Goal: Transaction & Acquisition: Purchase product/service

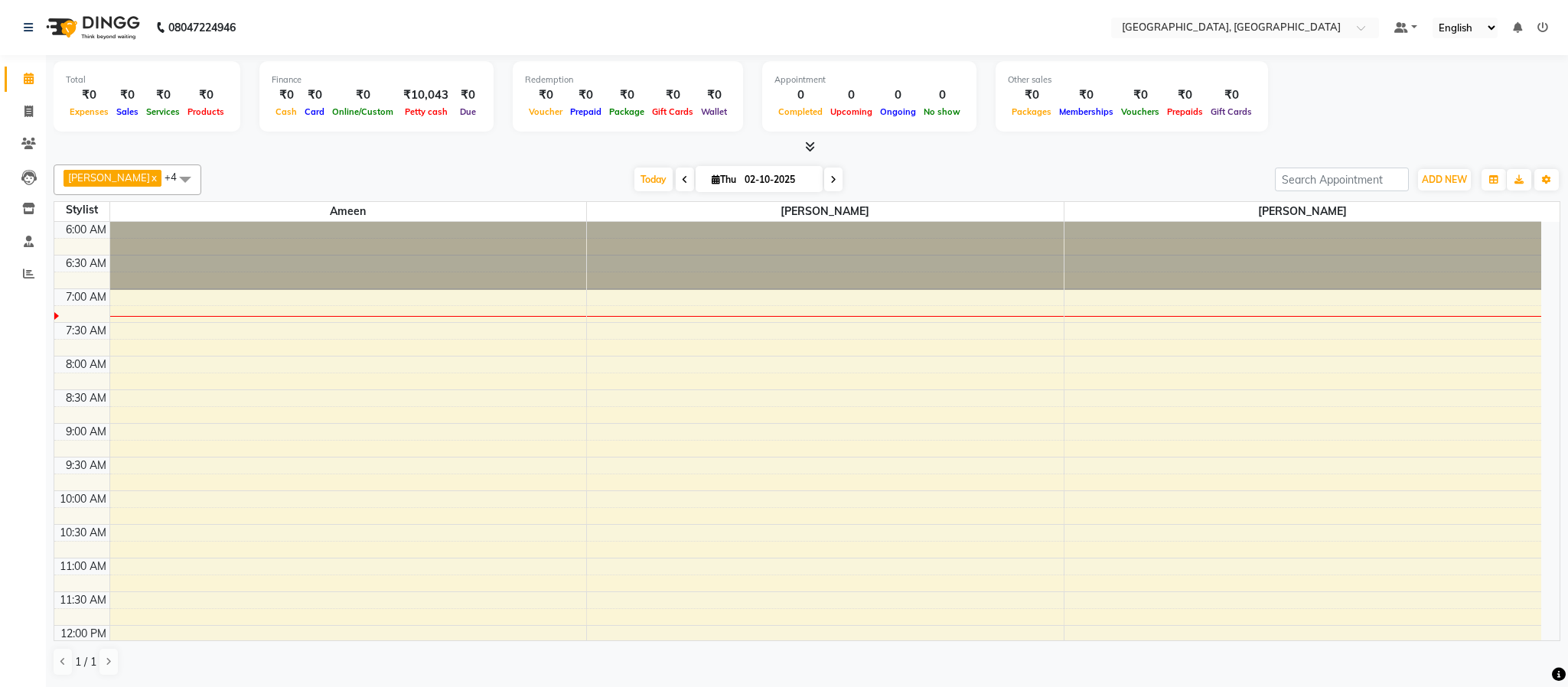
click at [1532, 30] on ul "Default Panel My Panel English ENGLISH Español العربية मराठी हिंदी ગુજરાતી தமிழ…" at bounding box center [1470, 28] width 169 height 21
click at [28, 111] on icon at bounding box center [29, 111] width 8 height 12
select select "service"
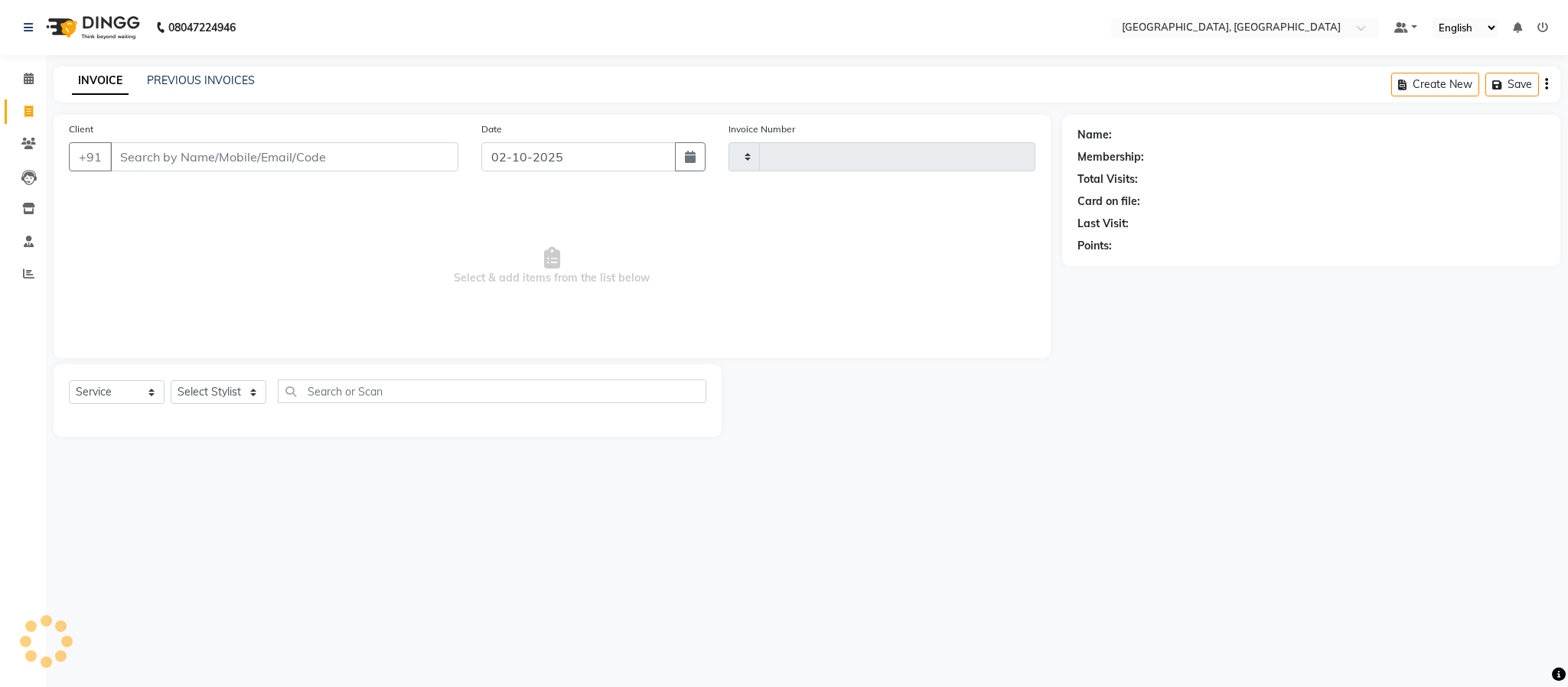
type input "6608"
select select "4977"
drag, startPoint x: 35, startPoint y: 78, endPoint x: 49, endPoint y: 76, distance: 14.1
click at [35, 78] on span at bounding box center [29, 79] width 27 height 18
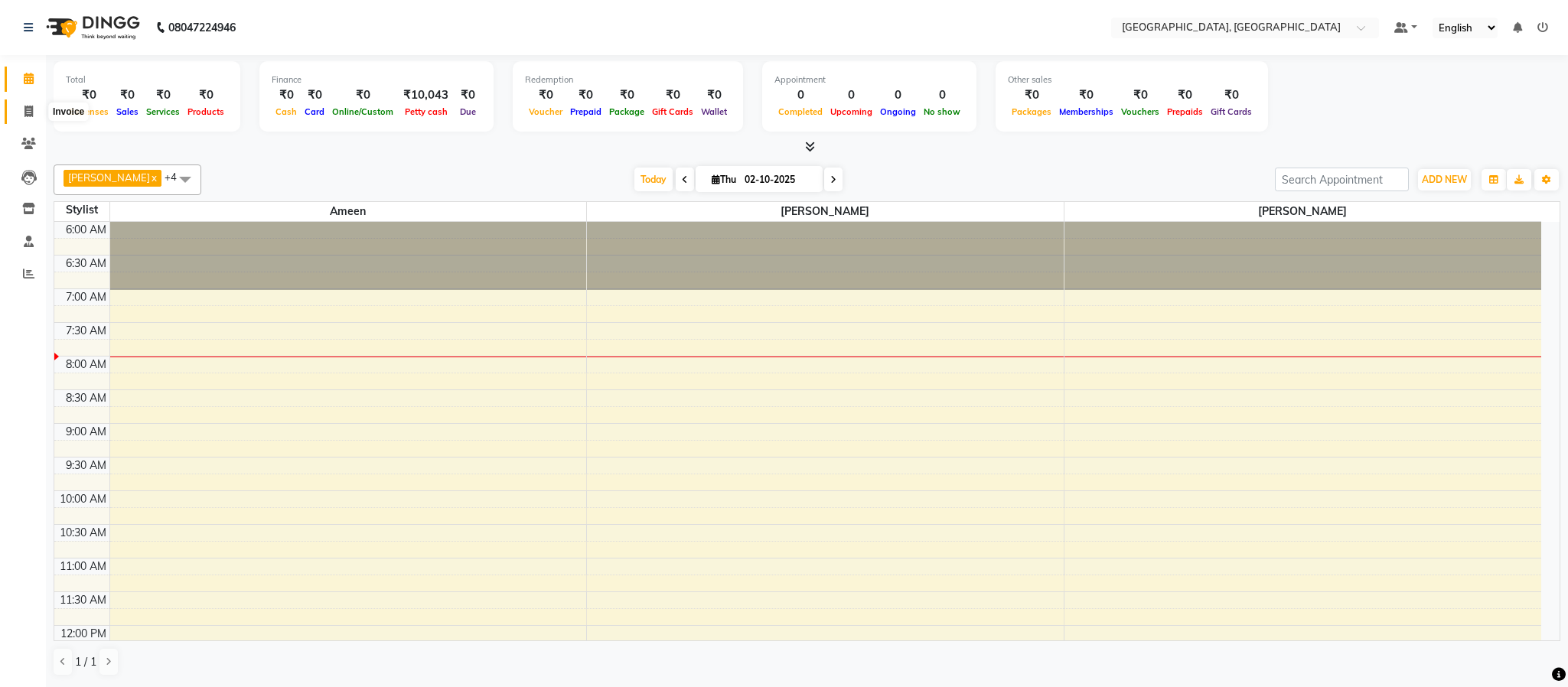
click at [29, 109] on icon at bounding box center [29, 111] width 8 height 12
select select "service"
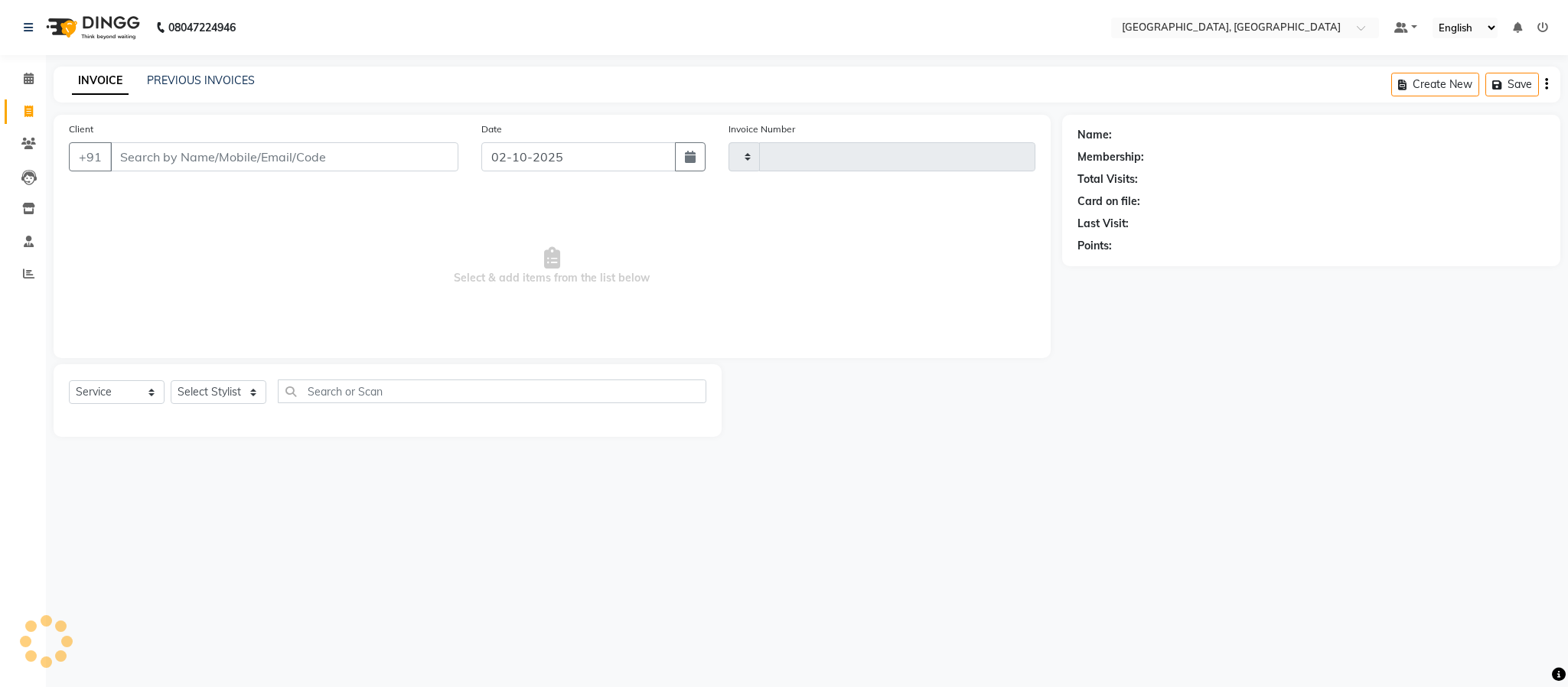
type input "6608"
select select "4977"
click at [253, 392] on select "Select Stylist Ameen House Keeping Istekar McKingstown [PERSON_NAME] Prathiswar…" at bounding box center [219, 392] width 96 height 24
select select "84531"
click at [171, 381] on select "Select Stylist Ameen House Keeping Istekar McKingstown [PERSON_NAME] Prathiswar…" at bounding box center [219, 392] width 96 height 24
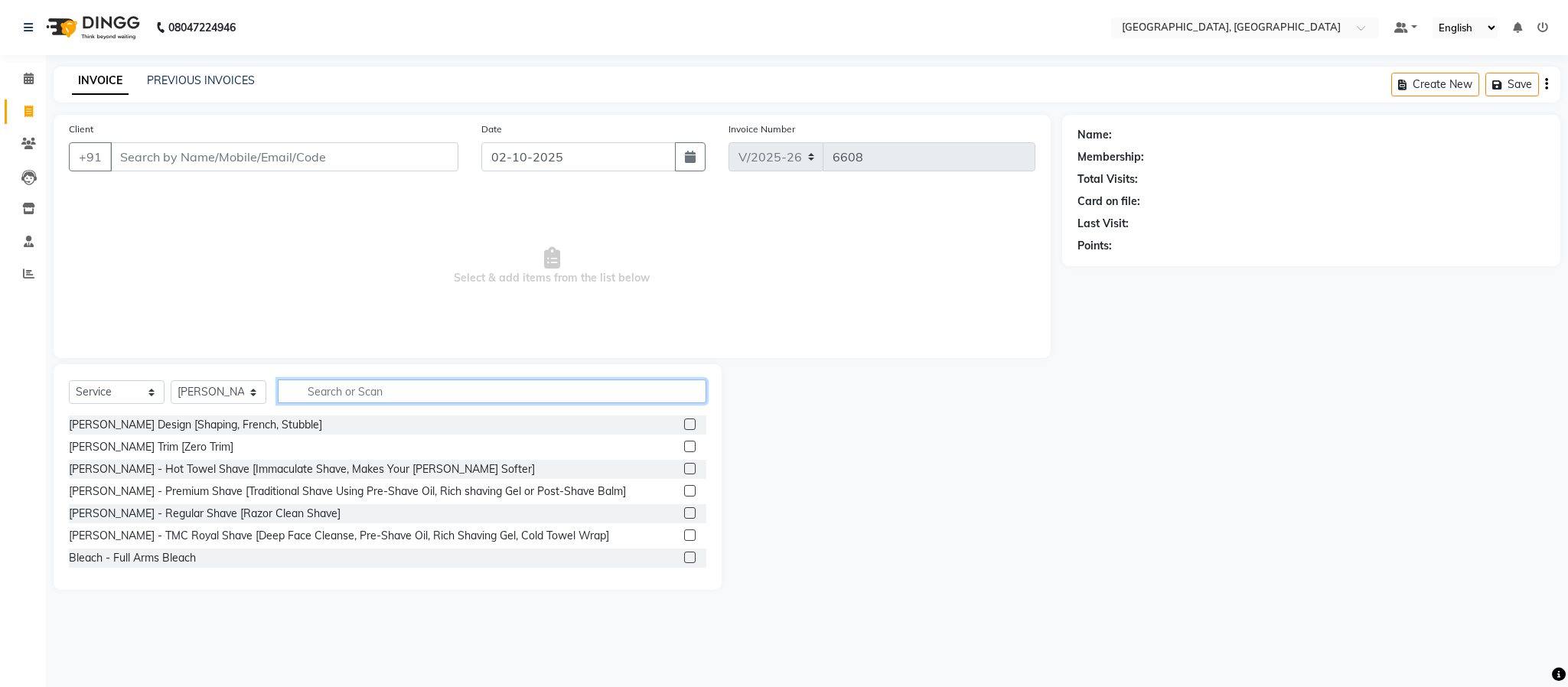
click at [361, 395] on input "text" at bounding box center [492, 391] width 429 height 24
click at [684, 509] on label at bounding box center [690, 513] width 12 height 12
click at [684, 509] on input "checkbox" at bounding box center [689, 514] width 10 height 10
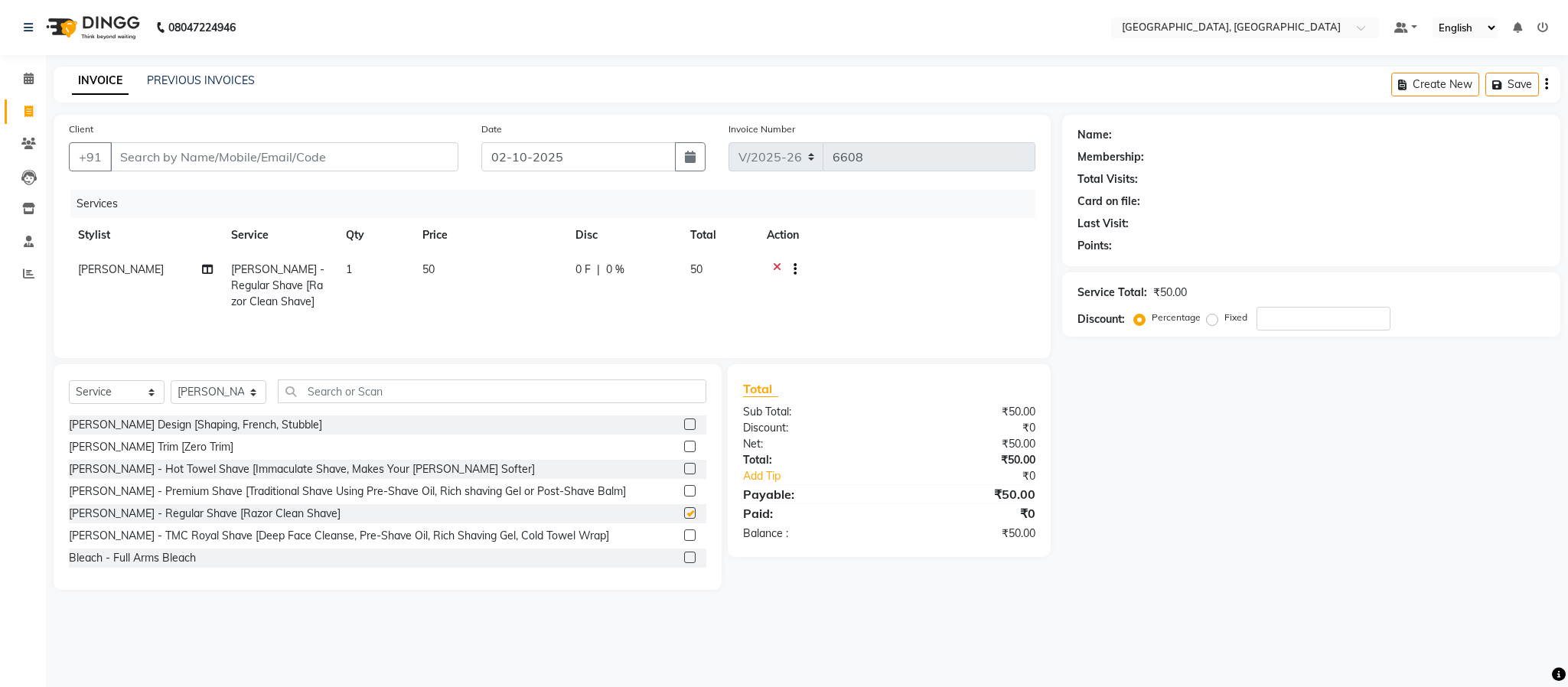
checkbox input "false"
click at [232, 159] on input "Client" at bounding box center [284, 157] width 348 height 29
type input "9"
type input "0"
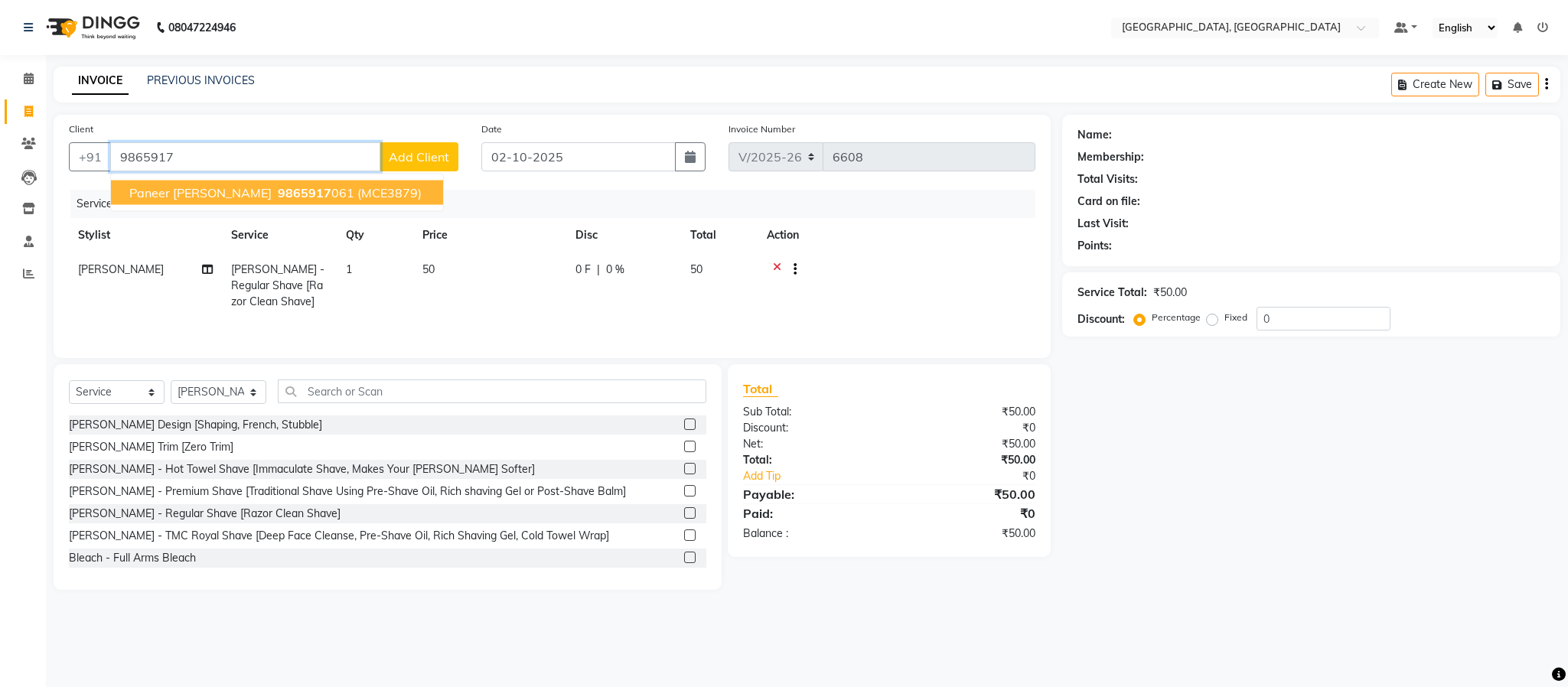
click at [278, 185] on span "9865917" at bounding box center [305, 193] width 54 height 15
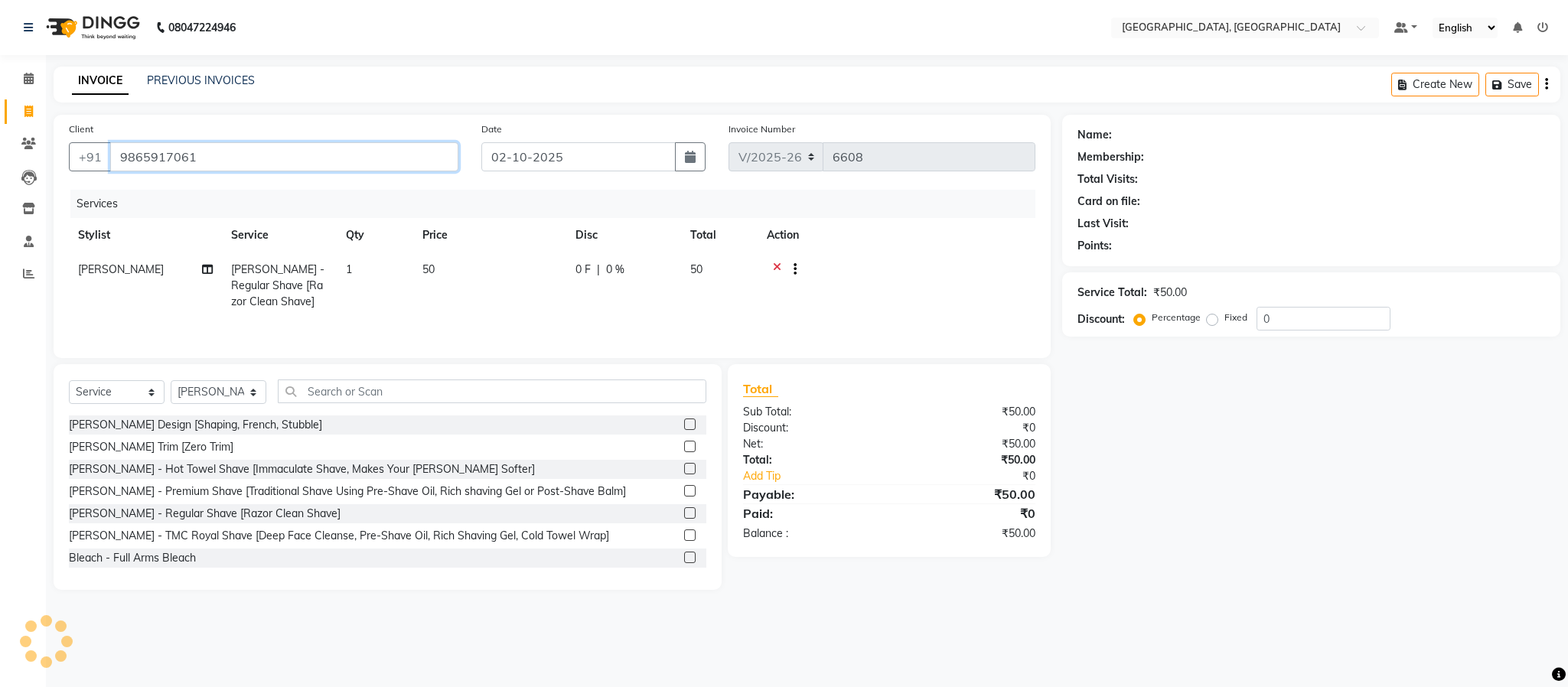
type input "9865917061"
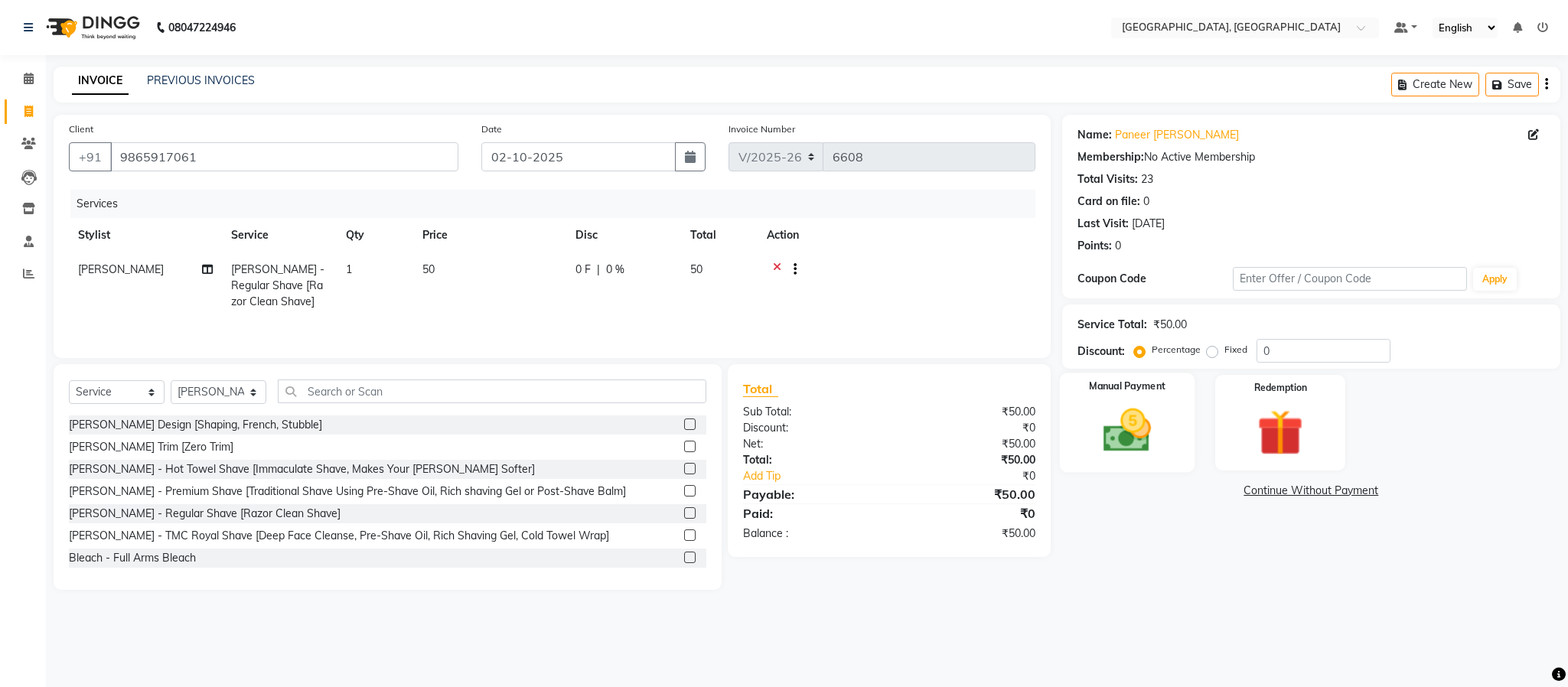
click at [1109, 444] on img at bounding box center [1127, 430] width 78 height 55
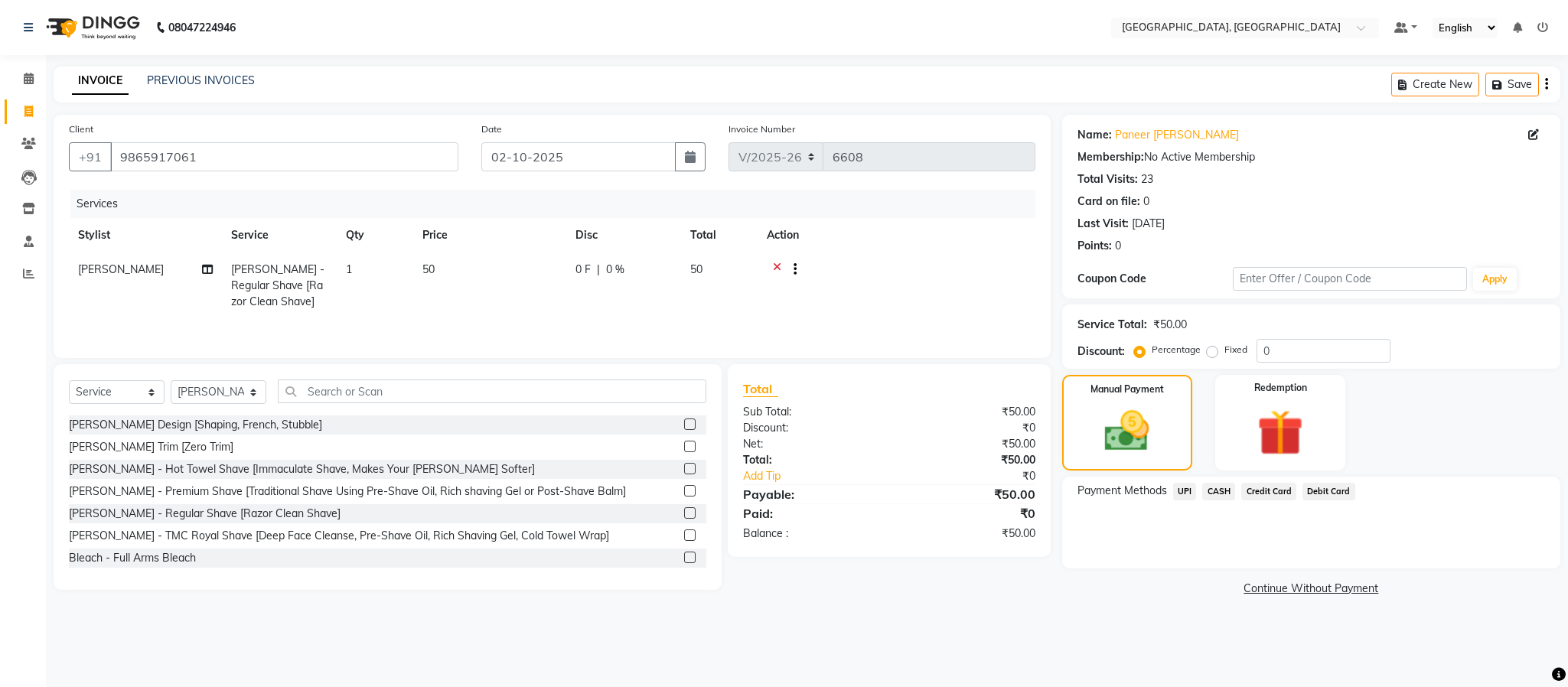
drag, startPoint x: 1214, startPoint y: 497, endPoint x: 1244, endPoint y: 503, distance: 30.6
click at [1214, 496] on span "CASH" at bounding box center [1218, 491] width 33 height 18
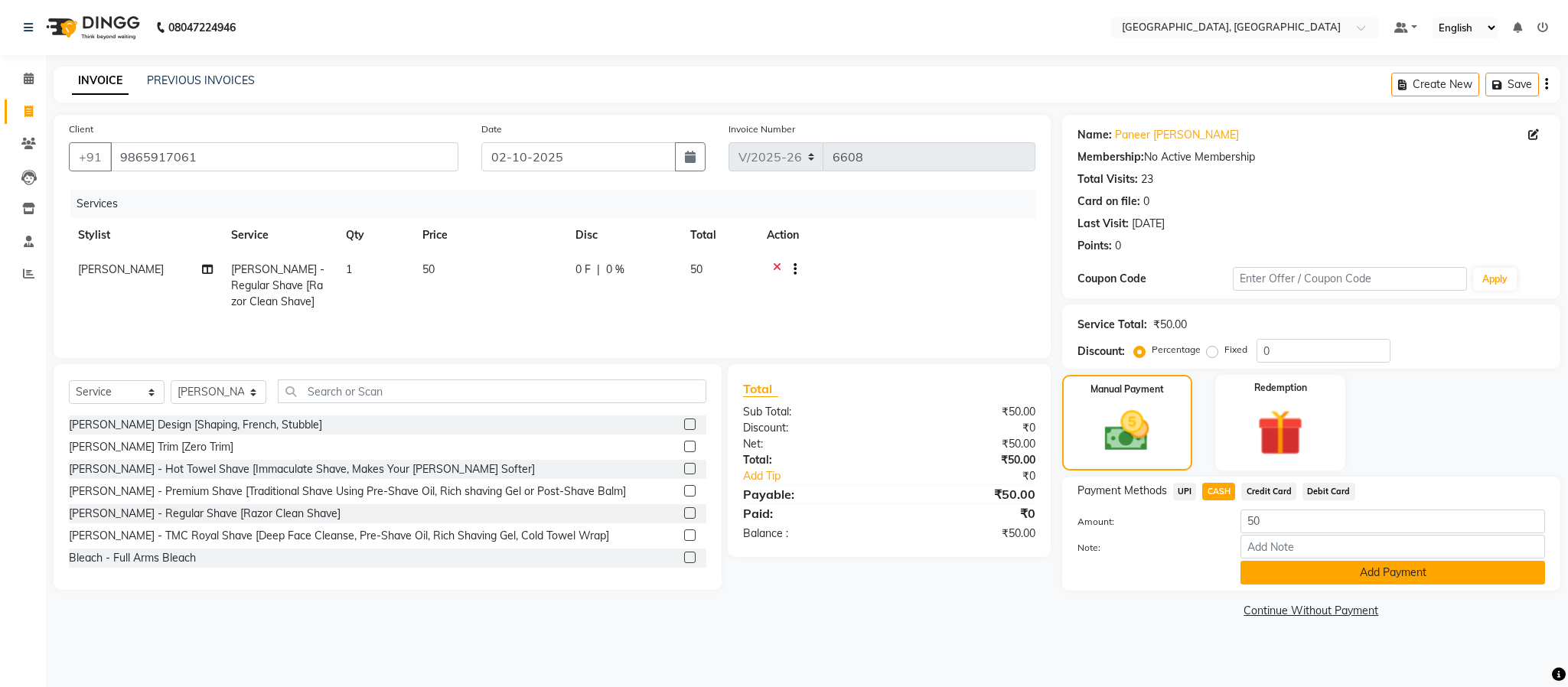
click at [1322, 572] on button "Add Payment" at bounding box center [1393, 572] width 305 height 24
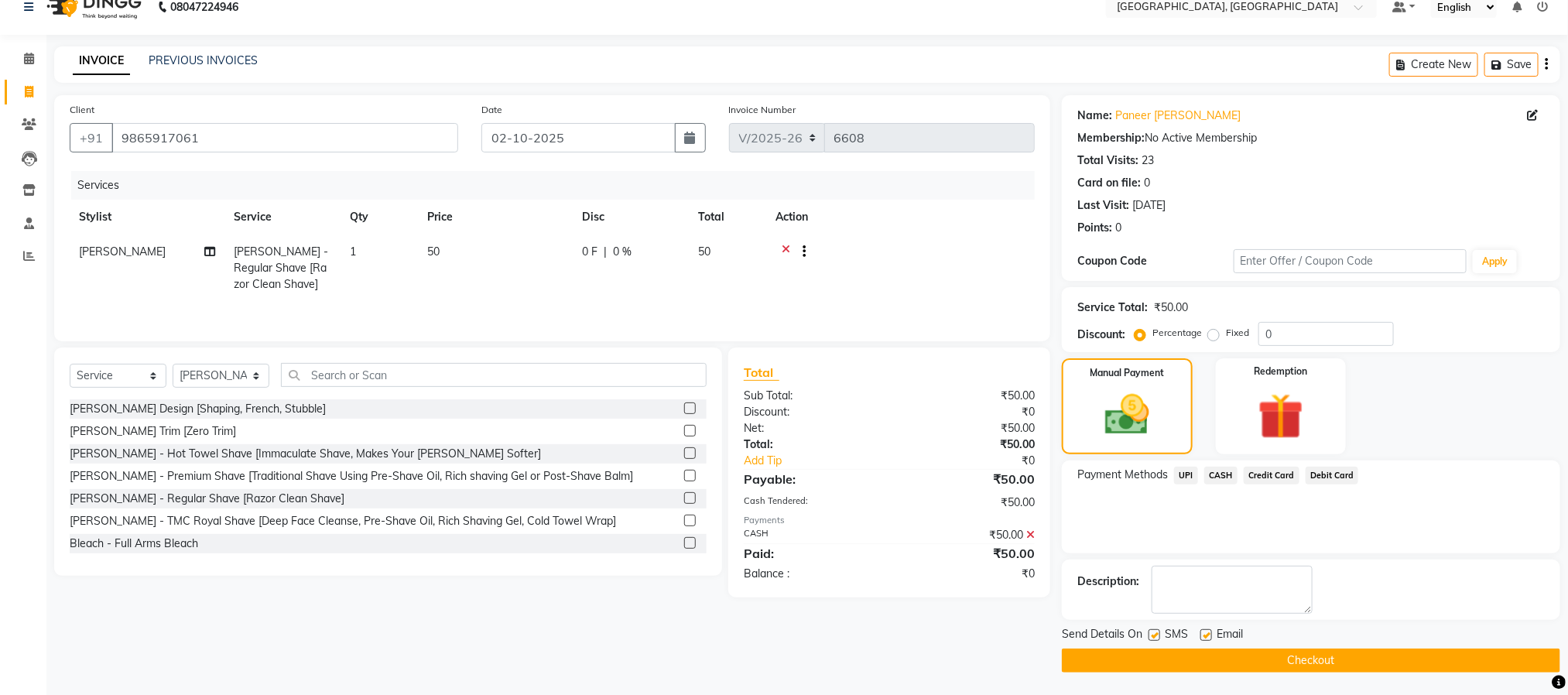
scroll to position [23, 0]
click at [1335, 663] on button "Checkout" at bounding box center [1311, 660] width 498 height 24
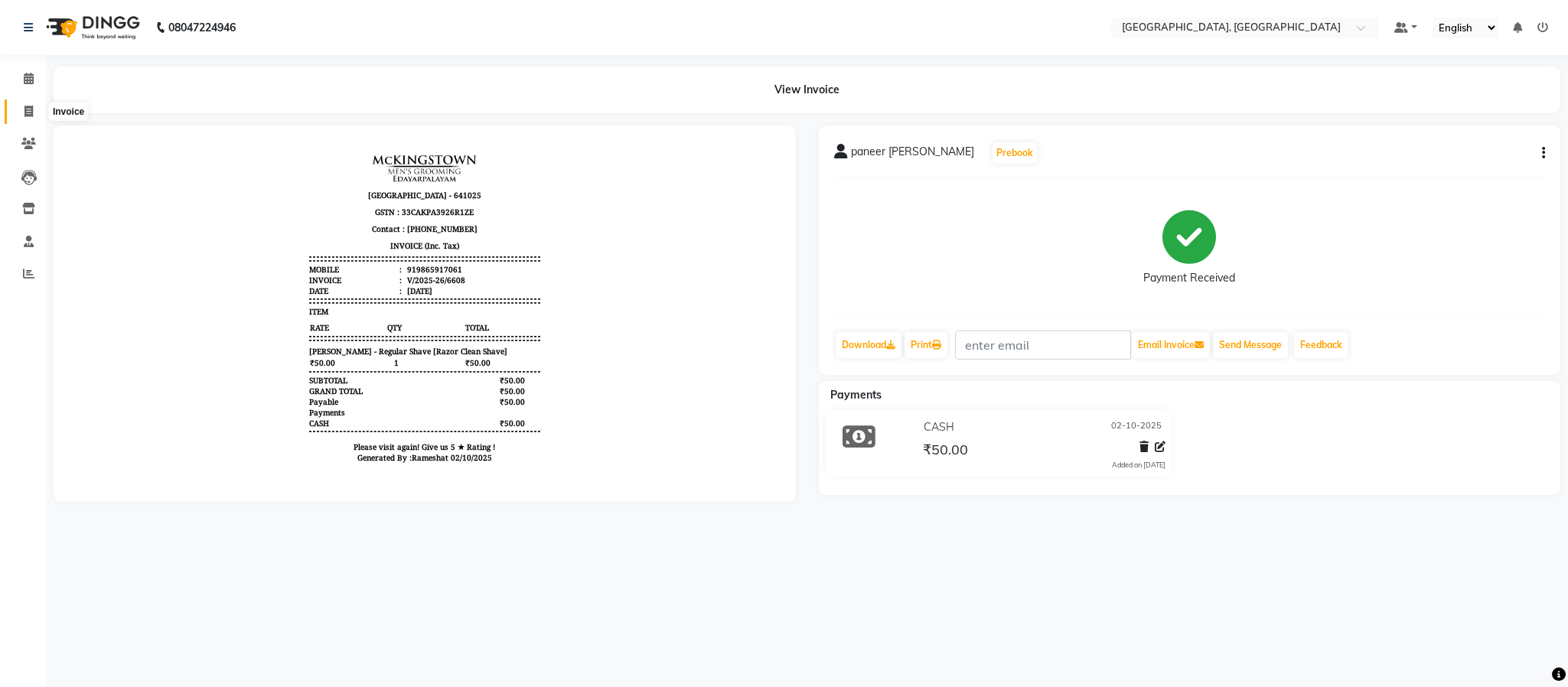
drag, startPoint x: 24, startPoint y: 113, endPoint x: 49, endPoint y: 122, distance: 26.6
click at [24, 113] on icon at bounding box center [29, 111] width 8 height 12
select select "4977"
select select "service"
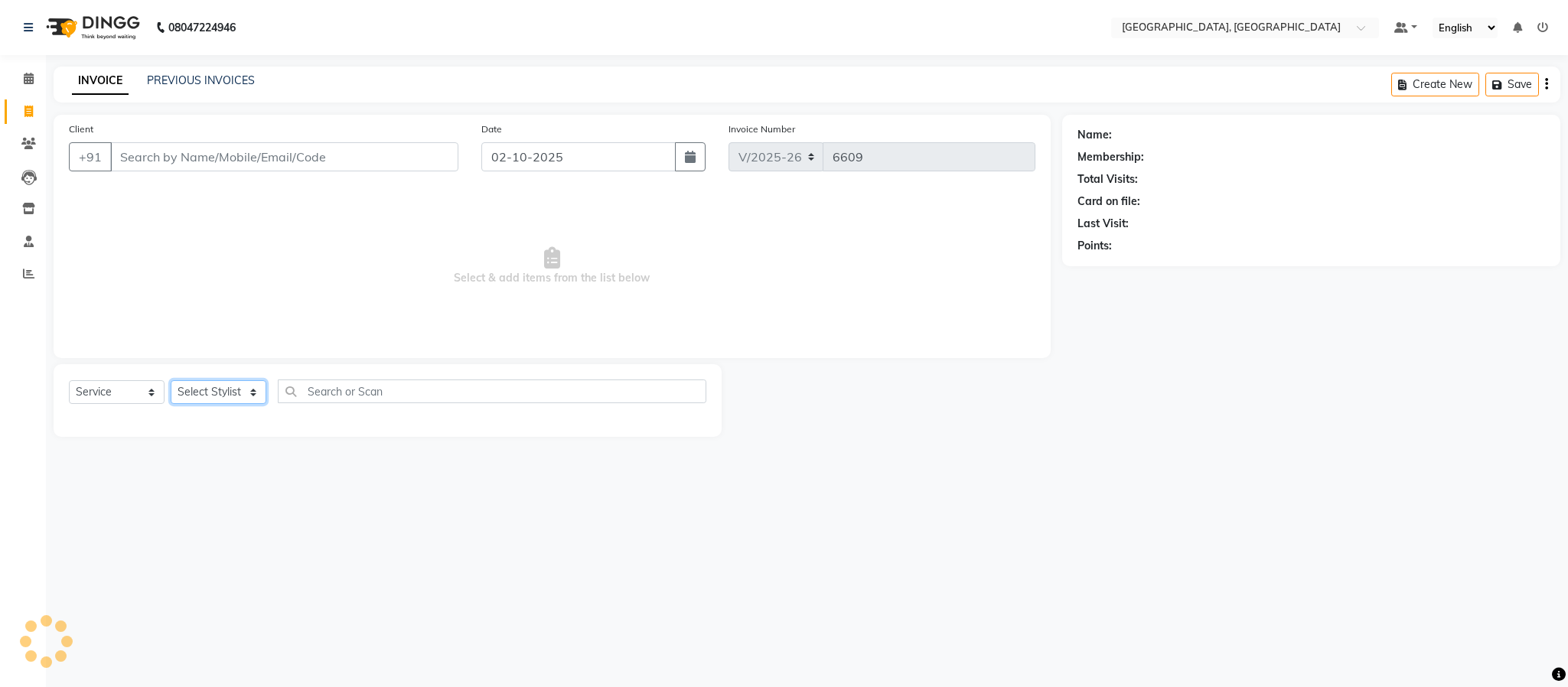
click at [225, 386] on select "Select Stylist" at bounding box center [219, 392] width 96 height 24
select select "59056"
click at [171, 381] on select "Select Stylist Ameen House Keeping Istekar McKingstown [PERSON_NAME] Prathiswar…" at bounding box center [219, 392] width 96 height 24
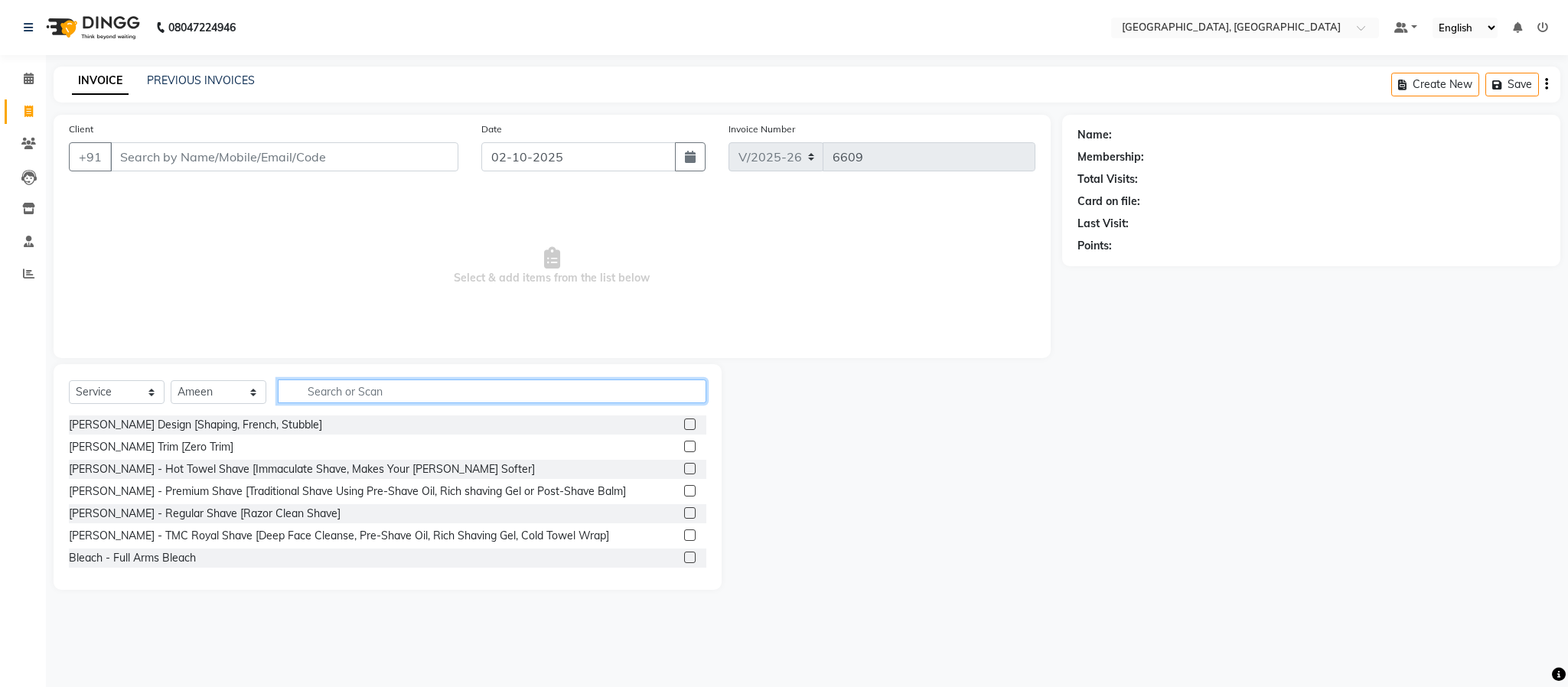
click at [344, 400] on input "text" at bounding box center [492, 391] width 429 height 24
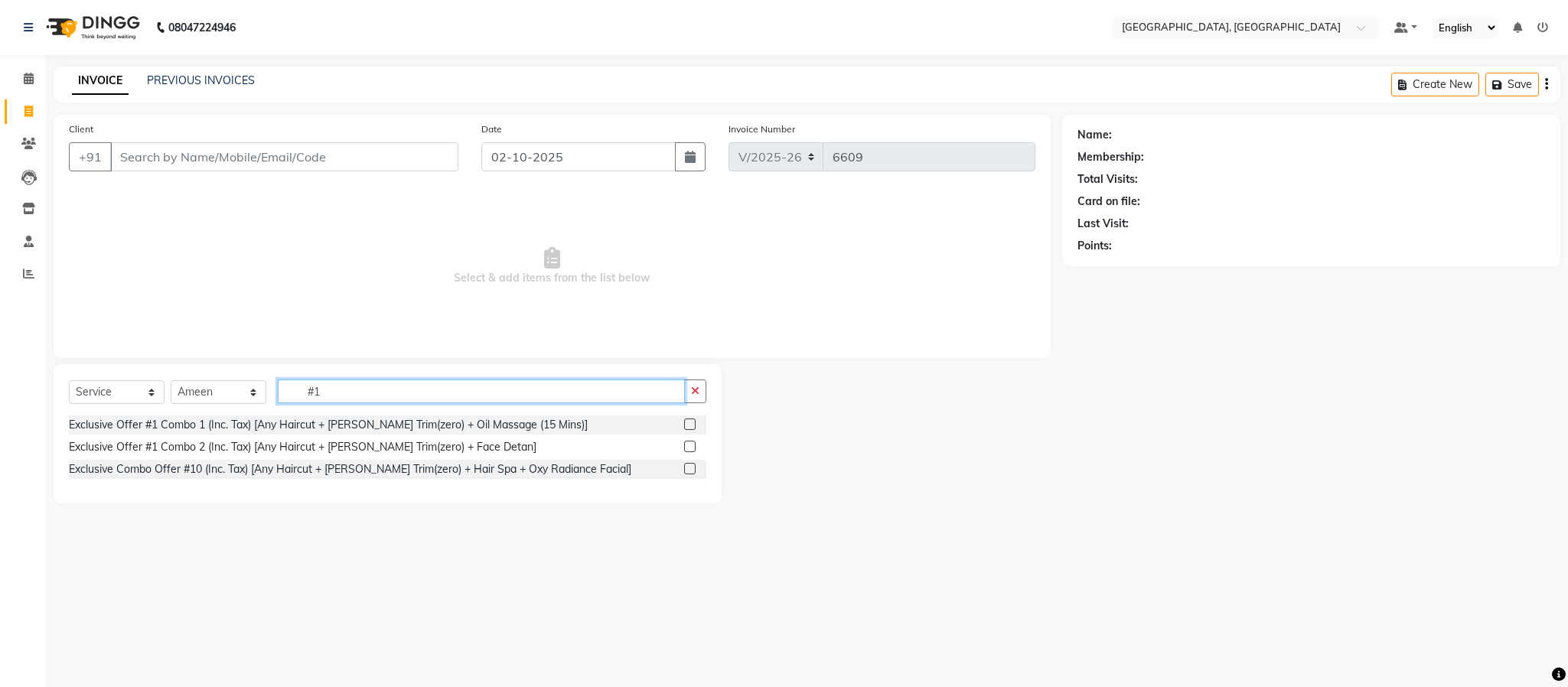
type input "#1"
click at [696, 418] on div at bounding box center [695, 424] width 22 height 19
click at [691, 423] on label at bounding box center [690, 424] width 12 height 12
click at [691, 423] on input "checkbox" at bounding box center [689, 425] width 10 height 10
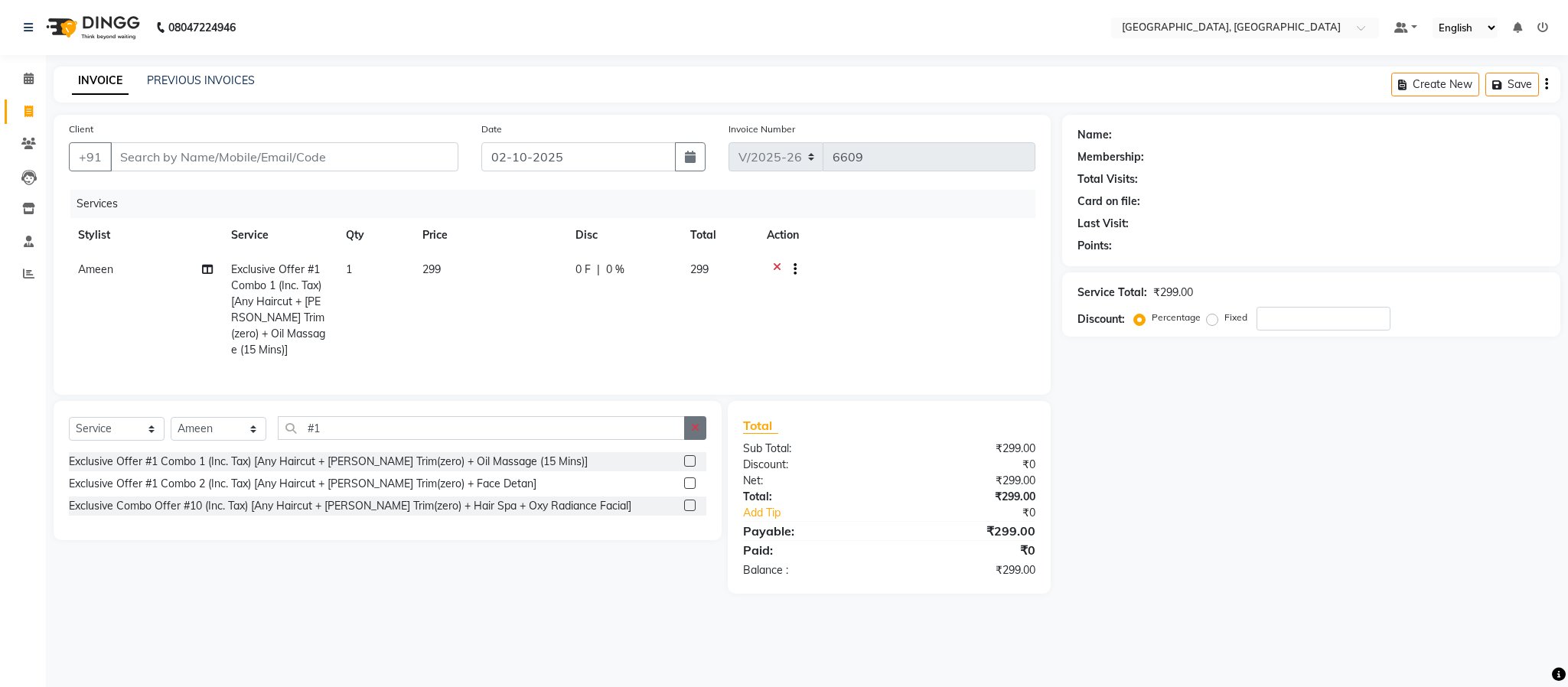
checkbox input "false"
click at [691, 433] on icon "button" at bounding box center [695, 428] width 8 height 11
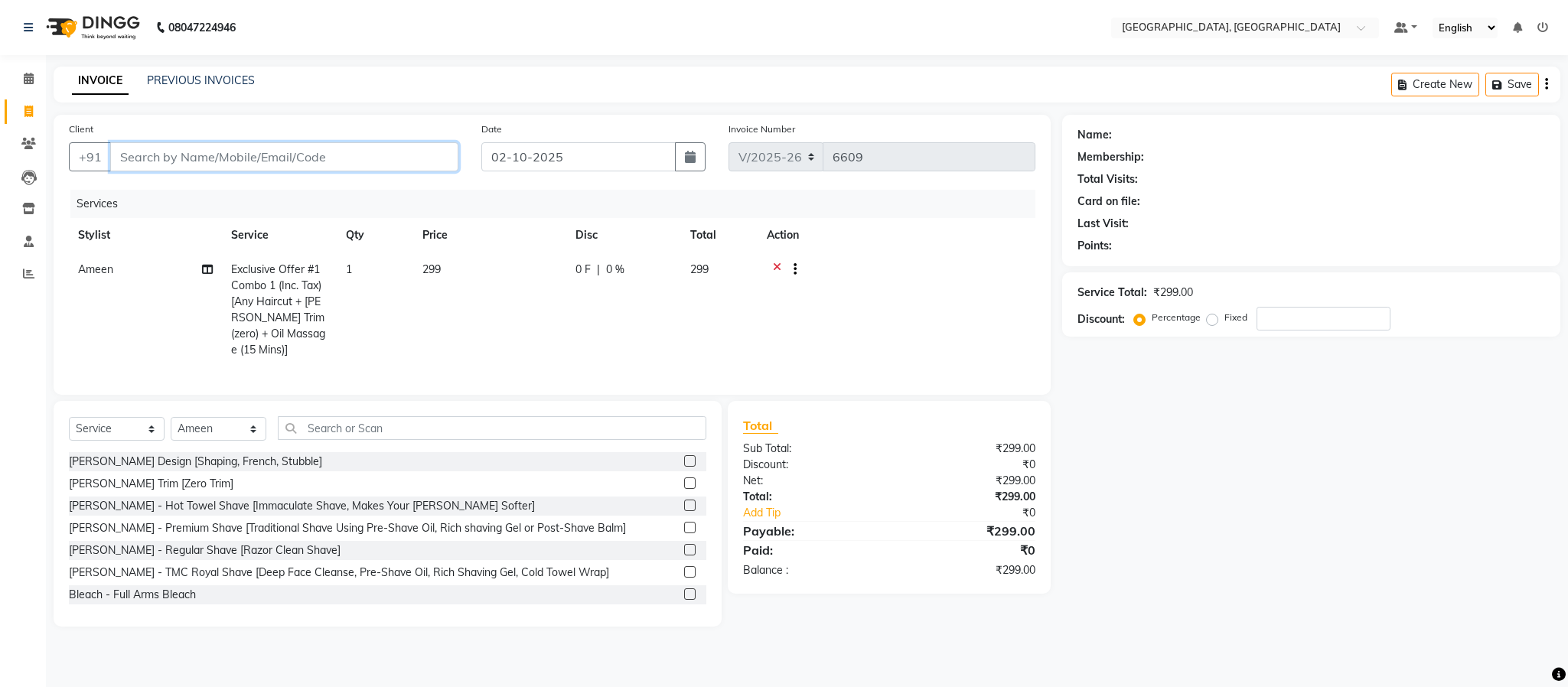
click at [301, 154] on input "Client" at bounding box center [284, 157] width 348 height 29
type input "6"
type input "0"
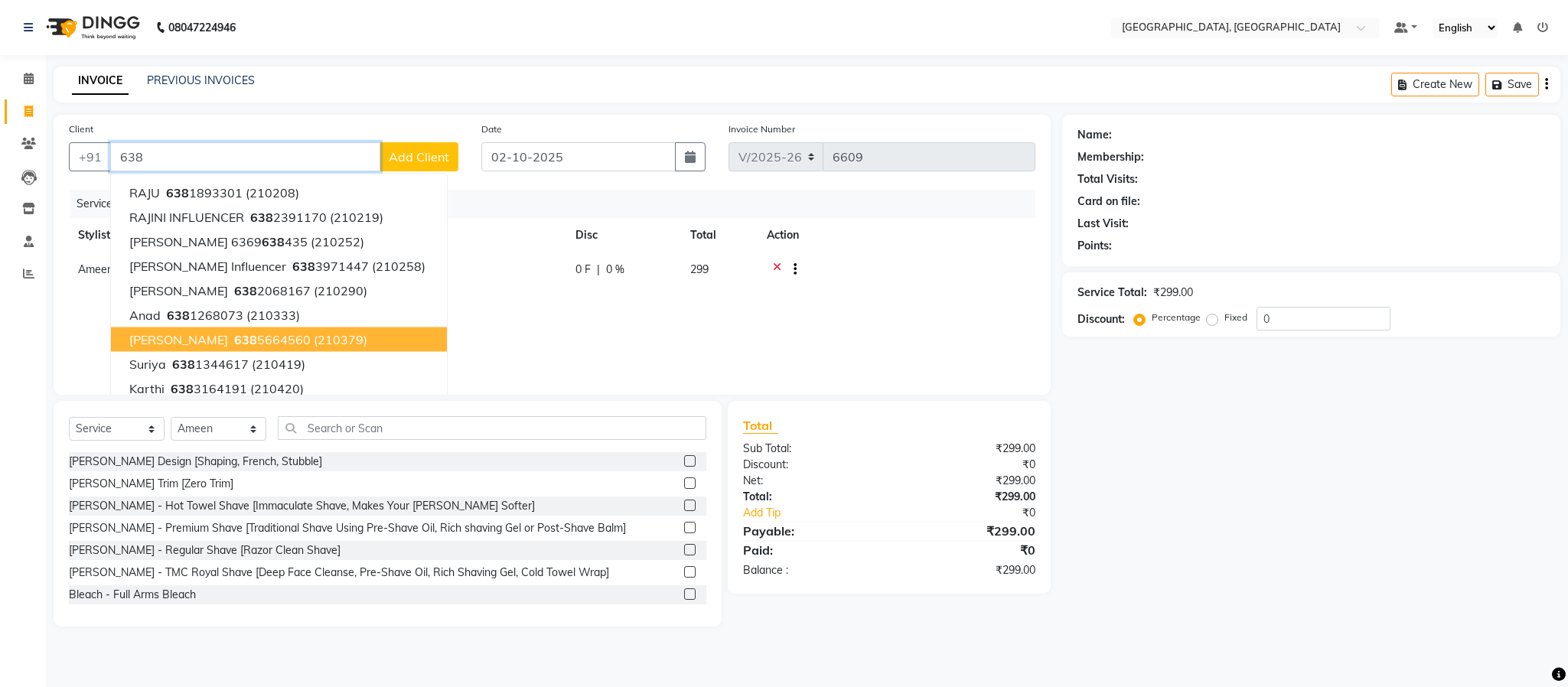
click at [209, 331] on button "shreejith 638 5664560 (210379)" at bounding box center [279, 339] width 336 height 24
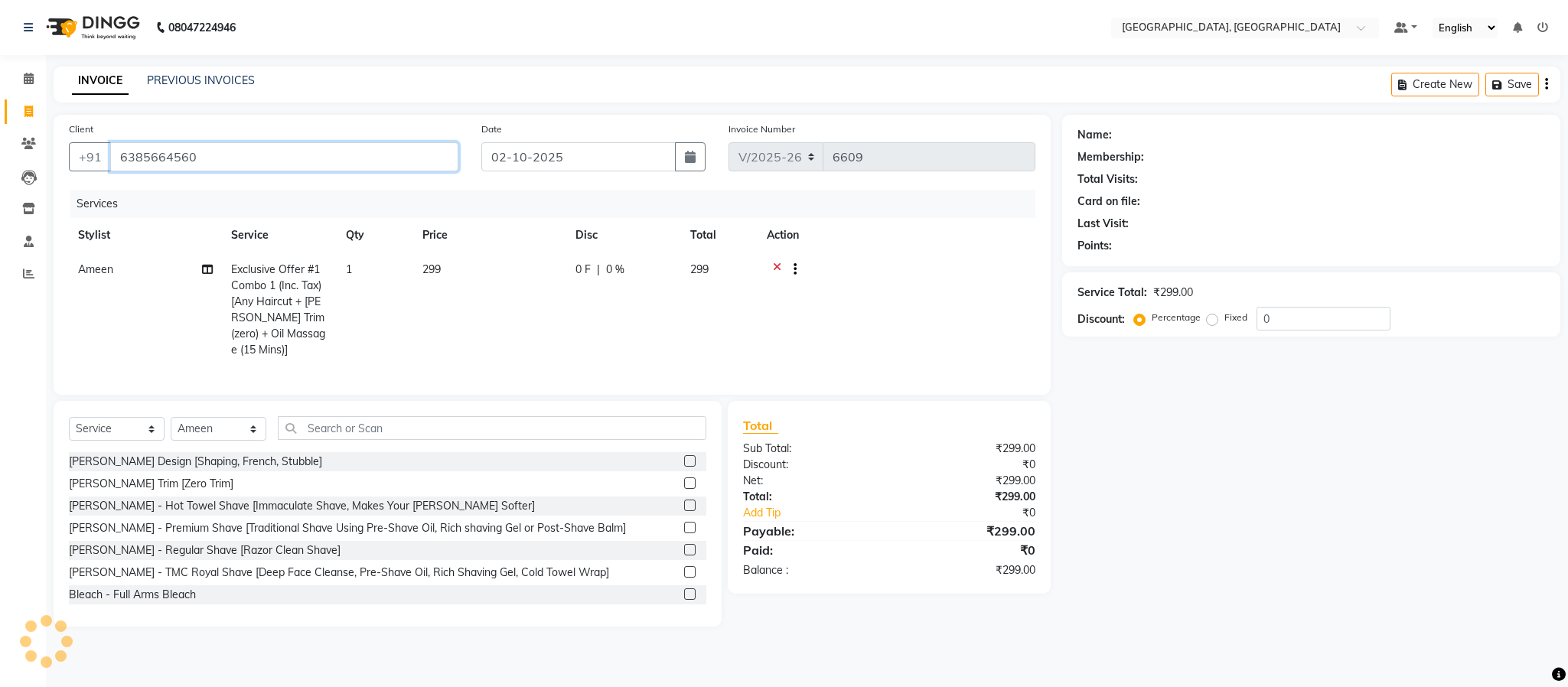
type input "6385664560"
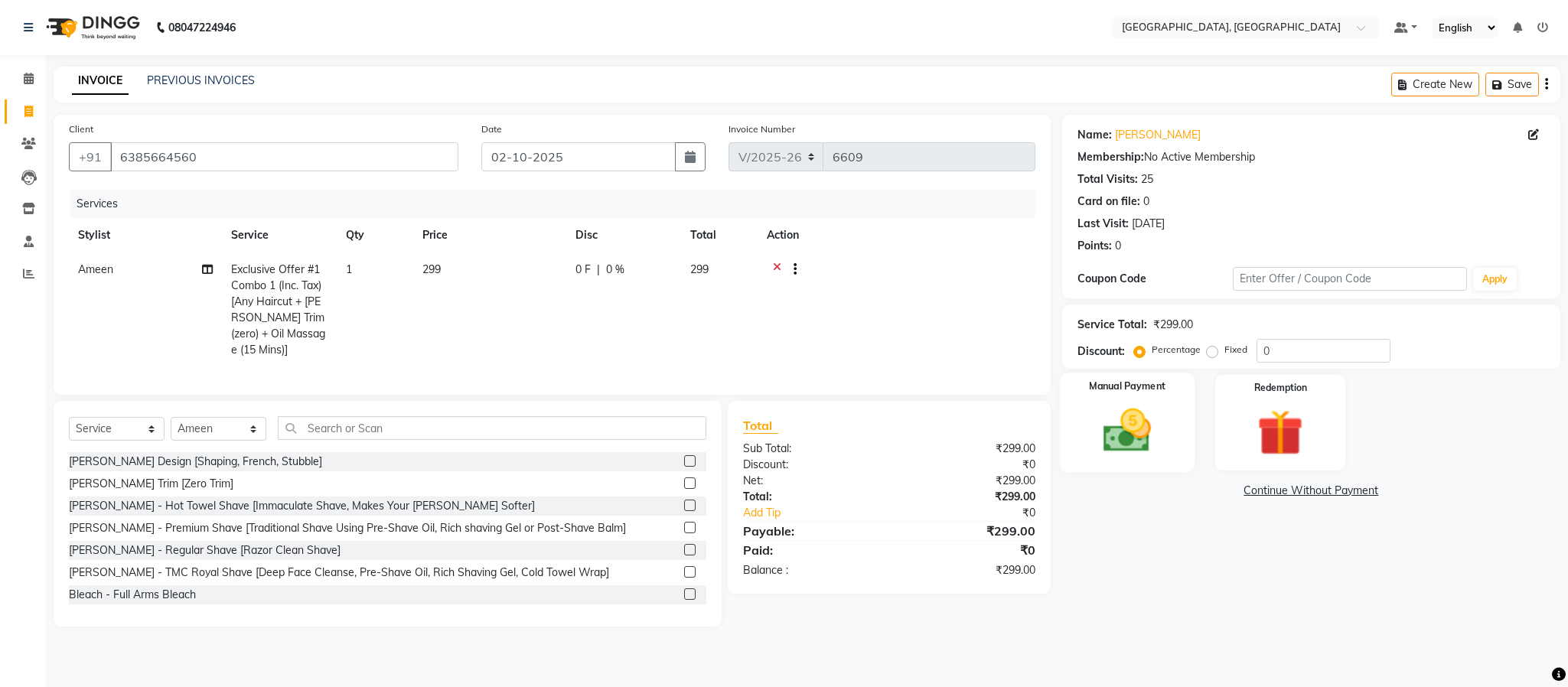
click at [1111, 456] on img at bounding box center [1127, 430] width 78 height 55
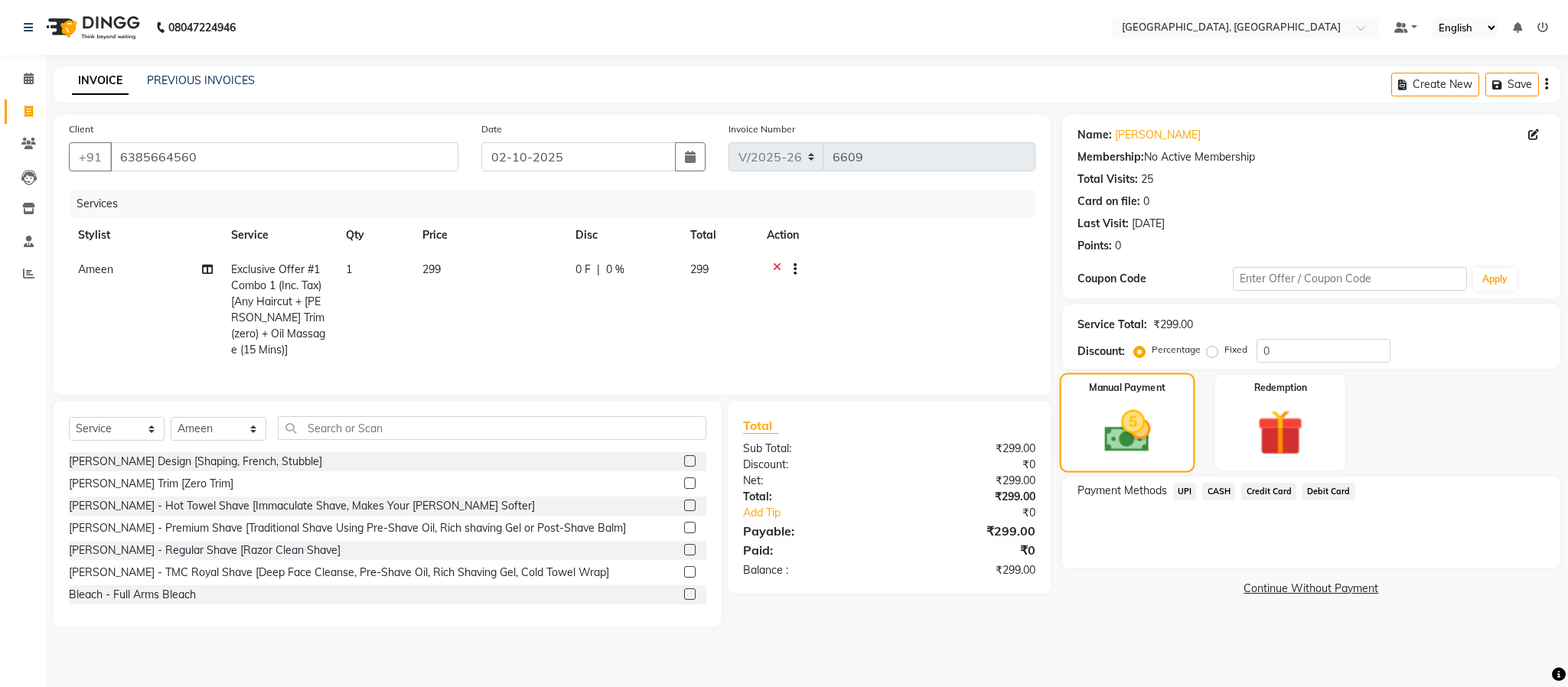
click at [1169, 459] on div "Manual Payment" at bounding box center [1127, 423] width 136 height 99
click at [1192, 492] on span "UPI" at bounding box center [1185, 491] width 24 height 18
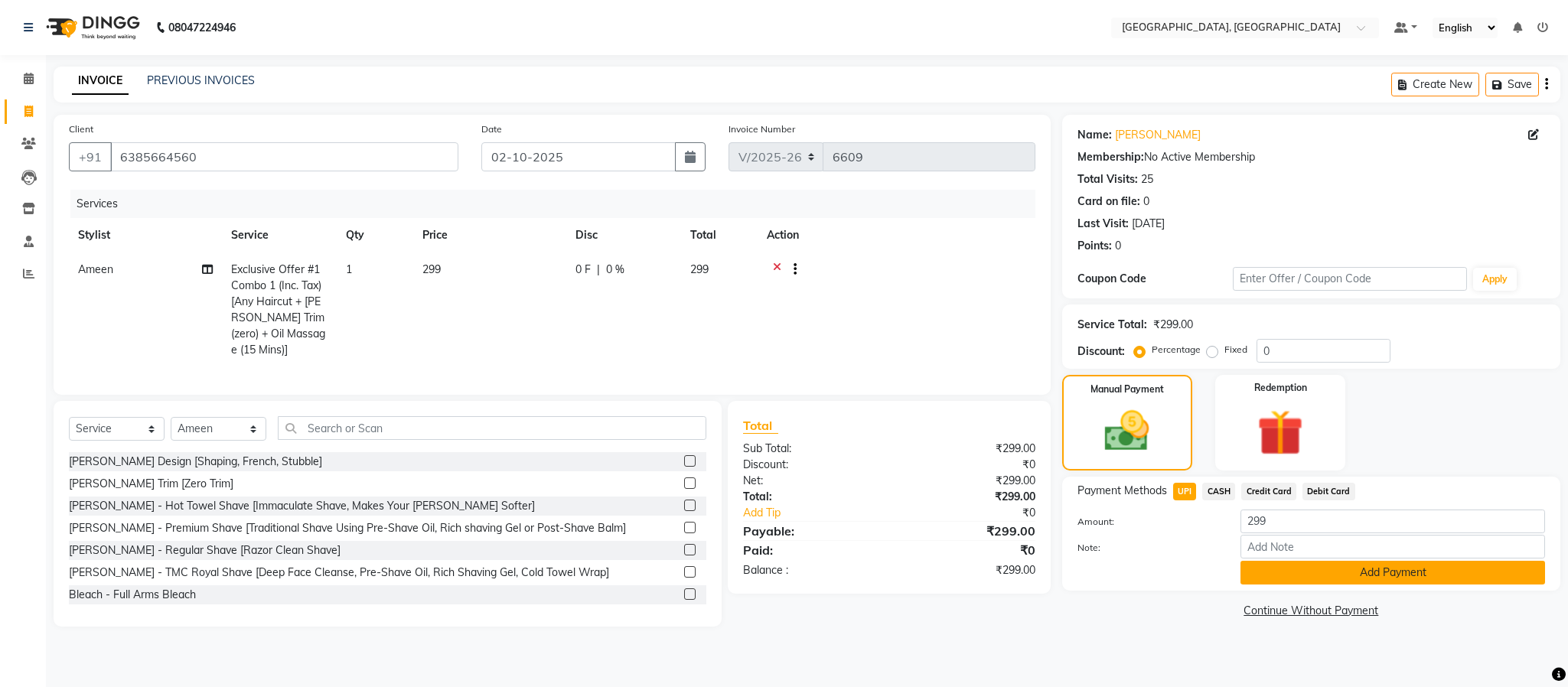
click at [1288, 574] on button "Add Payment" at bounding box center [1393, 572] width 305 height 24
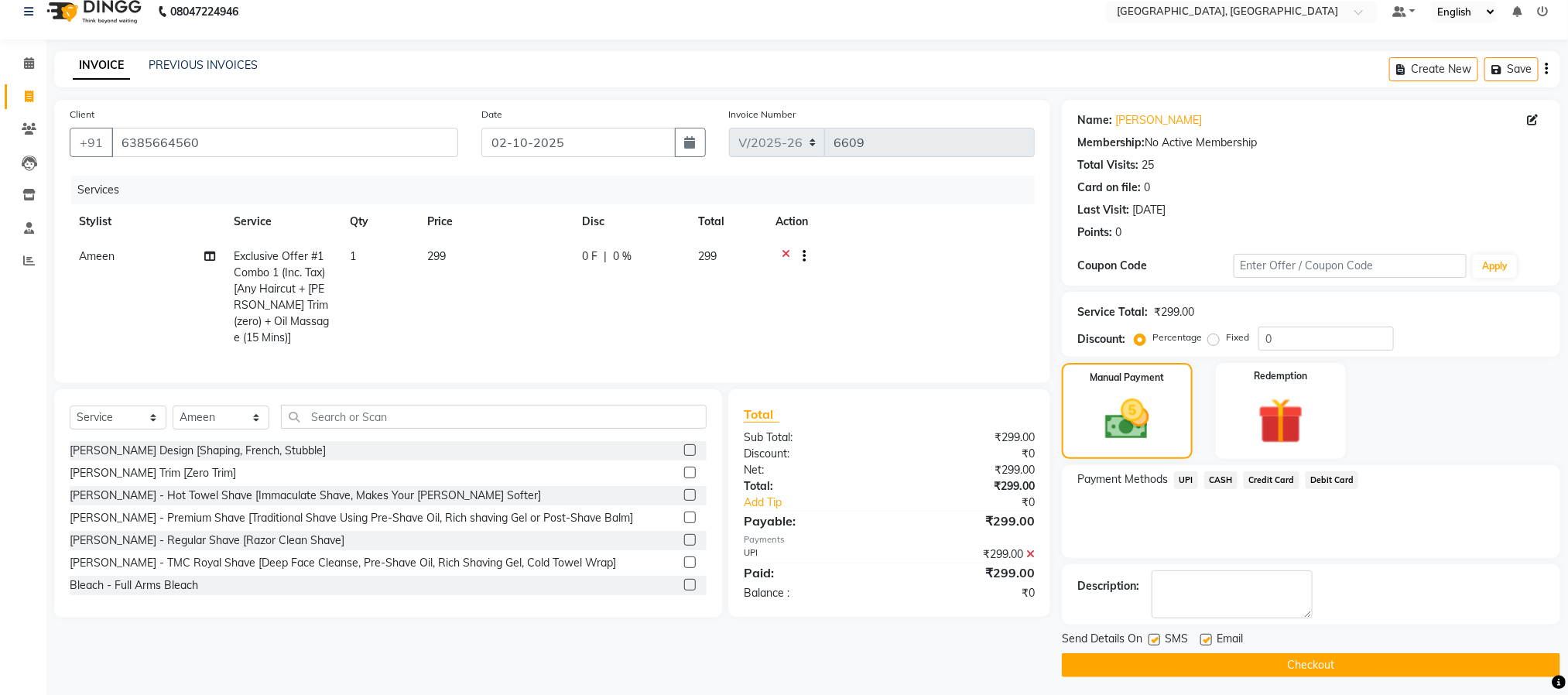
scroll to position [23, 0]
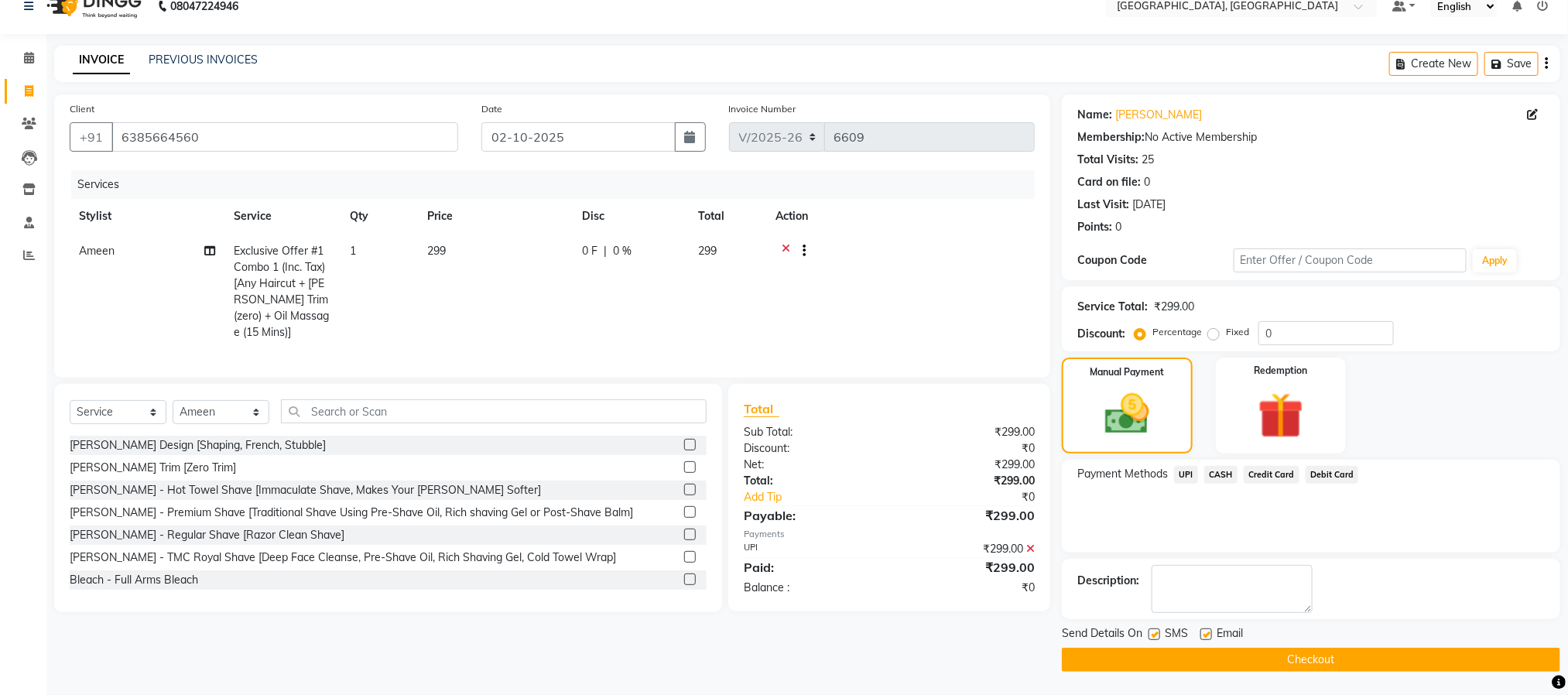
click at [1322, 669] on button "Checkout" at bounding box center [1311, 660] width 498 height 24
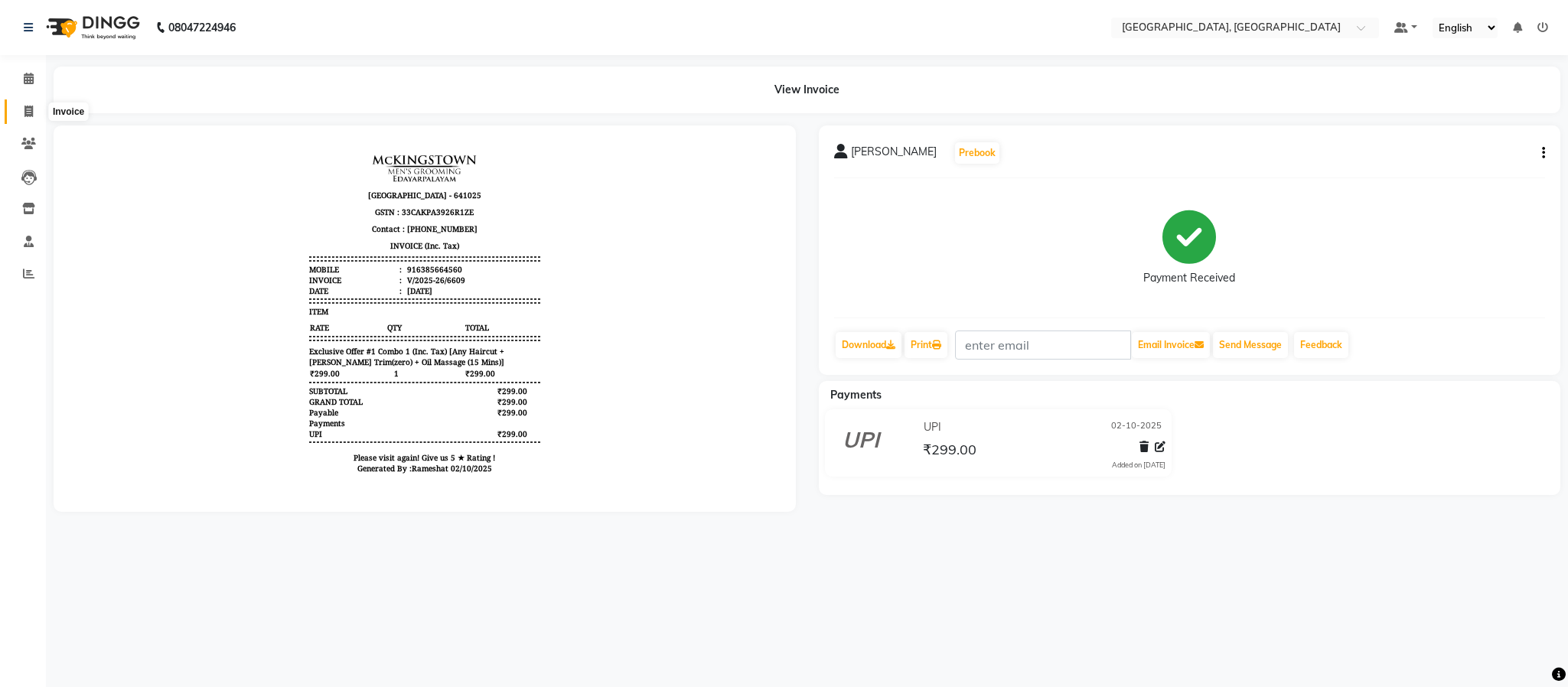
click at [29, 108] on icon at bounding box center [29, 111] width 8 height 12
select select "4977"
select select "service"
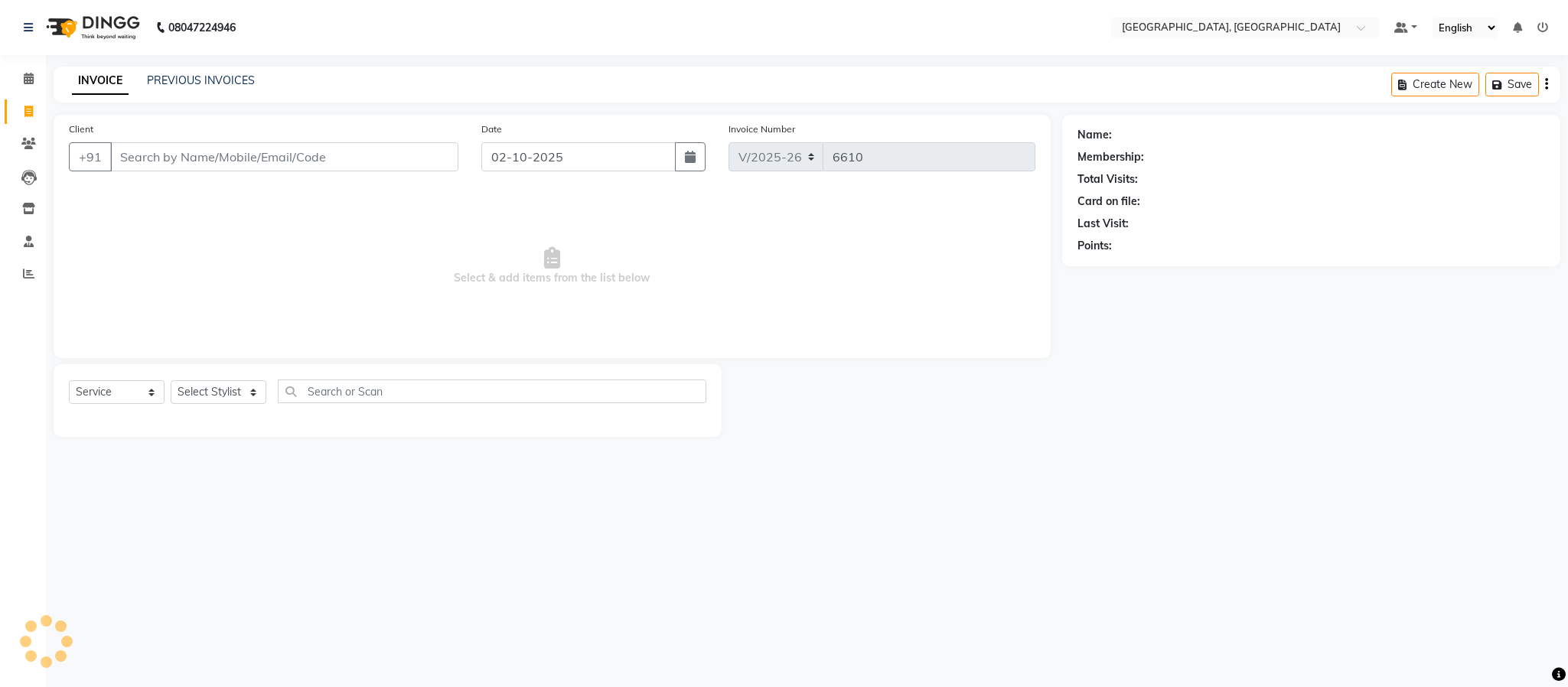
click at [207, 406] on div "Select Service Product Membership Package Voucher Prepaid Gift Card Select Styl…" at bounding box center [387, 397] width 637 height 36
click at [216, 400] on select "Select Stylist Ameen House Keeping Istekar McKingstown [PERSON_NAME] Prathiswar…" at bounding box center [219, 392] width 96 height 24
select select "59056"
click at [171, 381] on select "Select Stylist Ameen House Keeping Istekar McKingstown [PERSON_NAME] Prathiswar…" at bounding box center [219, 392] width 96 height 24
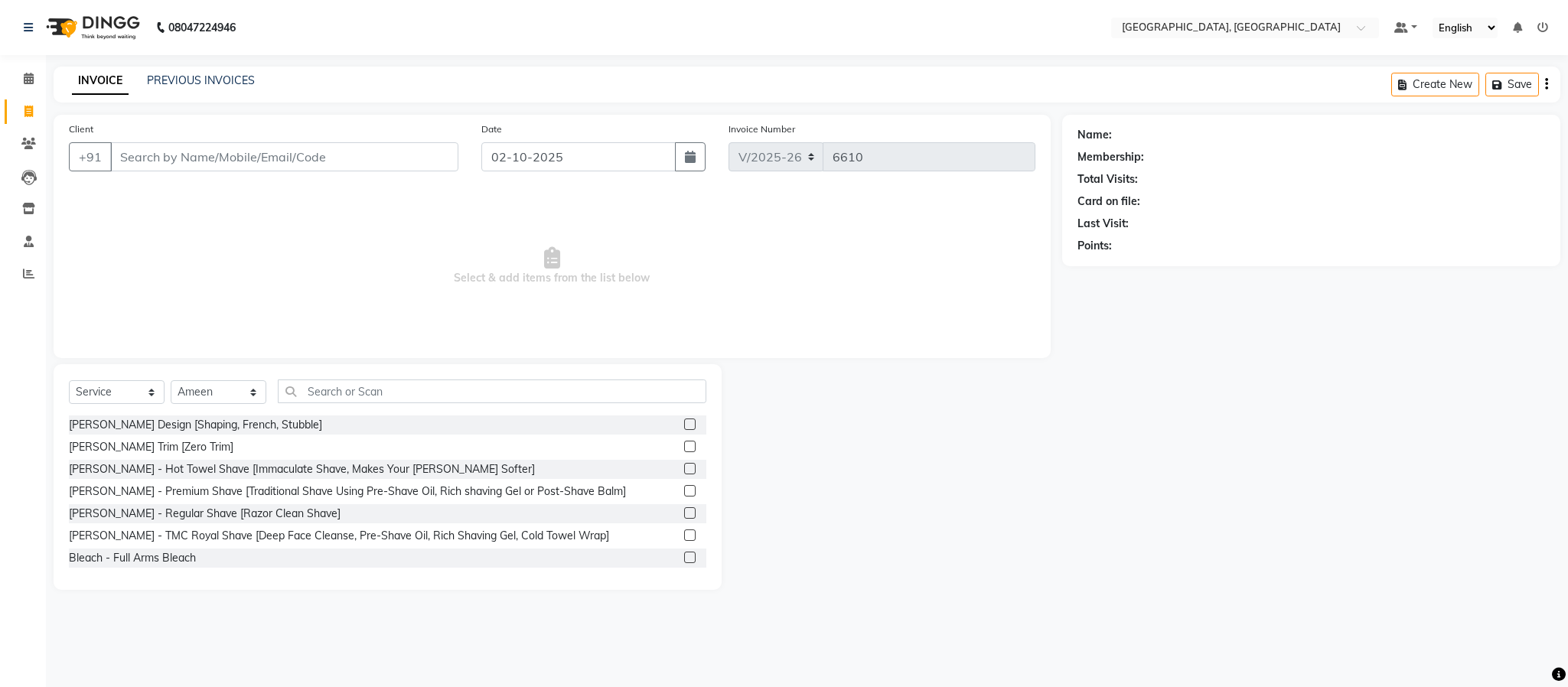
click at [684, 423] on label at bounding box center [690, 424] width 12 height 12
click at [684, 423] on input "checkbox" at bounding box center [689, 425] width 10 height 10
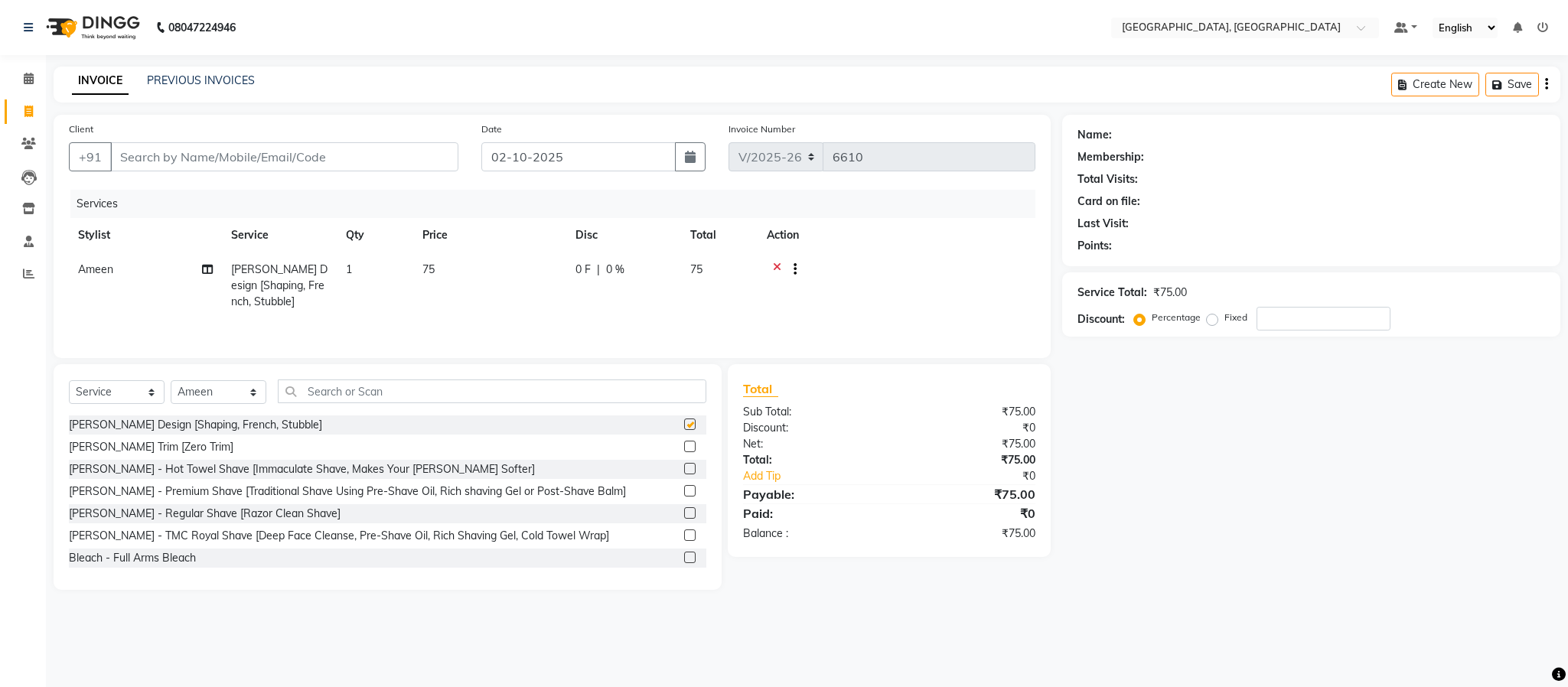
checkbox input "false"
click at [237, 141] on div "Client +91" at bounding box center [264, 152] width 413 height 63
click at [237, 150] on input "Client" at bounding box center [284, 157] width 348 height 29
type input "9"
type input "0"
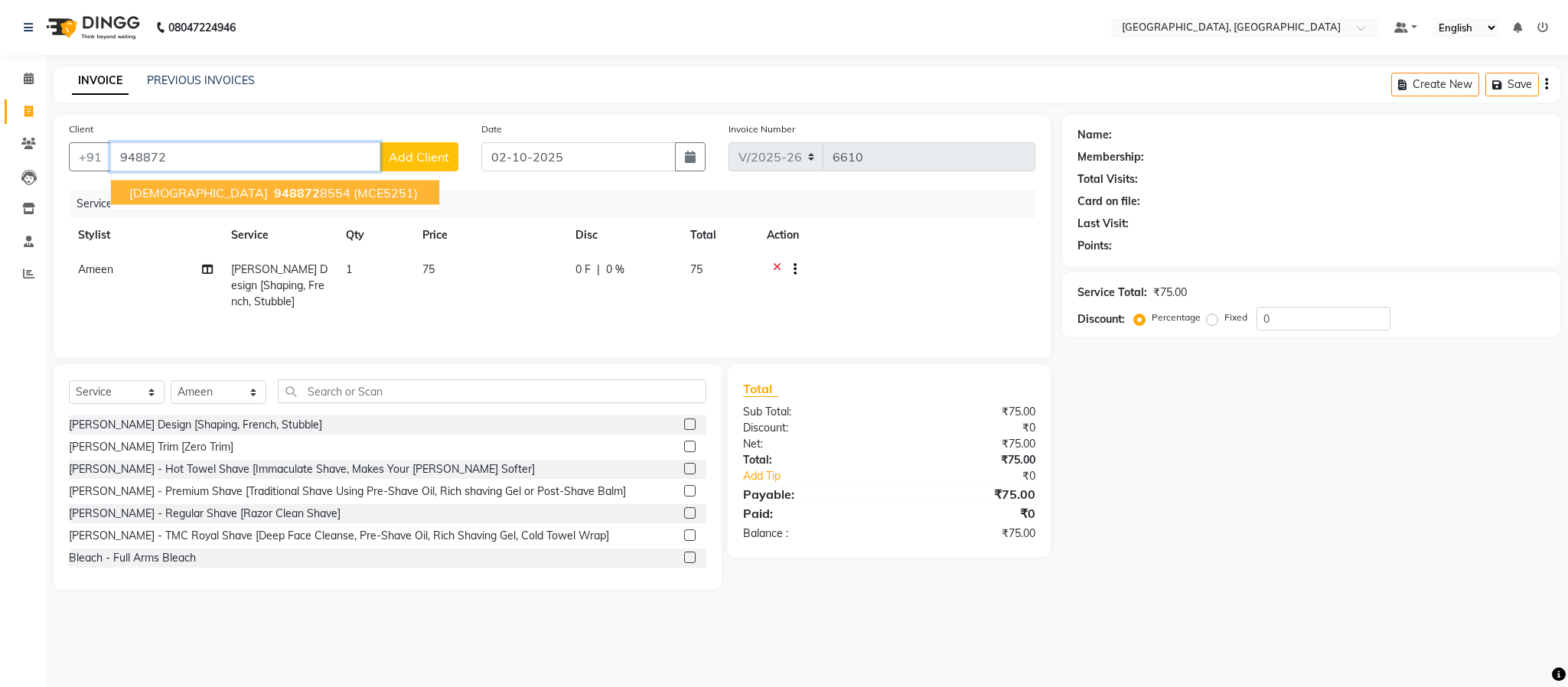
click at [354, 196] on span "(MCE5251)" at bounding box center [386, 193] width 64 height 15
type input "9488728554"
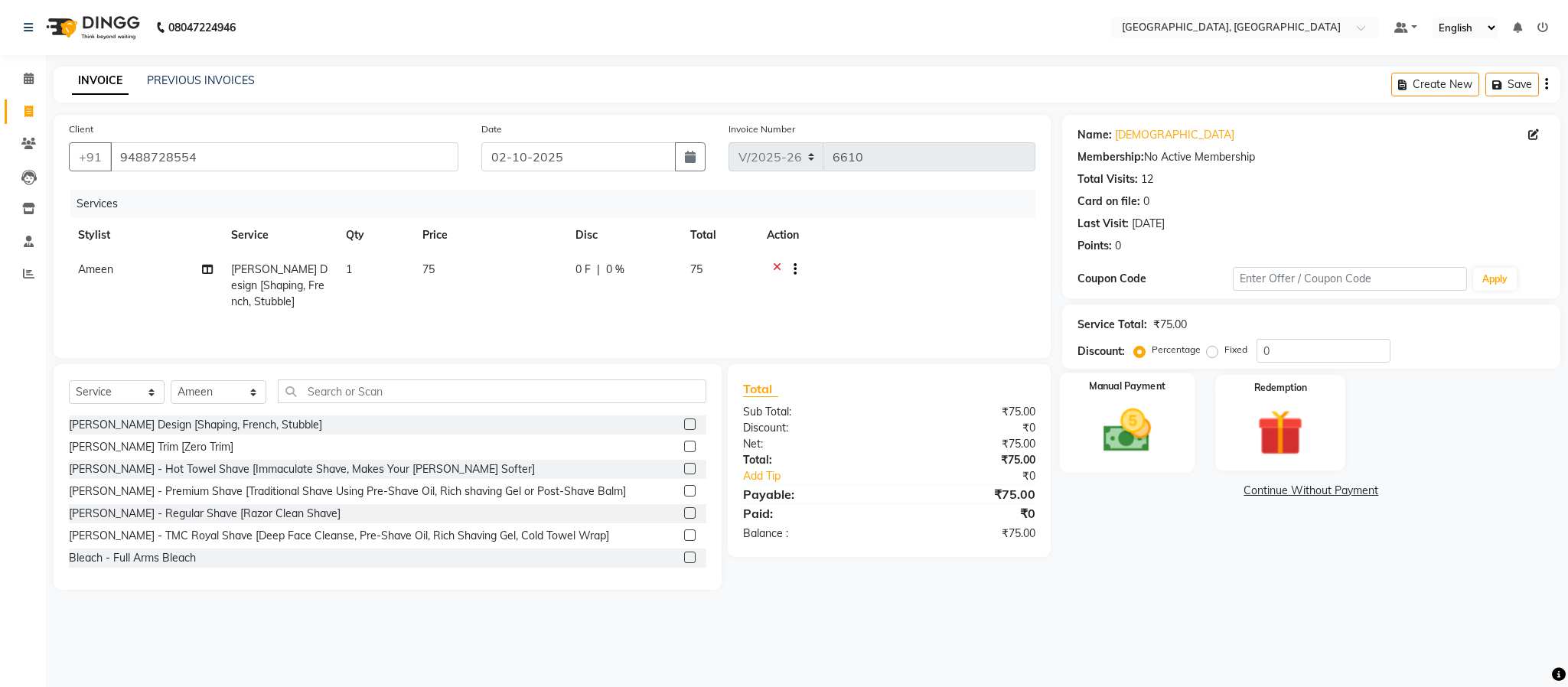
click at [1149, 453] on img at bounding box center [1127, 430] width 78 height 55
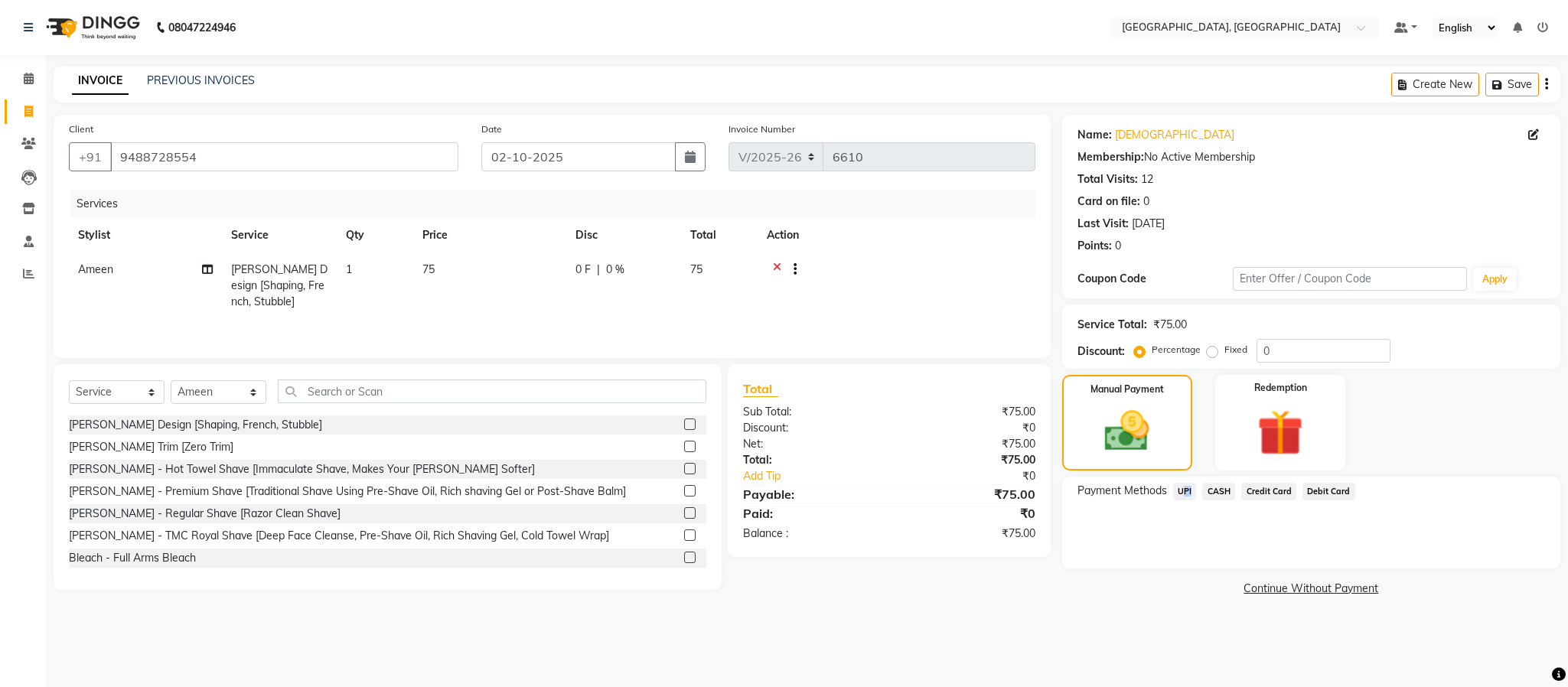
click at [1190, 487] on div "Payment Methods UPI CASH Credit Card Debit Card" at bounding box center [1311, 522] width 499 height 92
click at [1190, 487] on span "UPI" at bounding box center [1185, 491] width 24 height 18
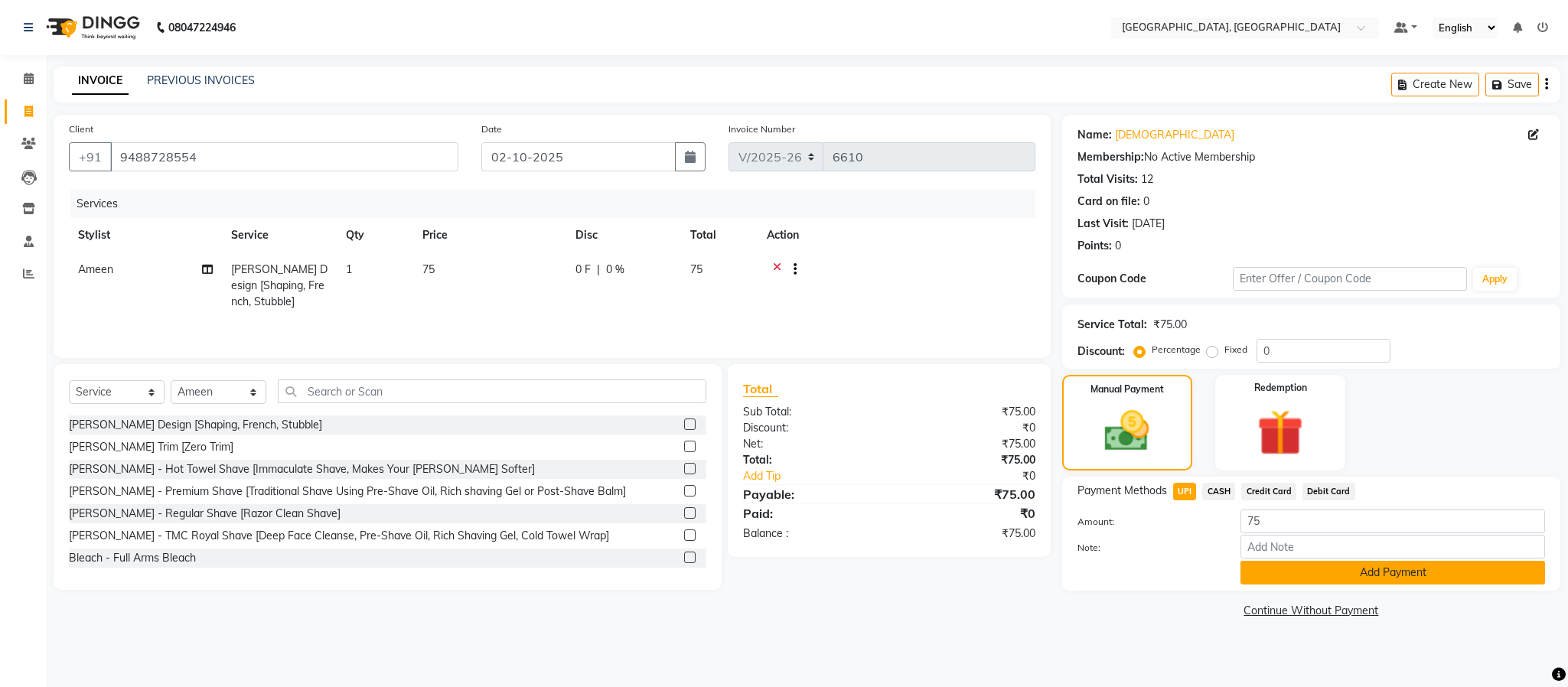
click at [1295, 577] on button "Add Payment" at bounding box center [1393, 572] width 305 height 24
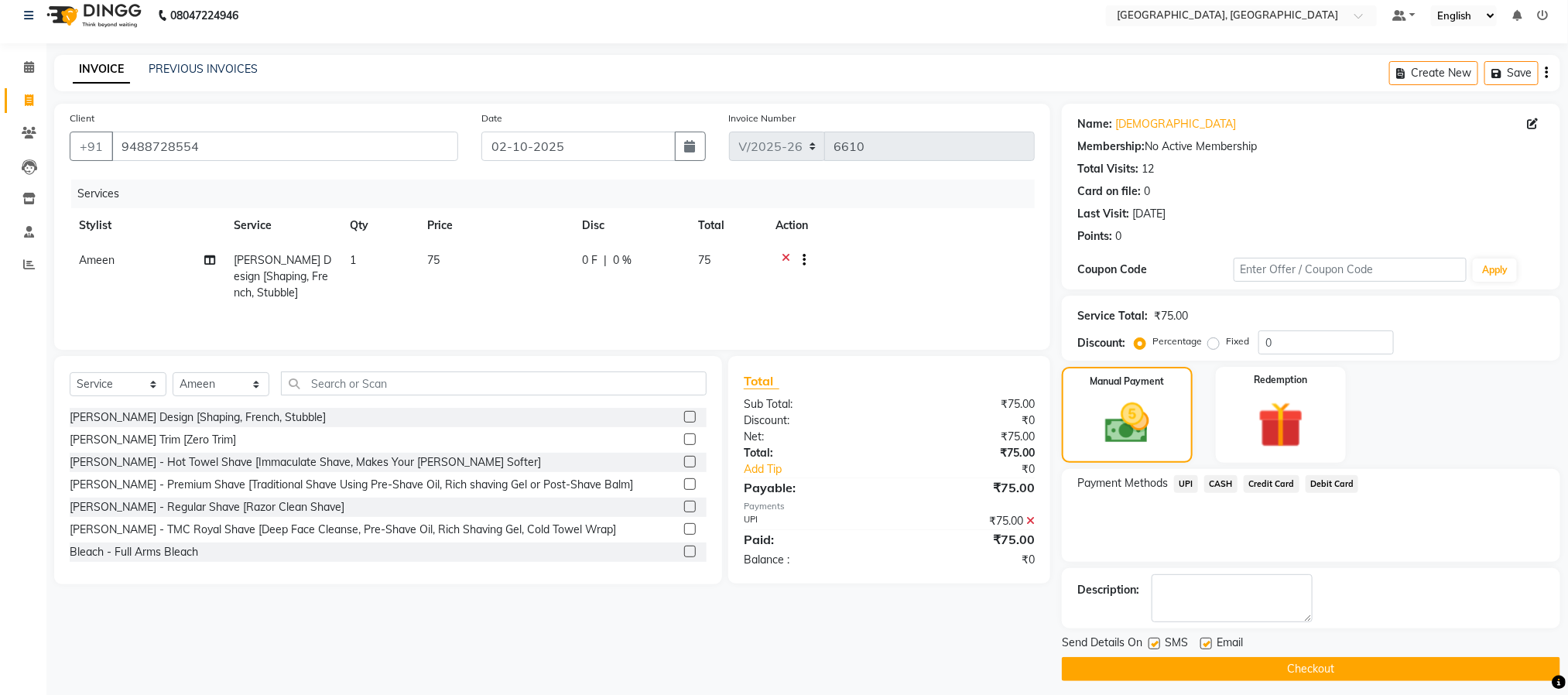
scroll to position [23, 0]
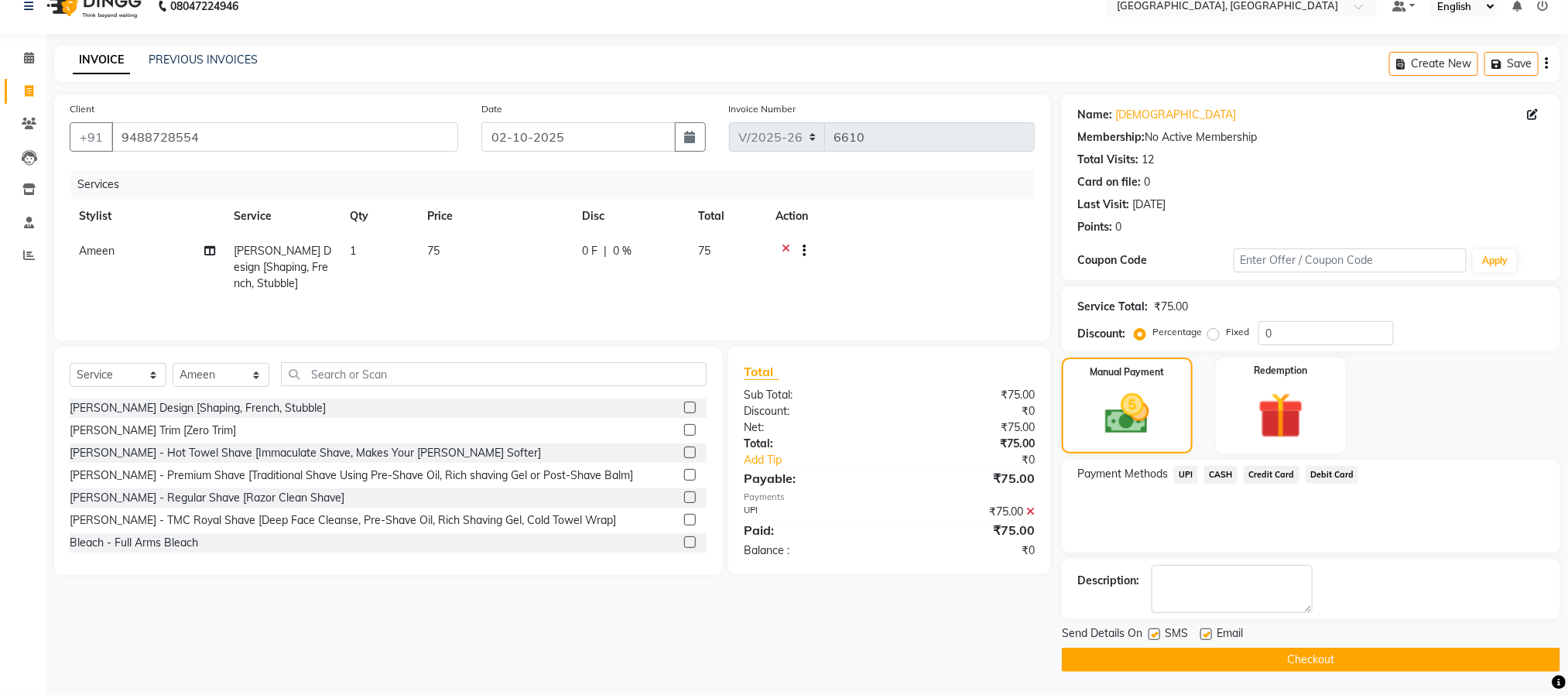
click at [1354, 662] on button "Checkout" at bounding box center [1311, 660] width 498 height 24
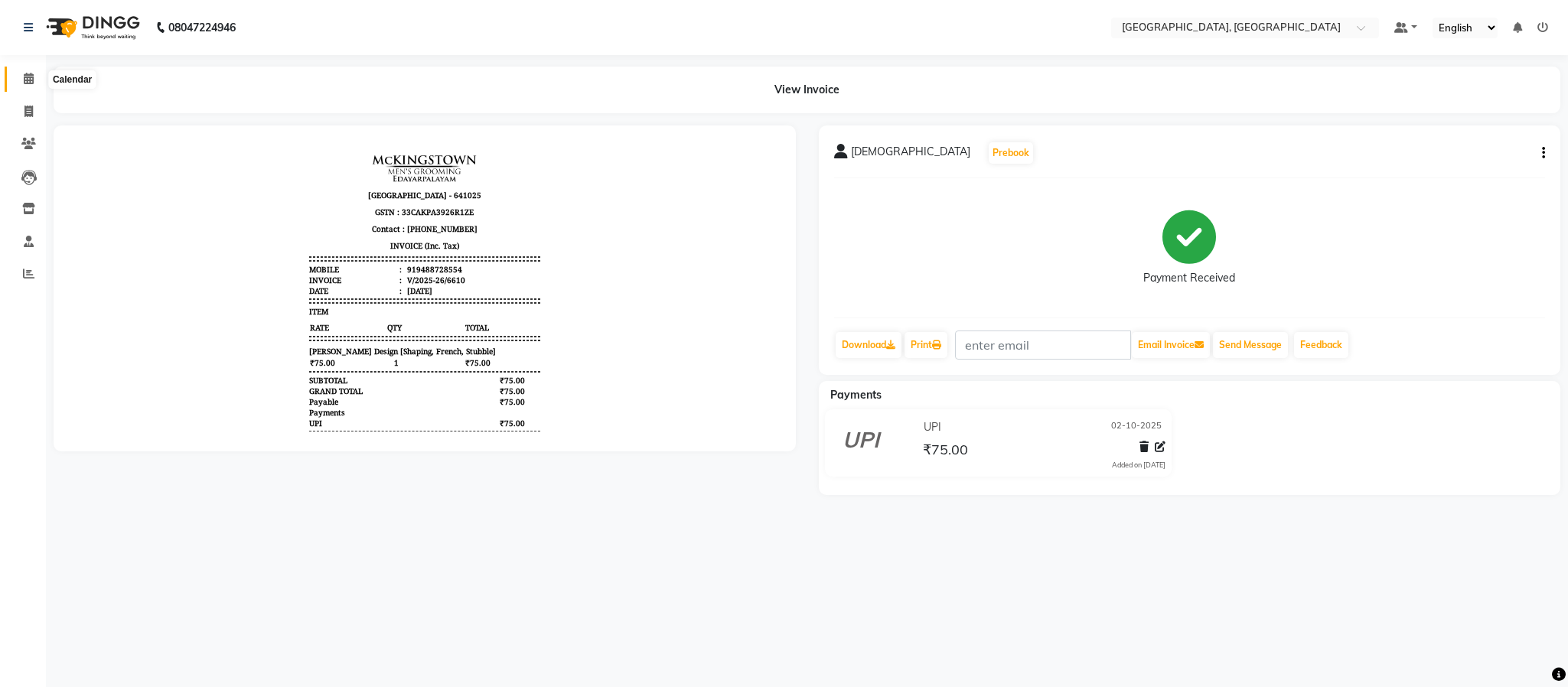
click at [33, 83] on icon at bounding box center [29, 78] width 10 height 12
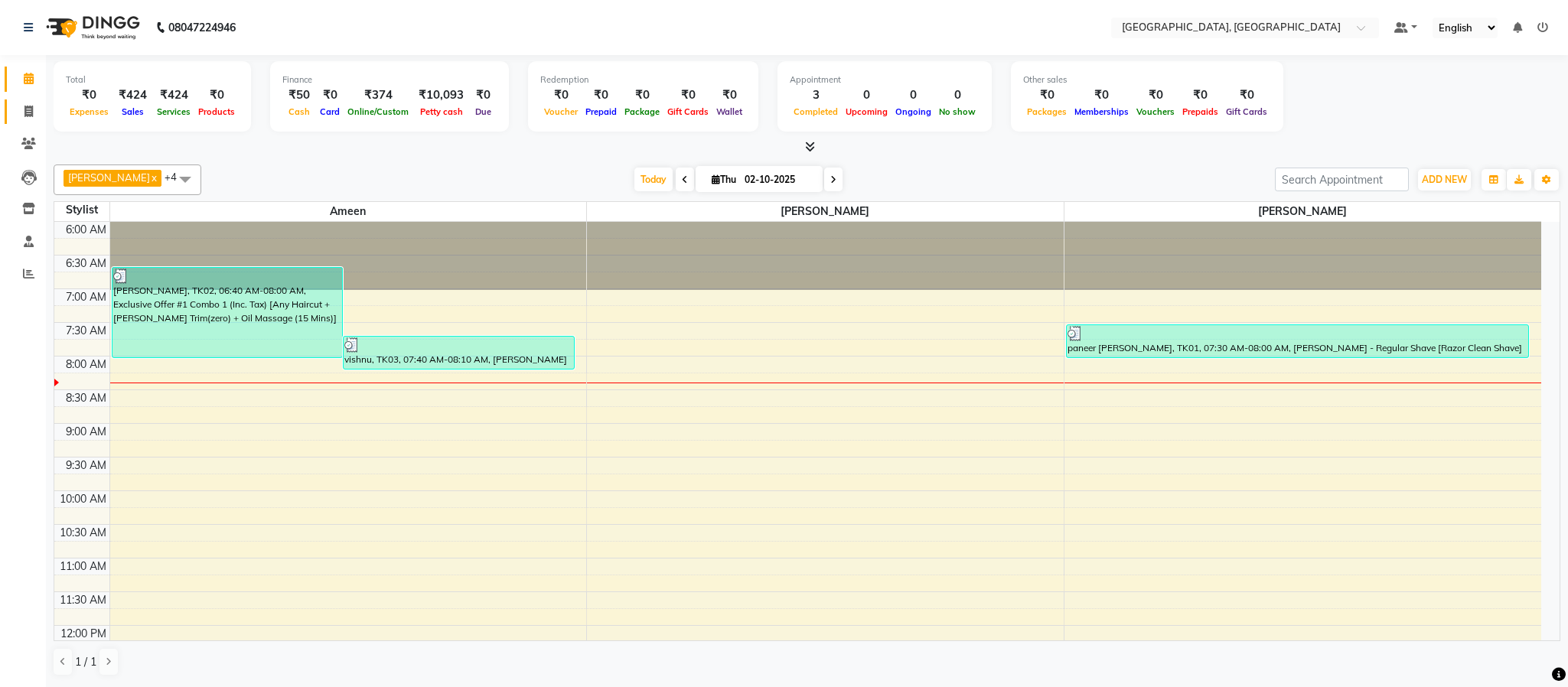
click at [25, 122] on link "Invoice" at bounding box center [23, 112] width 37 height 25
select select "service"
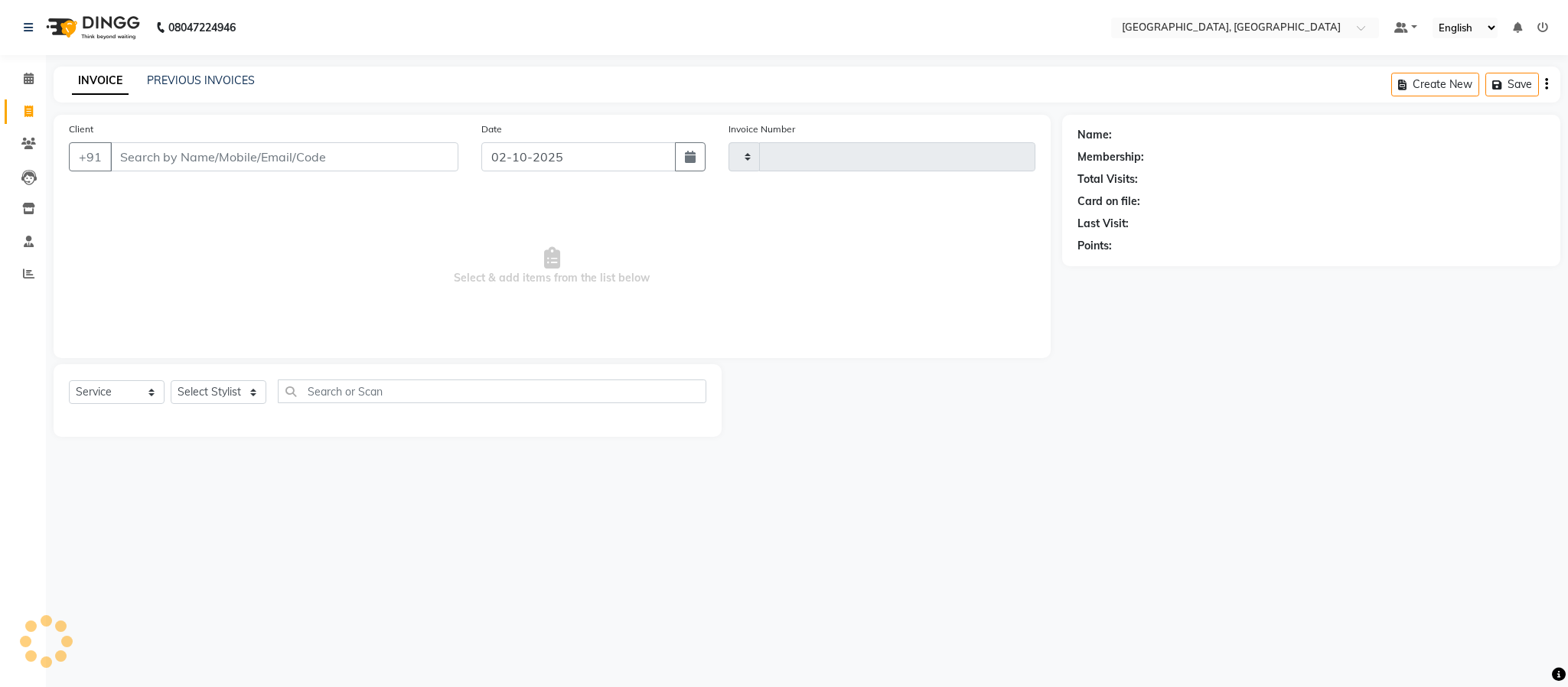
type input "6611"
select select "4977"
click at [244, 407] on div "Select Service Product Membership Package Voucher Prepaid Gift Card Select Styl…" at bounding box center [387, 397] width 637 height 36
click at [225, 376] on div "Select Service Product Membership Package Voucher Prepaid Gift Card Select Styl…" at bounding box center [387, 401] width 668 height 72
click at [225, 388] on select "Select Stylist Ameen House Keeping Istekar McKingstown [PERSON_NAME] Prathiswar…" at bounding box center [219, 392] width 96 height 24
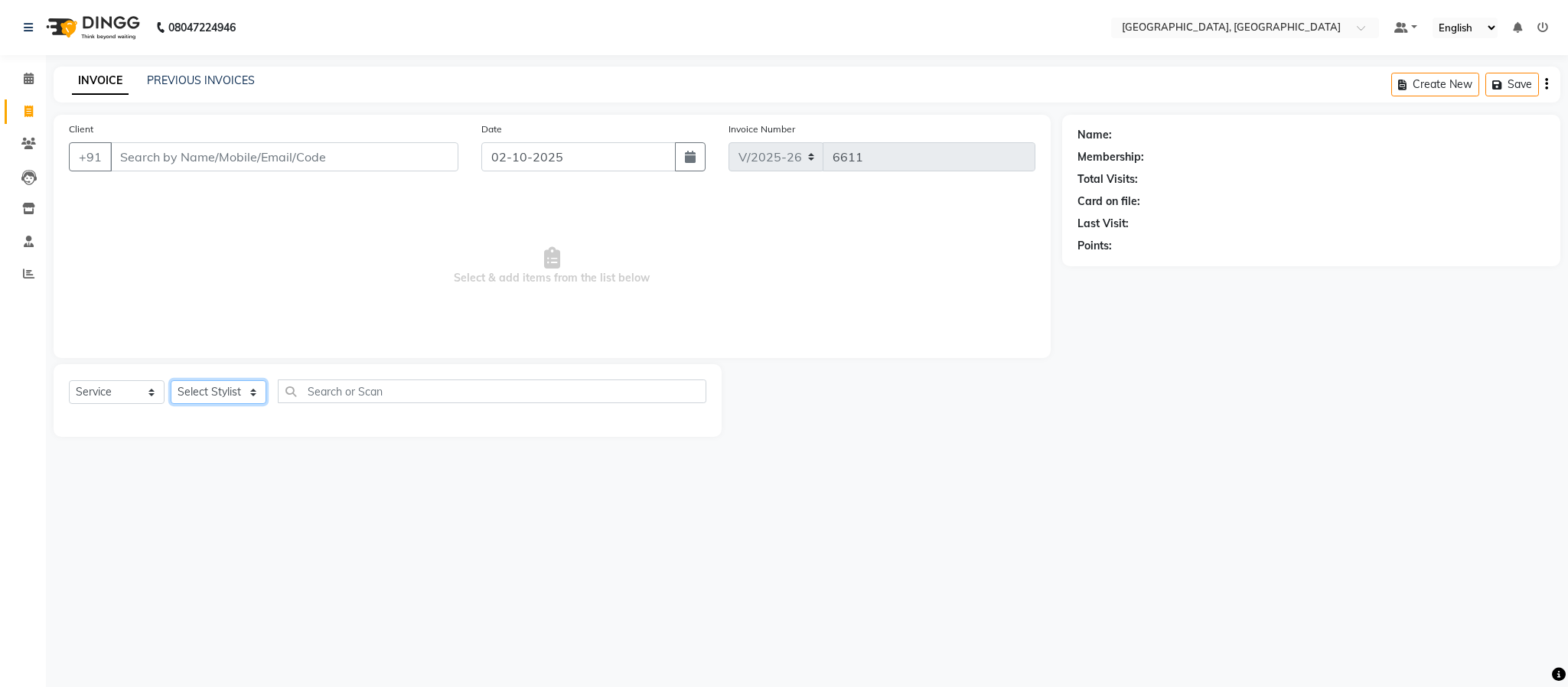
select select "59056"
click at [171, 381] on select "Select Stylist Ameen House Keeping Istekar McKingstown [PERSON_NAME] Prathiswar…" at bounding box center [219, 392] width 96 height 24
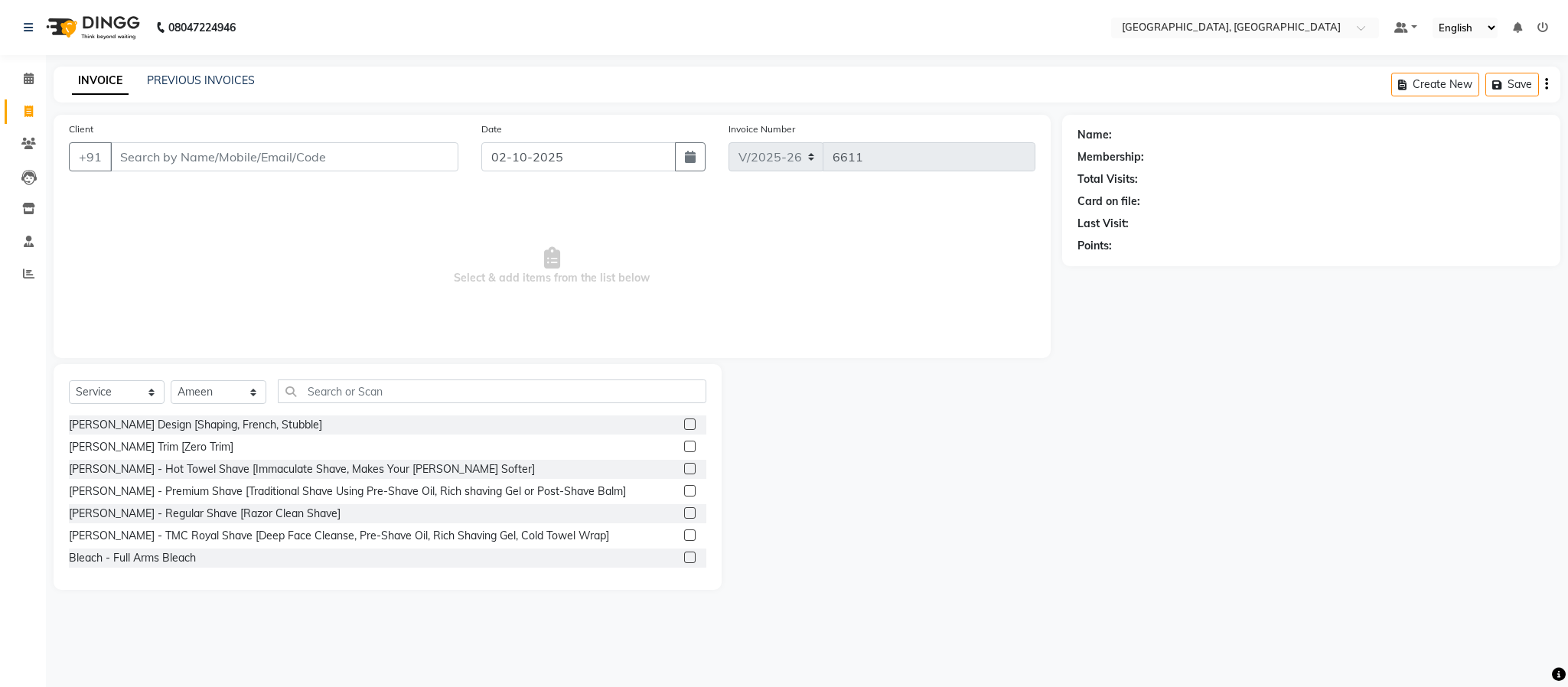
click at [331, 381] on div "Select Service Product Membership Package Voucher Prepaid Gift Card Select Styl…" at bounding box center [387, 477] width 668 height 226
click at [331, 388] on input "text" at bounding box center [492, 391] width 429 height 24
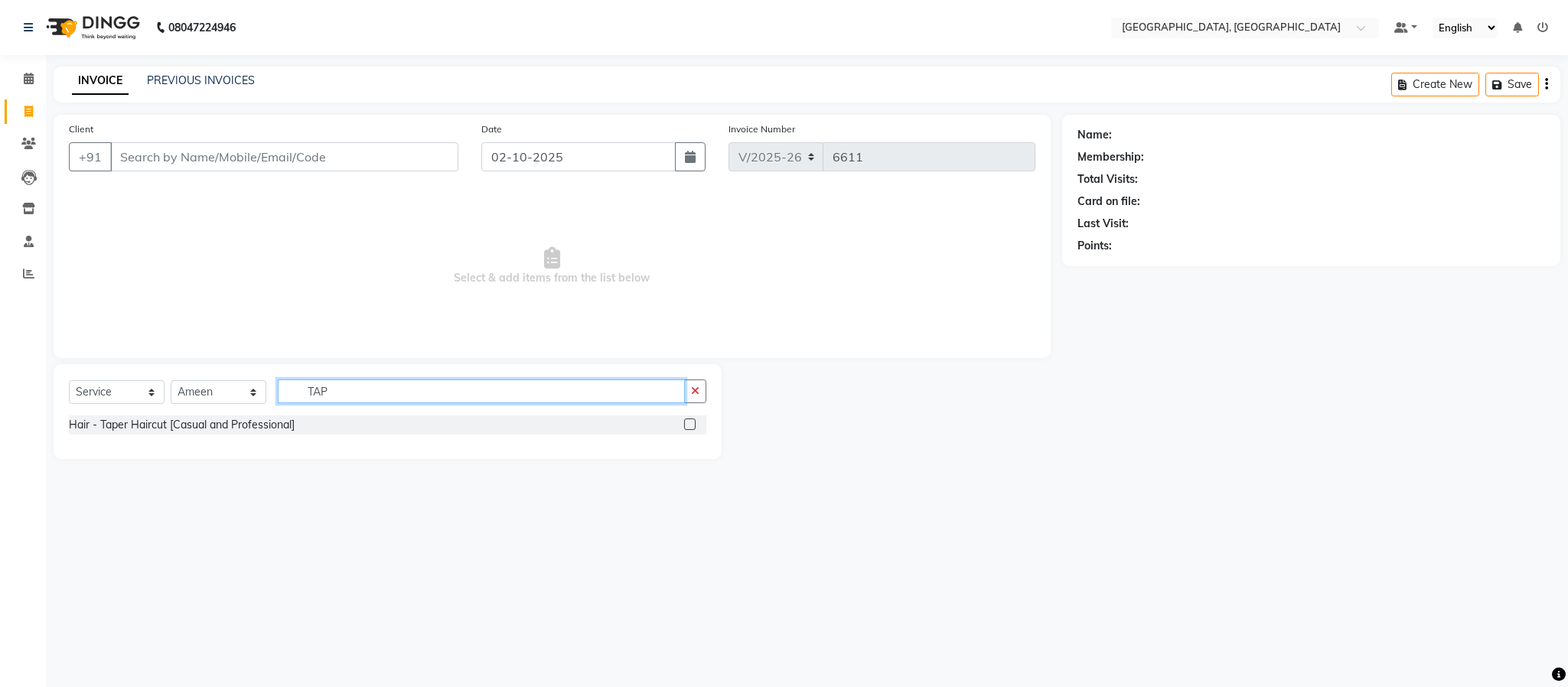
type input "TAP"
click at [689, 421] on label at bounding box center [690, 424] width 12 height 12
click at [689, 421] on input "checkbox" at bounding box center [689, 425] width 10 height 10
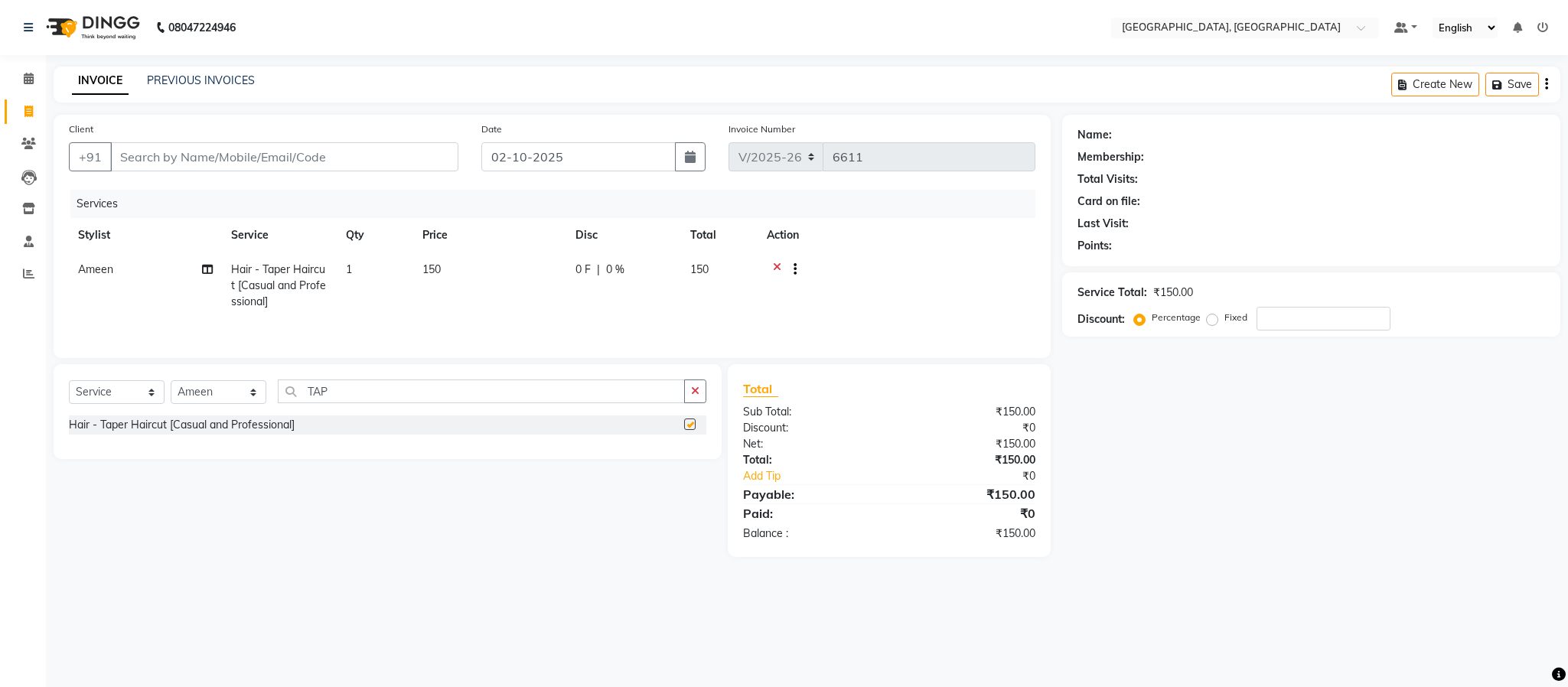
checkbox input "false"
click at [696, 397] on icon "button" at bounding box center [695, 391] width 8 height 11
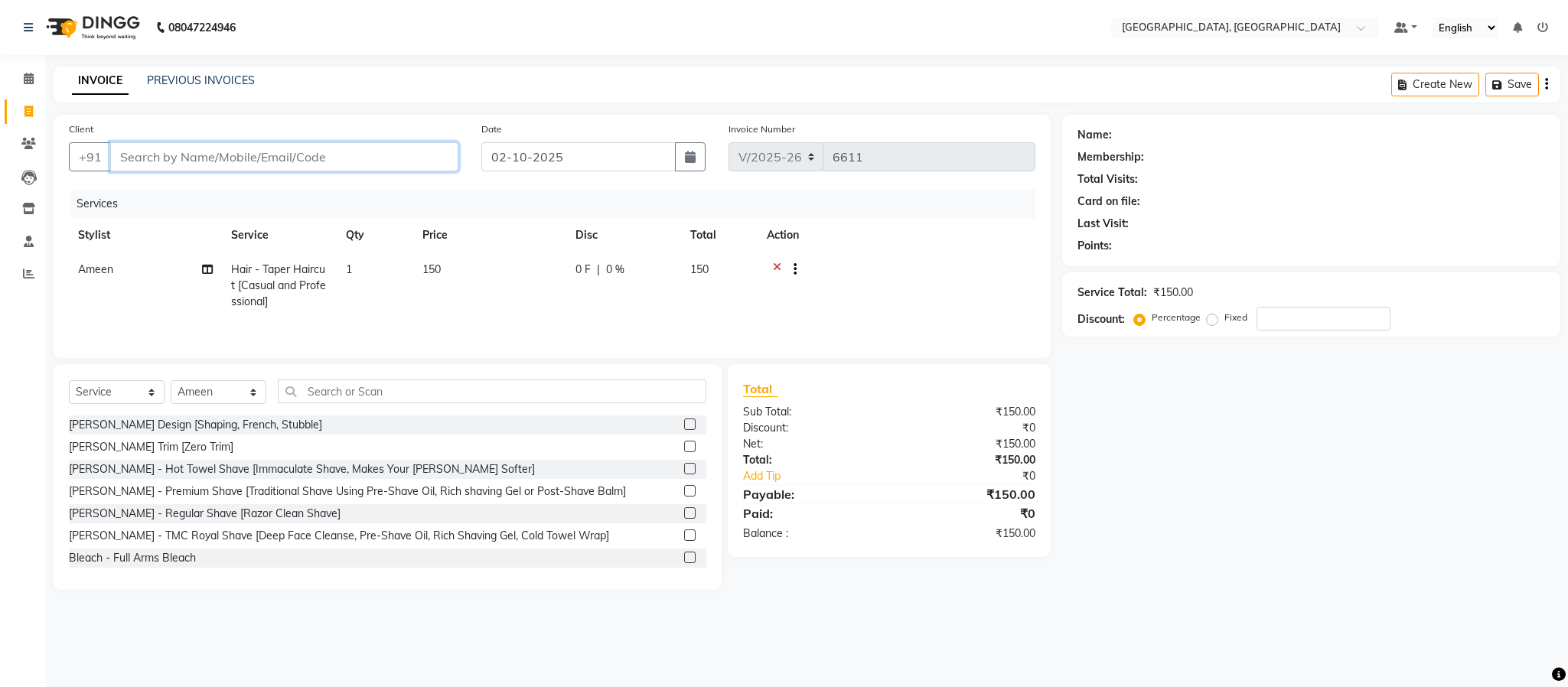
click at [259, 157] on input "Client" at bounding box center [284, 157] width 348 height 29
type input "9"
type input "0"
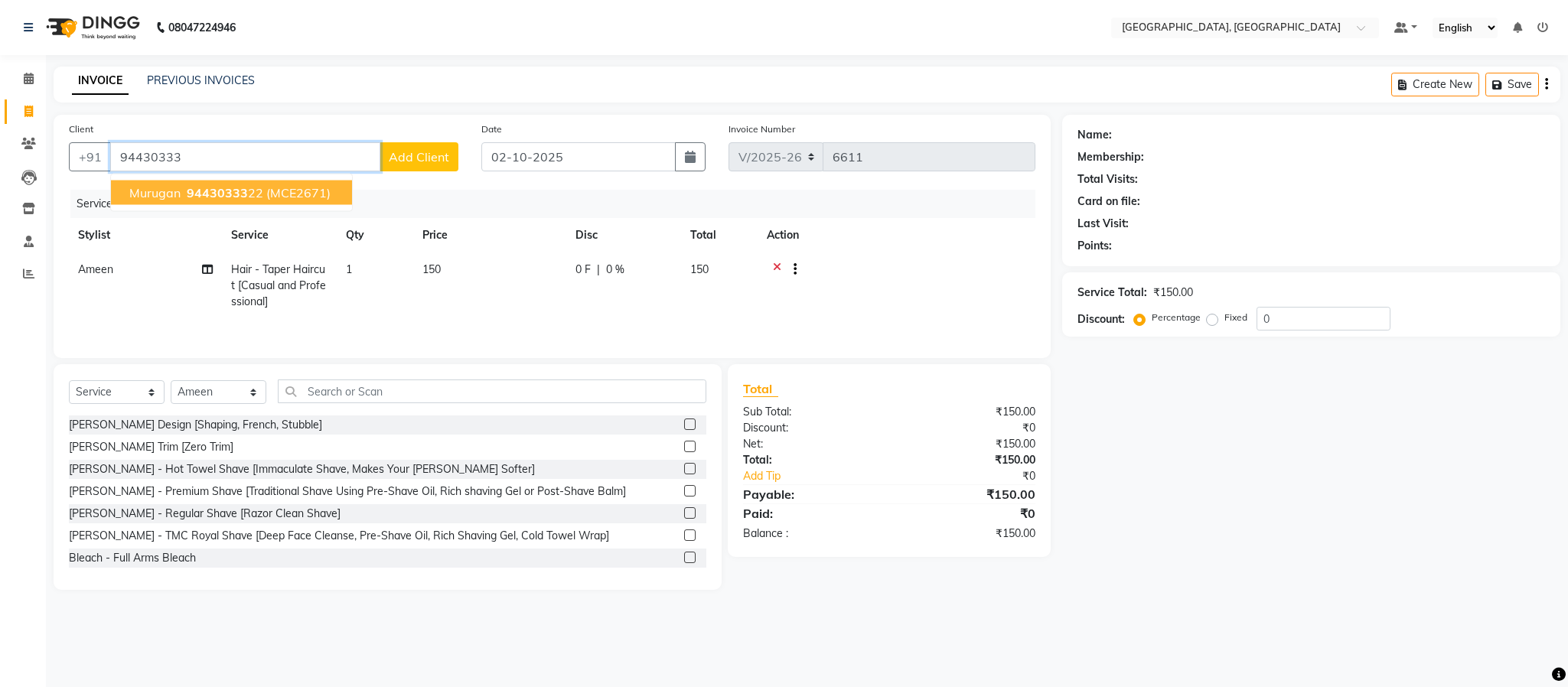
click at [259, 202] on button "Murugan 94430333 22 (MCE2671)" at bounding box center [232, 192] width 241 height 24
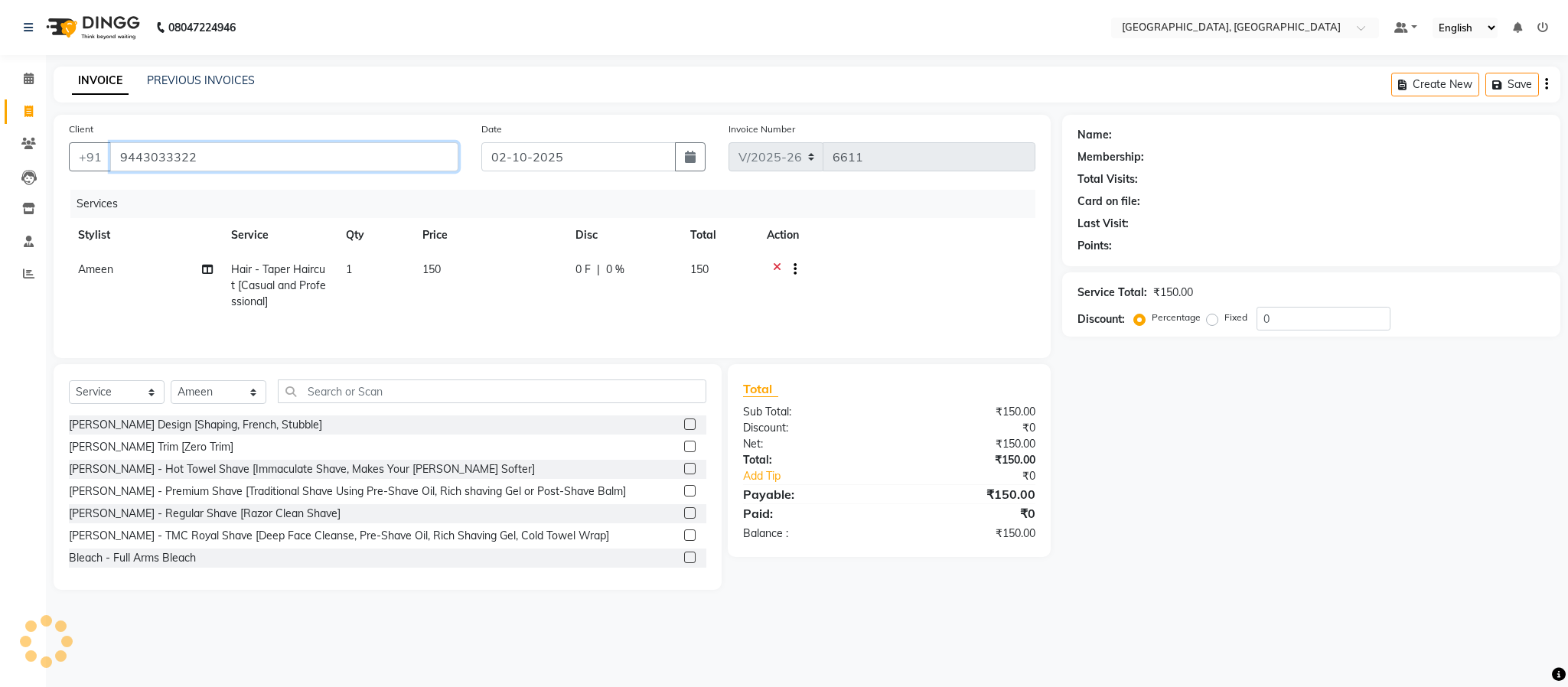
type input "9443033322"
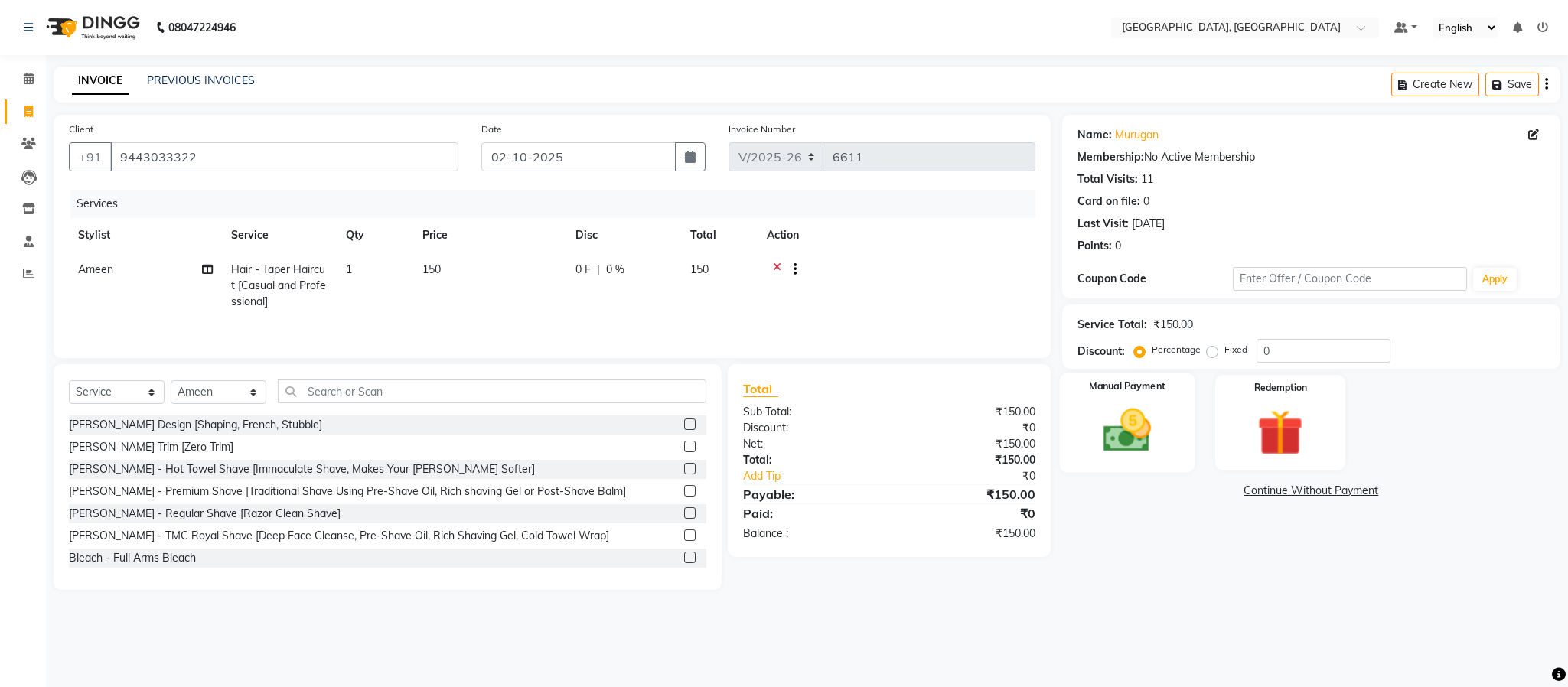
click at [1125, 436] on img at bounding box center [1127, 430] width 78 height 55
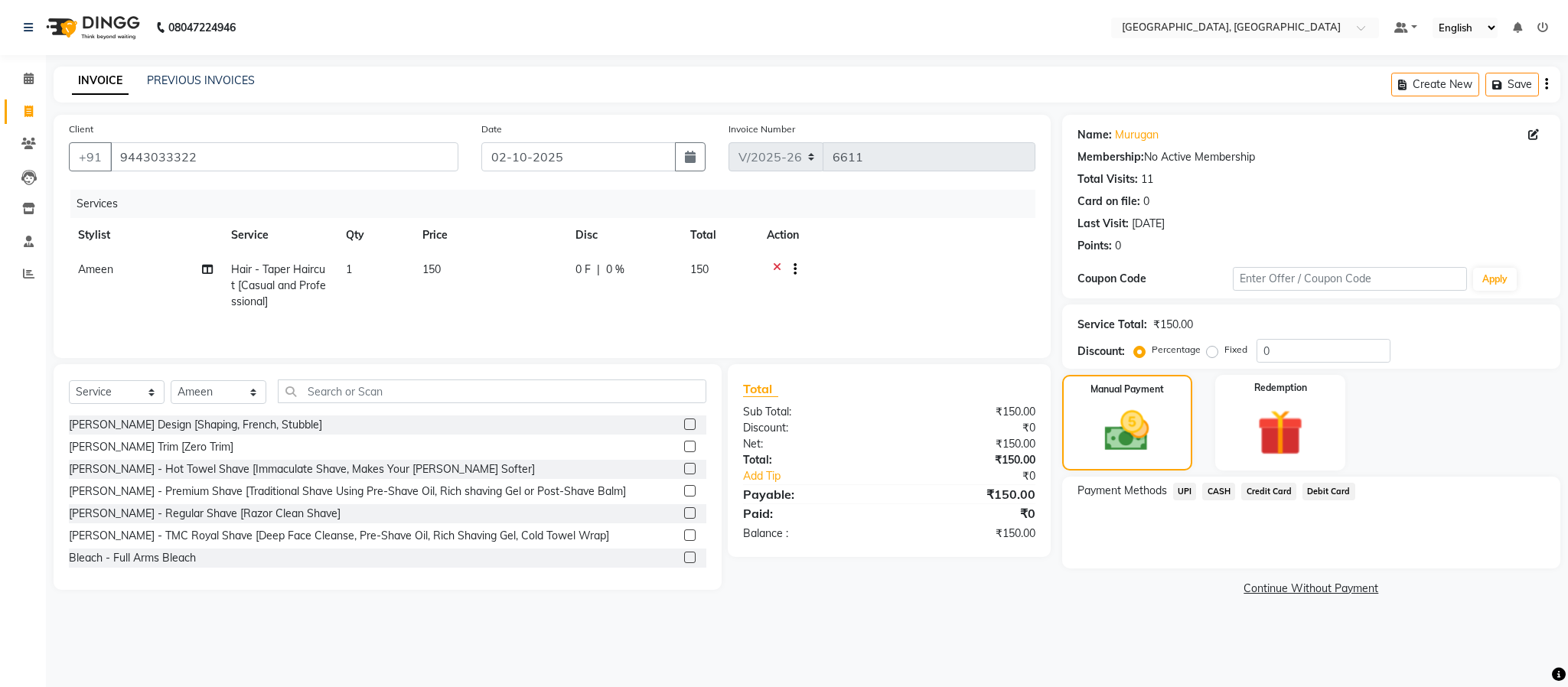
click at [1226, 500] on span "CASH" at bounding box center [1218, 491] width 33 height 18
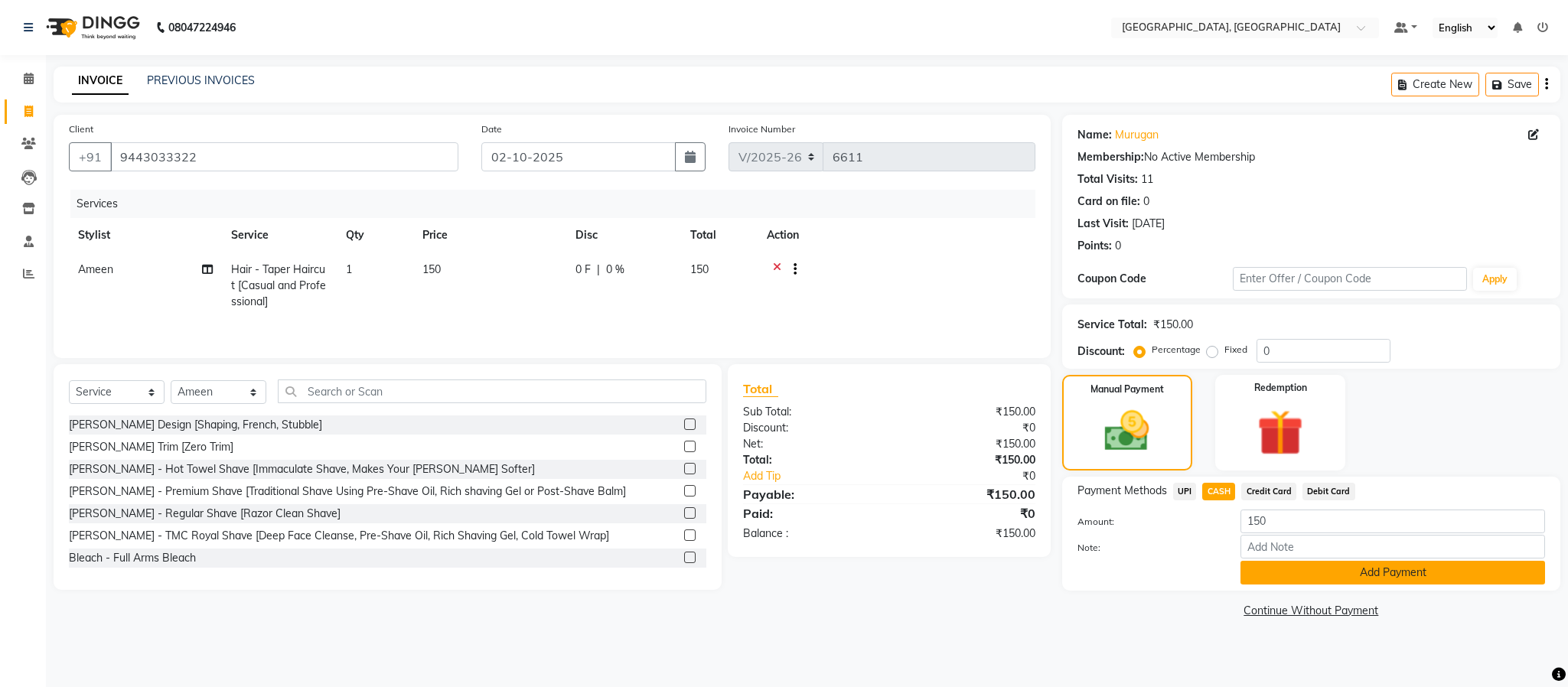
click at [1378, 565] on button "Add Payment" at bounding box center [1393, 572] width 305 height 24
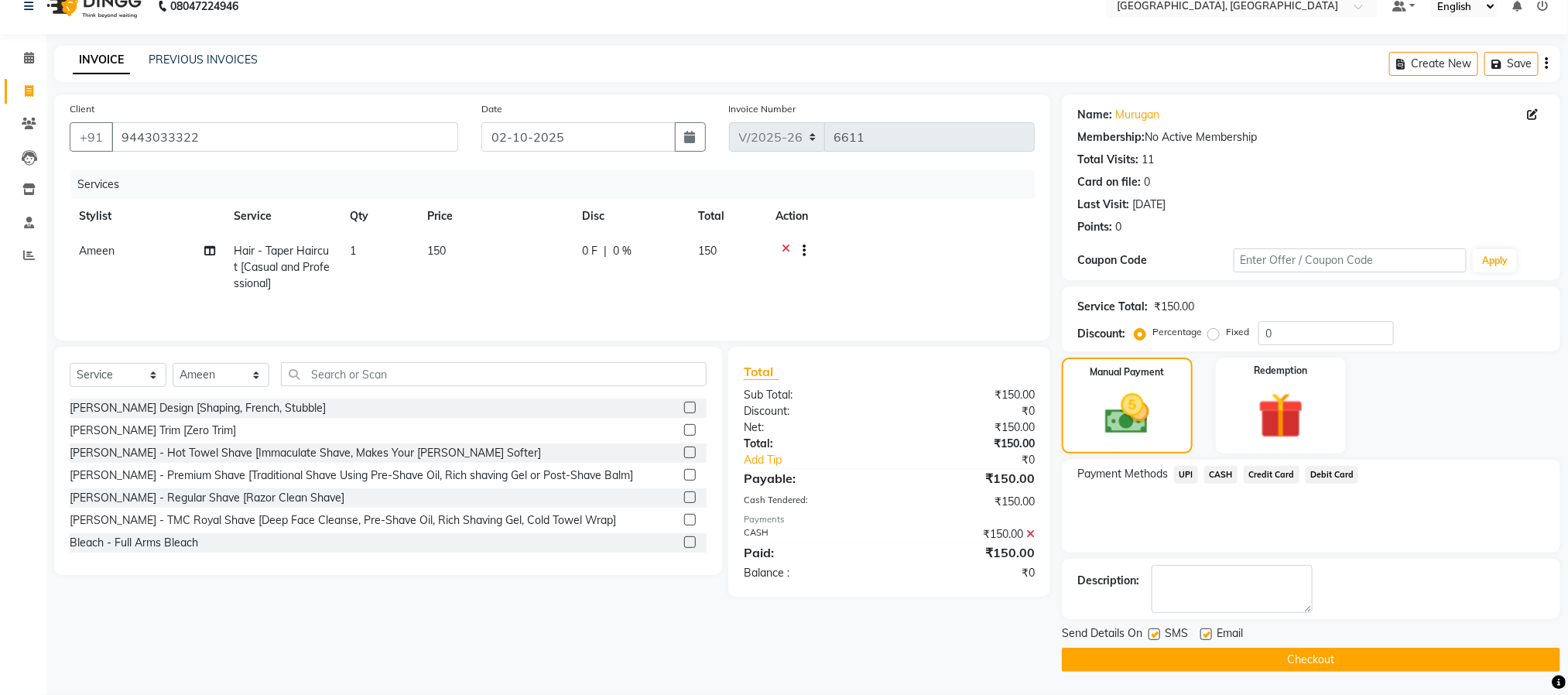
scroll to position [23, 0]
click at [1181, 474] on span "UPI" at bounding box center [1186, 474] width 24 height 18
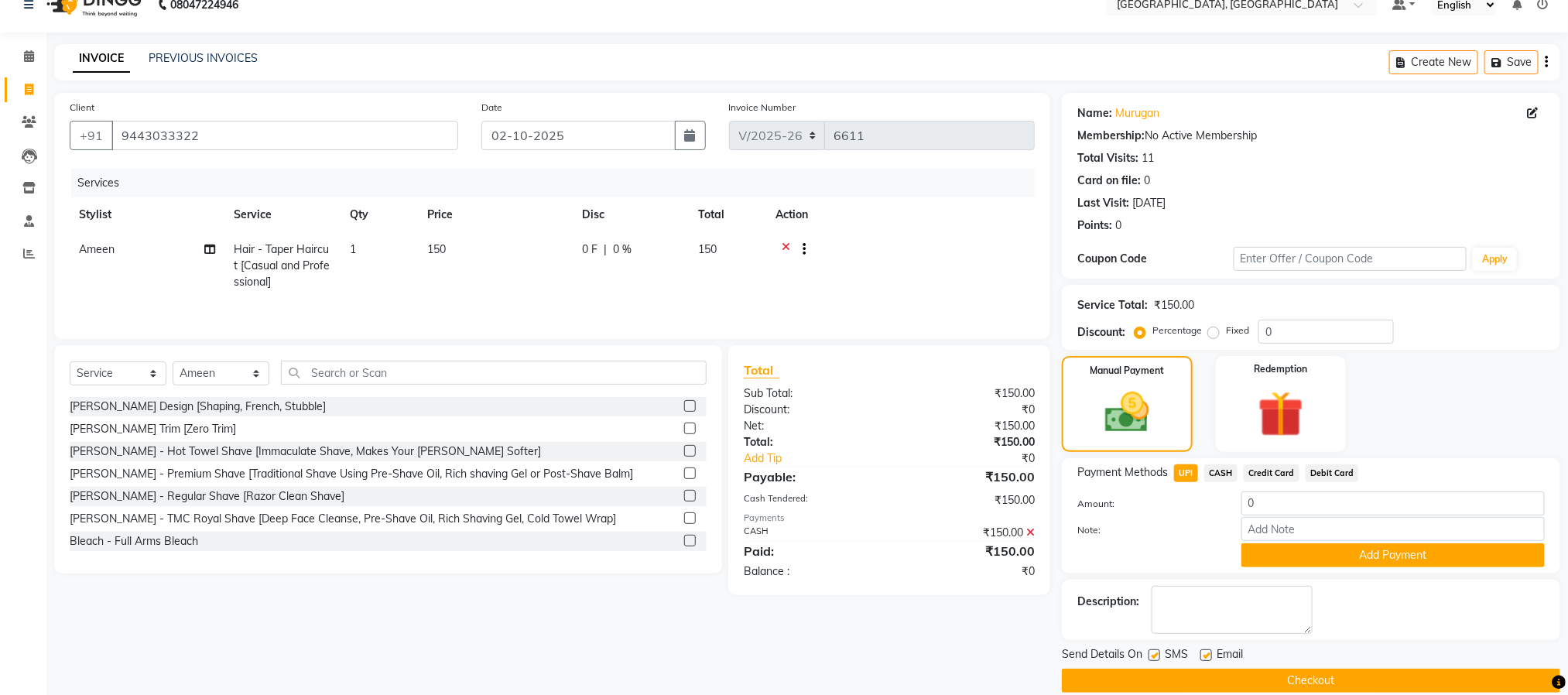
click at [1216, 471] on span "CASH" at bounding box center [1221, 473] width 33 height 18
click at [1029, 534] on icon at bounding box center [1031, 532] width 9 height 11
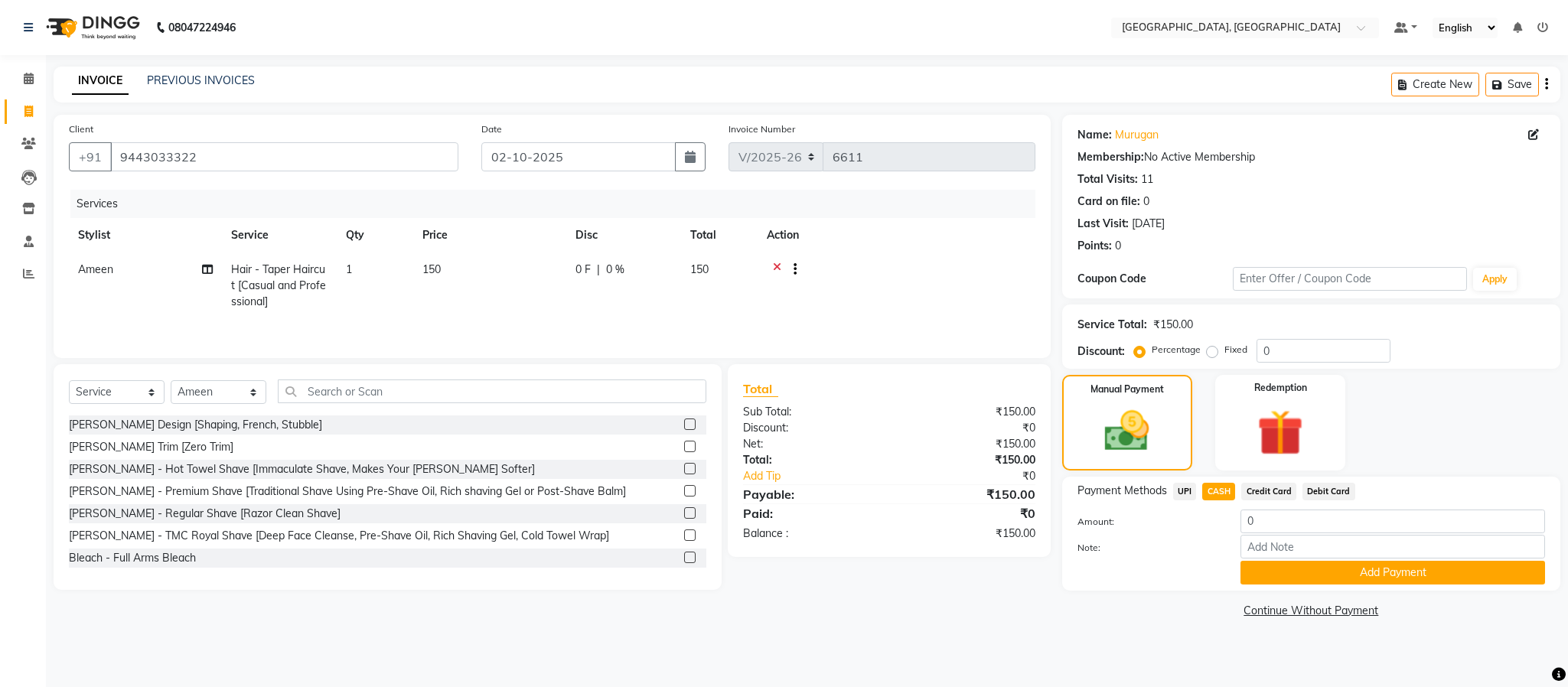
click at [1187, 490] on span "UPI" at bounding box center [1185, 491] width 24 height 18
click at [1275, 517] on input "150" at bounding box center [1393, 521] width 305 height 24
type input "1"
type input "50"
click at [1291, 582] on button "Add Payment" at bounding box center [1393, 572] width 305 height 24
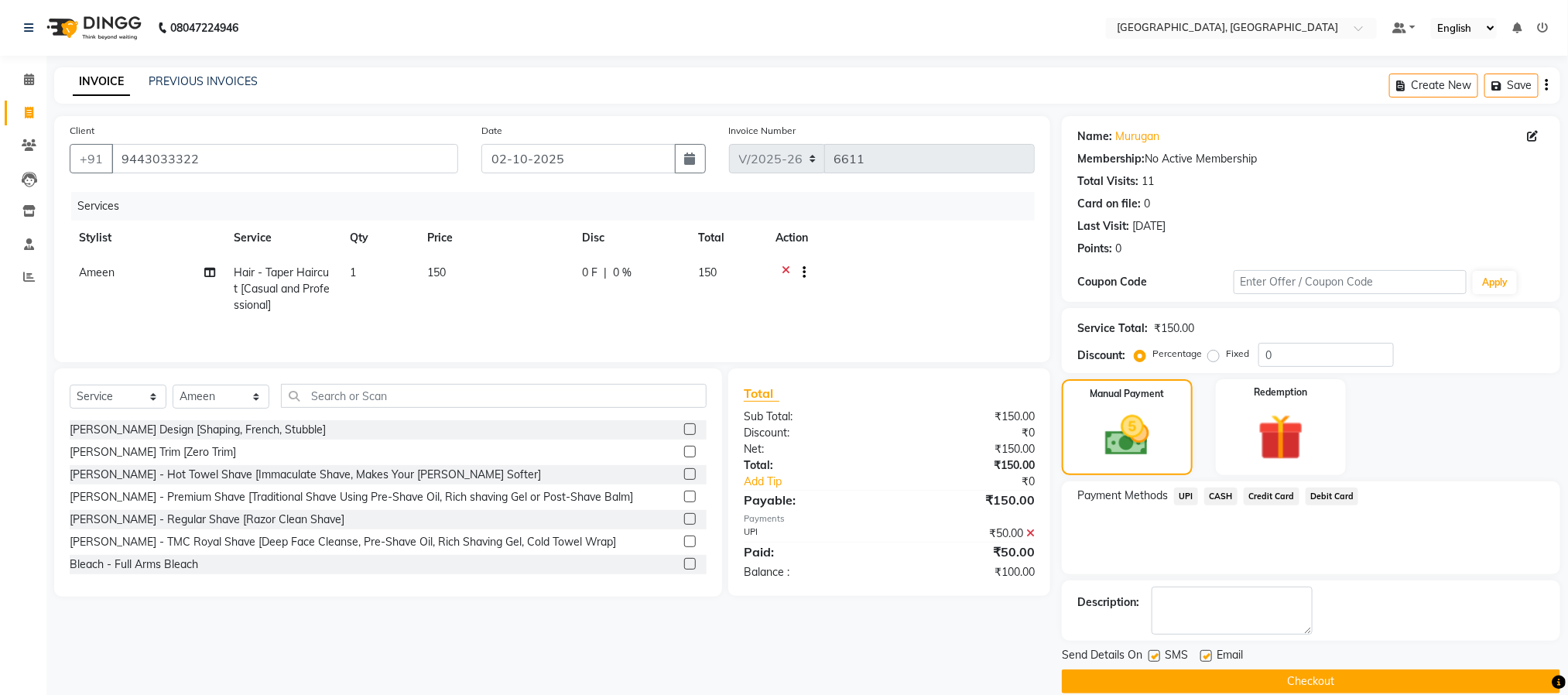
click at [1228, 497] on span "CASH" at bounding box center [1221, 496] width 33 height 18
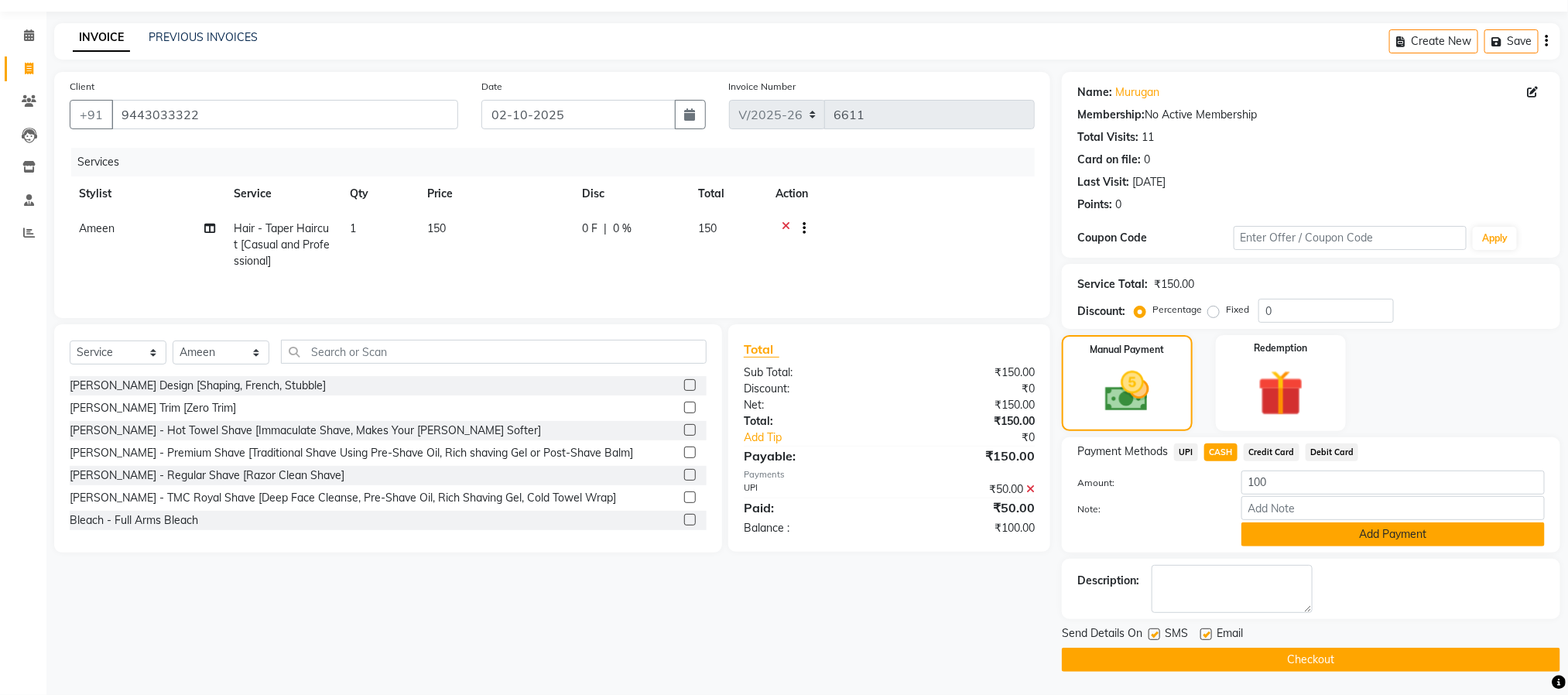
click at [1410, 537] on button "Add Payment" at bounding box center [1393, 534] width 303 height 24
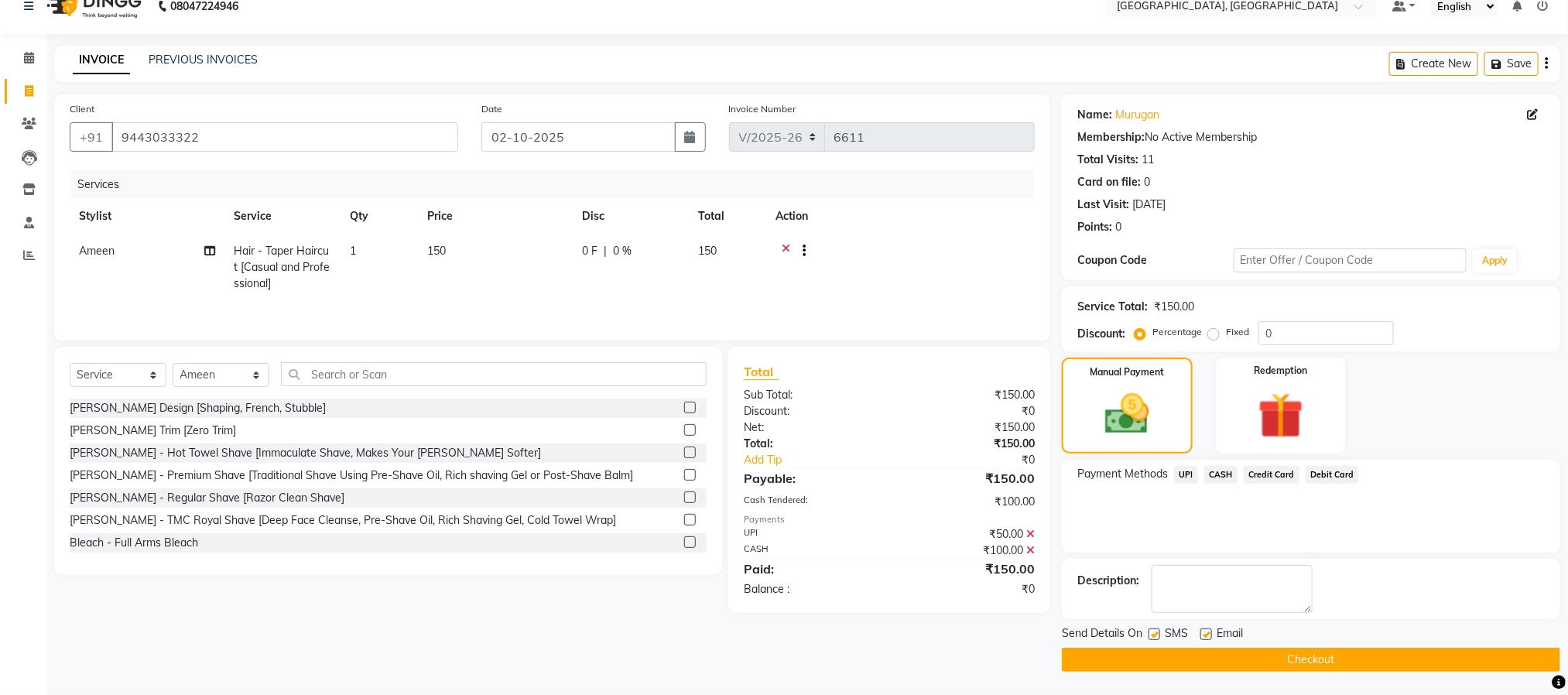
scroll to position [23, 0]
click at [1347, 660] on button "Checkout" at bounding box center [1311, 660] width 498 height 24
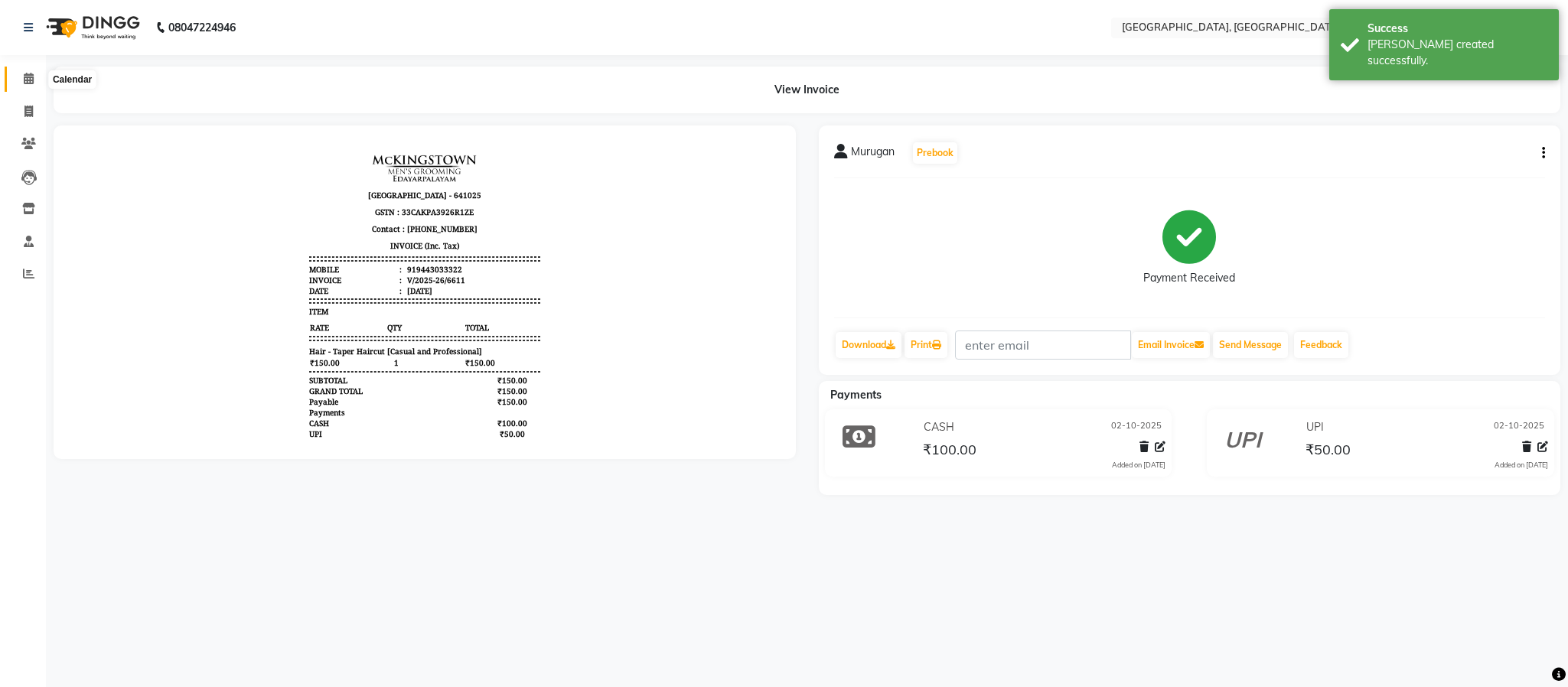
click at [29, 76] on icon at bounding box center [29, 78] width 10 height 12
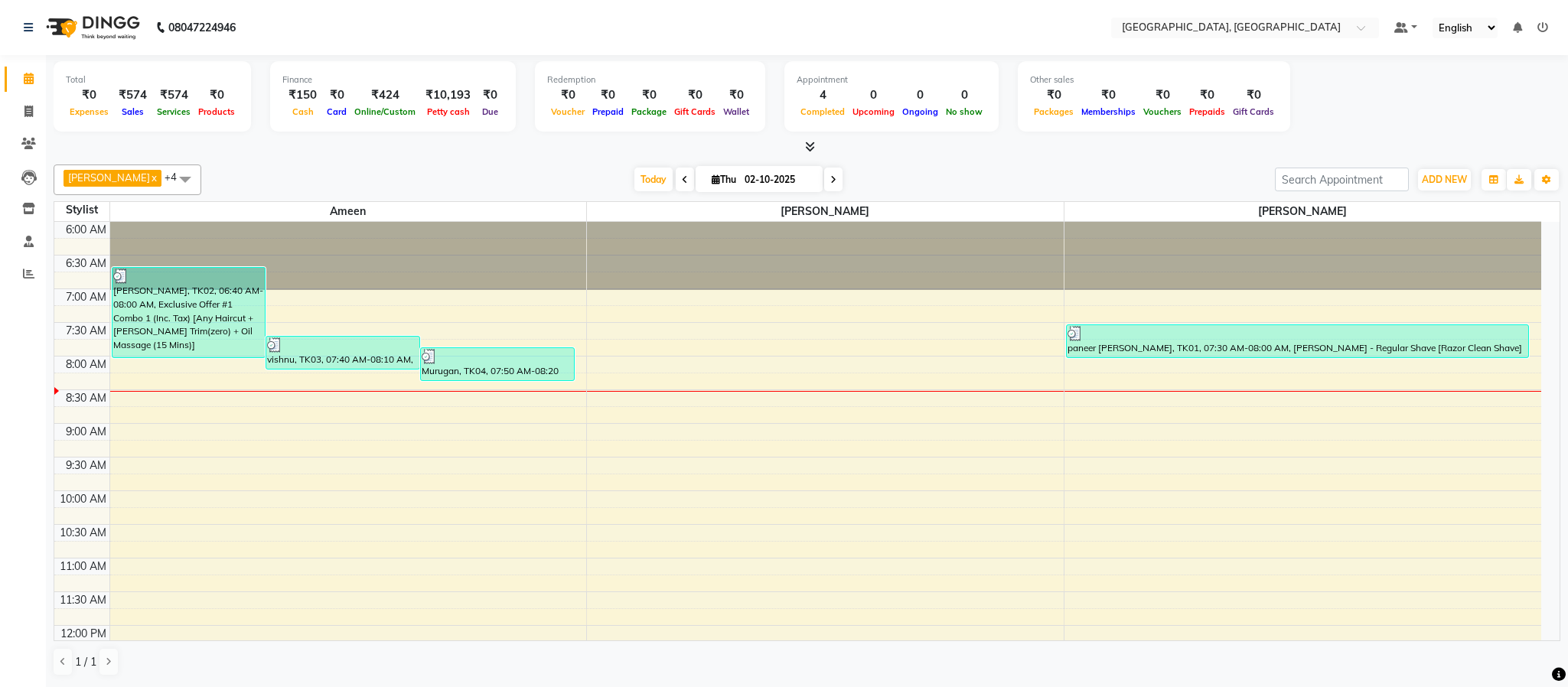
click at [588, 301] on app-home "08047224946 Select Location × Mckingstown, Edayarpalayam Default Panel My Panel…" at bounding box center [784, 343] width 1568 height 686
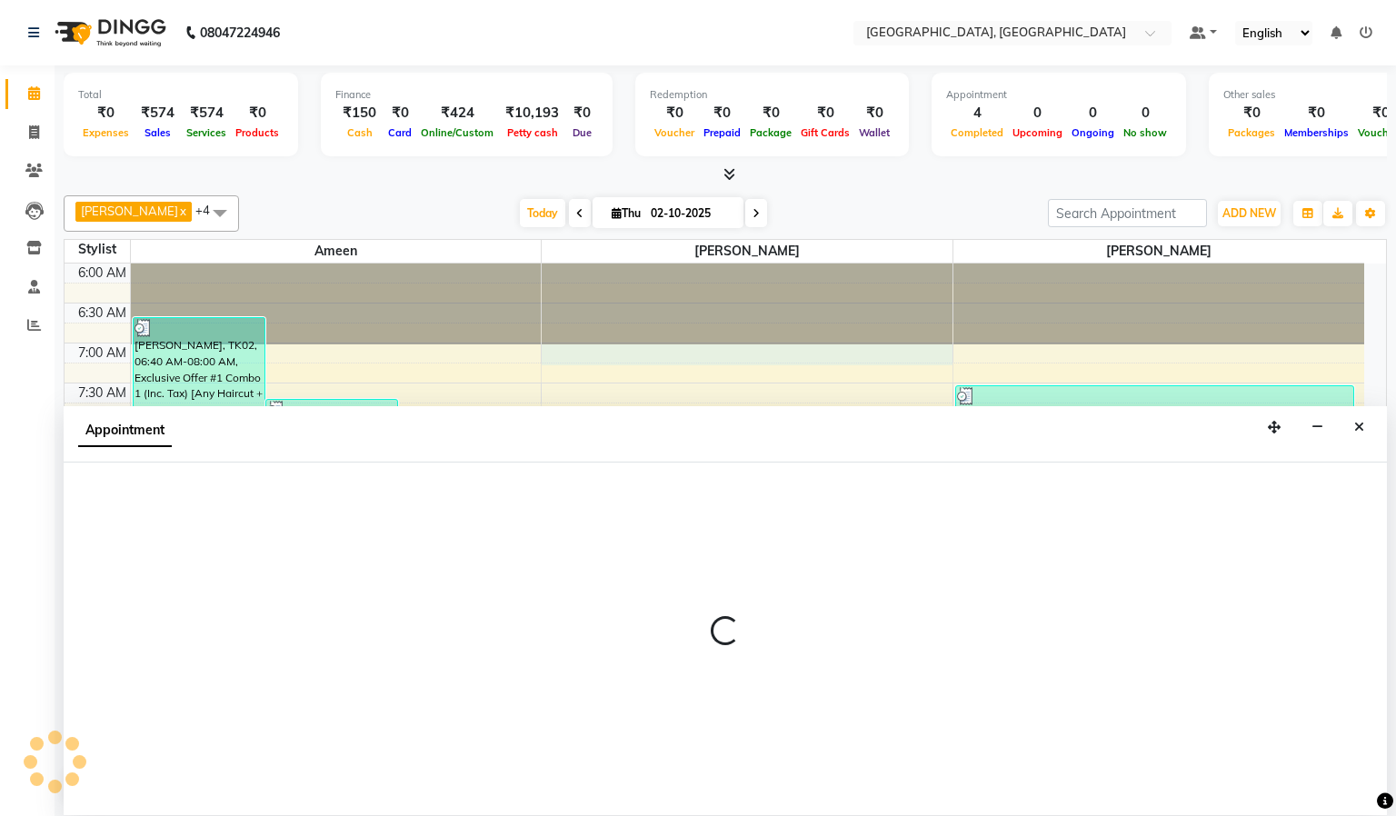
select select "66371"
select select "420"
select select "tentative"
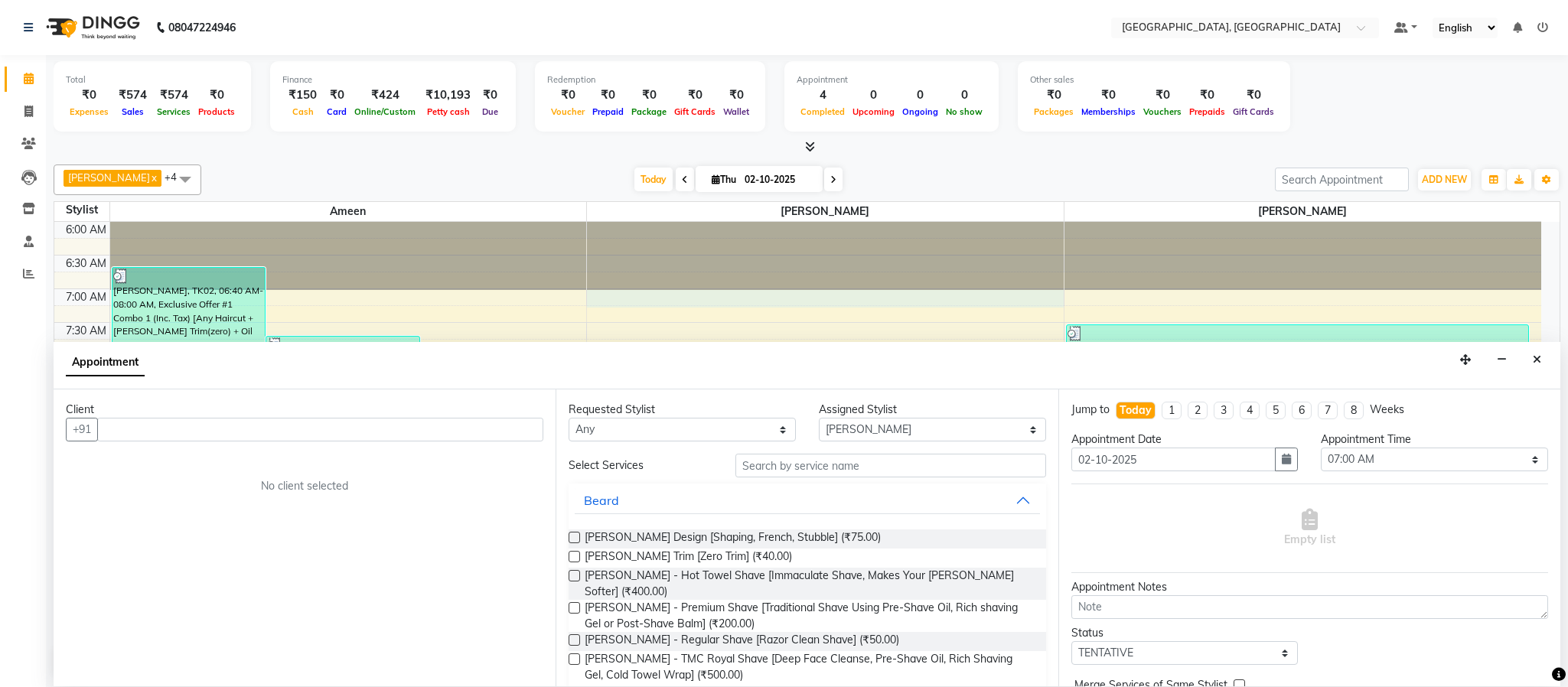
click at [907, 161] on div "Monish x Ameen x Zulfekar x Mustakeem x Kasim x +4 Select All Ameen Istekar McK…" at bounding box center [807, 420] width 1507 height 524
drag, startPoint x: 29, startPoint y: 118, endPoint x: 45, endPoint y: 117, distance: 16.0
click at [29, 118] on span at bounding box center [29, 112] width 27 height 18
select select "4977"
select select "service"
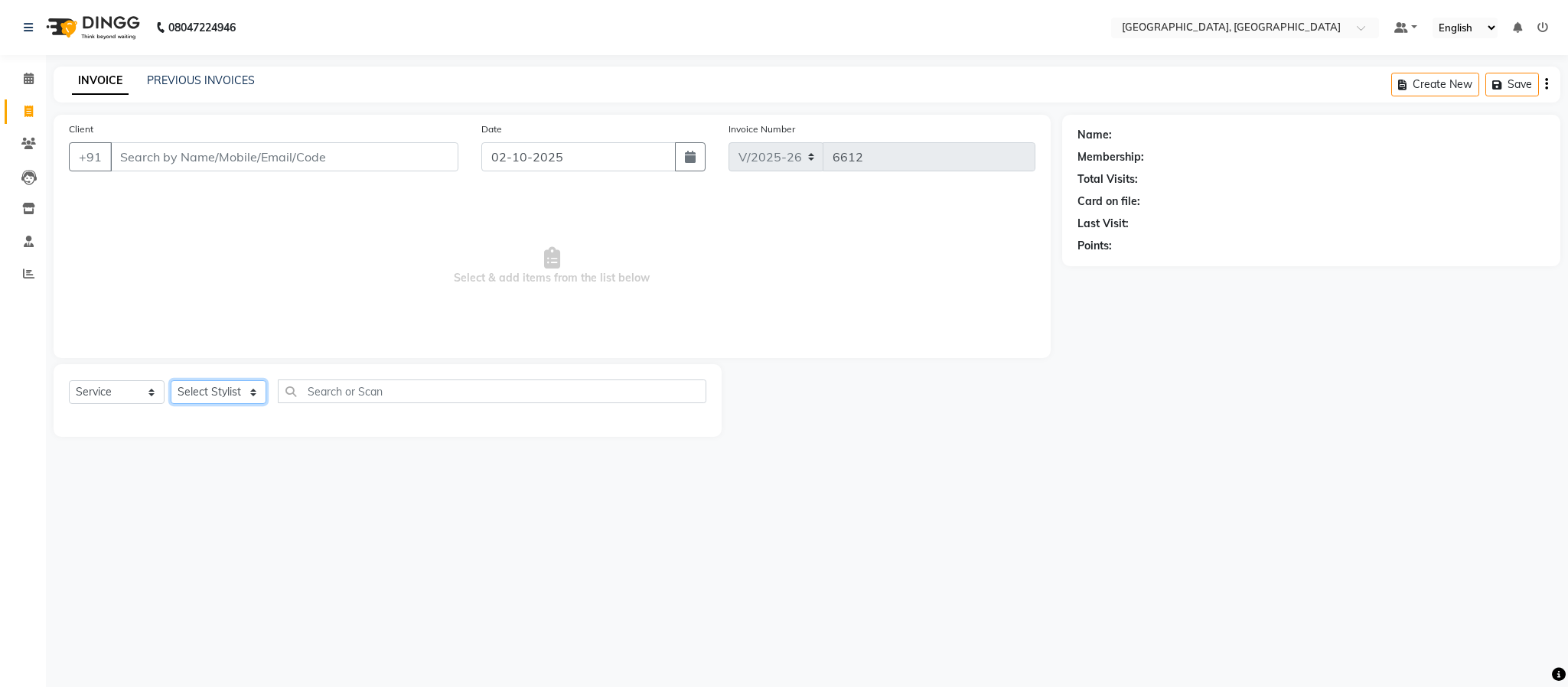
click at [221, 393] on select "Select Stylist Ameen House Keeping Istekar McKingstown [PERSON_NAME] Prathiswar…" at bounding box center [219, 392] width 96 height 24
click at [331, 296] on span "Select & add items from the list below" at bounding box center [552, 266] width 967 height 153
click at [29, 140] on icon at bounding box center [28, 144] width 14 height 12
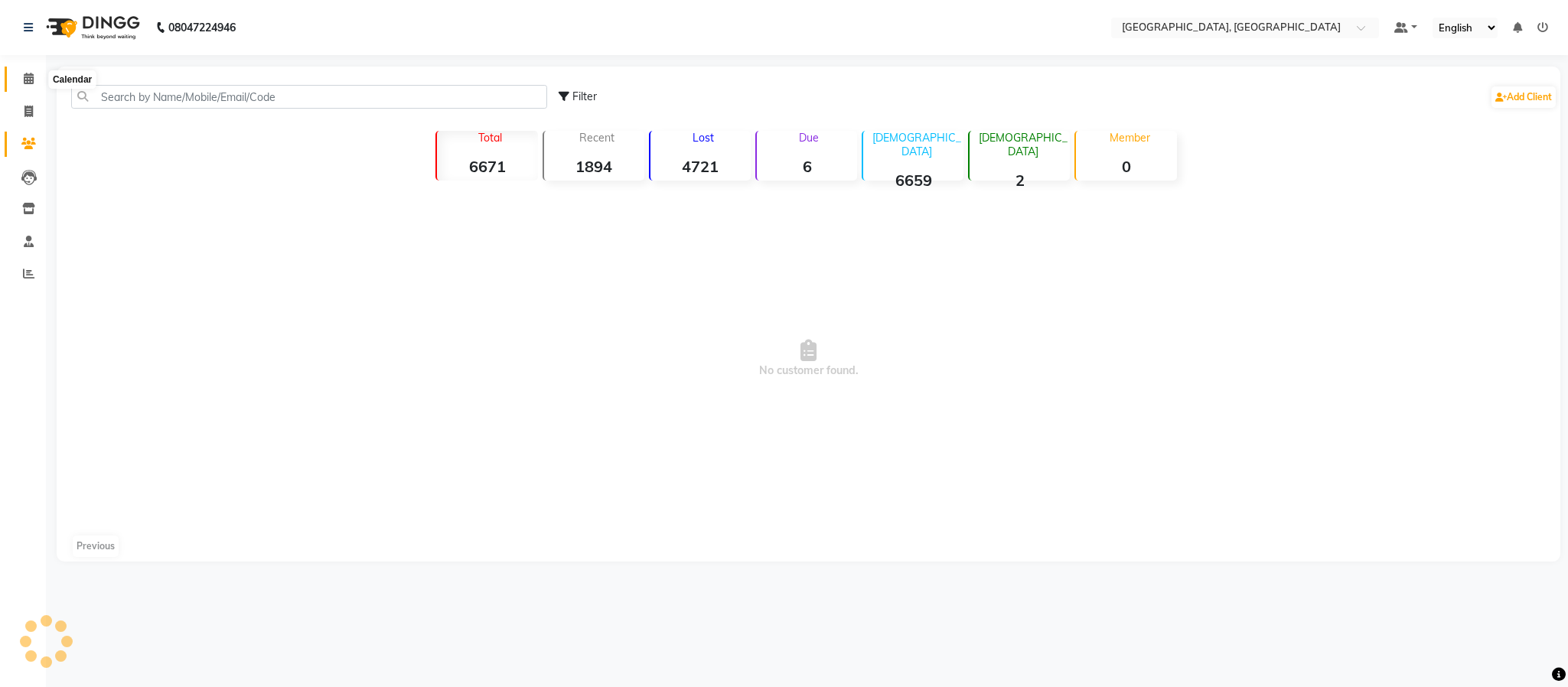
click at [35, 73] on span at bounding box center [29, 79] width 27 height 18
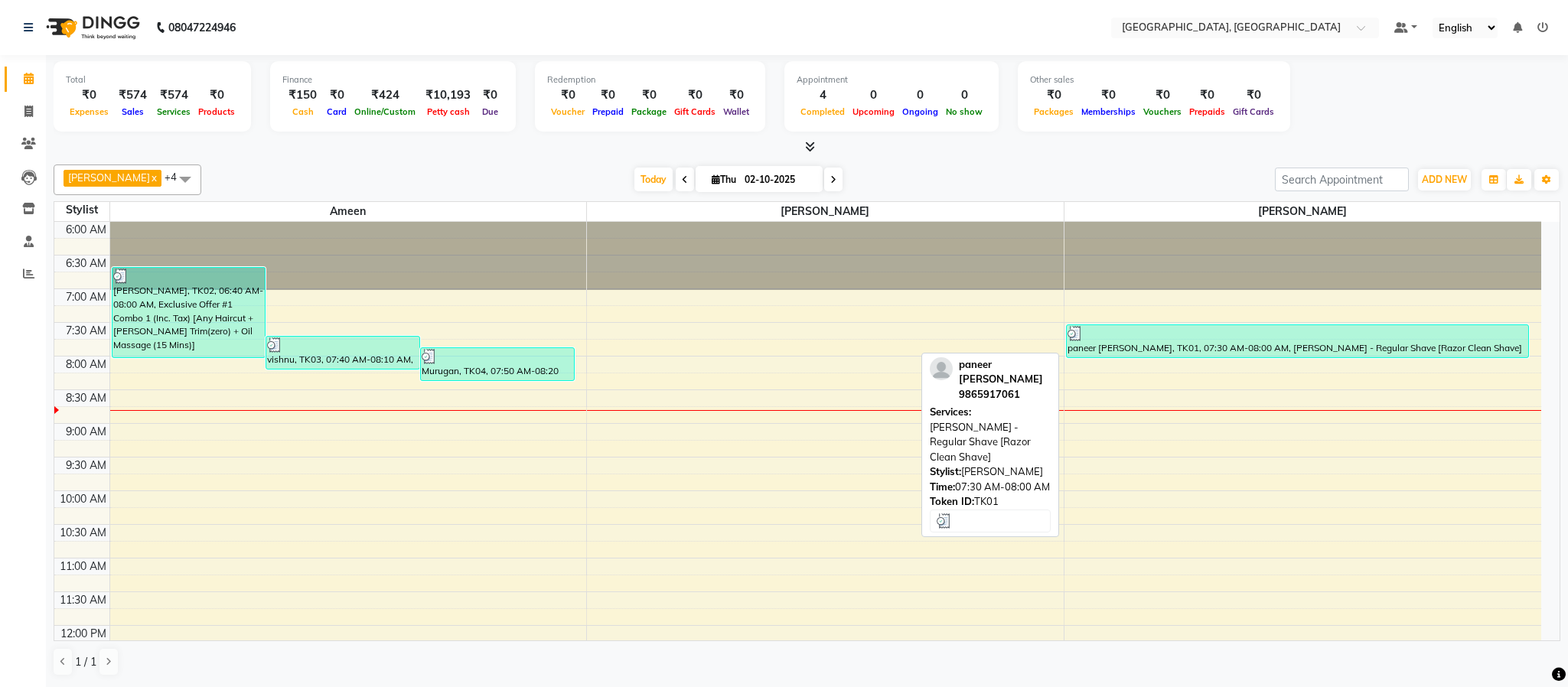
click at [1176, 335] on div at bounding box center [1298, 333] width 461 height 15
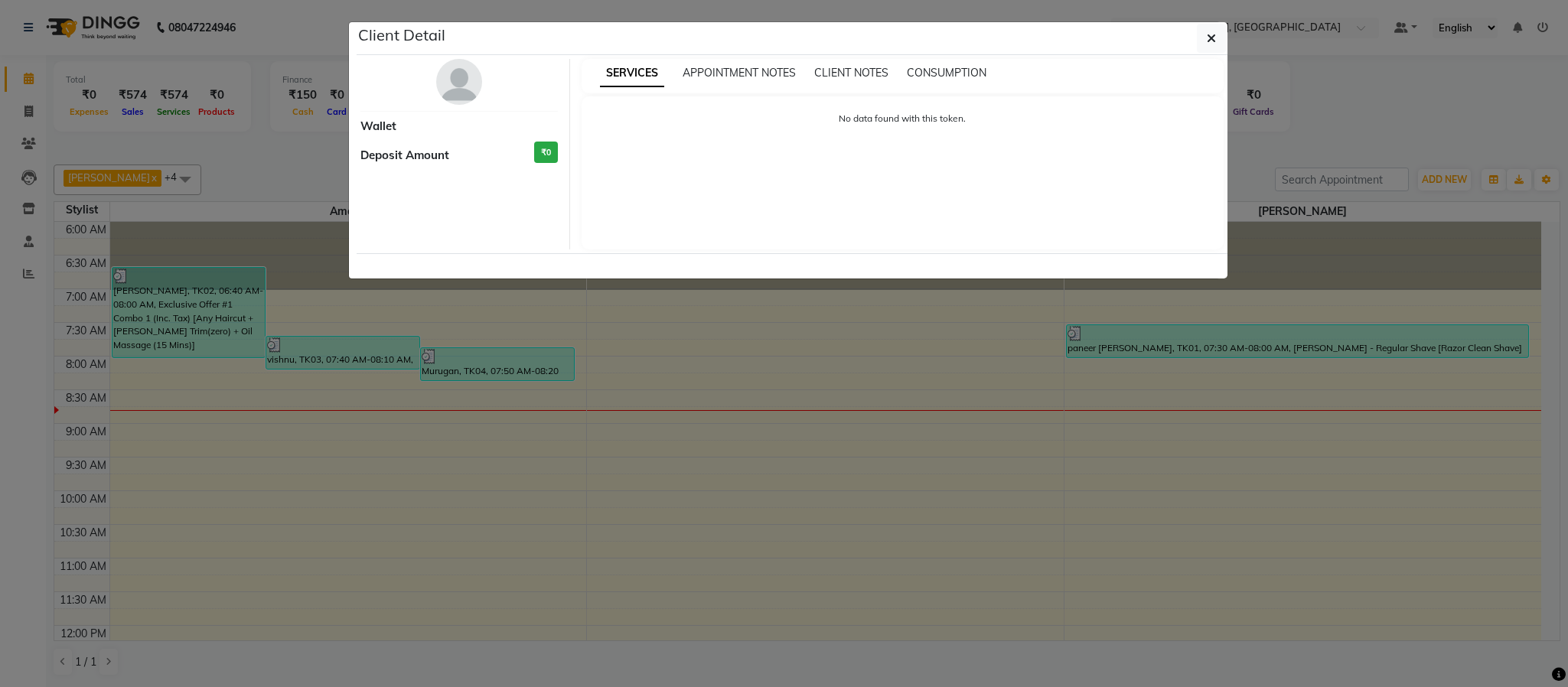
select select "3"
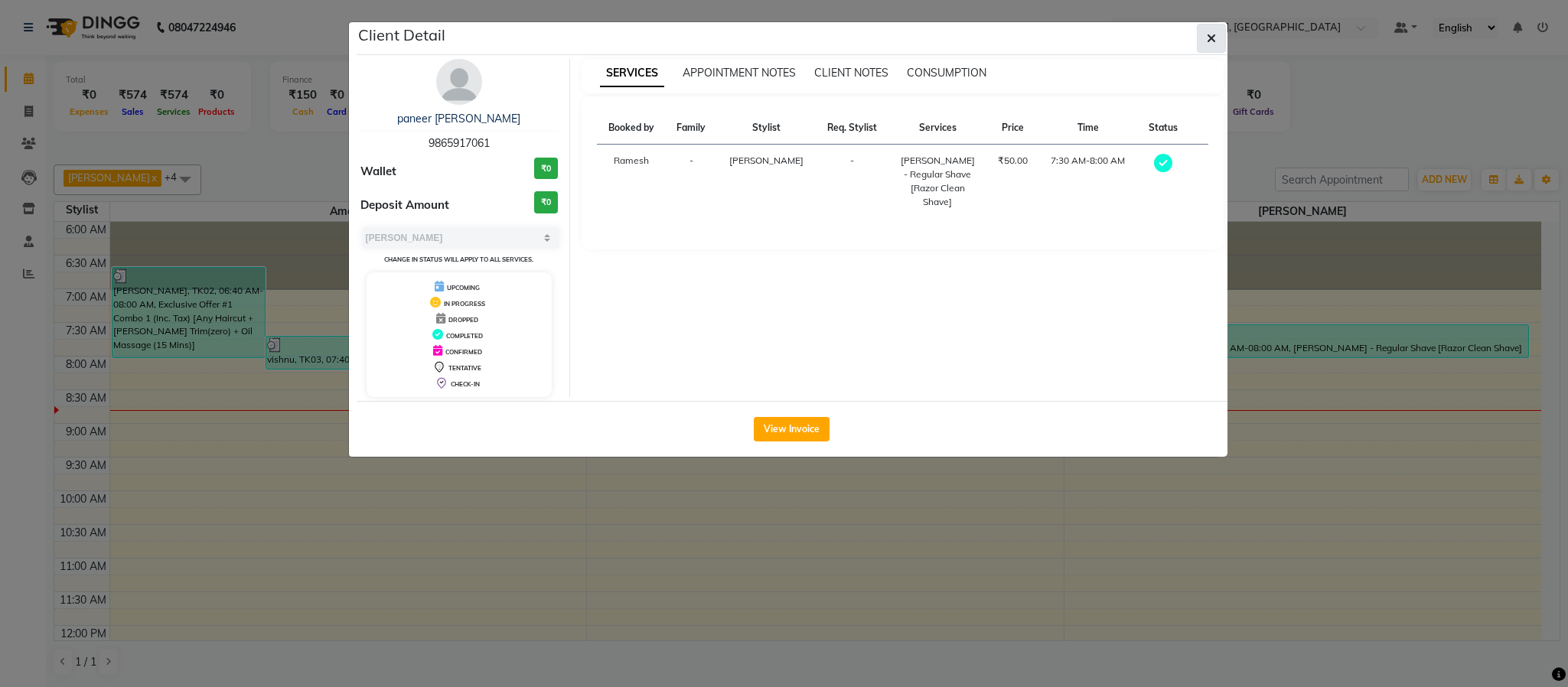
click at [1208, 29] on button "button" at bounding box center [1211, 38] width 29 height 29
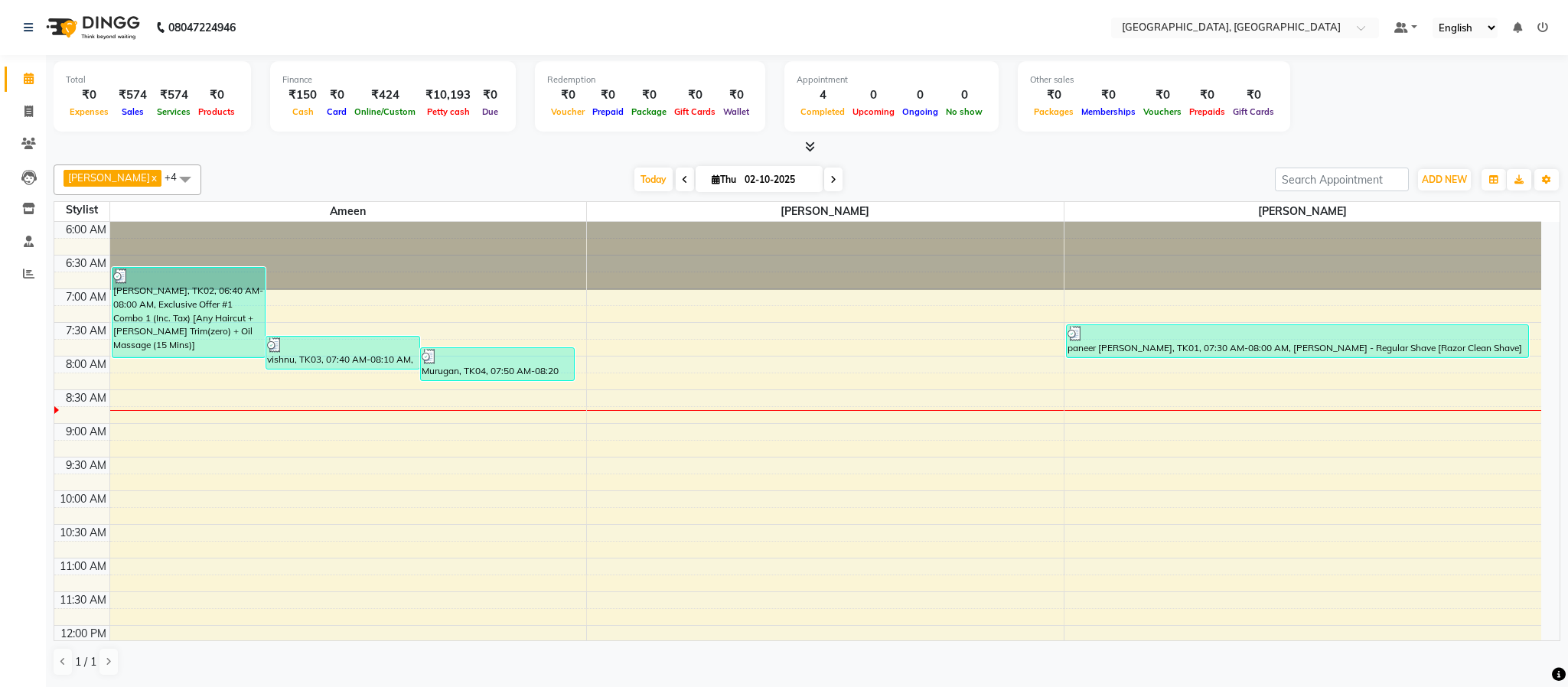
click at [170, 177] on span at bounding box center [185, 178] width 30 height 29
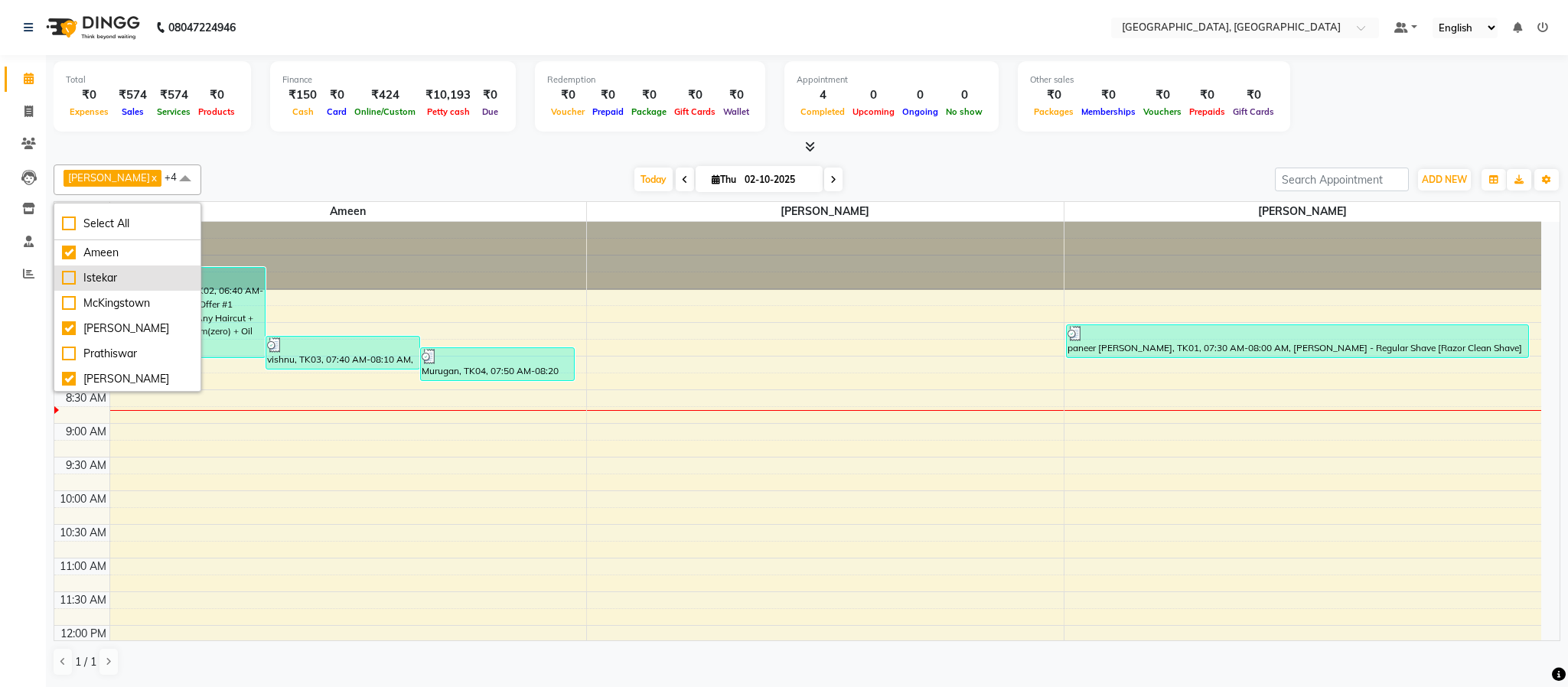
click at [72, 278] on div "Istekar" at bounding box center [127, 278] width 131 height 16
checkbox input "true"
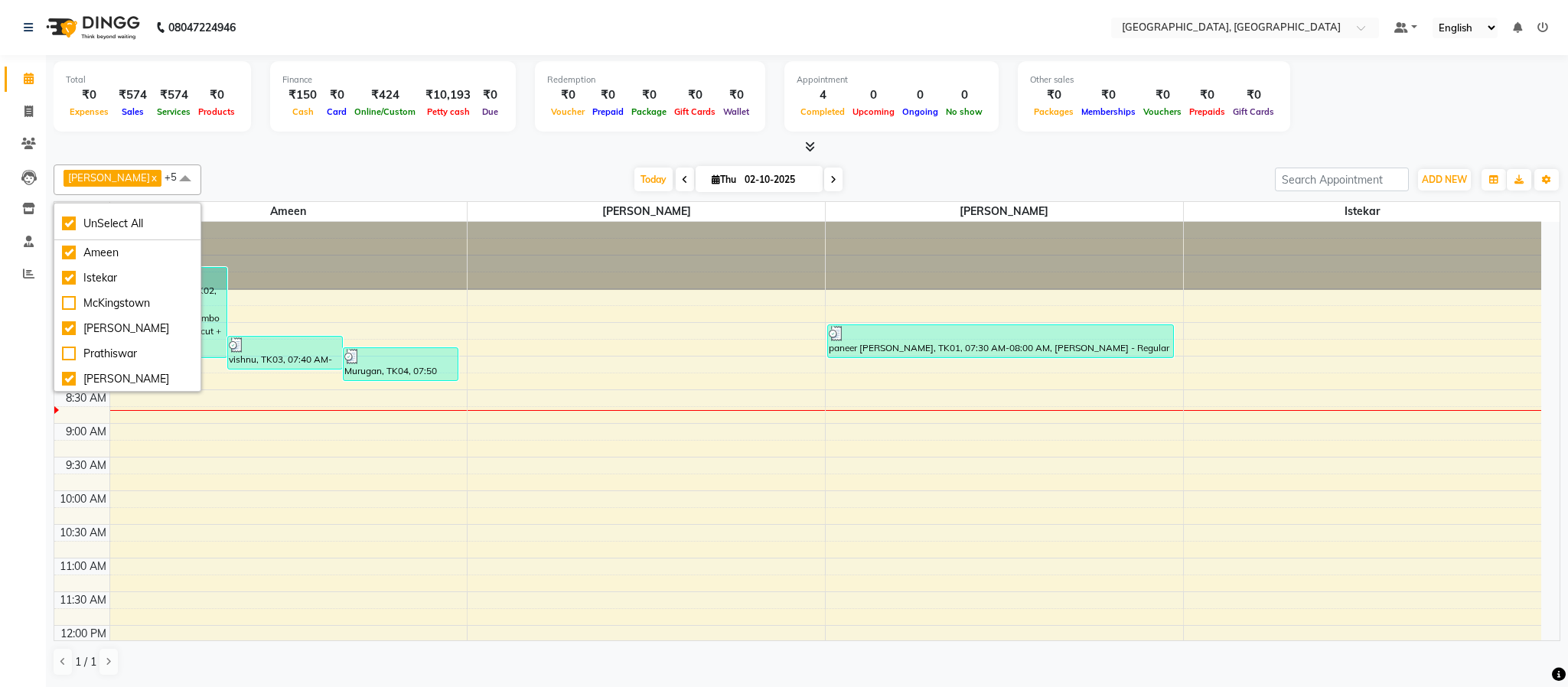
click at [314, 189] on div "Today Thu 02-10-2025" at bounding box center [738, 179] width 1059 height 23
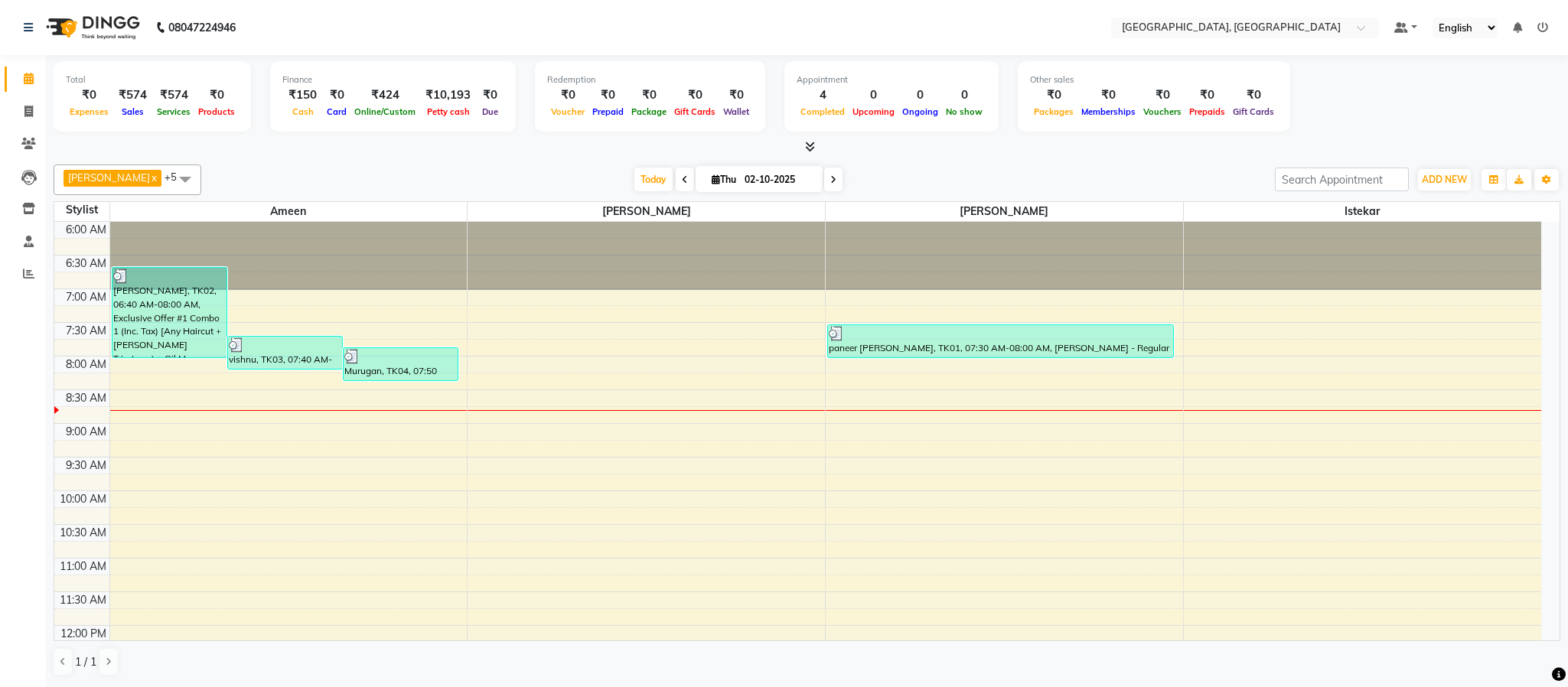
click at [1293, 290] on div at bounding box center [1363, 256] width 357 height 68
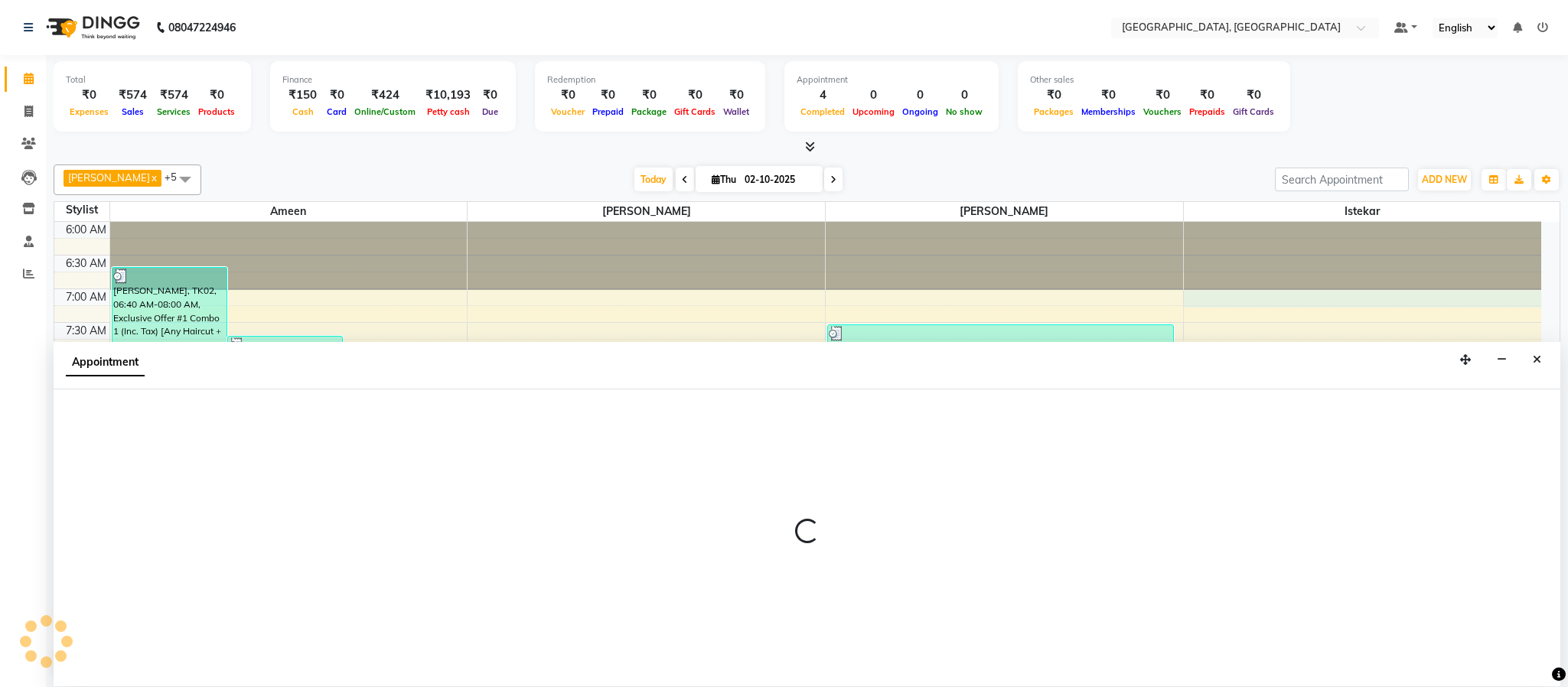
select select "93353"
select select "420"
select select "tentative"
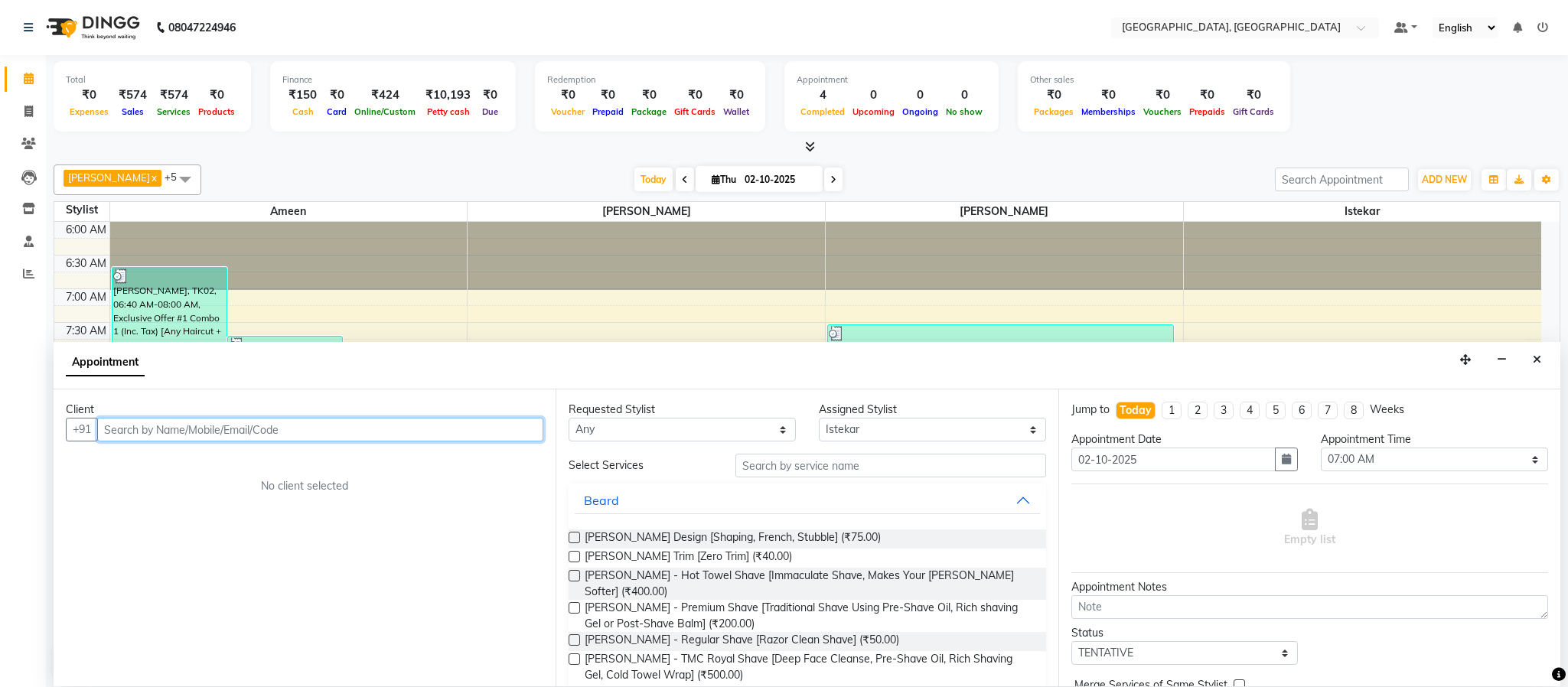
click at [1063, 237] on div at bounding box center [1004, 256] width 357 height 68
click at [24, 113] on icon at bounding box center [29, 111] width 8 height 12
select select "4977"
select select "service"
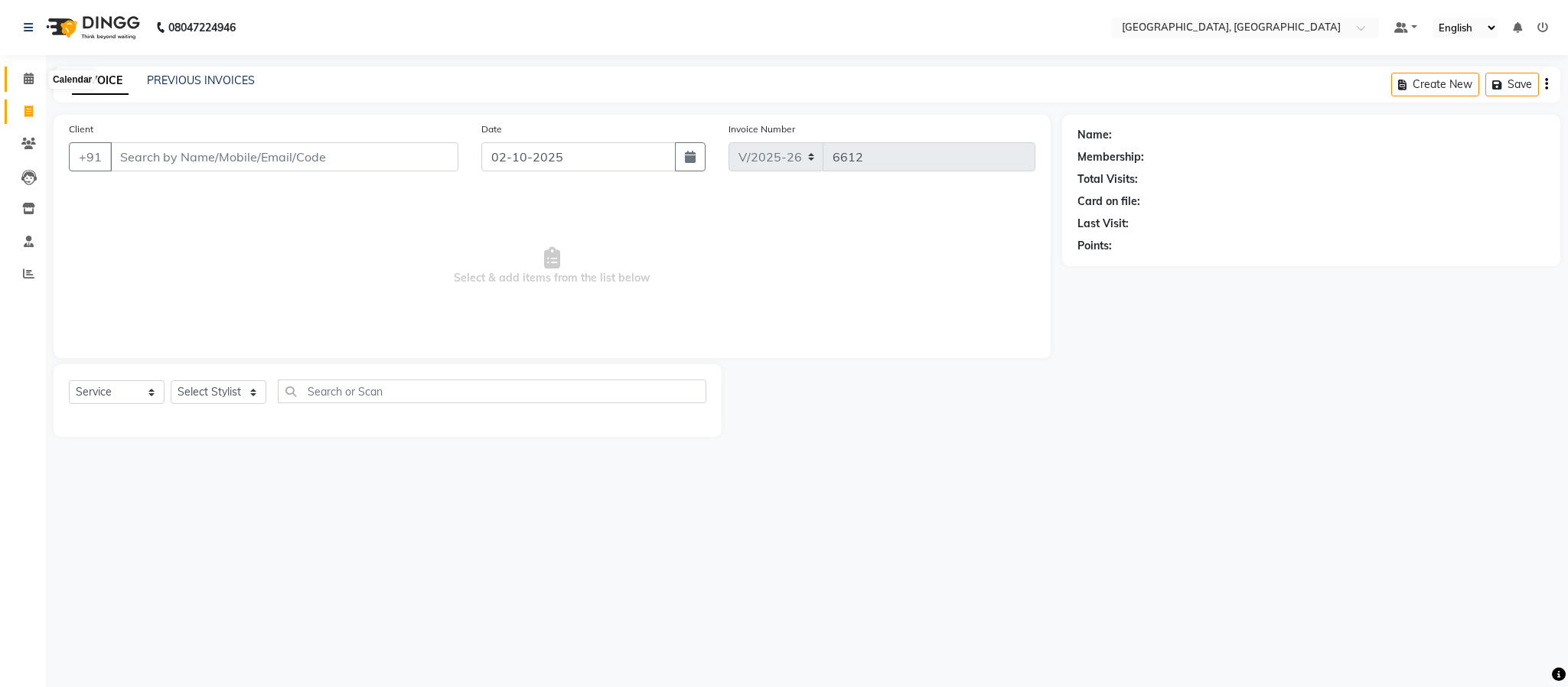
click at [24, 74] on icon at bounding box center [29, 78] width 10 height 12
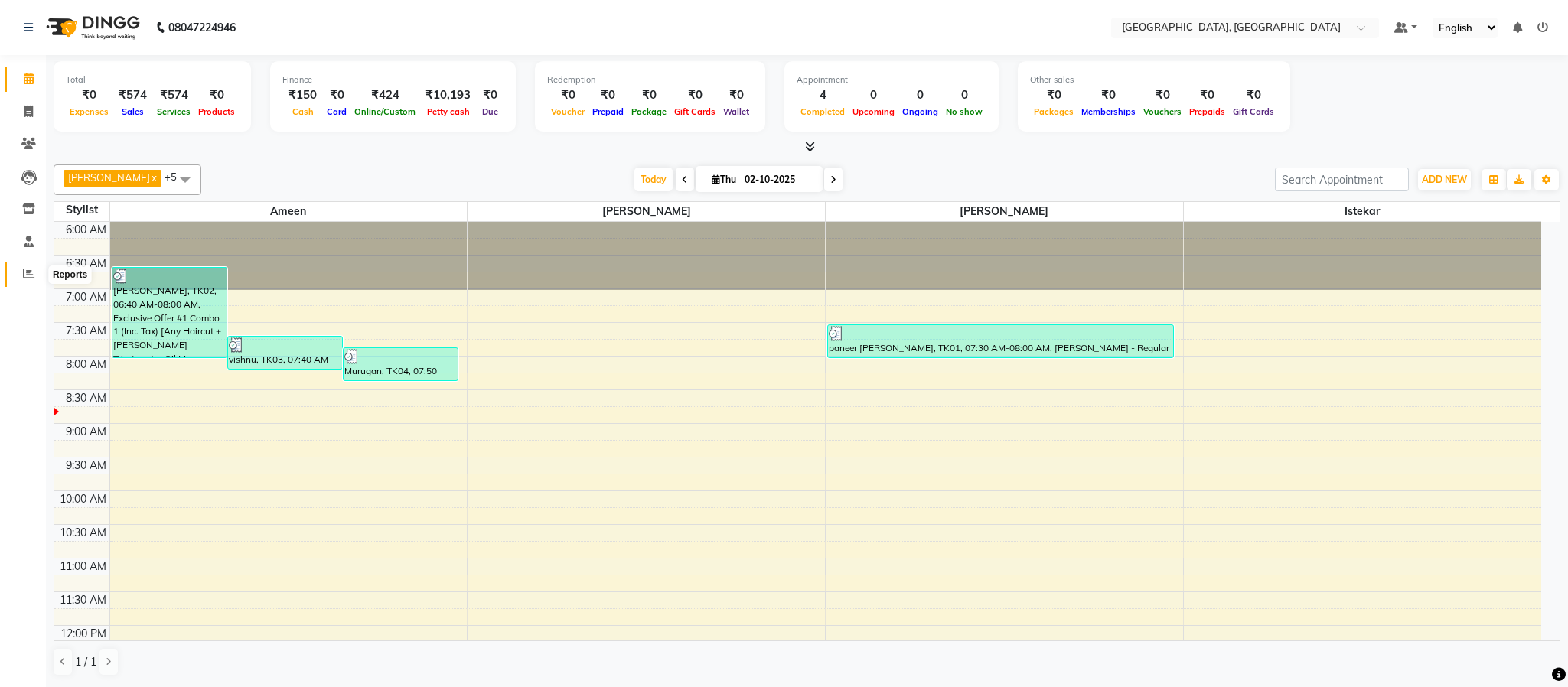
click at [28, 274] on icon at bounding box center [29, 274] width 12 height 12
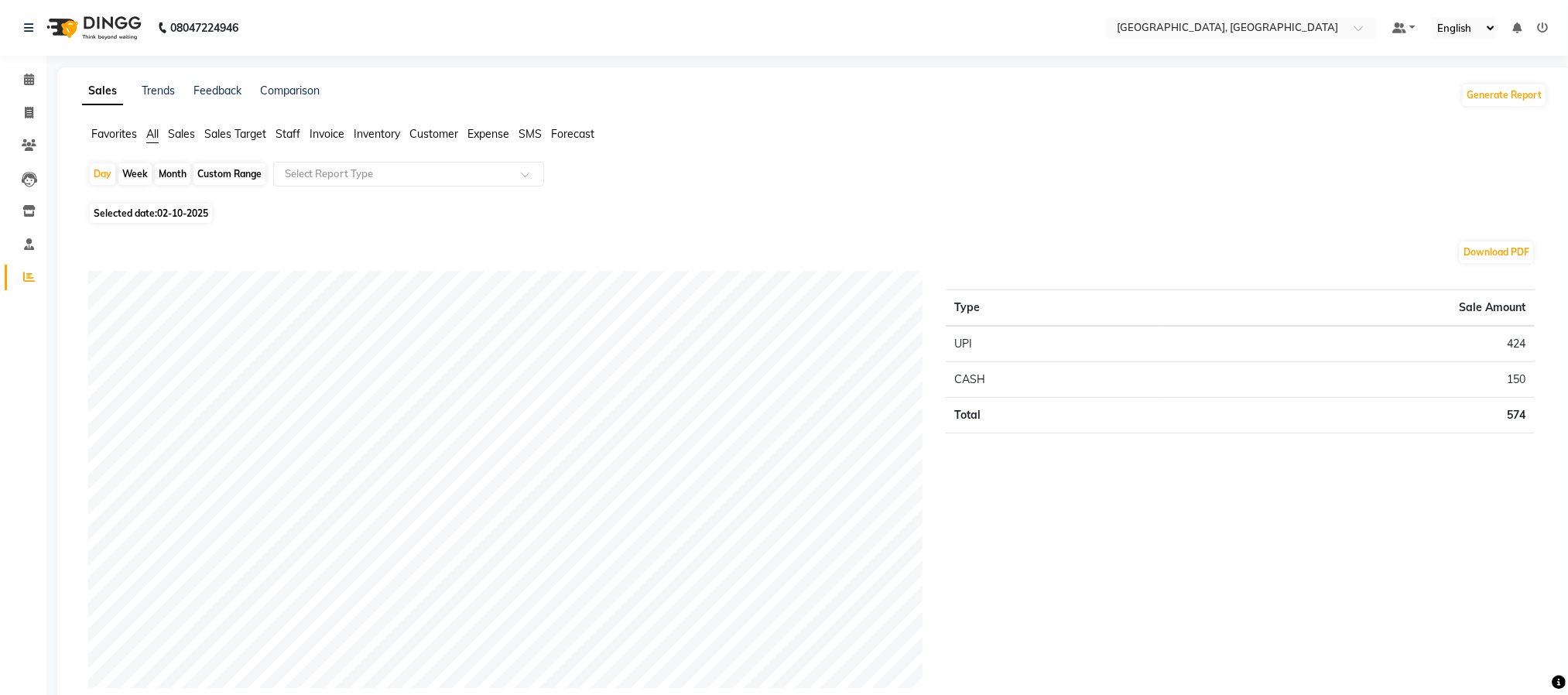
click at [288, 132] on span "Staff" at bounding box center [287, 134] width 25 height 14
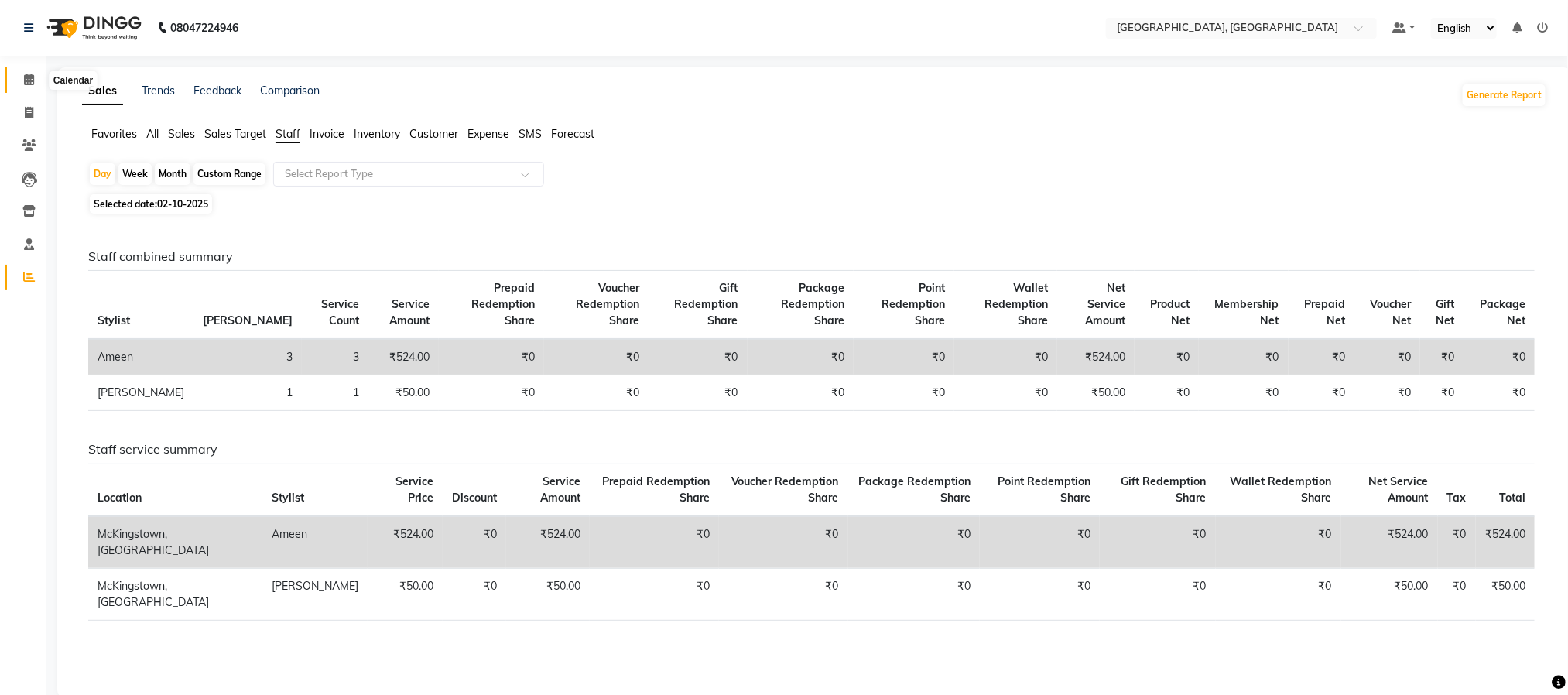
click at [26, 79] on icon at bounding box center [29, 79] width 10 height 12
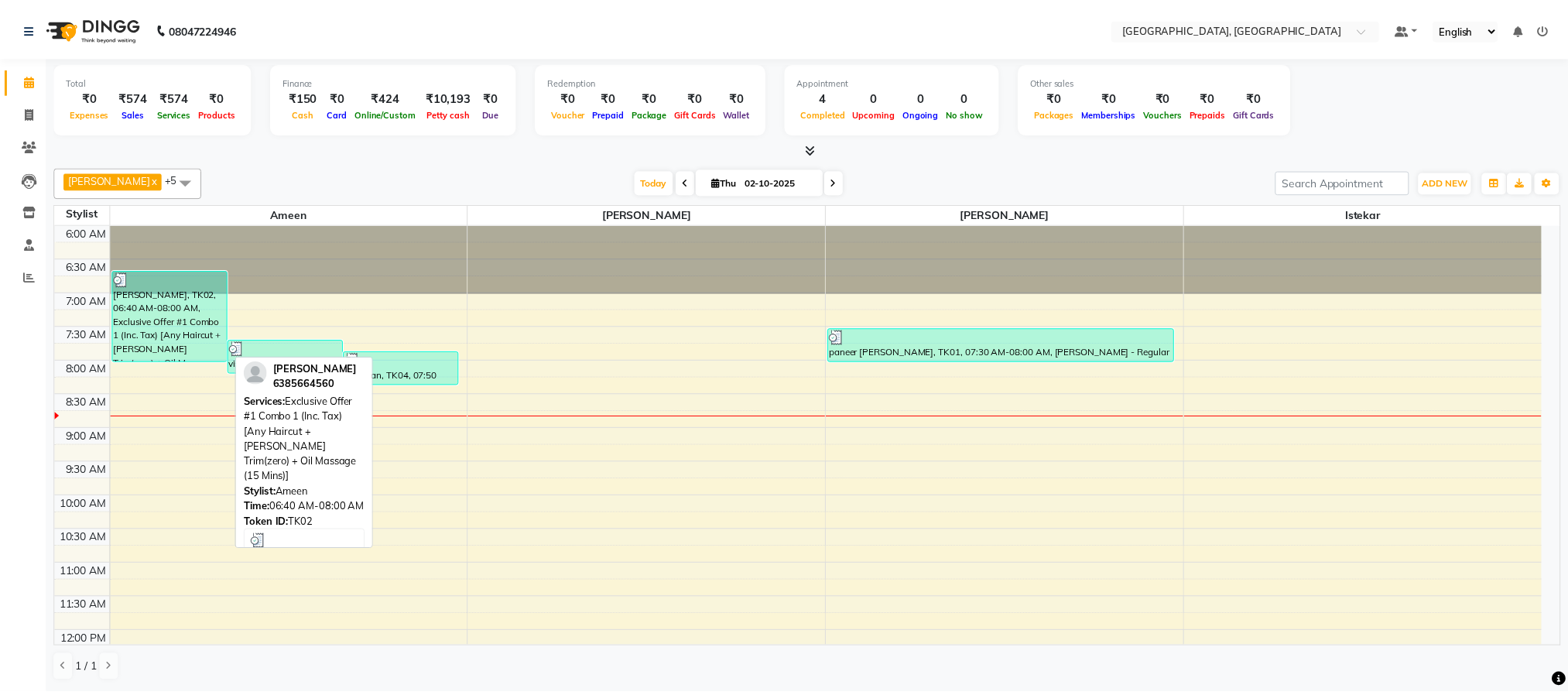
scroll to position [116, 0]
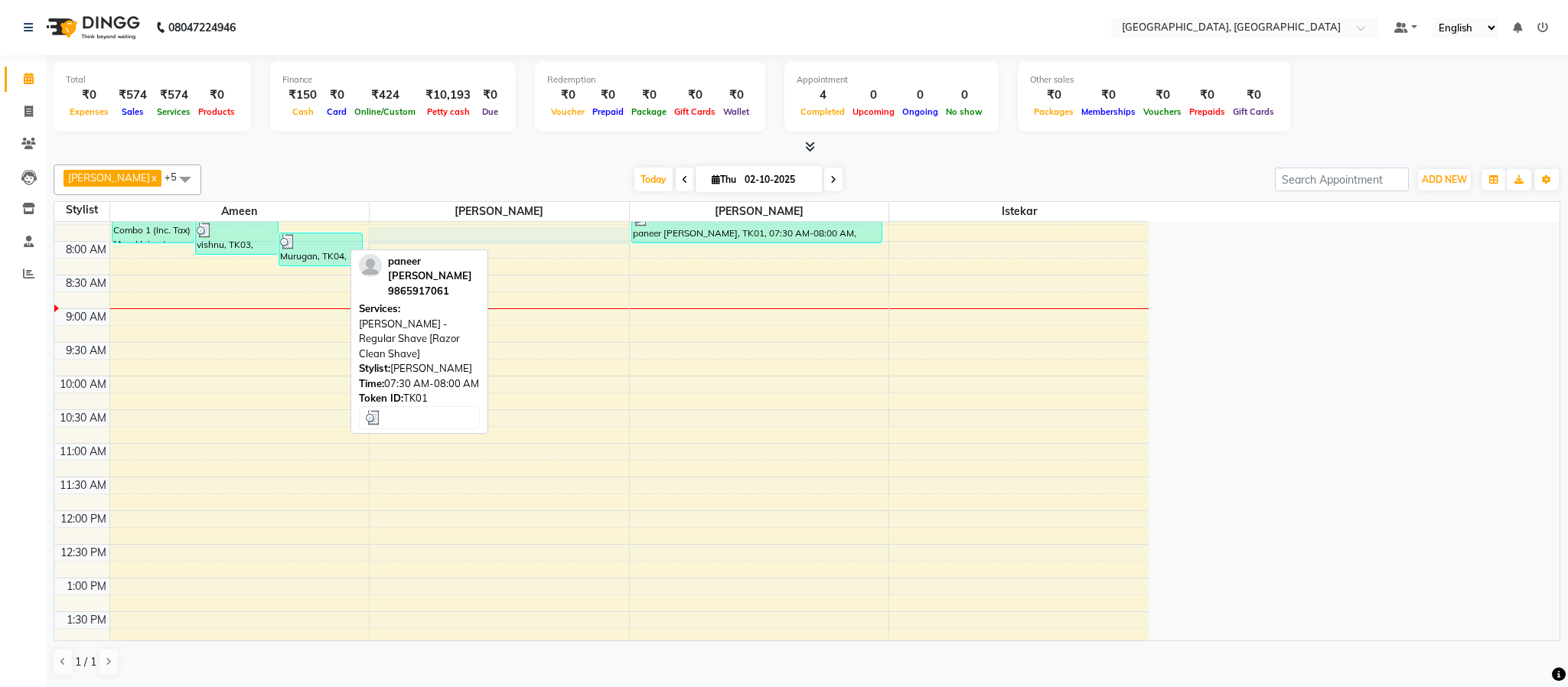
drag, startPoint x: 724, startPoint y: 243, endPoint x: 709, endPoint y: 234, distance: 17.5
click at [719, 241] on div "6:00 AM 6:30 AM 7:00 AM 7:30 AM 8:00 AM 8:30 AM 9:00 AM 9:30 AM 10:00 AM 10:30 …" at bounding box center [601, 645] width 1094 height 1076
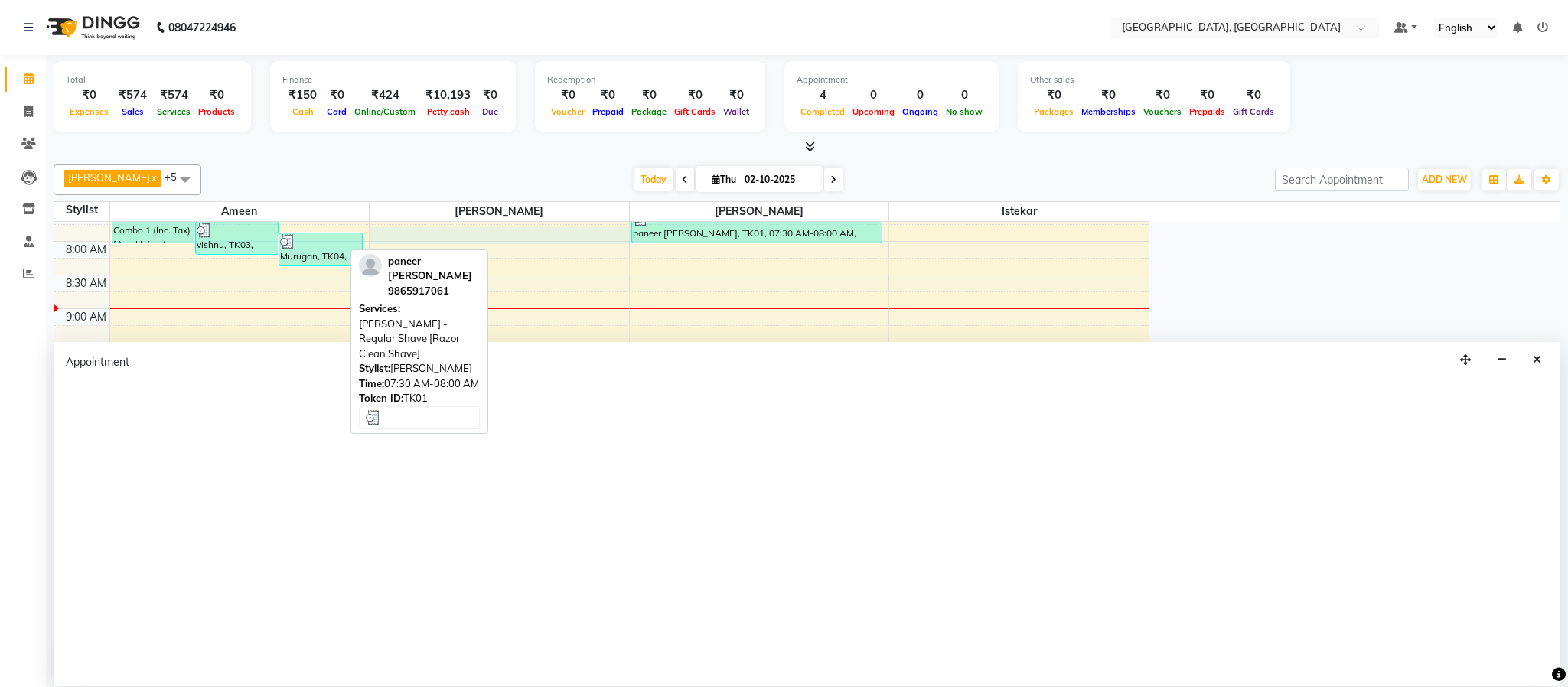
drag, startPoint x: 778, startPoint y: 251, endPoint x: 786, endPoint y: 227, distance: 25.3
click at [779, 250] on td at bounding box center [629, 249] width 1039 height 17
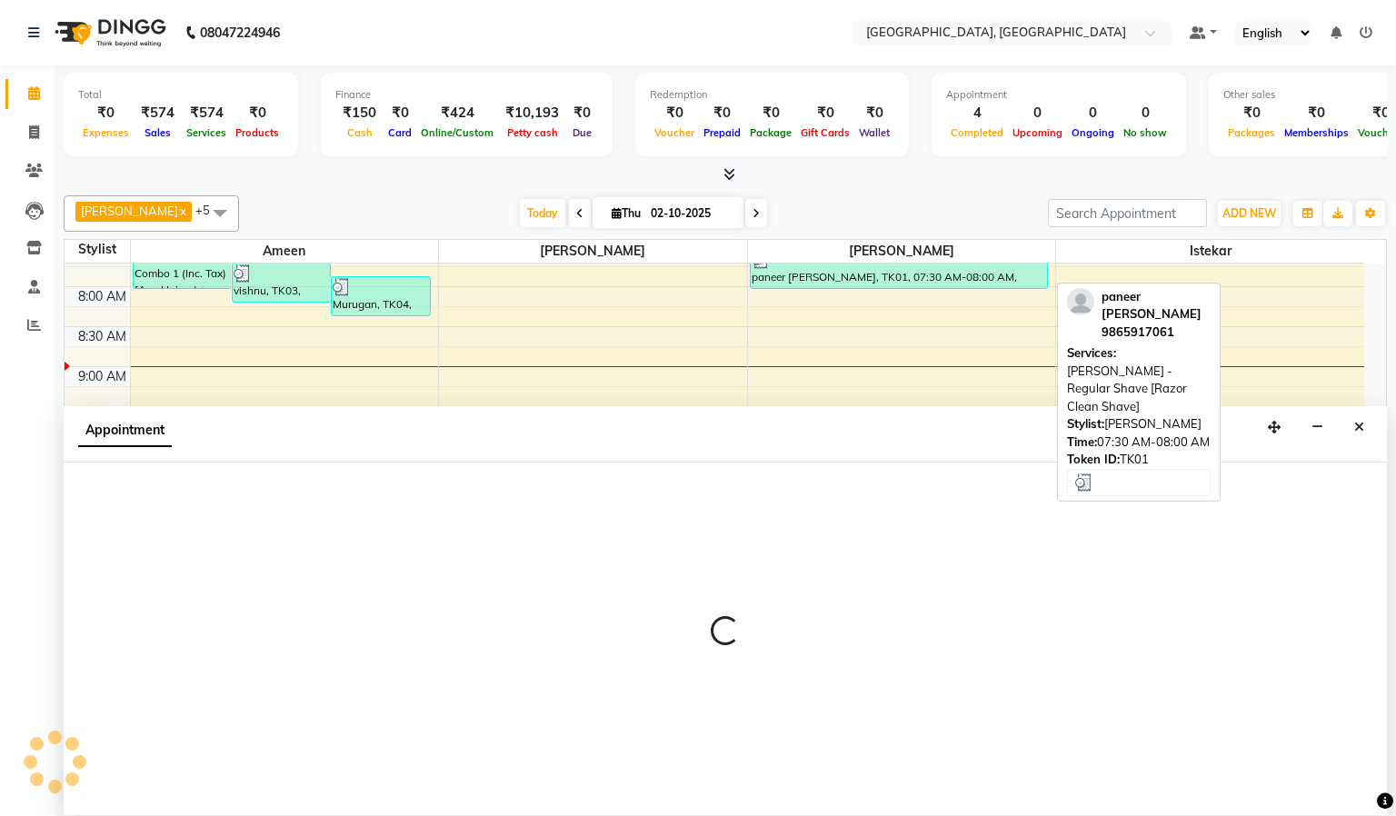
click at [946, 492] on div "Monish x Ameen x Zulfekar x Mustakeem x Kasim x Istekar x +5 UnSelect All Ameen…" at bounding box center [725, 499] width 1323 height 622
select select "66371"
select select "tentative"
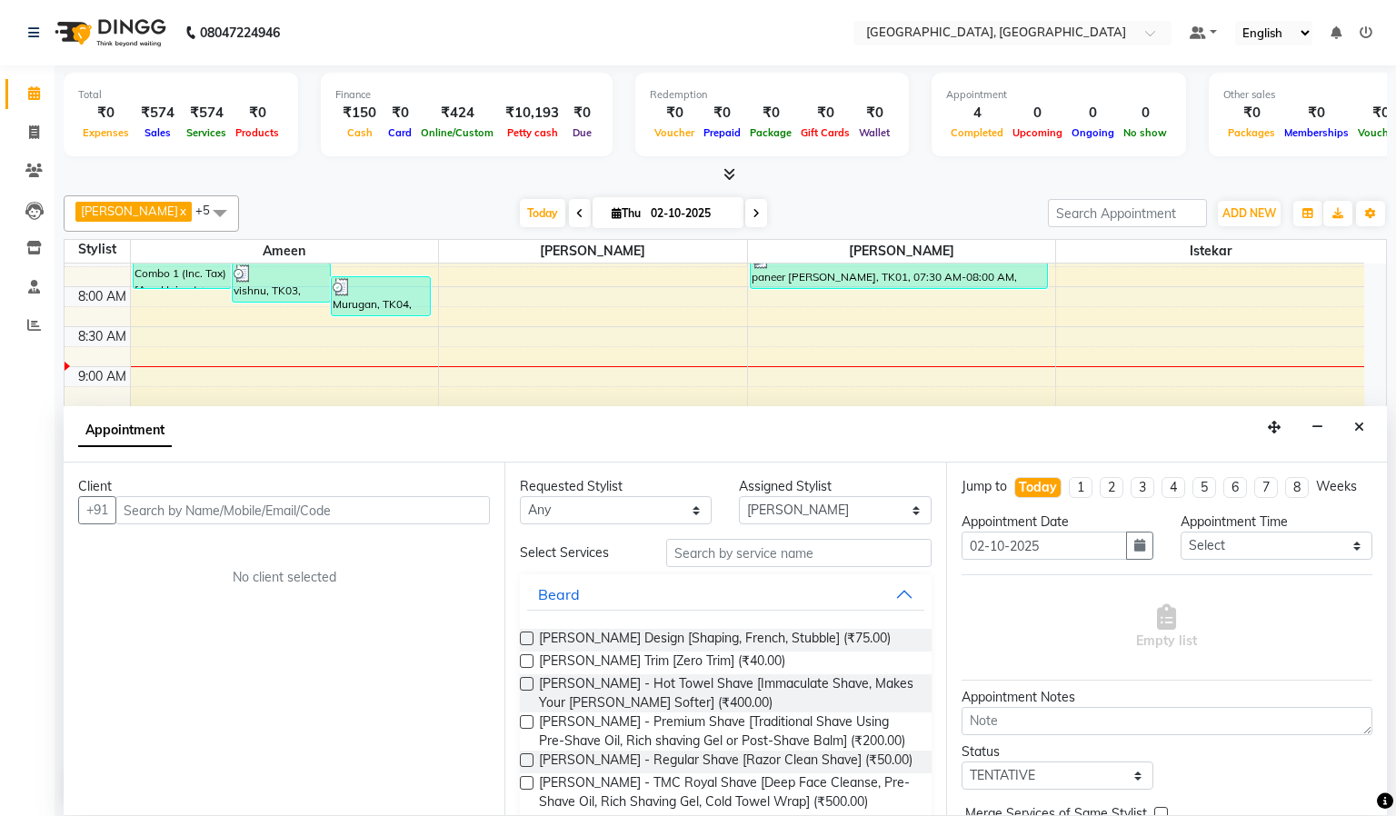
click at [1018, 722] on div "Jump to Today 1 2 3 4 5 6 7 8 Weeks Appointment Date 02-10-2025 Appointment Tim…" at bounding box center [1166, 638] width 441 height 353
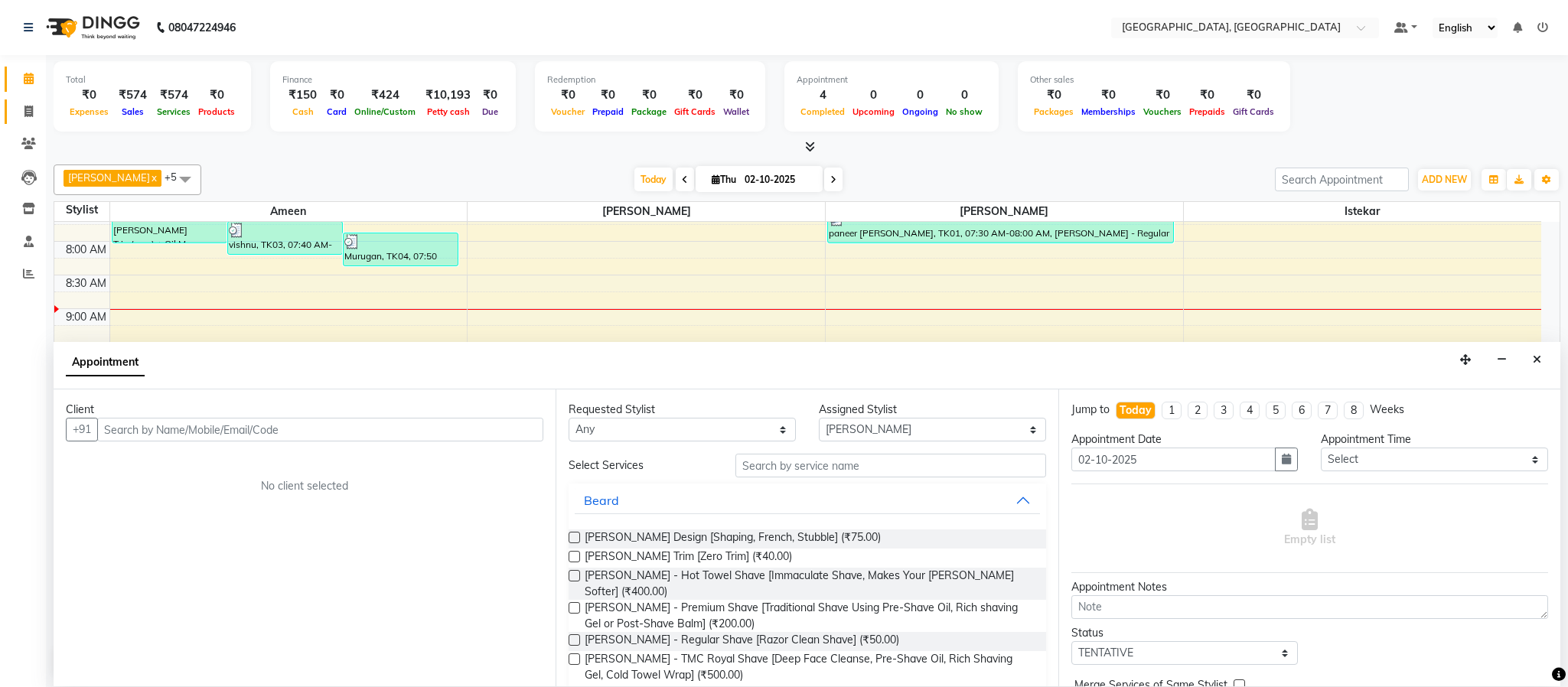
click at [26, 122] on link "Invoice" at bounding box center [23, 112] width 37 height 25
select select "service"
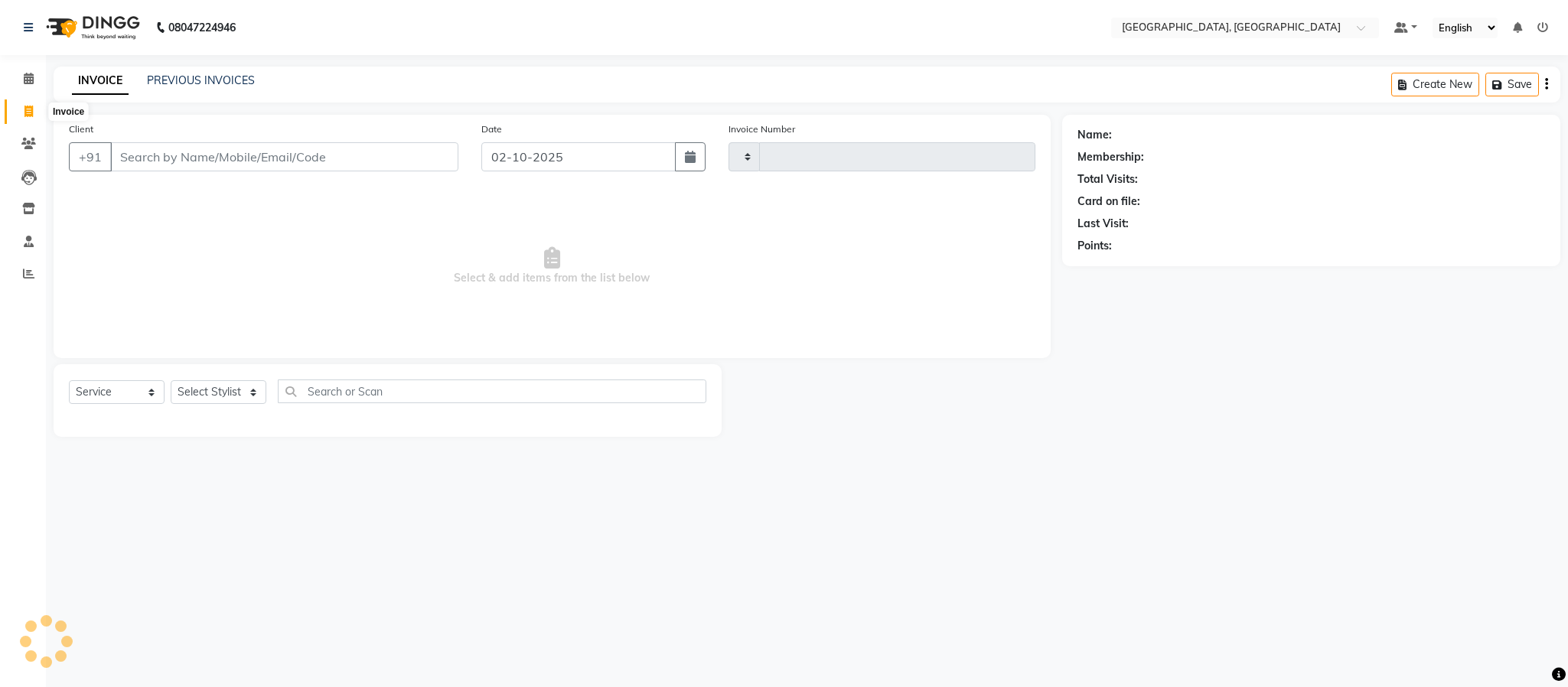
type input "6612"
select select "4977"
click at [227, 386] on select "Select Stylist Ameen House Keeping Istekar McKingstown [PERSON_NAME] Prathiswar…" at bounding box center [219, 392] width 96 height 24
select select "84531"
click at [171, 381] on select "Select Stylist Ameen House Keeping Istekar McKingstown [PERSON_NAME] Prathiswar…" at bounding box center [219, 392] width 96 height 24
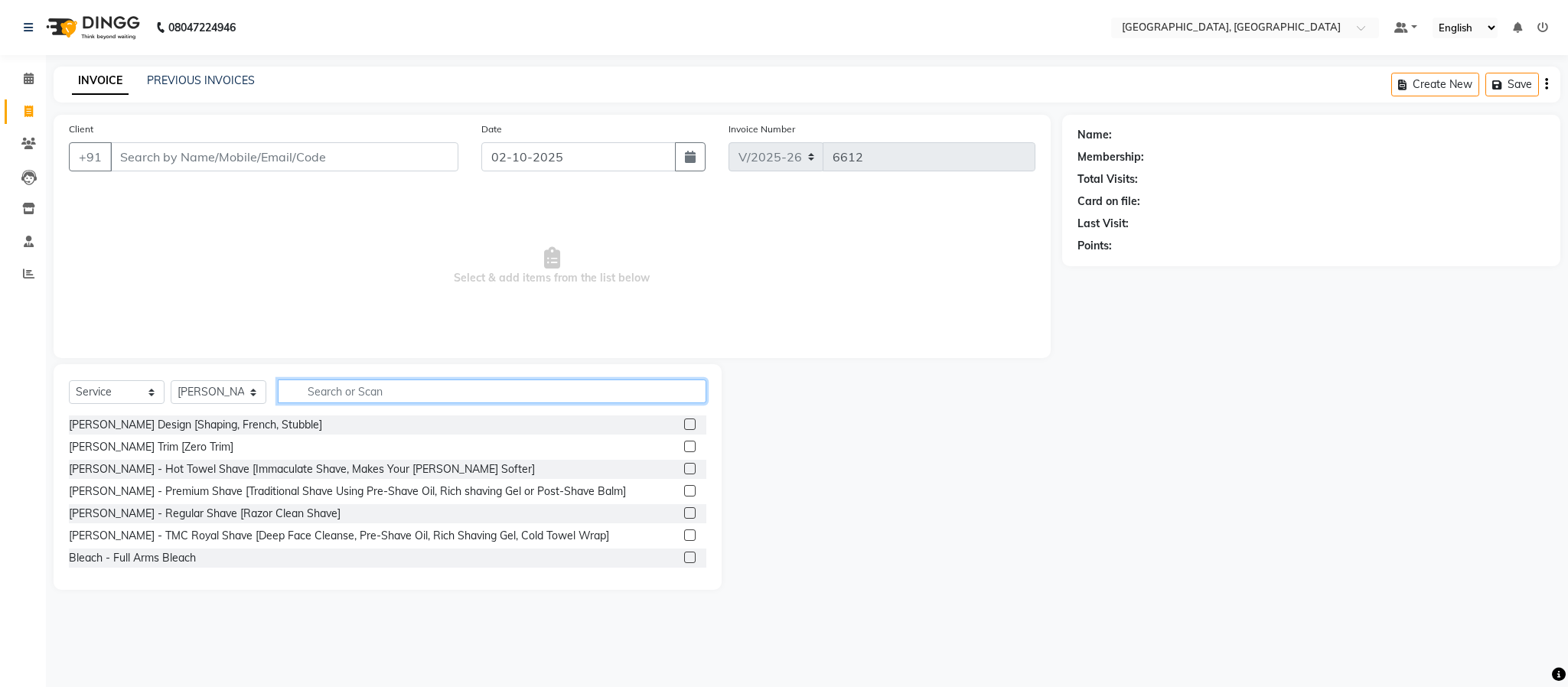
click at [339, 384] on input "text" at bounding box center [492, 391] width 429 height 24
click at [432, 397] on input "text" at bounding box center [492, 391] width 429 height 24
click at [294, 163] on input "Client" at bounding box center [284, 157] width 348 height 29
click at [473, 381] on input "text" at bounding box center [492, 391] width 429 height 24
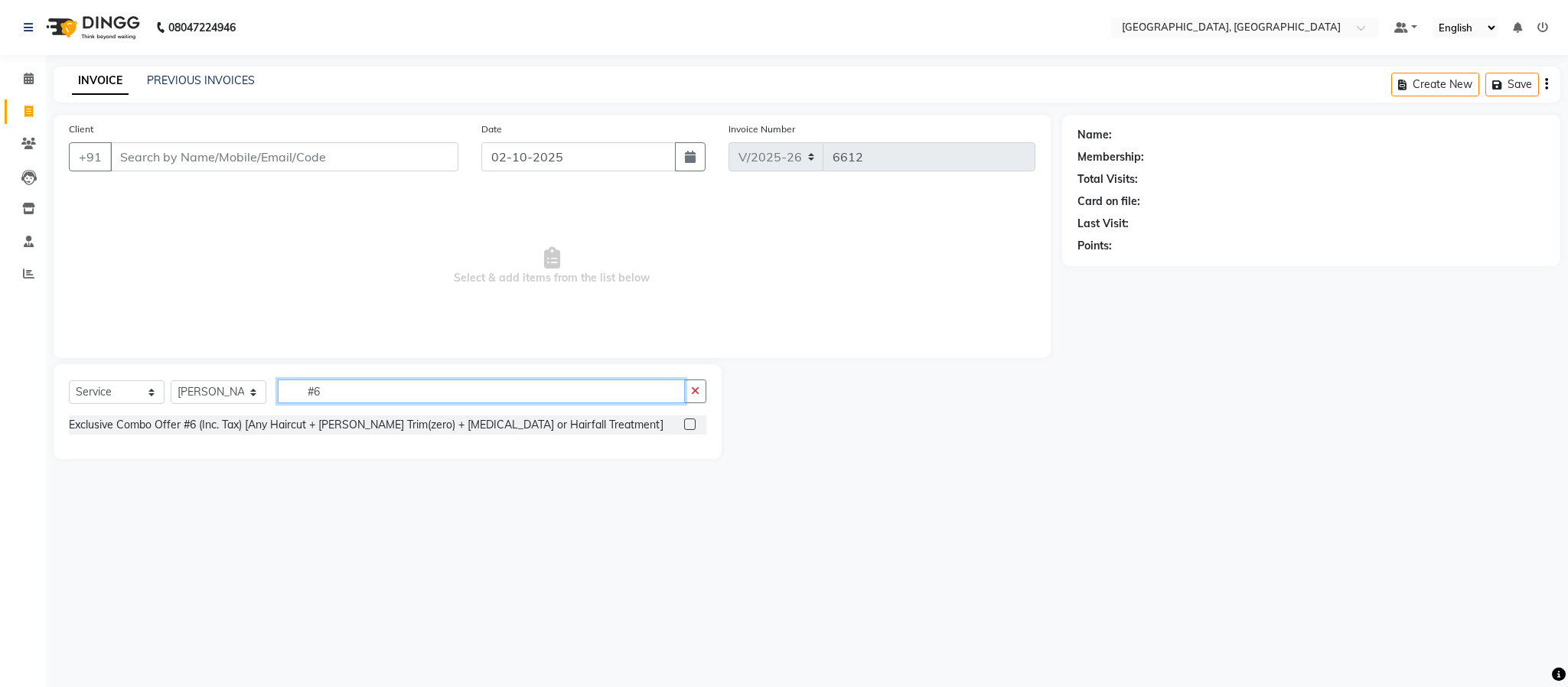
type input "#6"
click at [689, 425] on label at bounding box center [690, 424] width 12 height 12
click at [689, 425] on input "checkbox" at bounding box center [689, 425] width 10 height 10
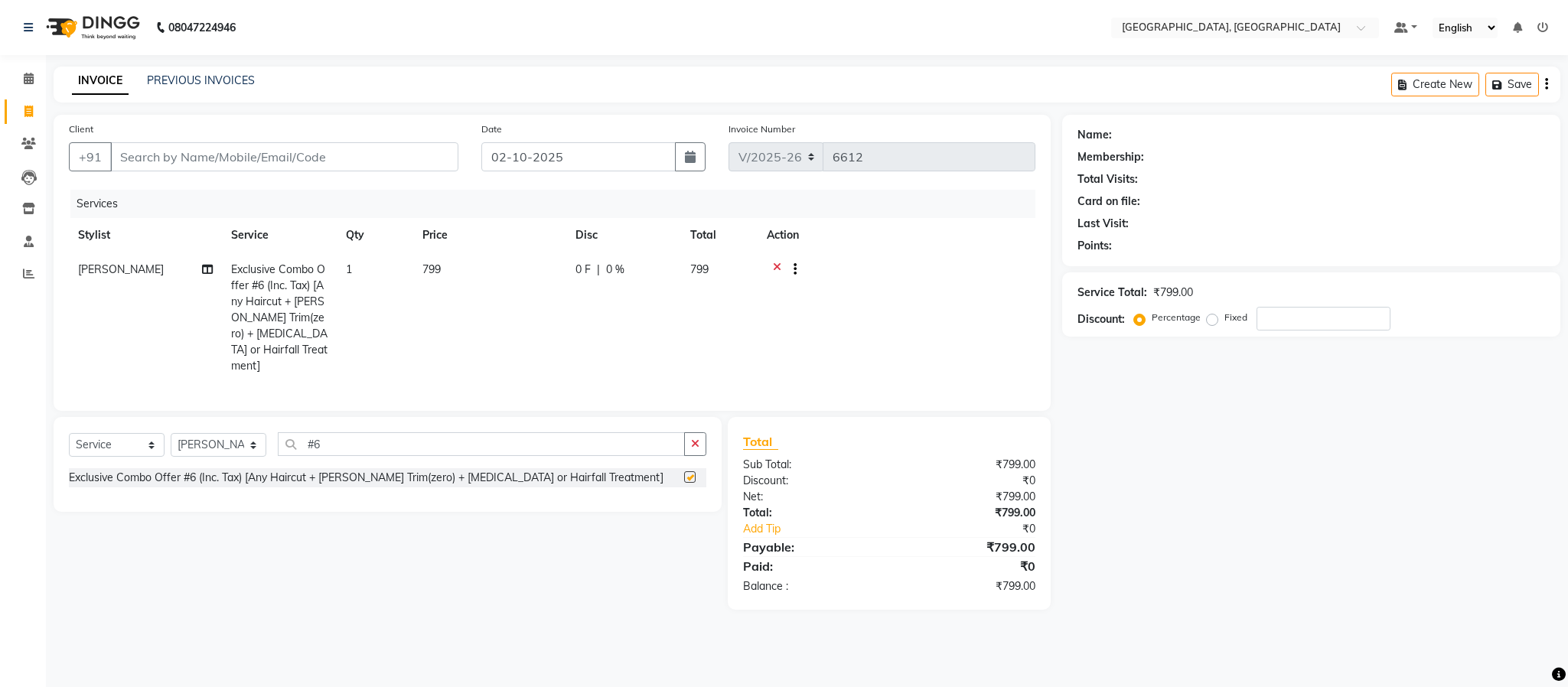
checkbox input "false"
drag, startPoint x: 693, startPoint y: 439, endPoint x: 669, endPoint y: 440, distance: 24.0
click at [693, 440] on button "button" at bounding box center [695, 444] width 22 height 24
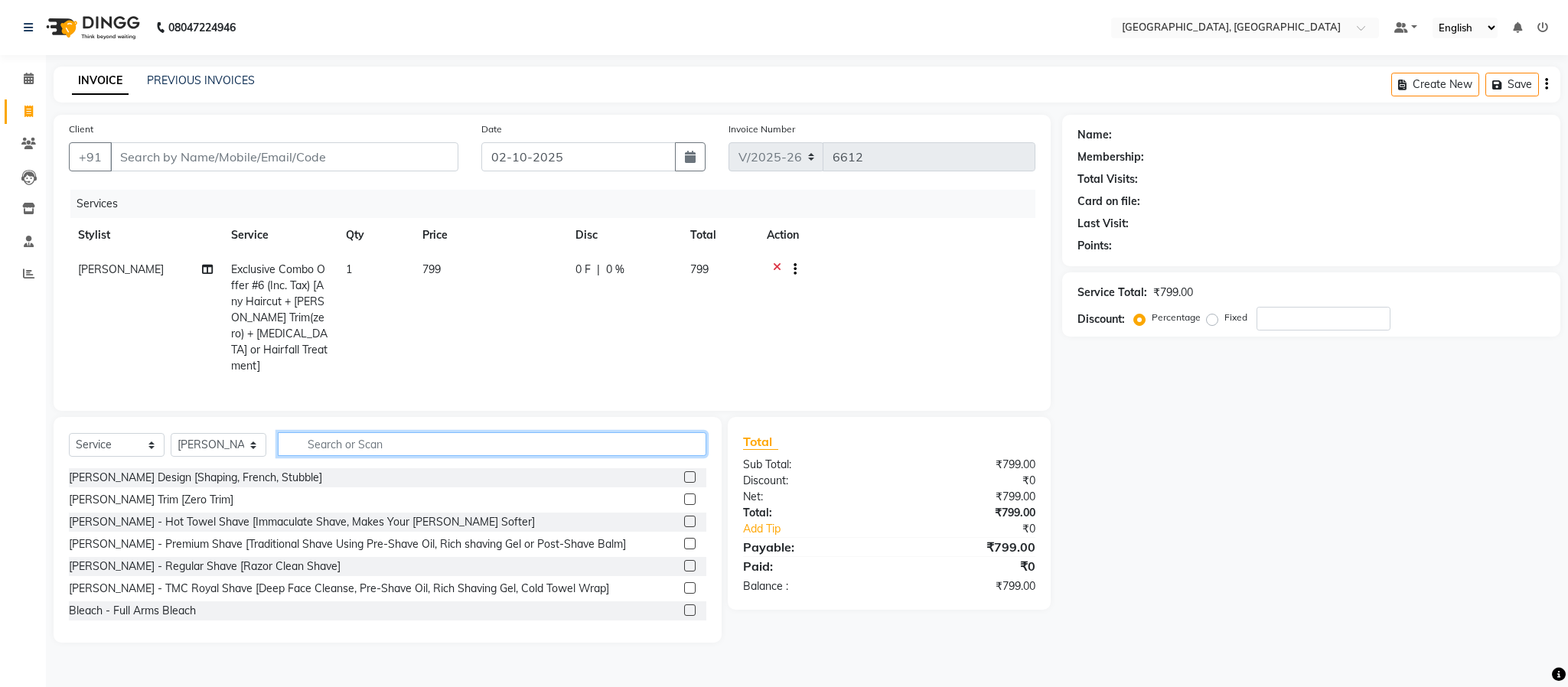
click at [616, 437] on input "text" at bounding box center [492, 444] width 429 height 24
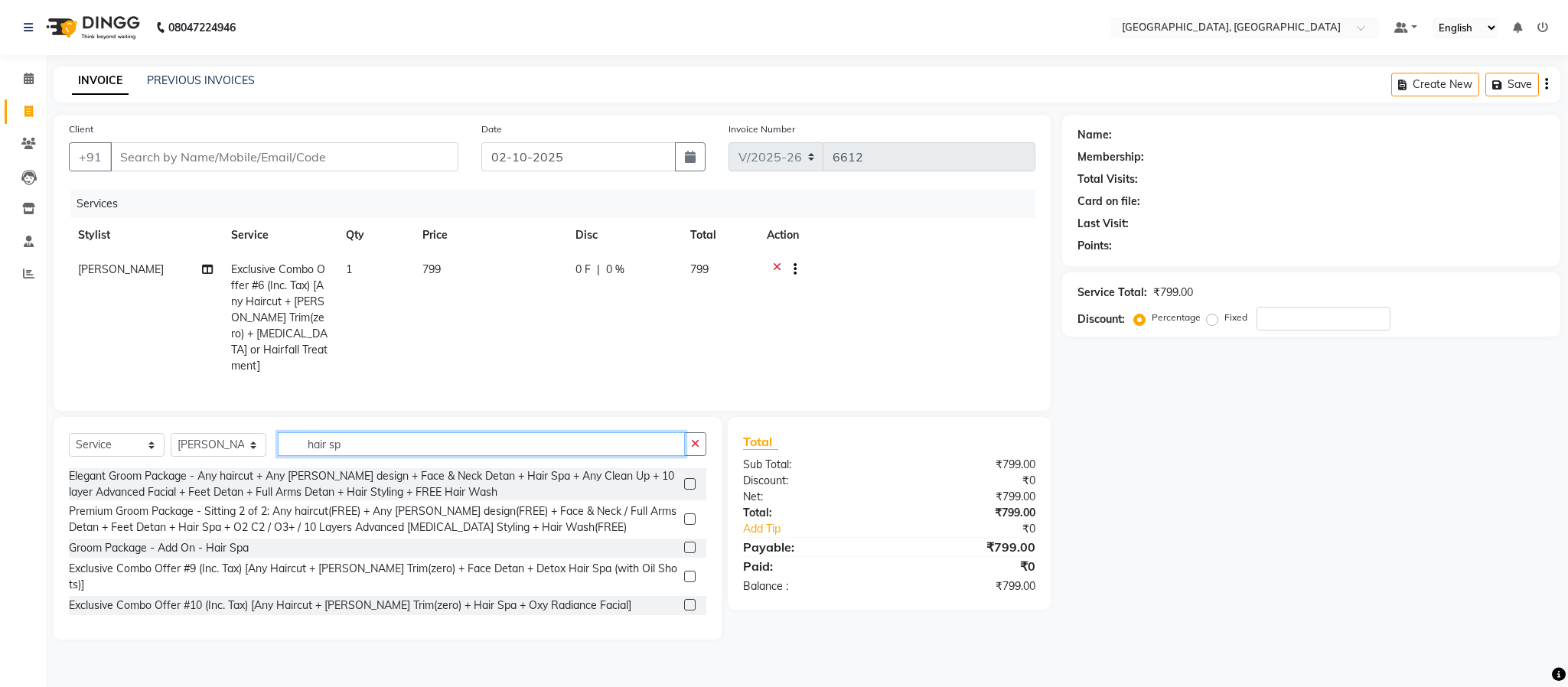
type input "hair sp"
click at [690, 551] on label at bounding box center [690, 547] width 12 height 12
click at [690, 551] on input "checkbox" at bounding box center [689, 548] width 10 height 10
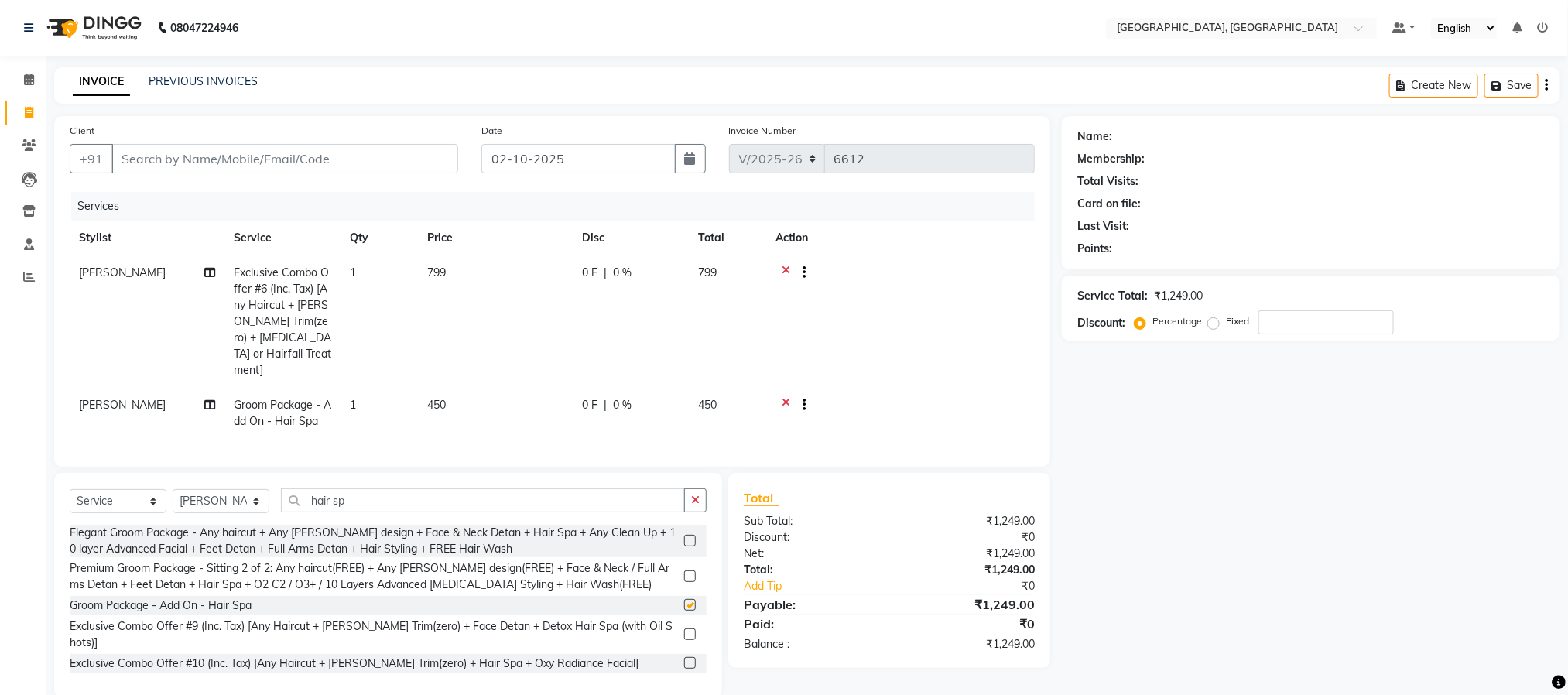
checkbox input "false"
click at [784, 397] on icon at bounding box center [786, 406] width 9 height 20
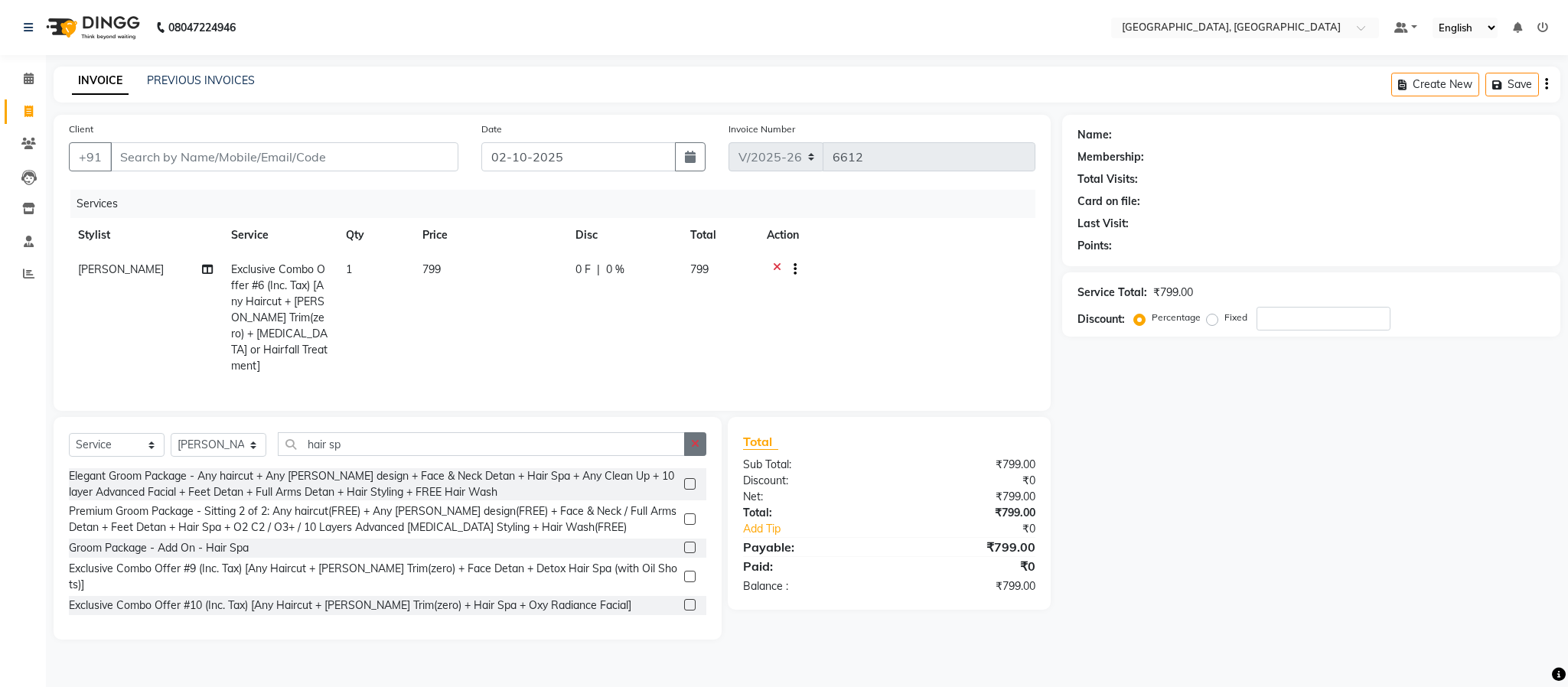
drag, startPoint x: 702, startPoint y: 448, endPoint x: 690, endPoint y: 445, distance: 12.4
click at [703, 448] on button "button" at bounding box center [695, 444] width 22 height 24
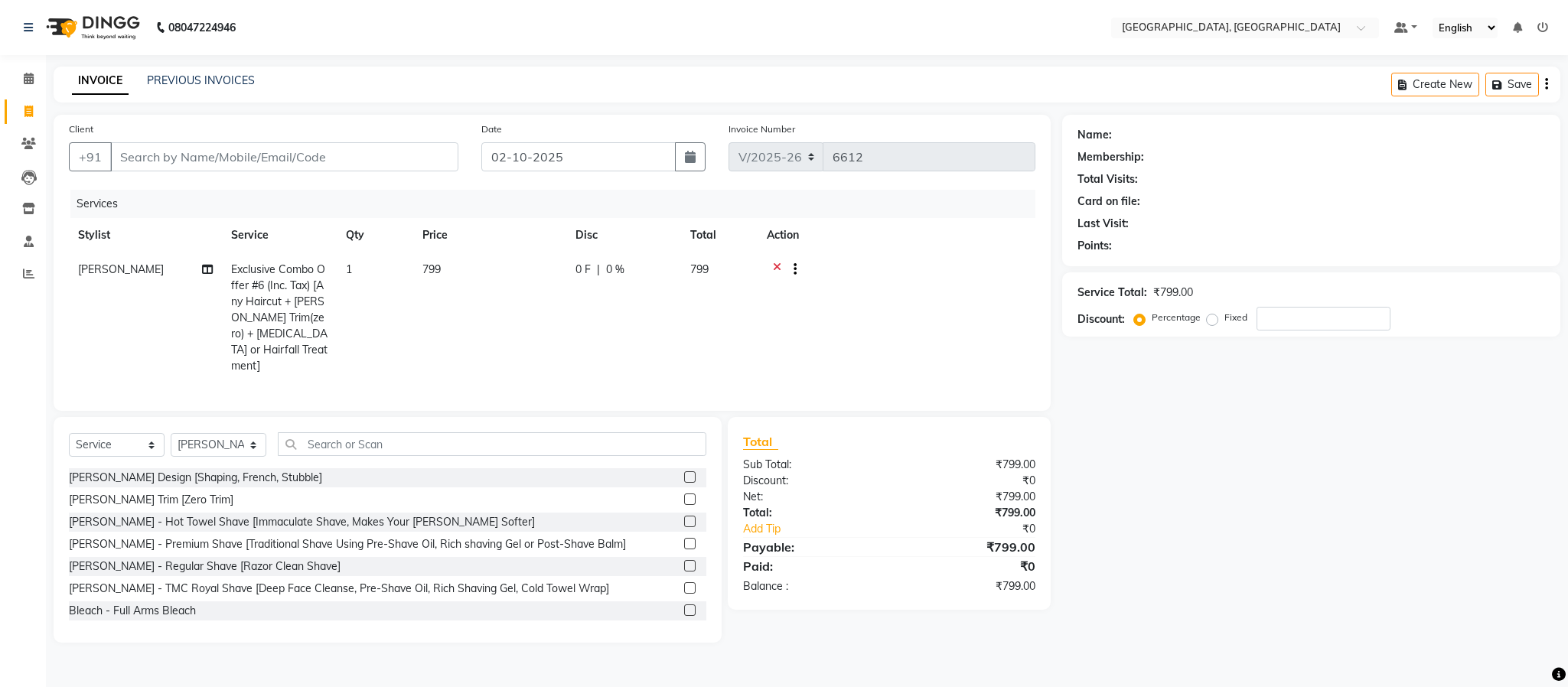
click at [627, 425] on div "Select Service Product Membership Package Voucher Prepaid Gift Card Select Styl…" at bounding box center [387, 530] width 668 height 226
click at [614, 446] on input "text" at bounding box center [492, 444] width 429 height 24
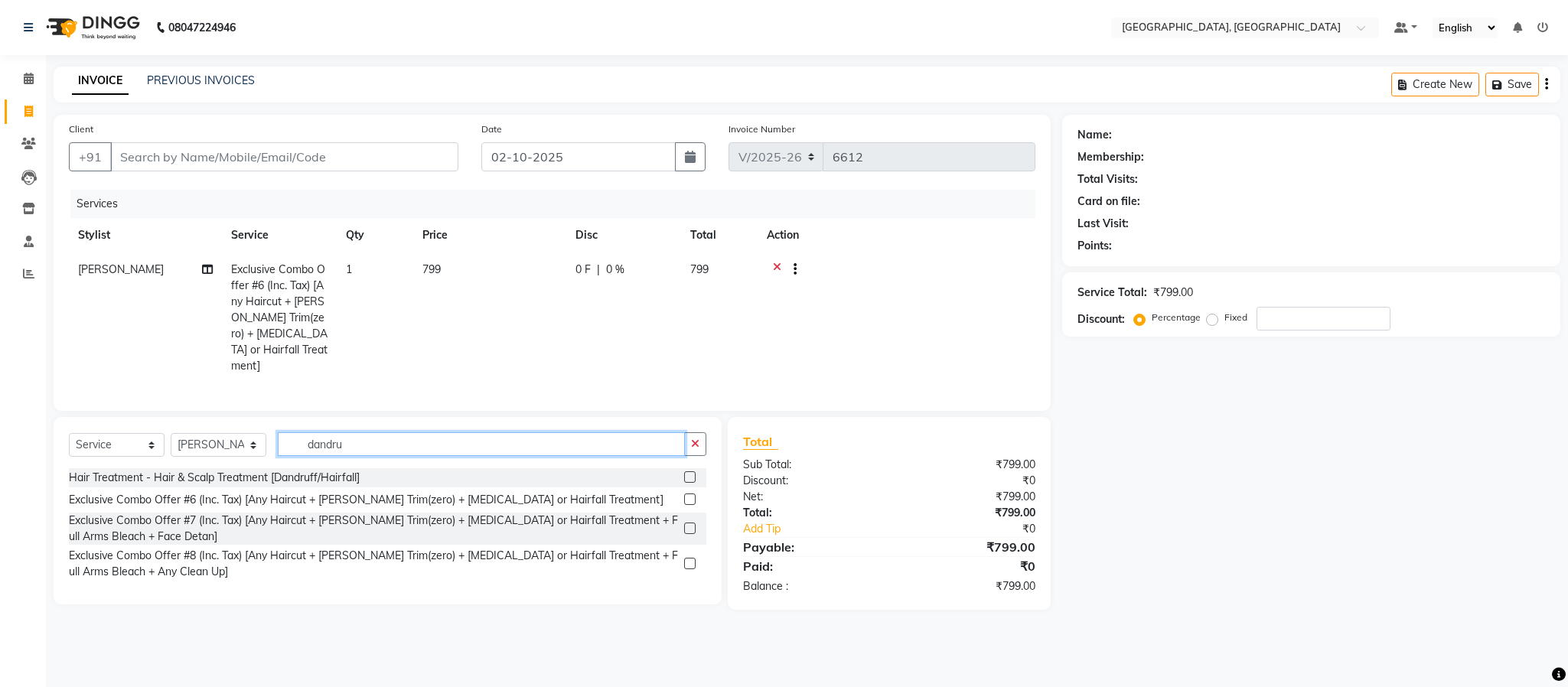
type input "dandru"
click at [691, 475] on label at bounding box center [690, 477] width 12 height 12
click at [691, 475] on input "checkbox" at bounding box center [689, 478] width 10 height 10
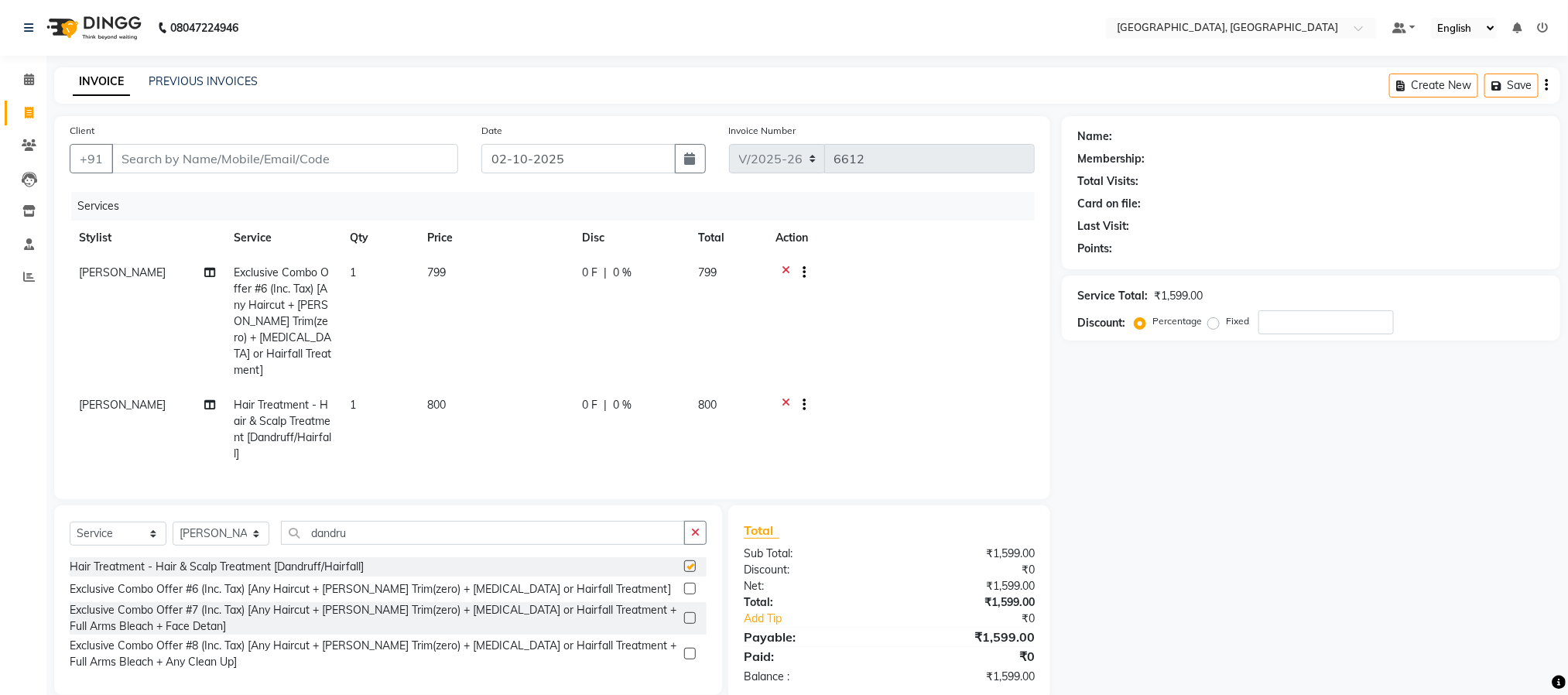
checkbox input "false"
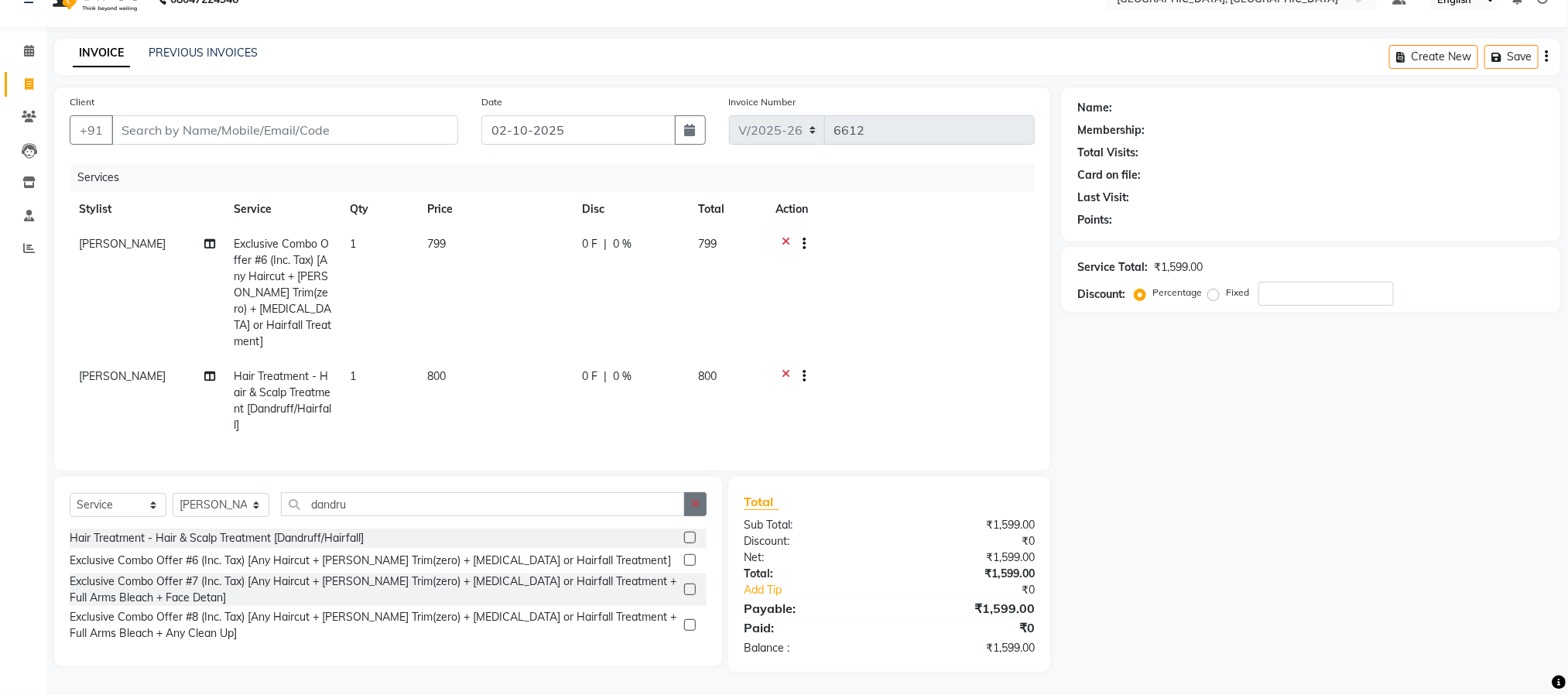
click at [687, 515] on button "button" at bounding box center [695, 504] width 22 height 24
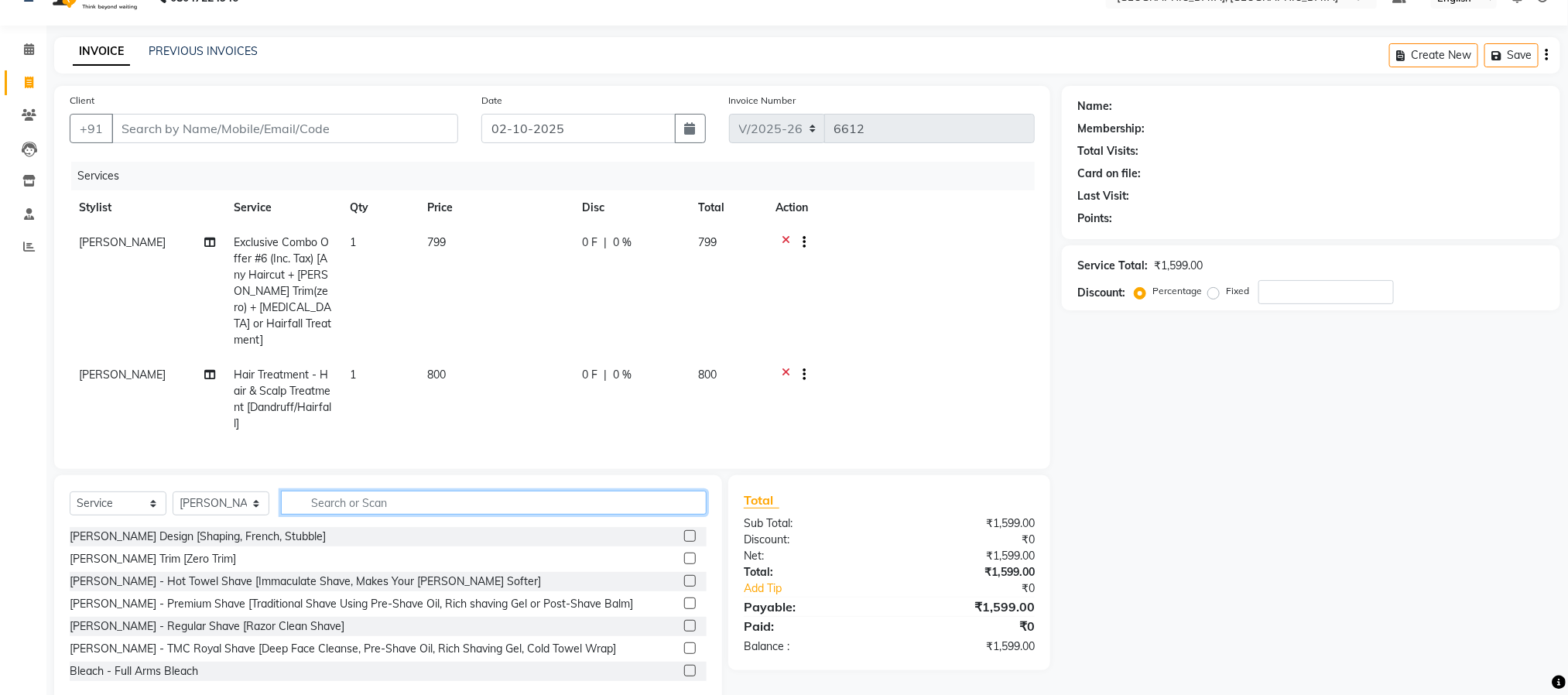
scroll to position [63, 0]
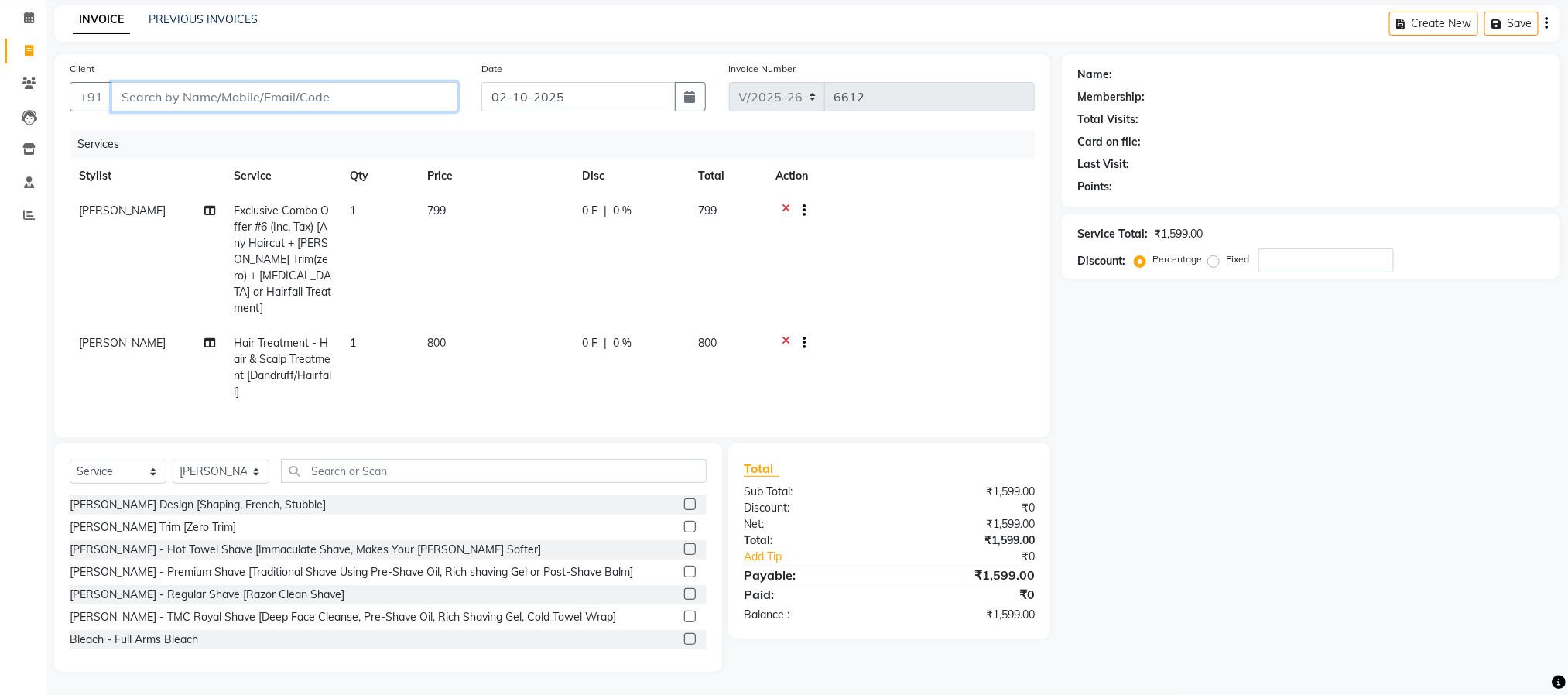
click at [224, 103] on input "Client" at bounding box center [284, 96] width 347 height 30
type input "8"
type input "0"
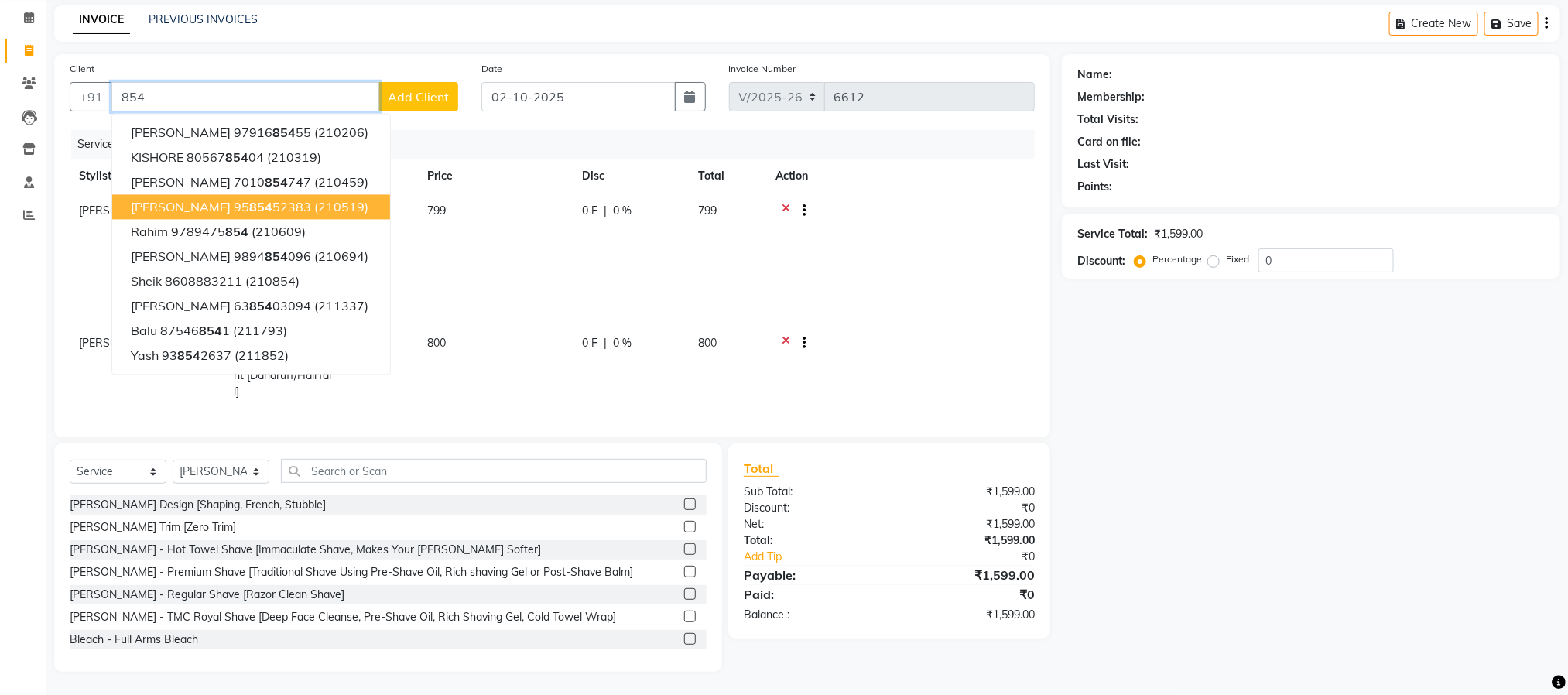
click at [233, 199] on ngb-highlight "95 854 52383" at bounding box center [272, 207] width 78 height 15
type input "9585452383"
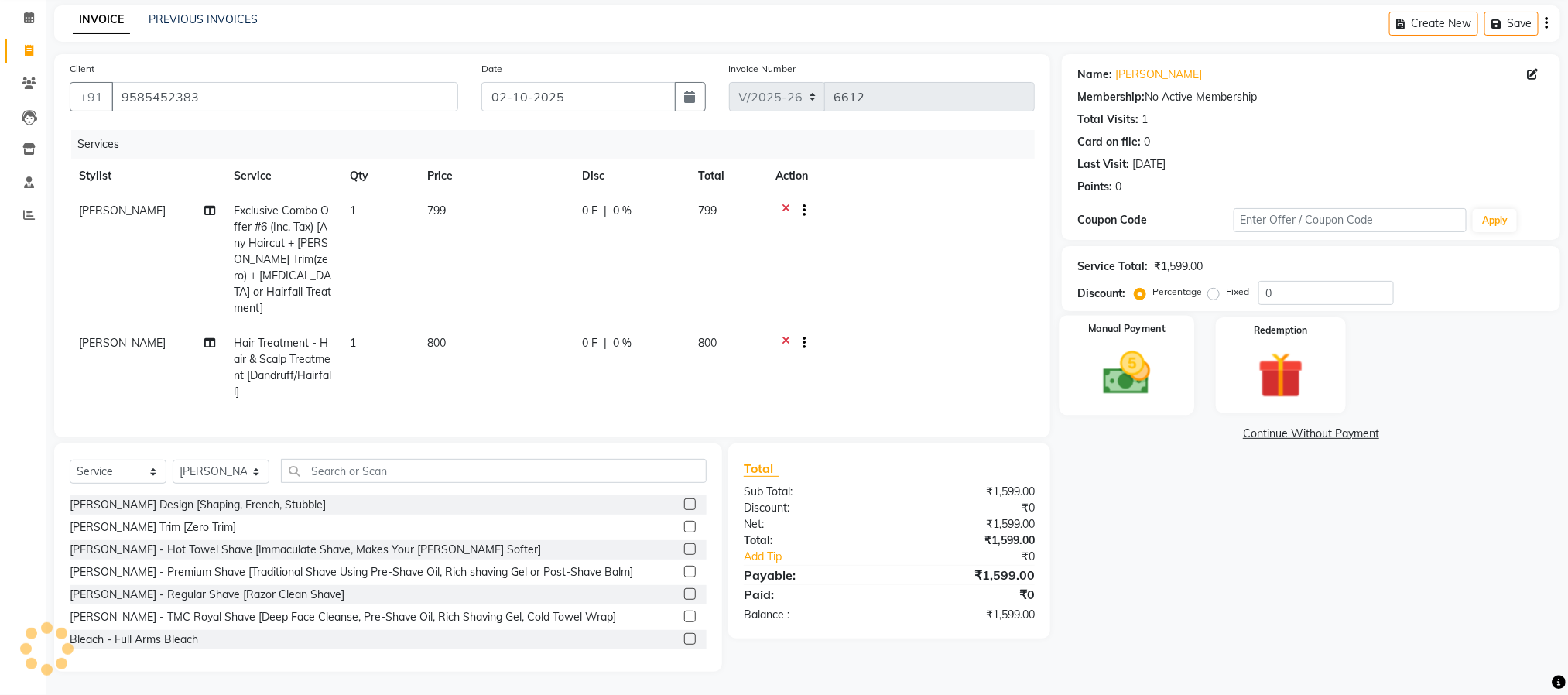
click at [1113, 376] on img at bounding box center [1127, 373] width 78 height 55
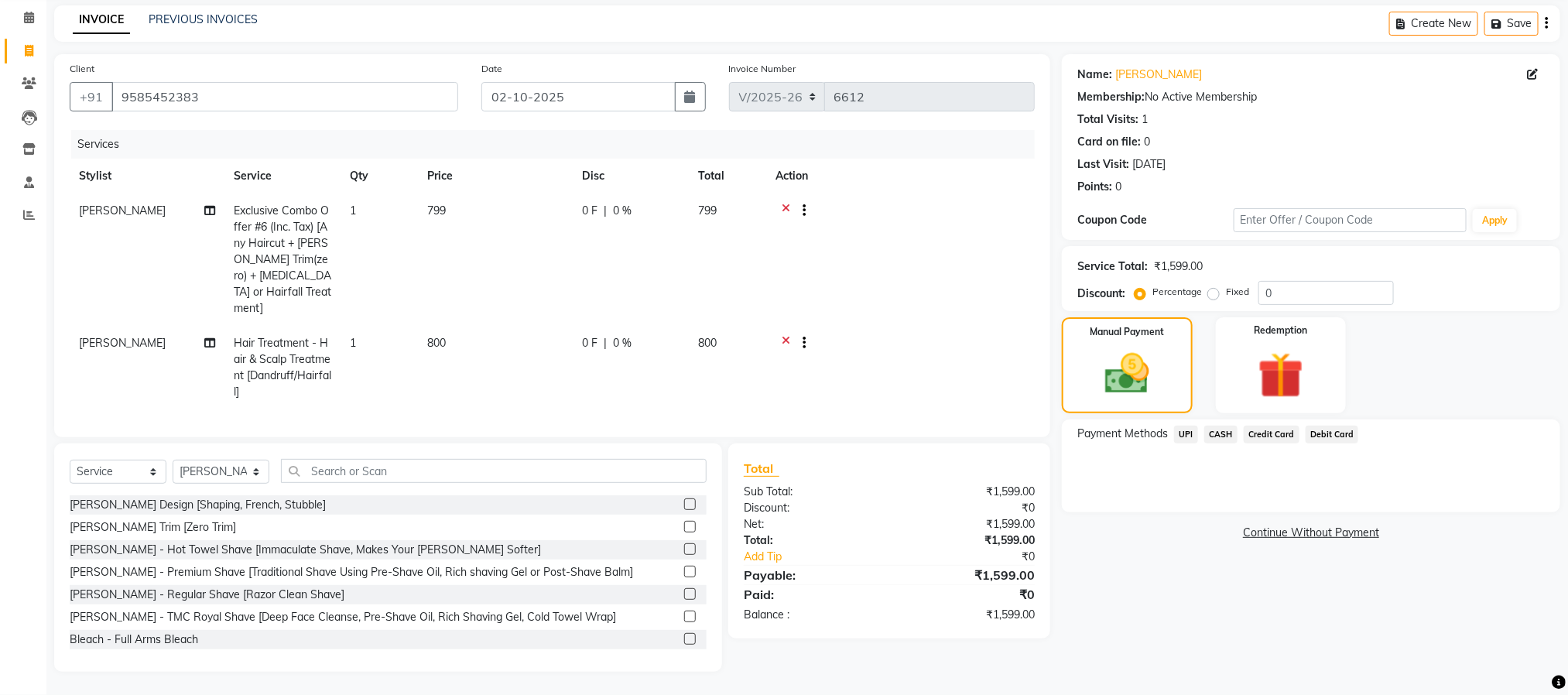
click at [1232, 433] on span "CASH" at bounding box center [1221, 434] width 33 height 18
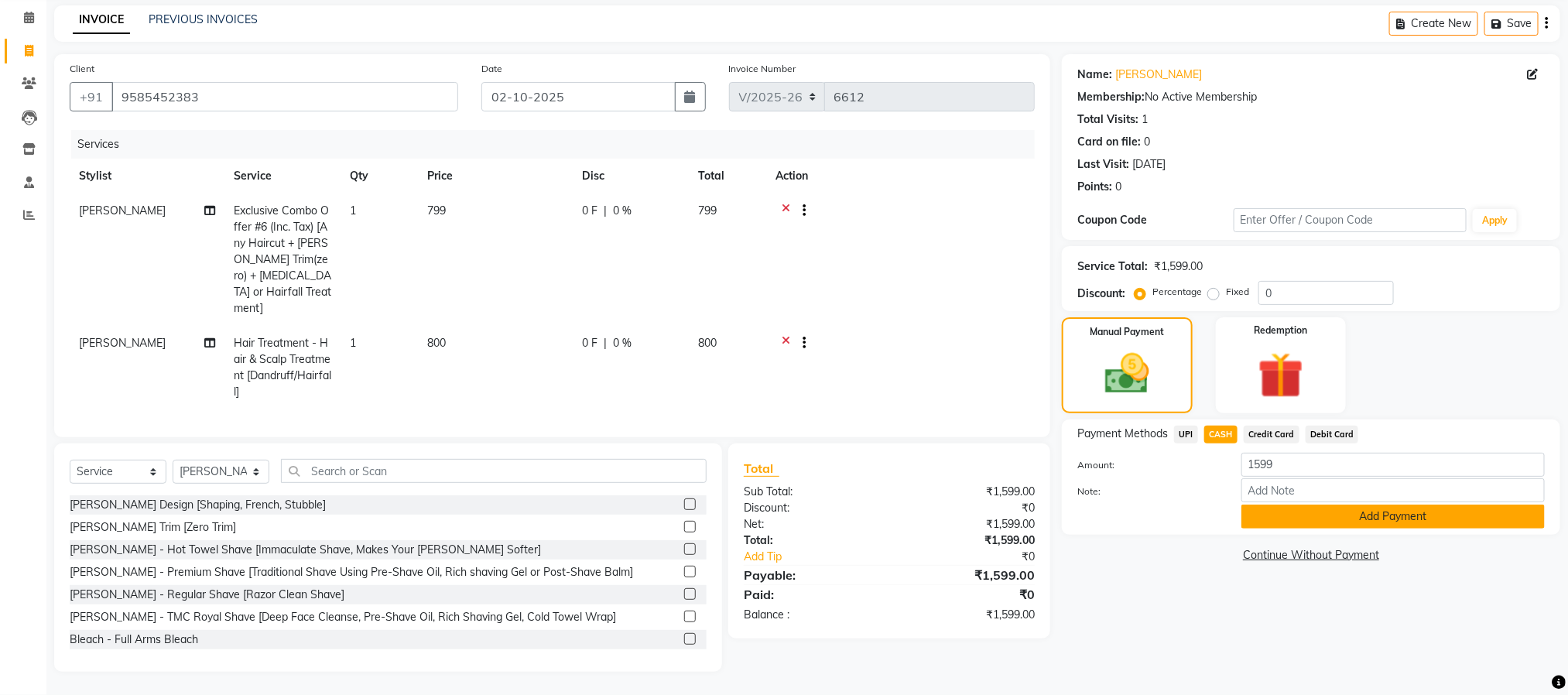
click at [1416, 512] on button "Add Payment" at bounding box center [1393, 516] width 303 height 24
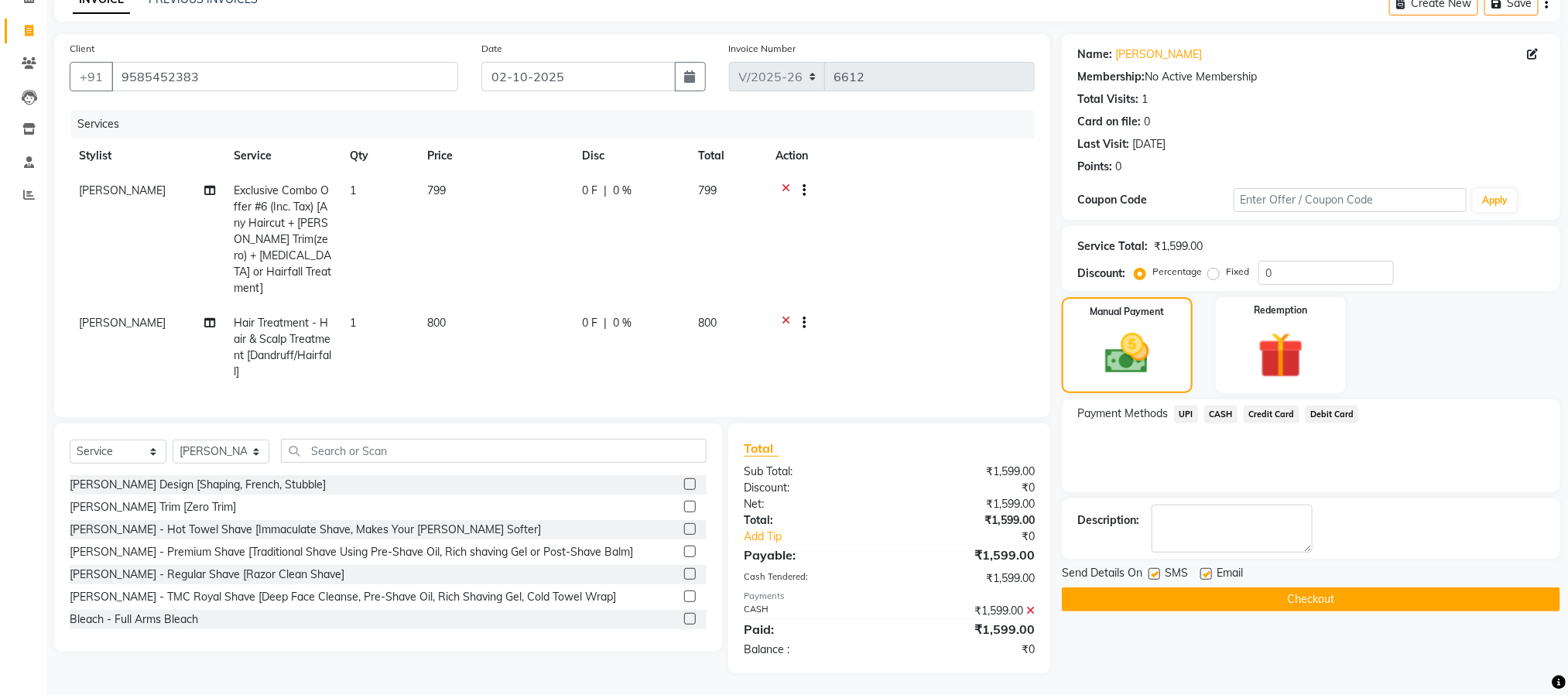
scroll to position [84, 0]
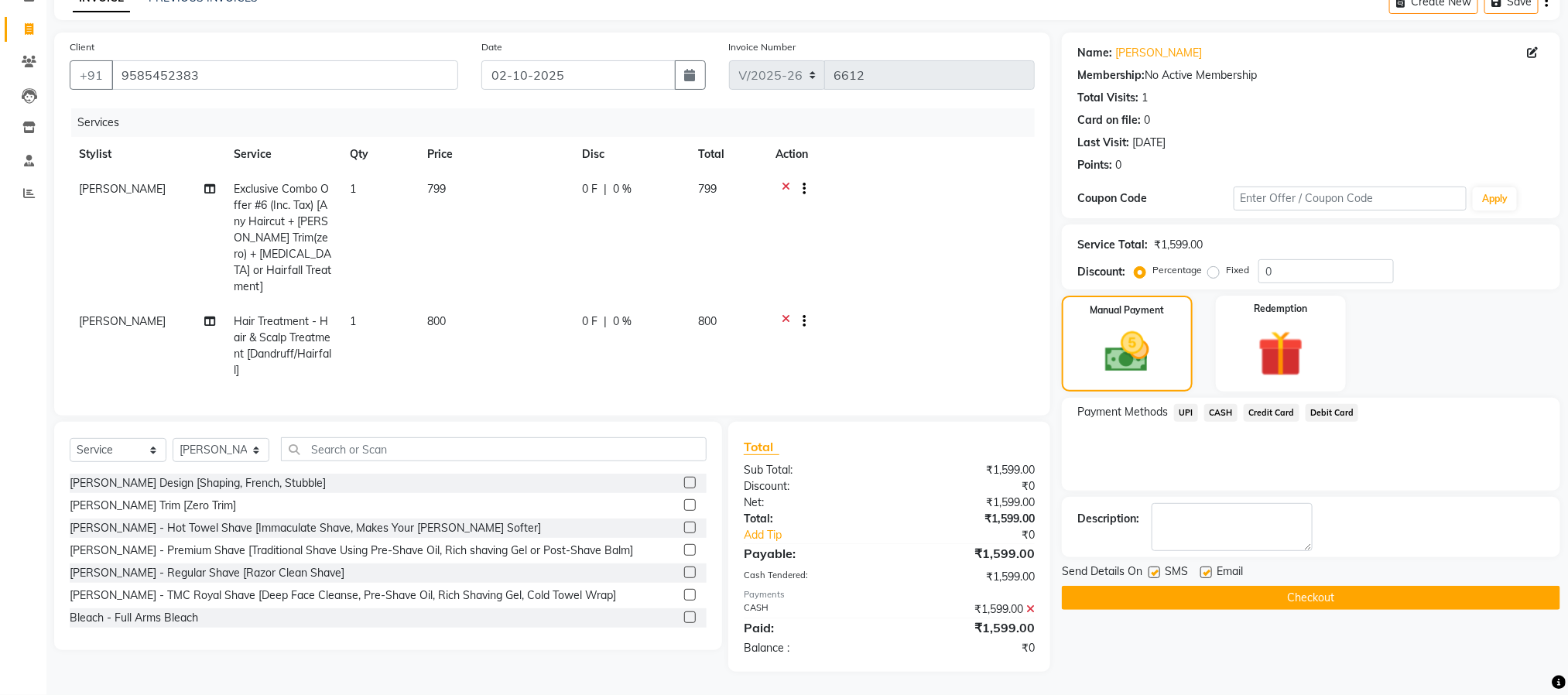
click at [1453, 604] on button "Checkout" at bounding box center [1311, 598] width 498 height 24
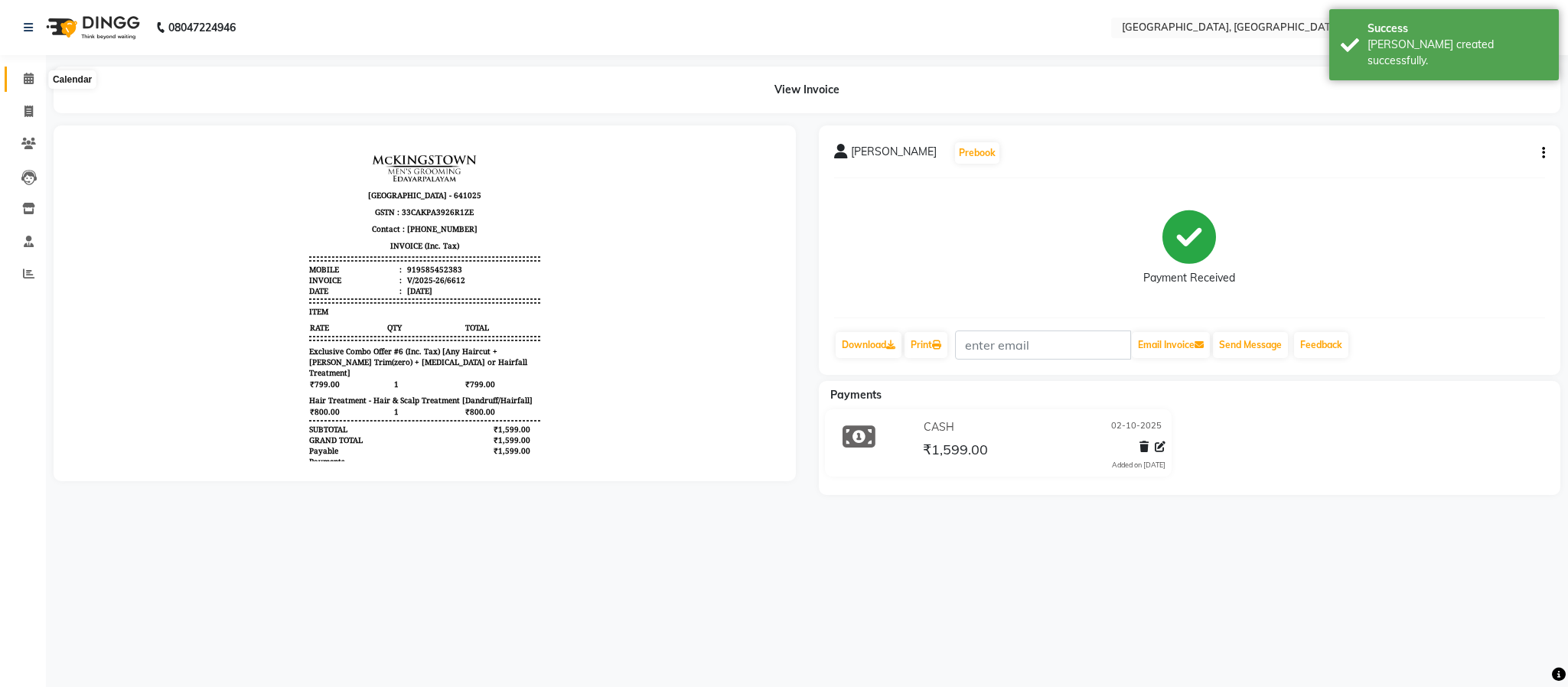
click at [23, 85] on span at bounding box center [29, 79] width 27 height 18
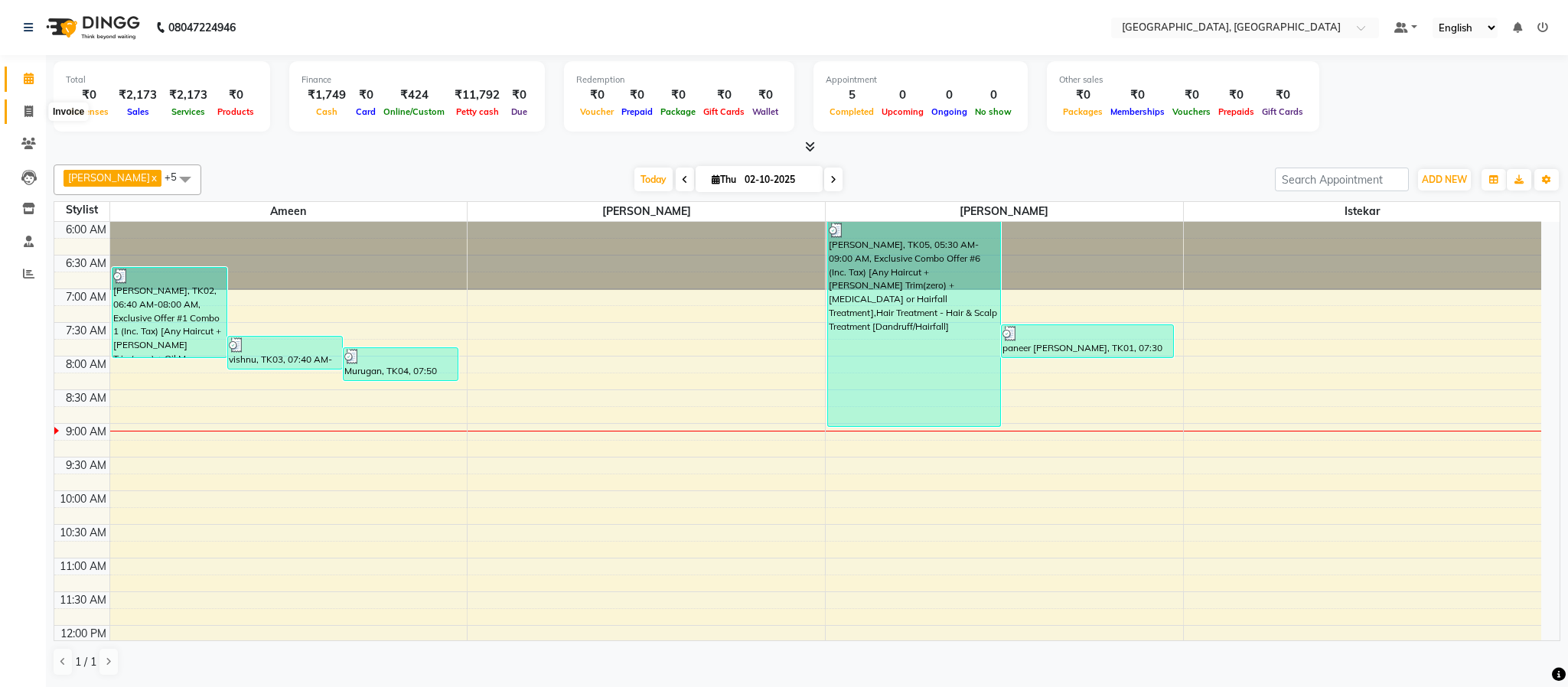
click at [19, 104] on span at bounding box center [29, 112] width 27 height 18
select select "service"
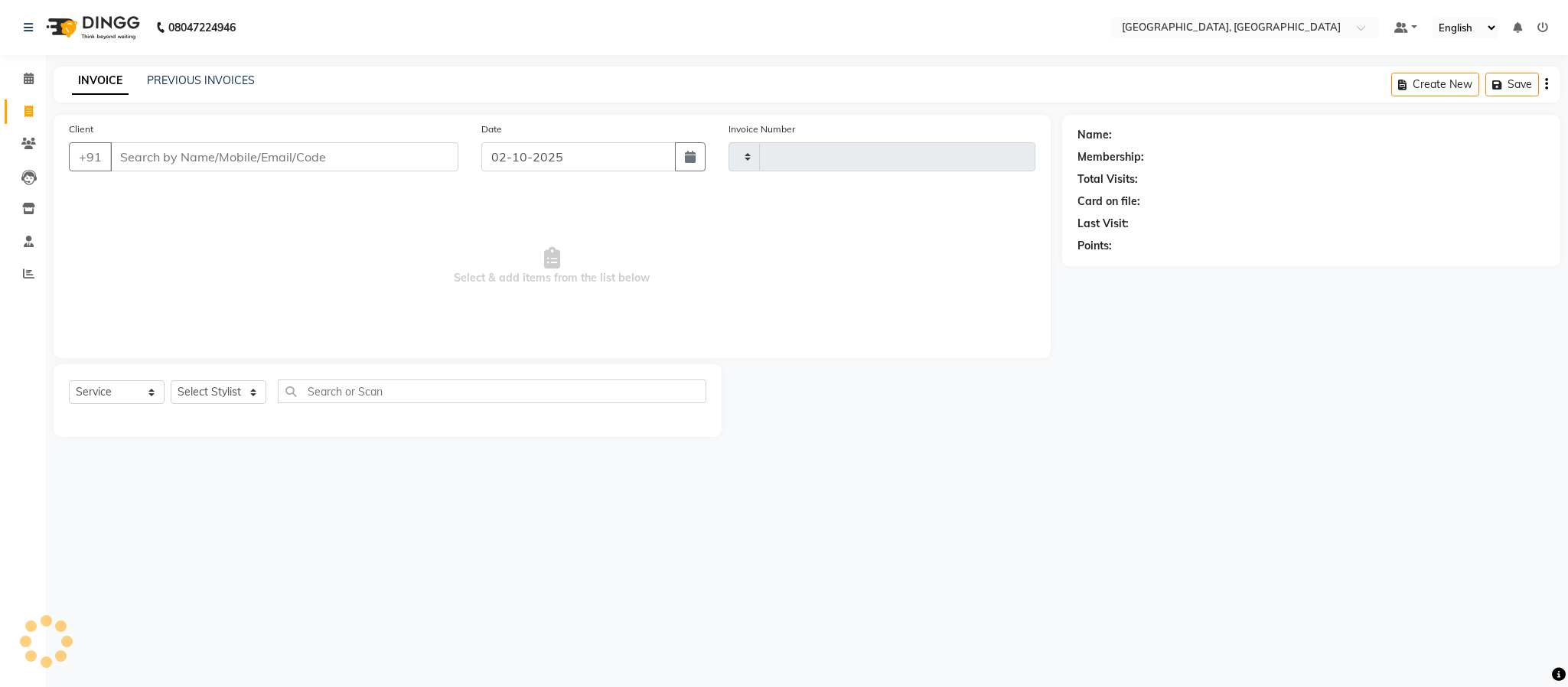
type input "6613"
select select "4977"
click at [243, 390] on select "Select Stylist Ameen House Keeping Istekar McKingstown [PERSON_NAME] Prathiswar…" at bounding box center [219, 392] width 96 height 24
click at [171, 381] on select "Select Stylist Ameen House Keeping Istekar McKingstown [PERSON_NAME] Prathiswar…" at bounding box center [219, 392] width 96 height 24
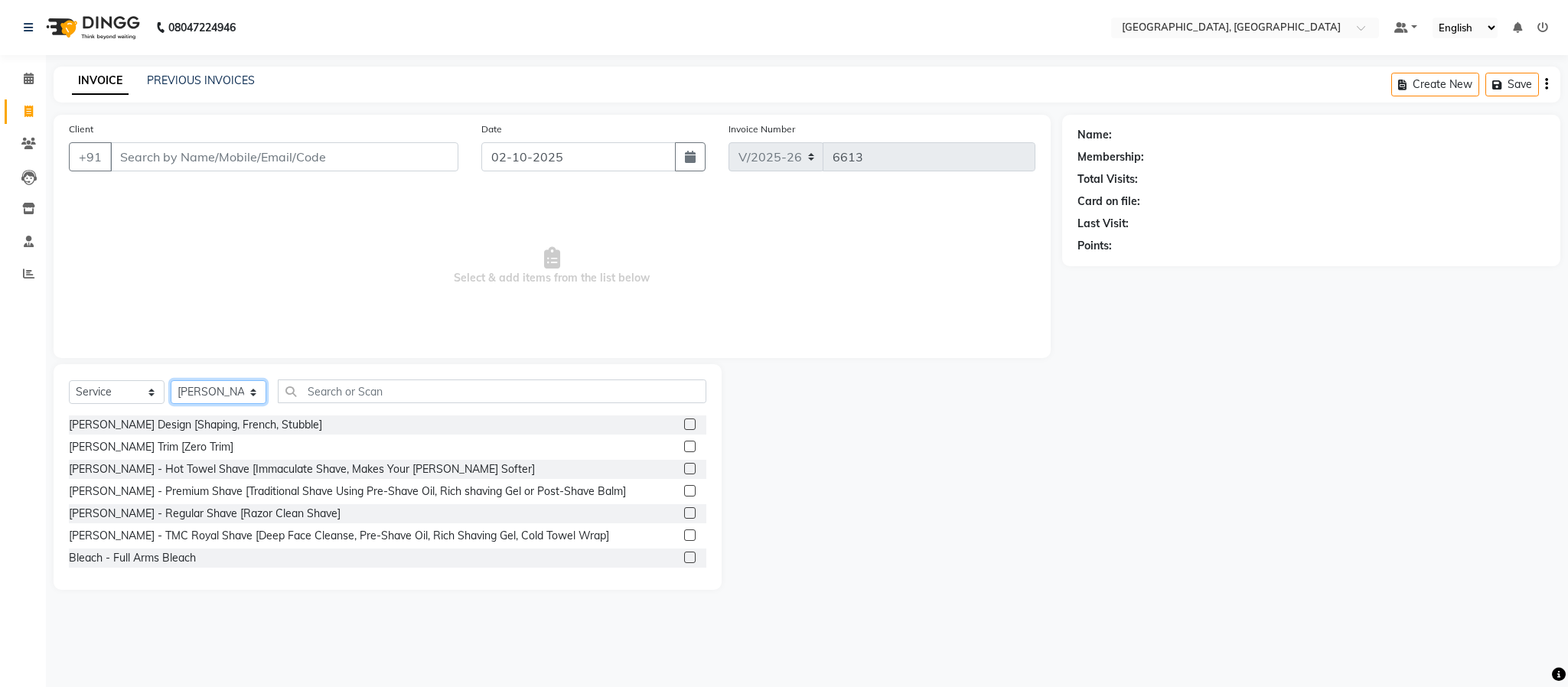
click at [216, 400] on select "Select Stylist Ameen House Keeping Istekar McKingstown [PERSON_NAME] Prathiswar…" at bounding box center [219, 392] width 96 height 24
select select "59056"
click at [171, 381] on select "Select Stylist Ameen House Keeping Istekar McKingstown [PERSON_NAME] Prathiswar…" at bounding box center [219, 392] width 96 height 24
drag, startPoint x: 328, startPoint y: 383, endPoint x: 326, endPoint y: 391, distance: 8.2
click at [327, 388] on input "text" at bounding box center [492, 391] width 429 height 24
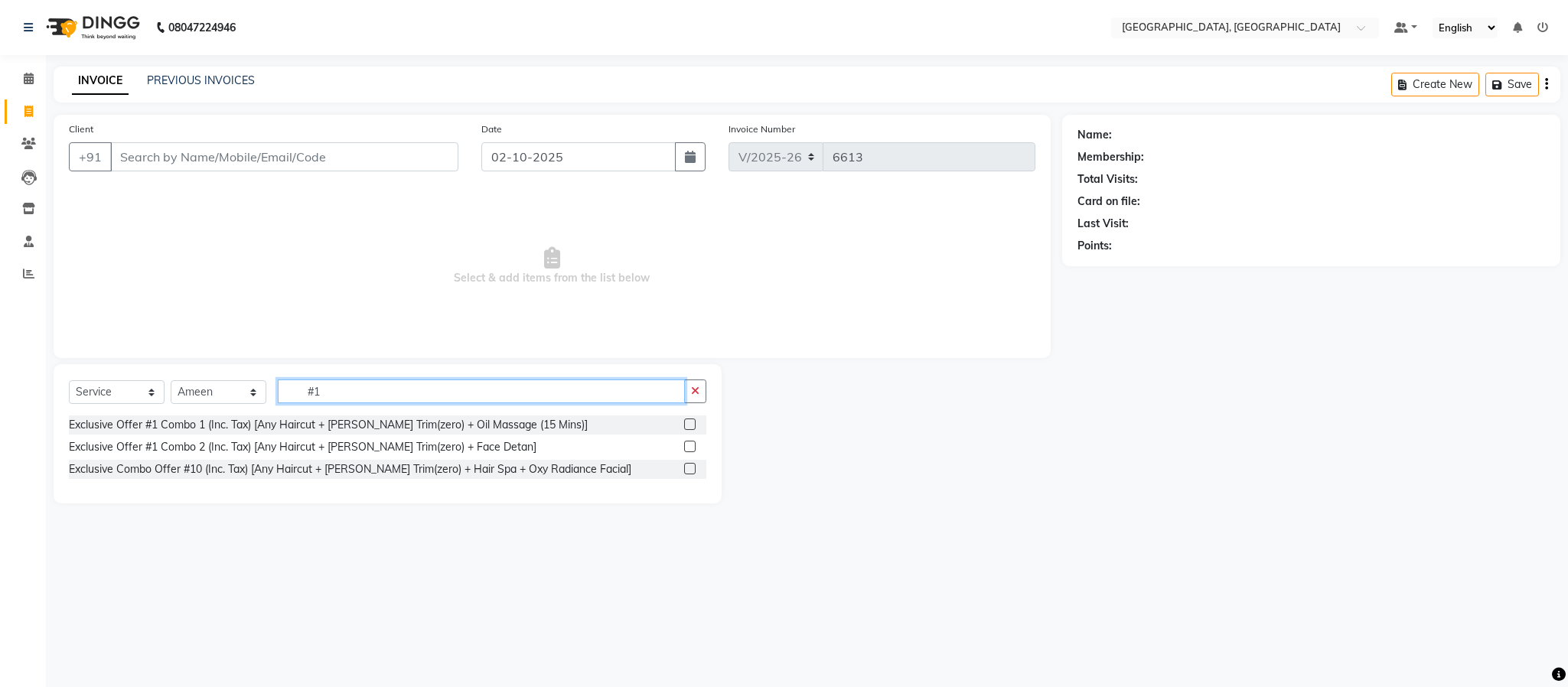
type input "#1"
click at [691, 423] on label at bounding box center [690, 424] width 12 height 12
click at [691, 423] on input "checkbox" at bounding box center [689, 425] width 10 height 10
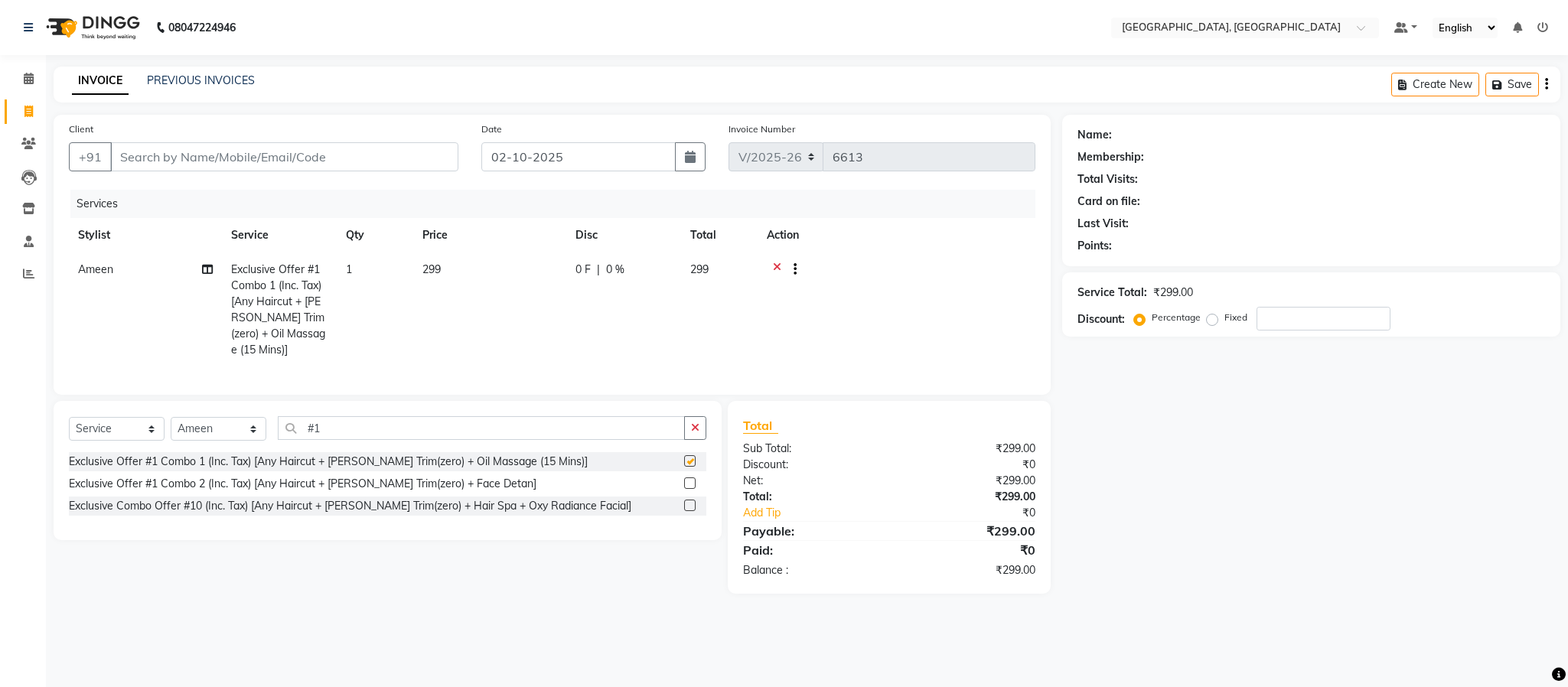
checkbox input "false"
click at [682, 439] on input "#1" at bounding box center [481, 428] width 407 height 24
drag, startPoint x: 698, startPoint y: 448, endPoint x: 605, endPoint y: 456, distance: 93.3
click at [698, 433] on icon "button" at bounding box center [695, 428] width 8 height 11
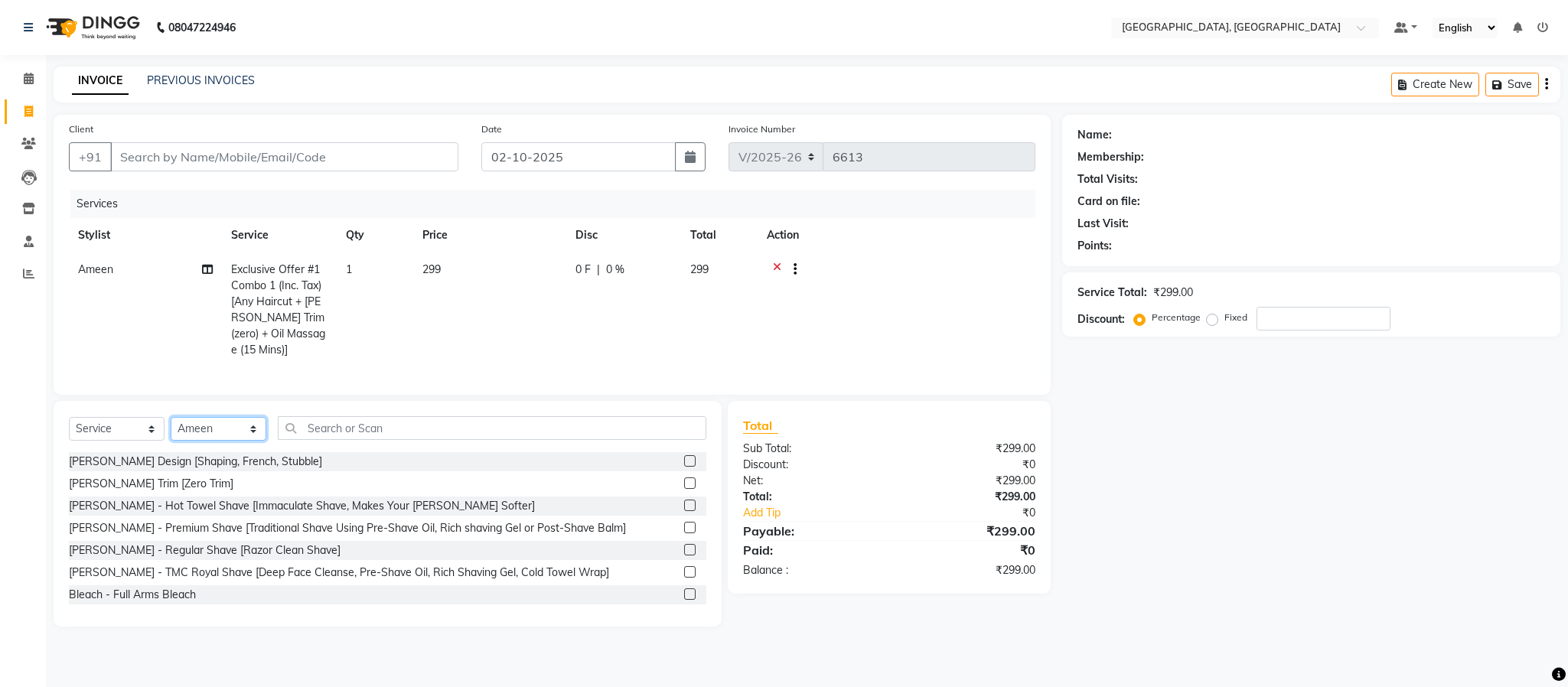
click at [242, 440] on select "Select Stylist Ameen House Keeping Istekar McKingstown [PERSON_NAME] Prathiswar…" at bounding box center [219, 429] width 96 height 24
select select "84531"
click at [171, 434] on select "Select Stylist Ameen House Keeping Istekar McKingstown [PERSON_NAME] Prathiswar…" at bounding box center [219, 429] width 96 height 24
click at [403, 436] on input "text" at bounding box center [492, 428] width 429 height 24
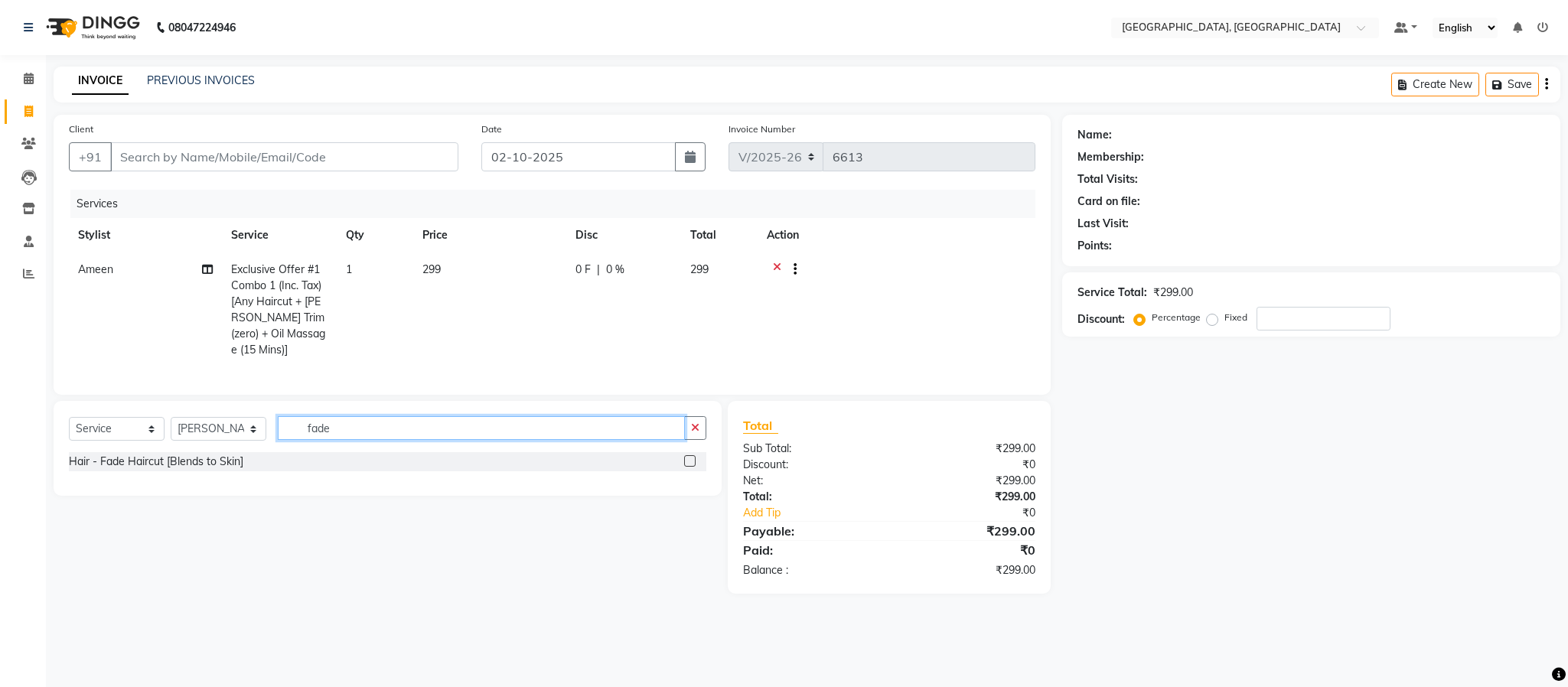
type input "fade"
click at [694, 466] on label at bounding box center [690, 461] width 12 height 12
click at [694, 466] on input "checkbox" at bounding box center [689, 461] width 10 height 10
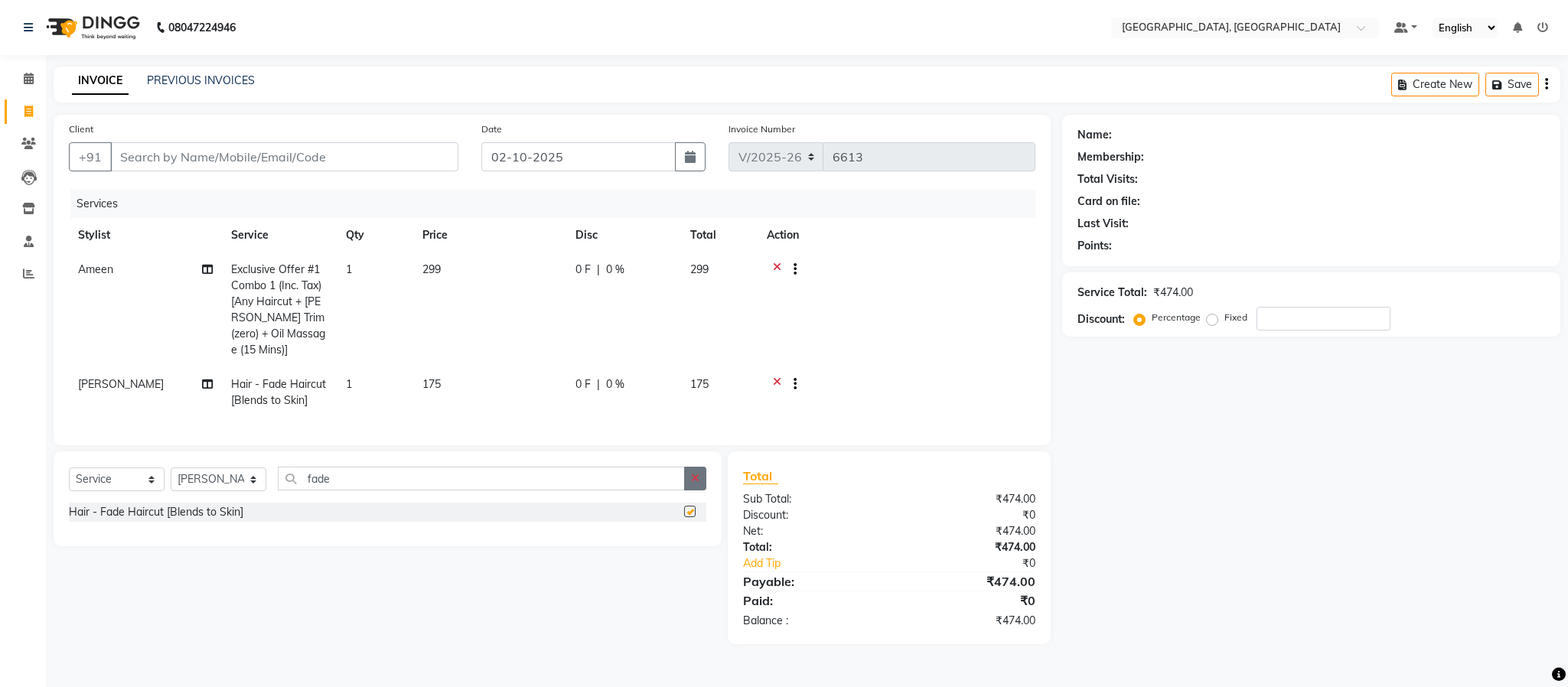
checkbox input "false"
click at [694, 487] on button "button" at bounding box center [695, 478] width 22 height 24
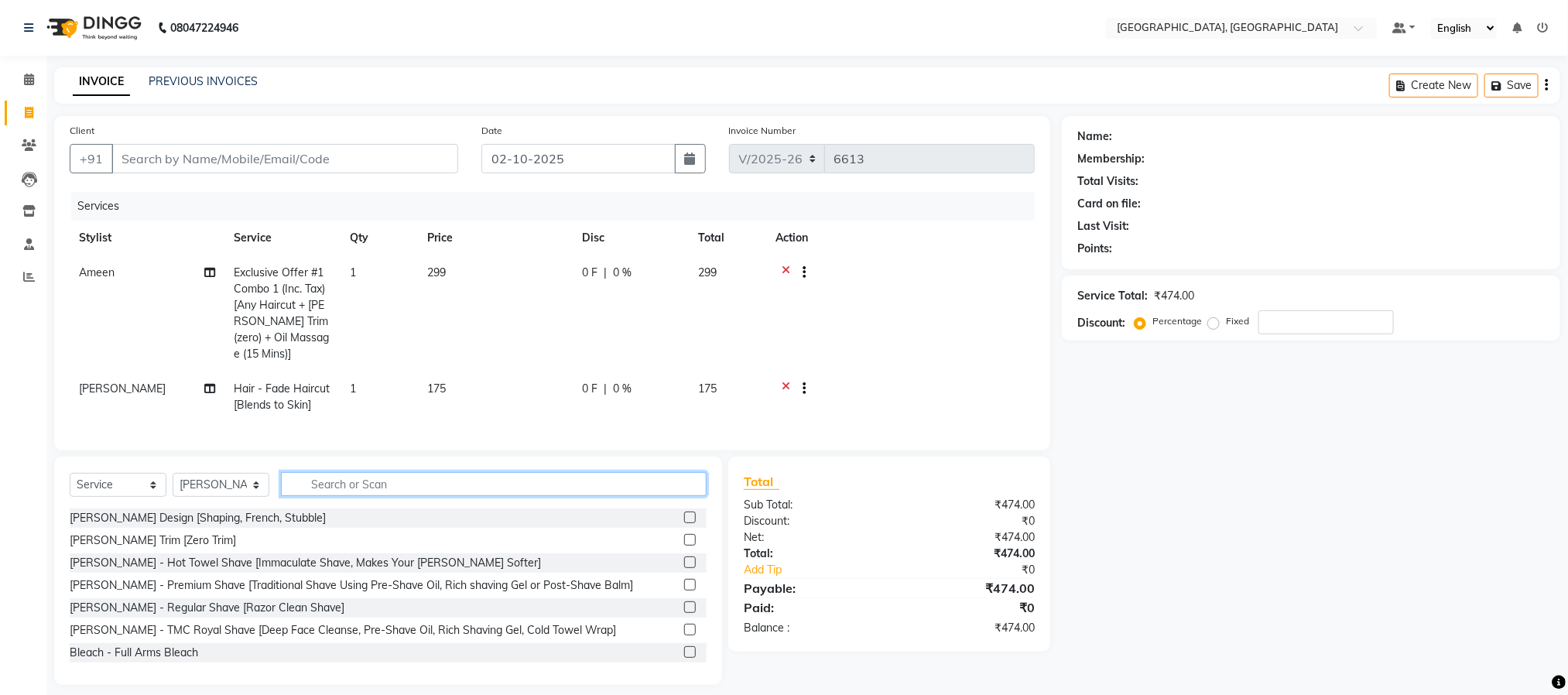
scroll to position [30, 0]
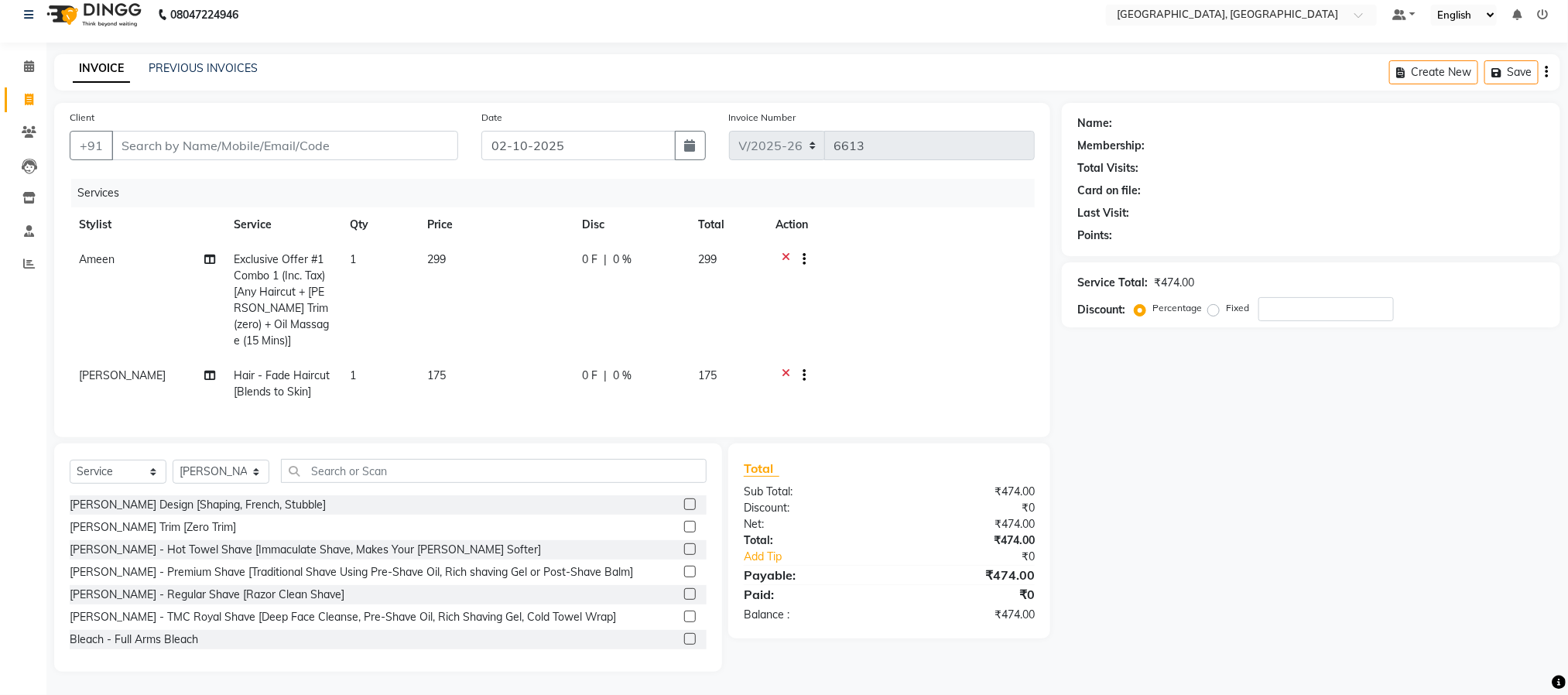
click at [684, 502] on label at bounding box center [690, 504] width 12 height 12
click at [684, 502] on input "checkbox" at bounding box center [689, 505] width 10 height 10
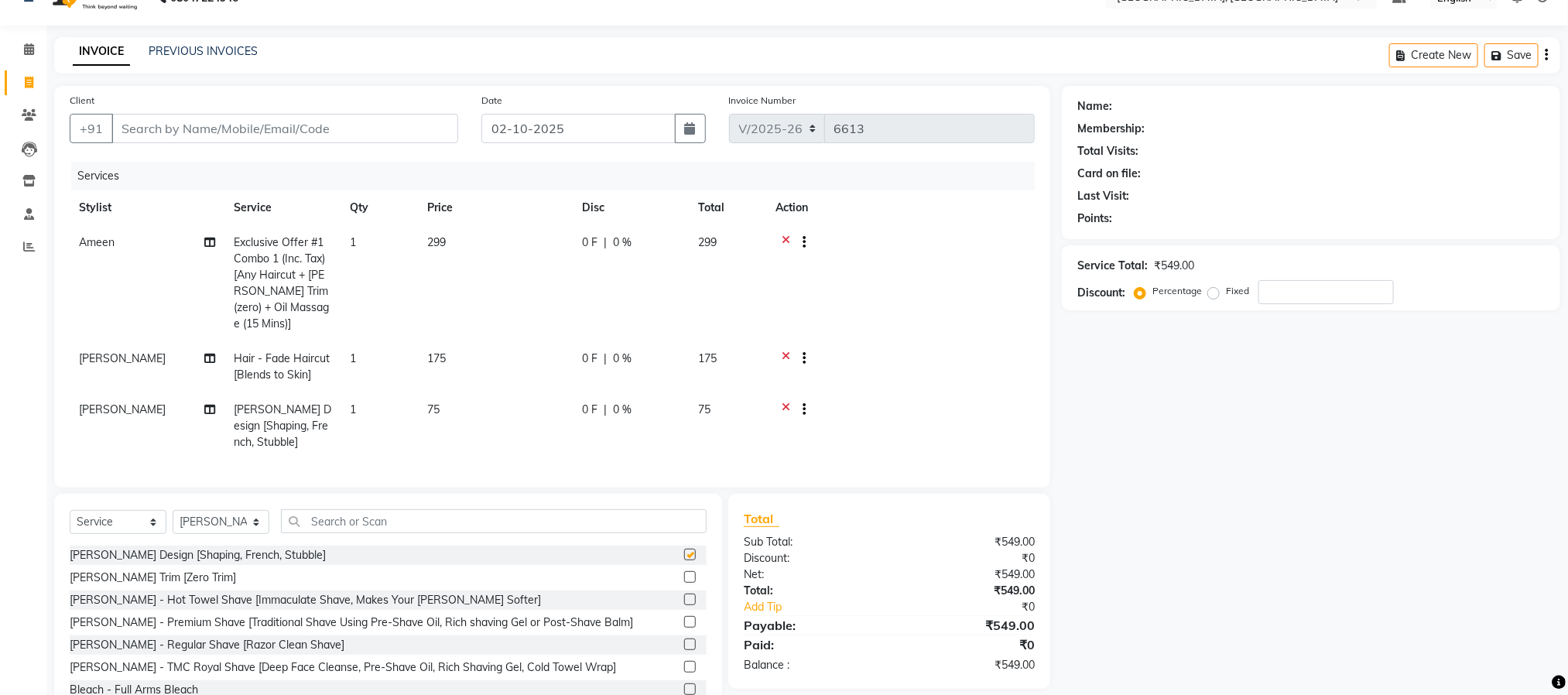
checkbox input "false"
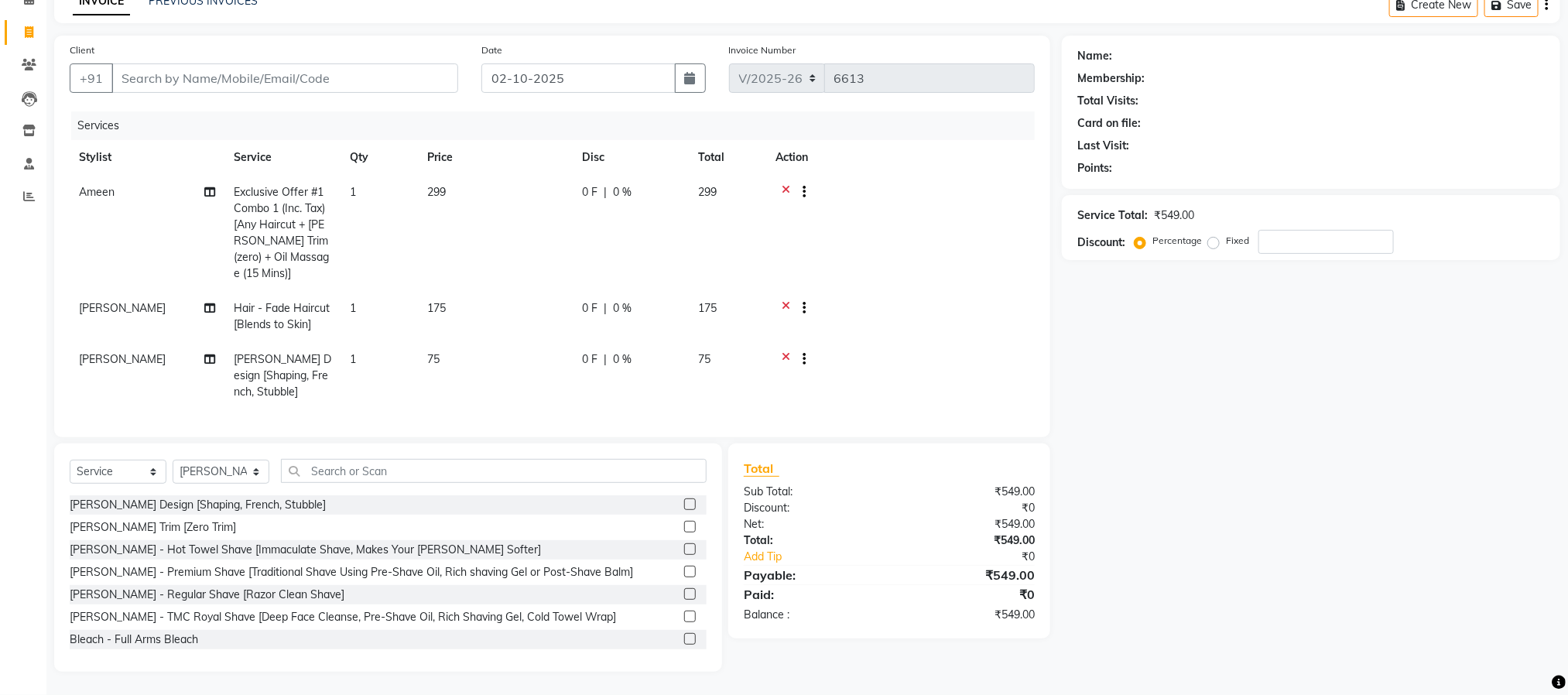
click at [787, 352] on icon at bounding box center [786, 361] width 9 height 20
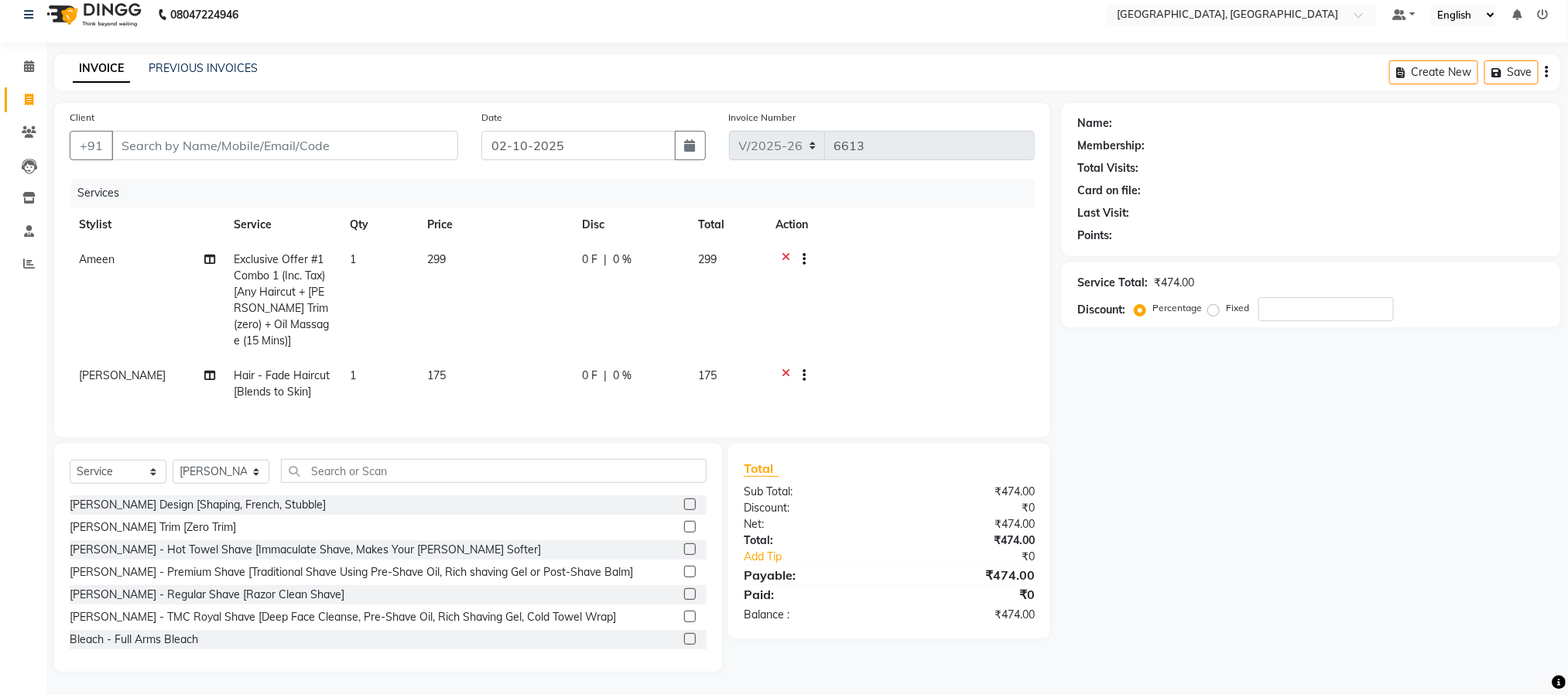
scroll to position [30, 0]
click at [788, 368] on icon at bounding box center [786, 377] width 9 height 20
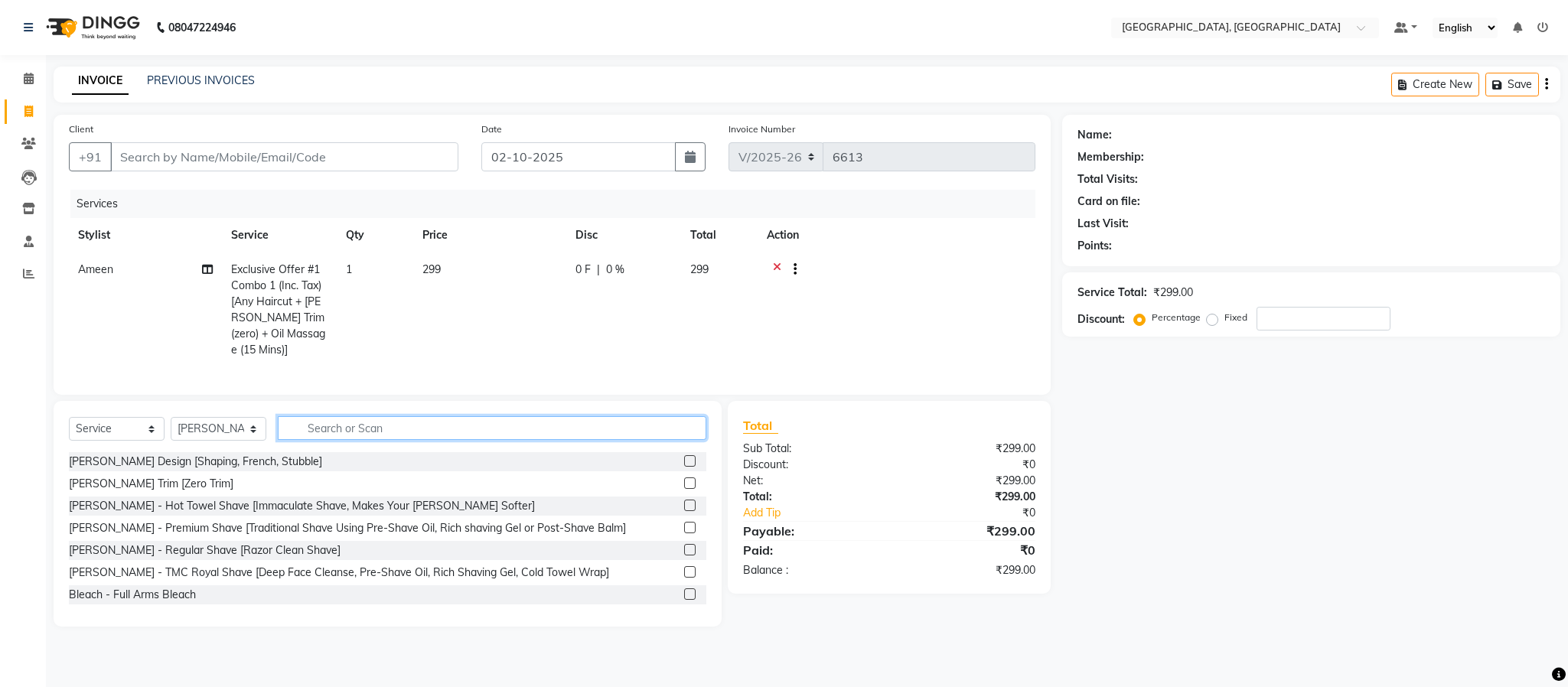
click at [535, 439] on input "text" at bounding box center [492, 428] width 429 height 24
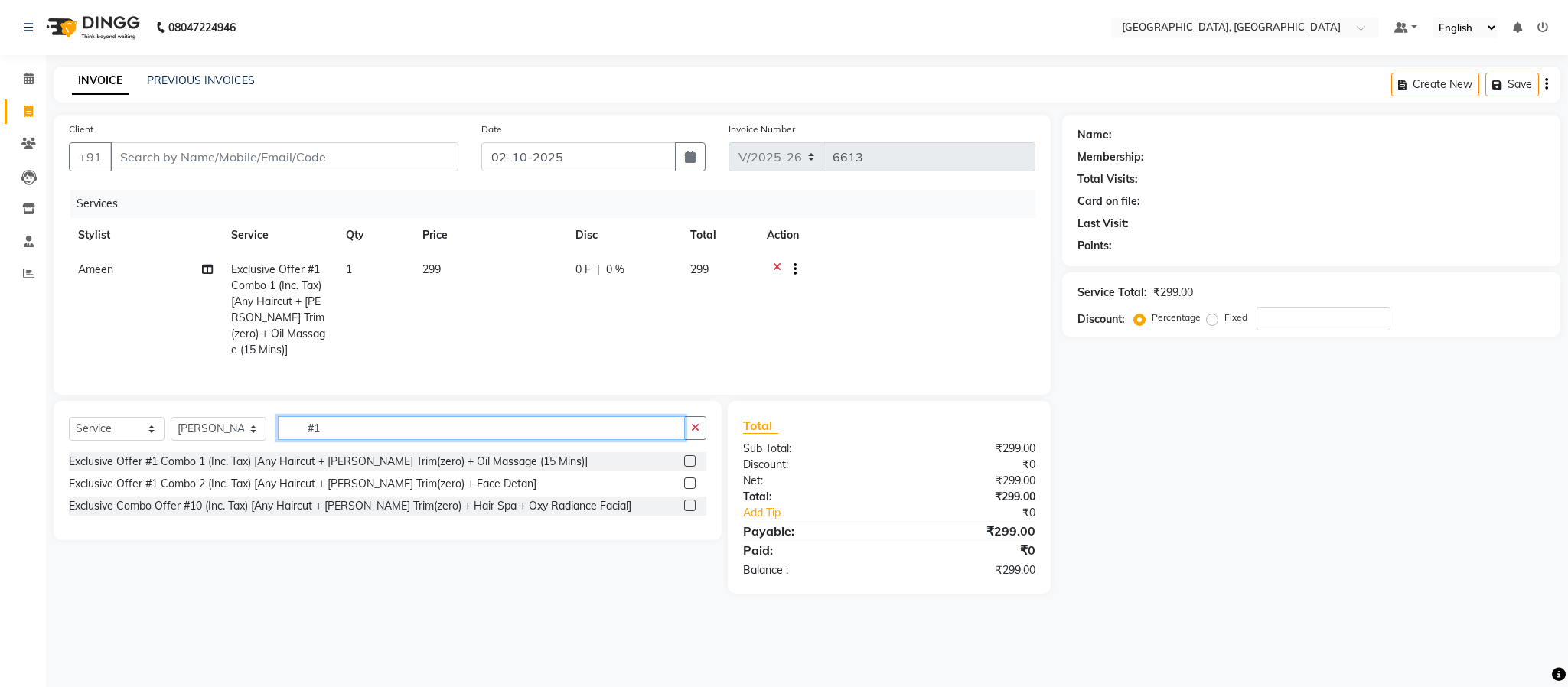
type input "#1"
click at [687, 466] on label at bounding box center [690, 461] width 12 height 12
click at [687, 466] on input "checkbox" at bounding box center [689, 461] width 10 height 10
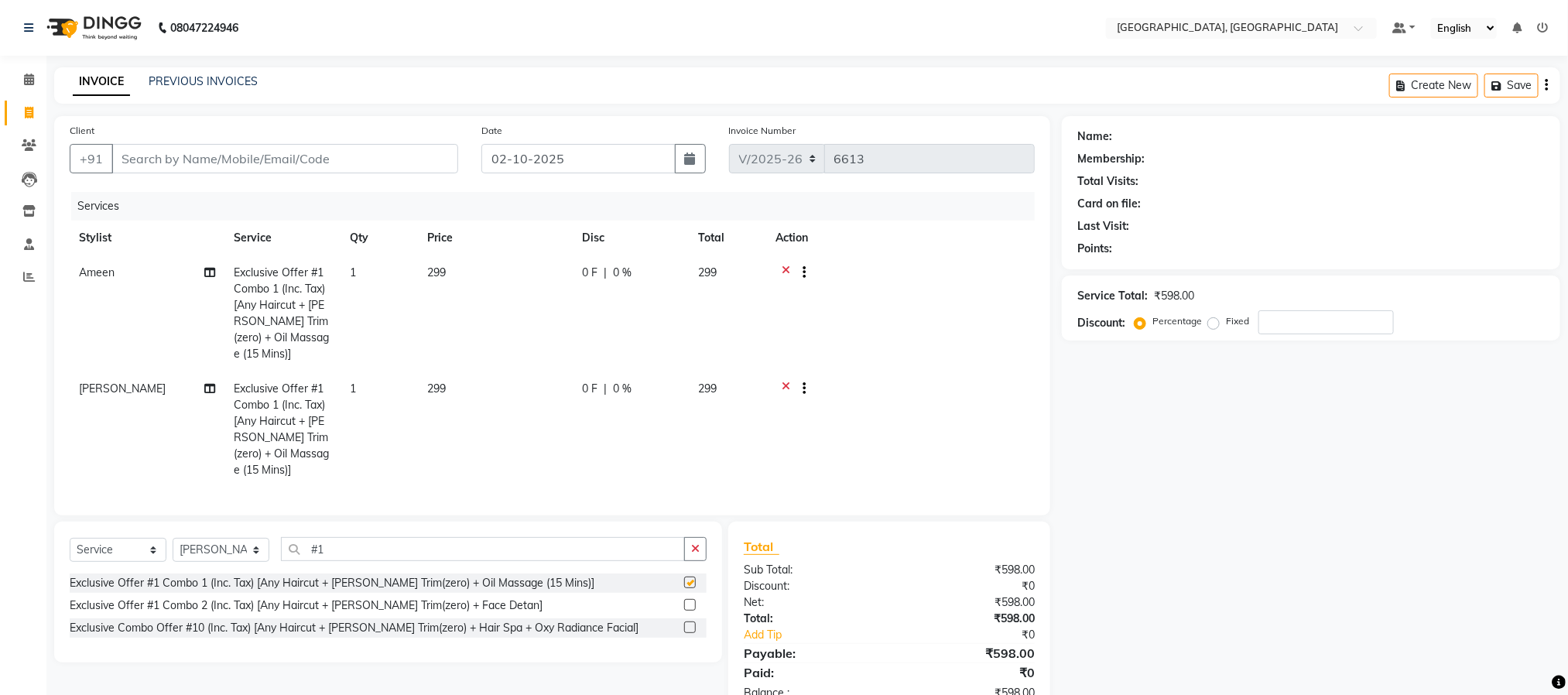
checkbox input "false"
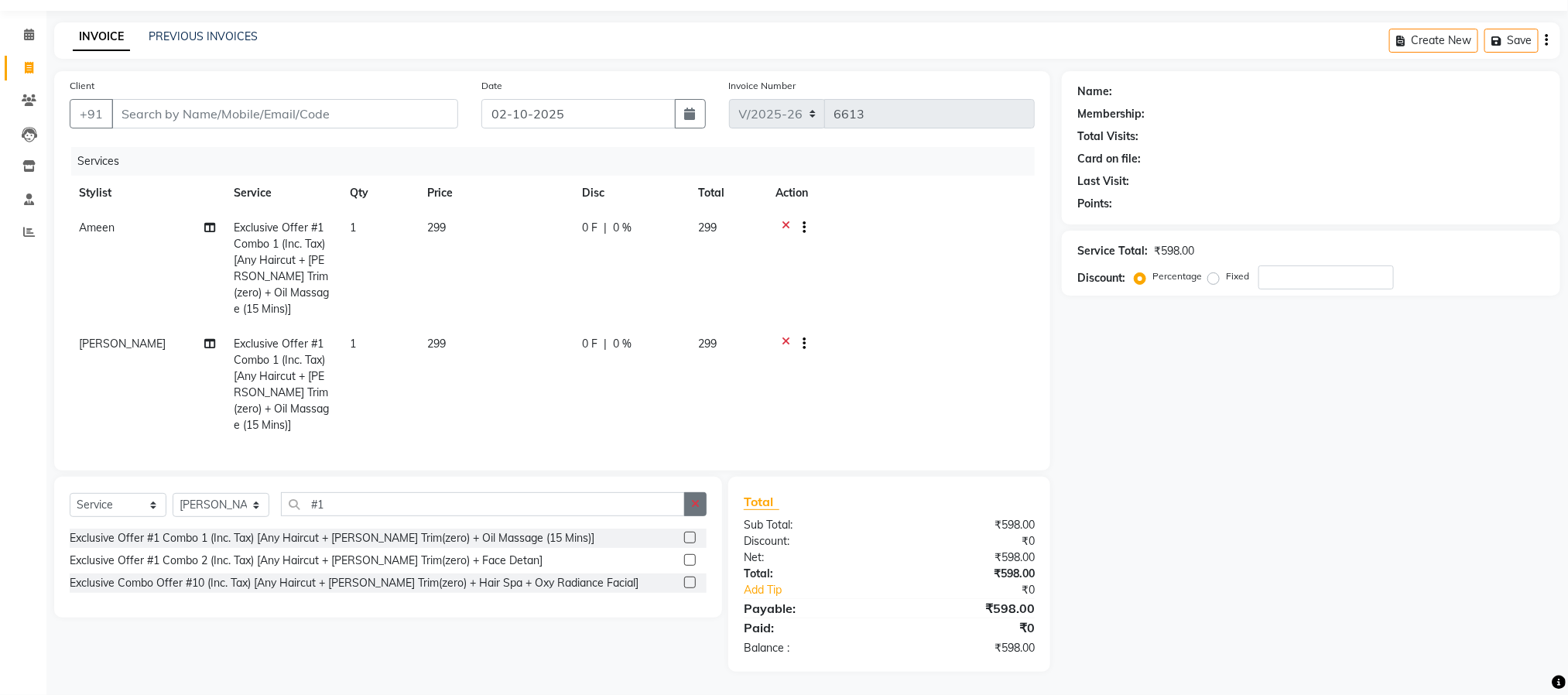
click at [686, 508] on button "button" at bounding box center [695, 504] width 22 height 24
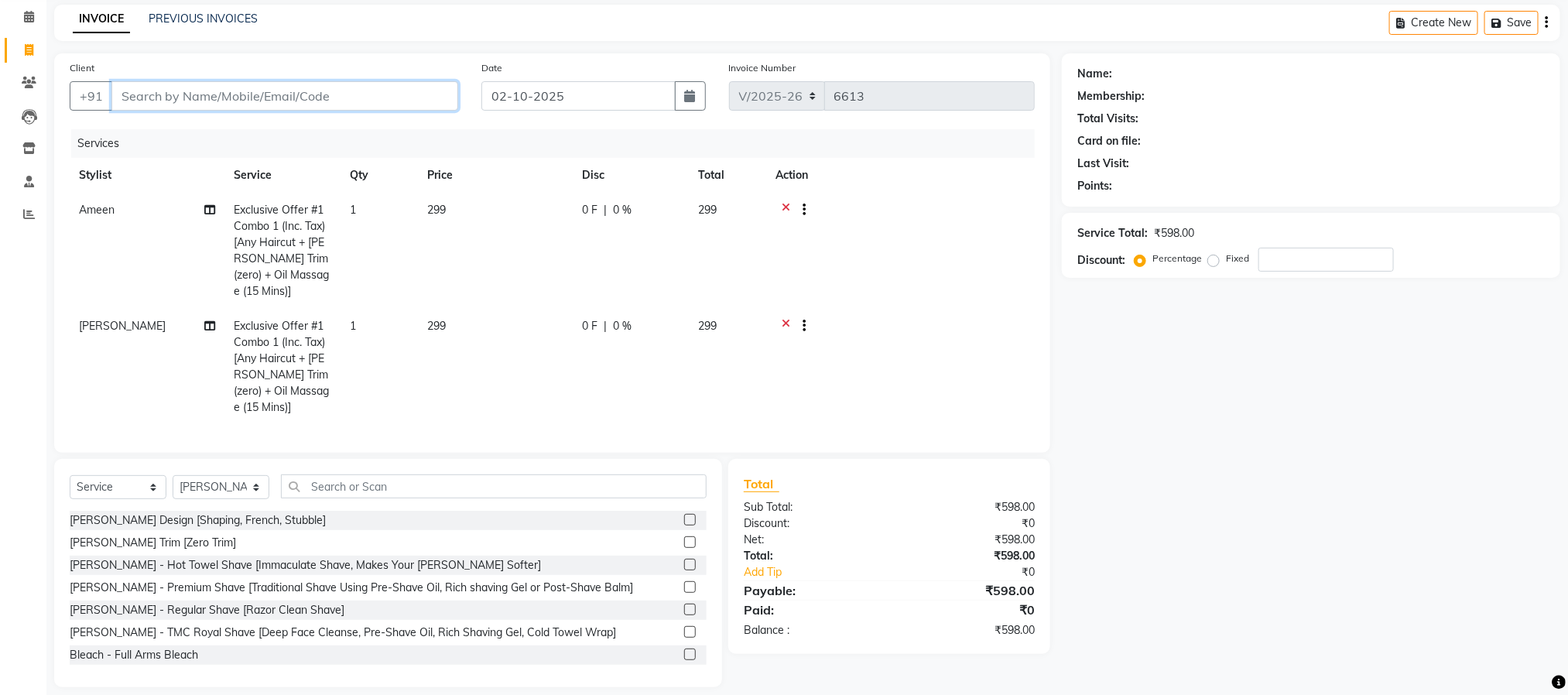
drag, startPoint x: 290, startPoint y: 84, endPoint x: 295, endPoint y: 95, distance: 12.1
click at [291, 87] on input "Client" at bounding box center [284, 95] width 347 height 30
type input "9"
type input "0"
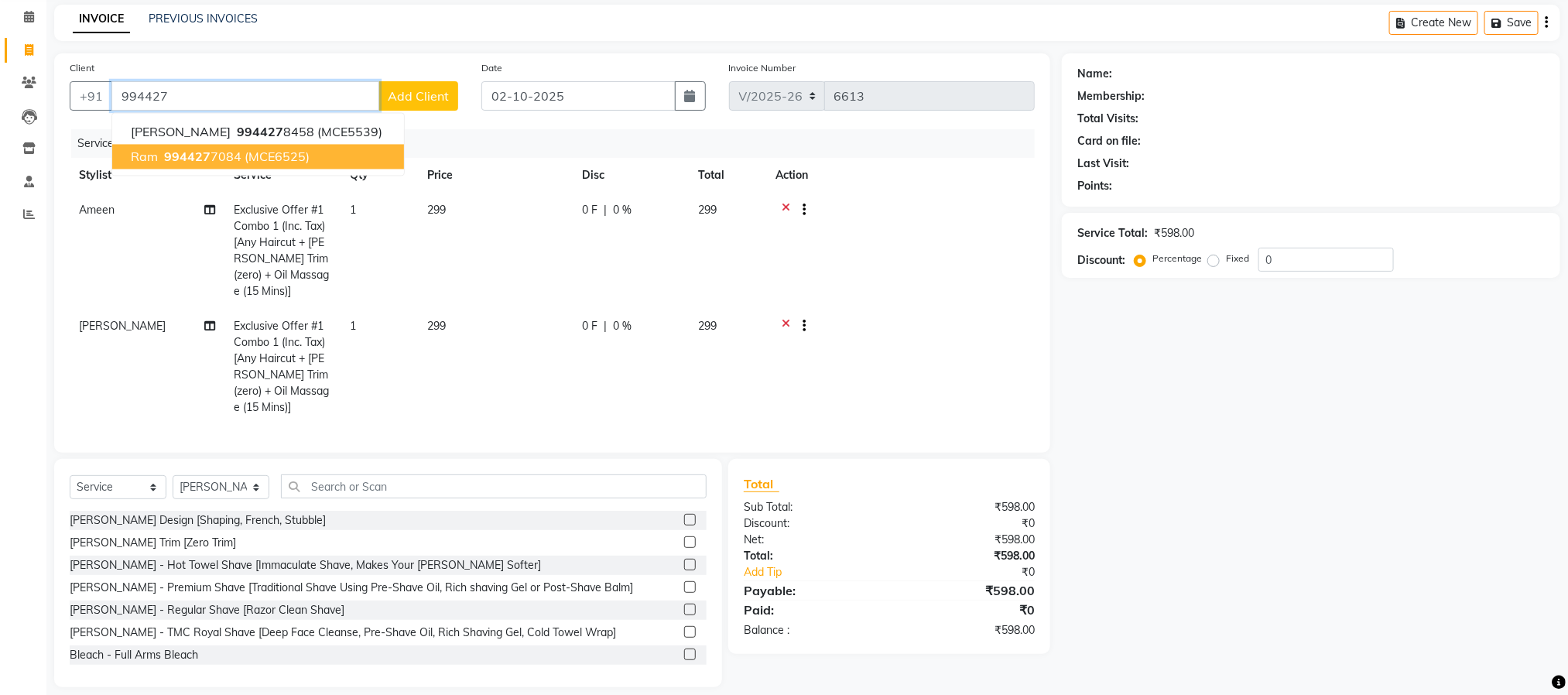
click at [305, 146] on button "ram 994427 7084 (MCE6525)" at bounding box center [258, 157] width 292 height 25
type input "9944277084"
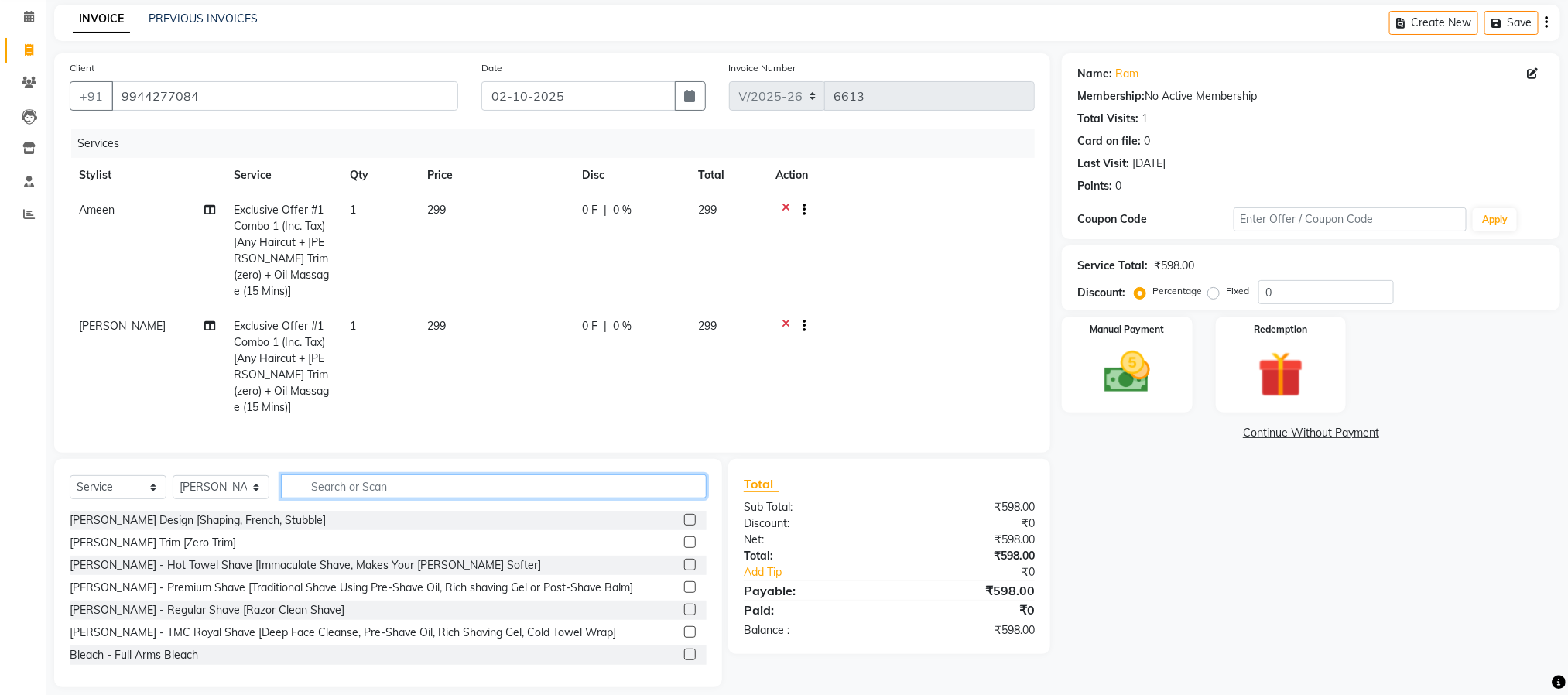
click at [418, 498] on input "text" at bounding box center [494, 486] width 426 height 24
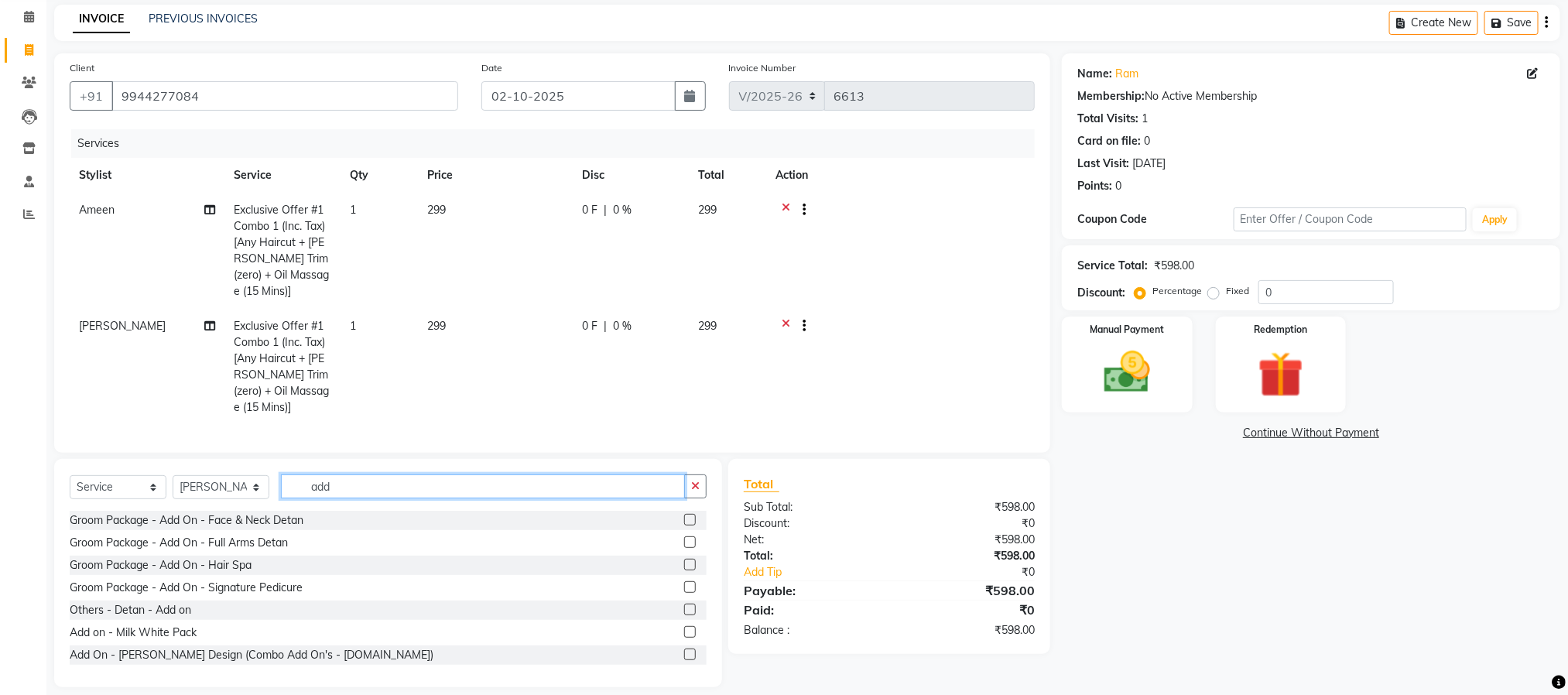
type input "add"
click at [684, 660] on label at bounding box center [690, 654] width 12 height 12
click at [684, 660] on input "checkbox" at bounding box center [689, 655] width 10 height 10
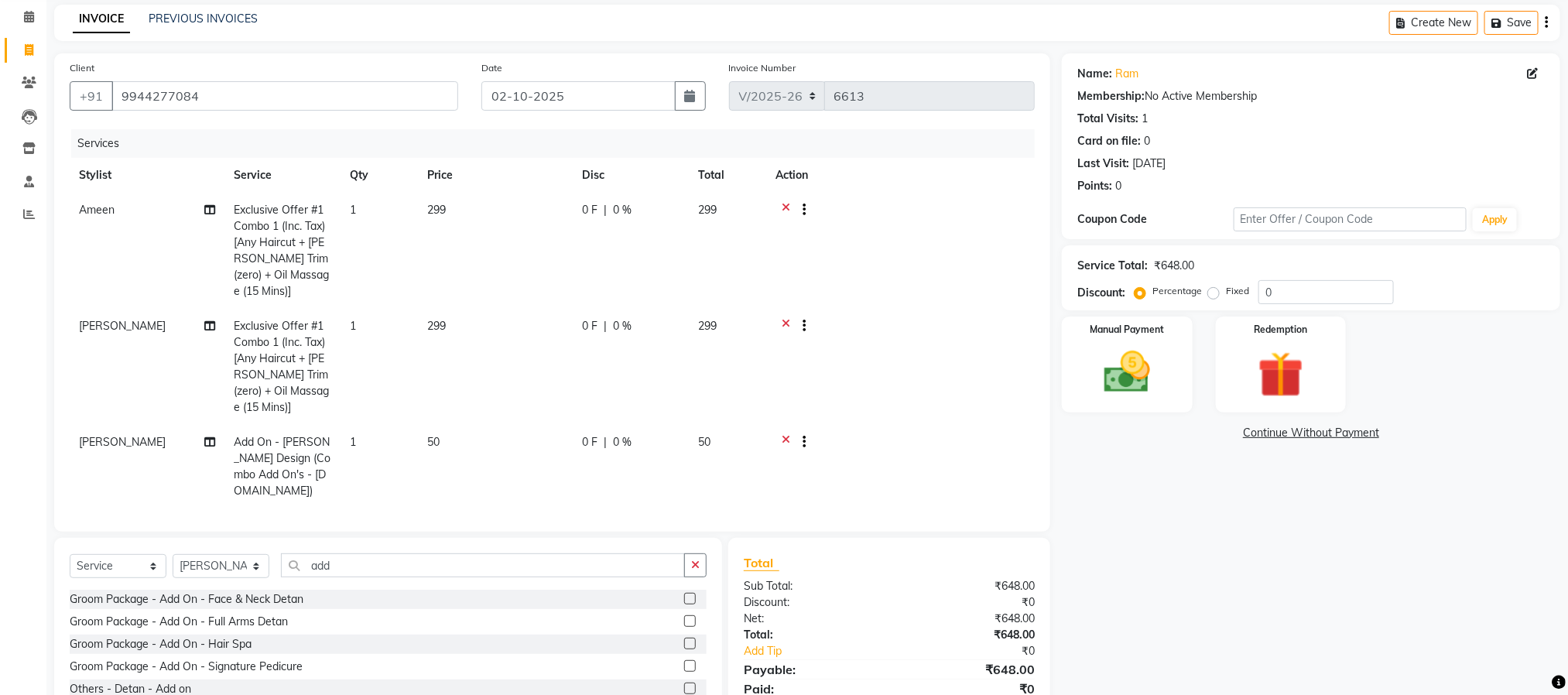
checkbox input "false"
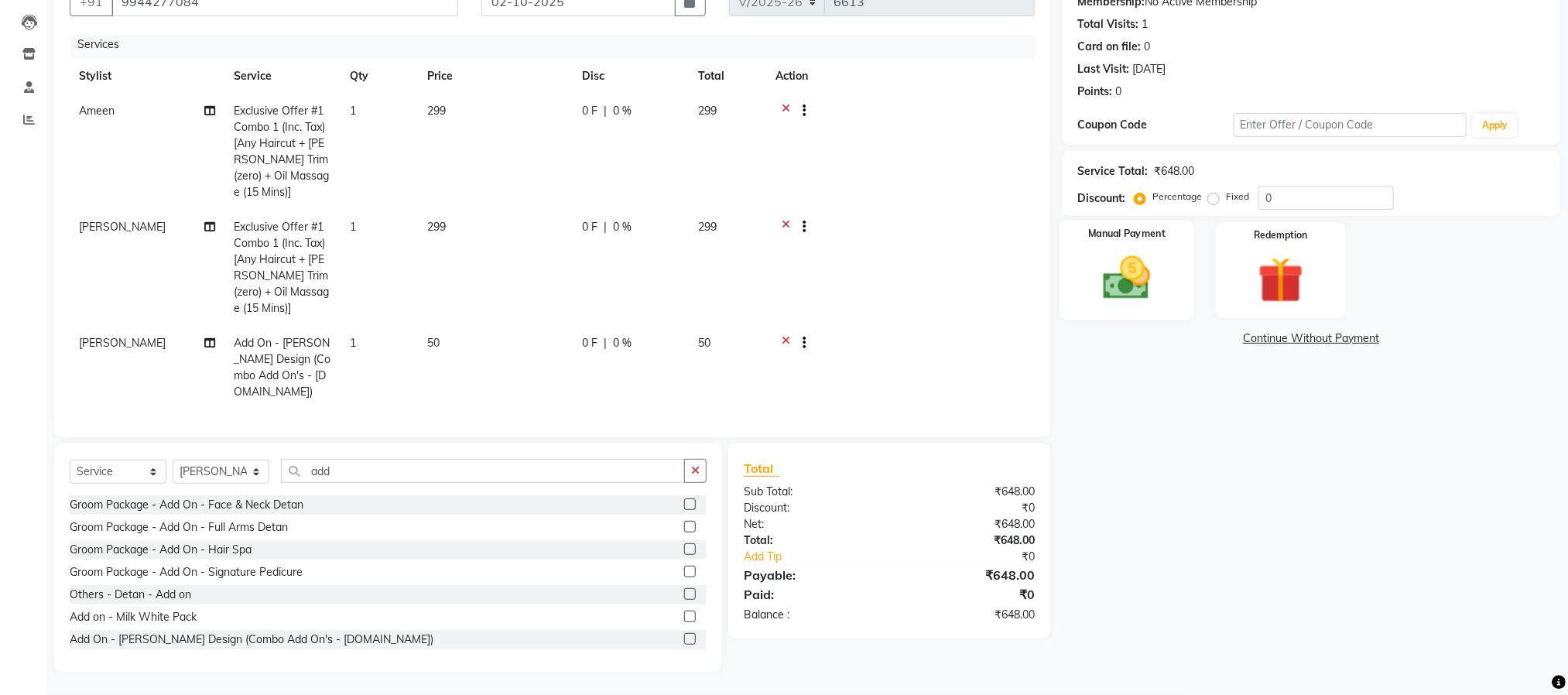
click at [1133, 296] on img at bounding box center [1127, 278] width 78 height 55
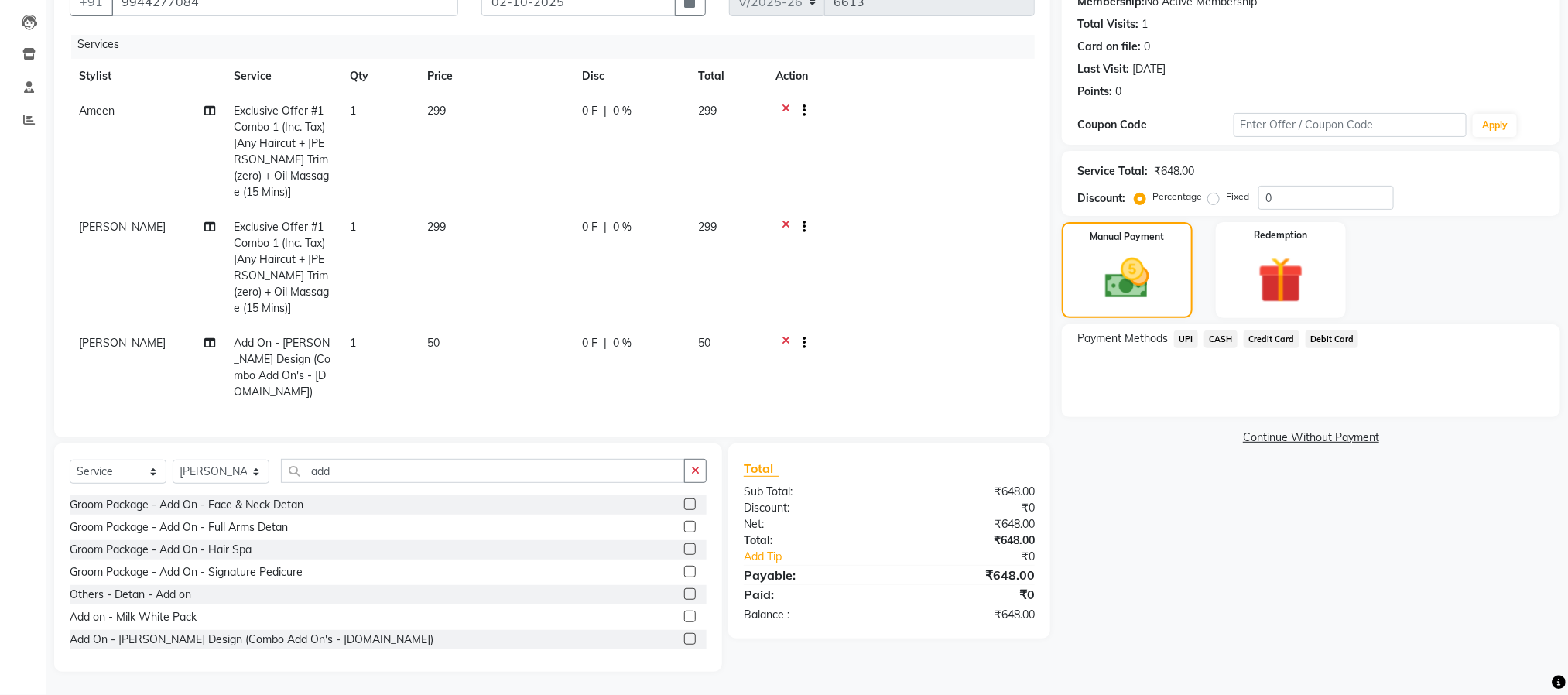
click at [1192, 340] on span "UPI" at bounding box center [1186, 339] width 24 height 18
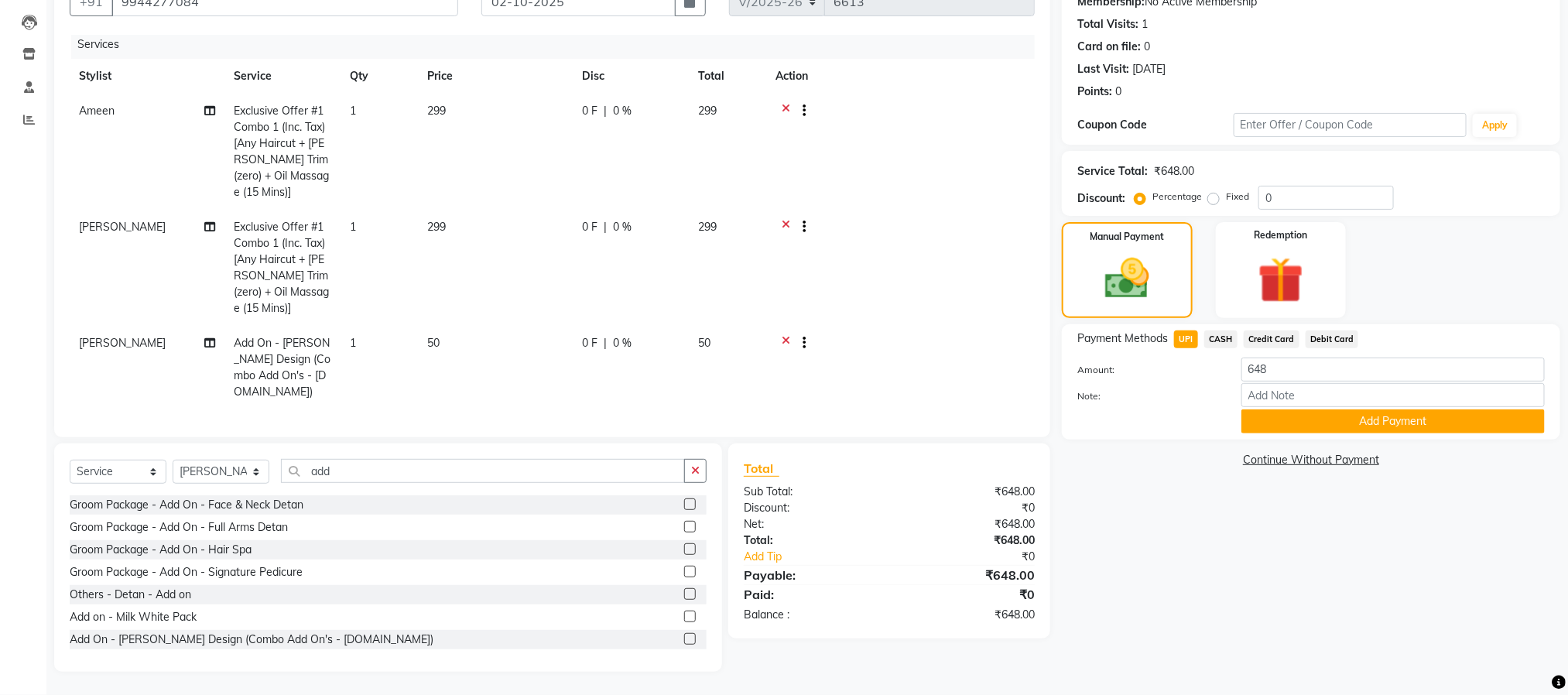
click at [1221, 336] on span "CASH" at bounding box center [1221, 339] width 33 height 18
click at [1194, 337] on span "UPI" at bounding box center [1186, 339] width 24 height 18
click at [1270, 365] on input "648" at bounding box center [1393, 370] width 303 height 24
type input "6"
type input "48"
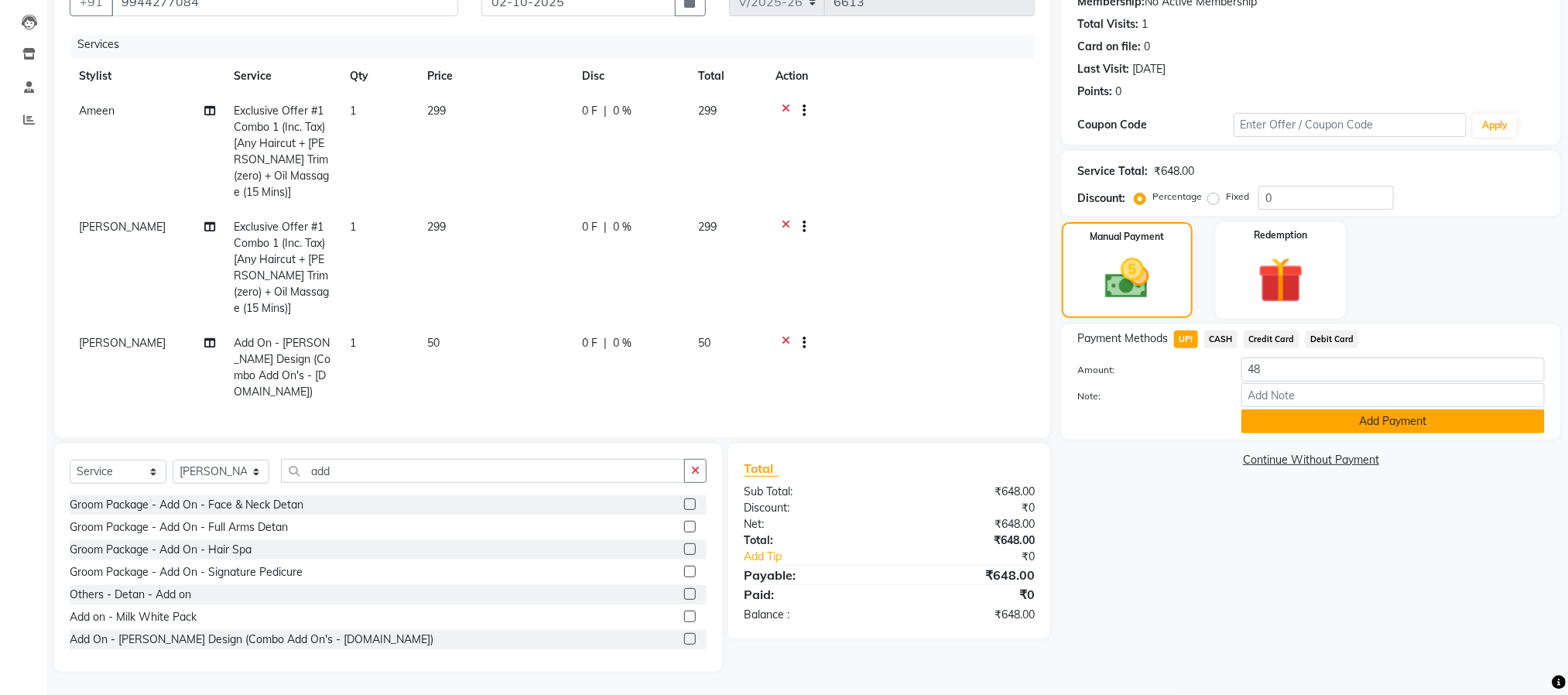
click at [1312, 422] on button "Add Payment" at bounding box center [1393, 422] width 303 height 24
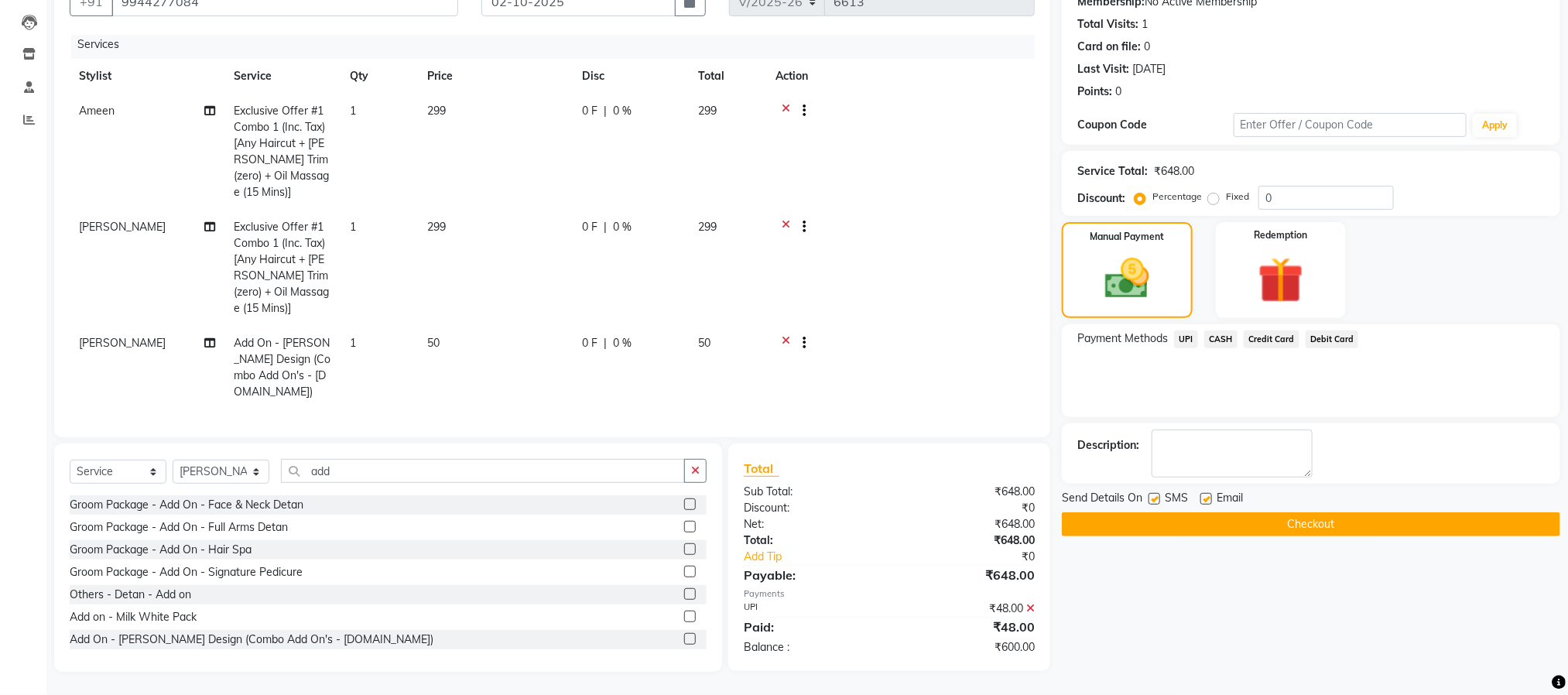
click at [1233, 336] on span "CASH" at bounding box center [1221, 339] width 33 height 18
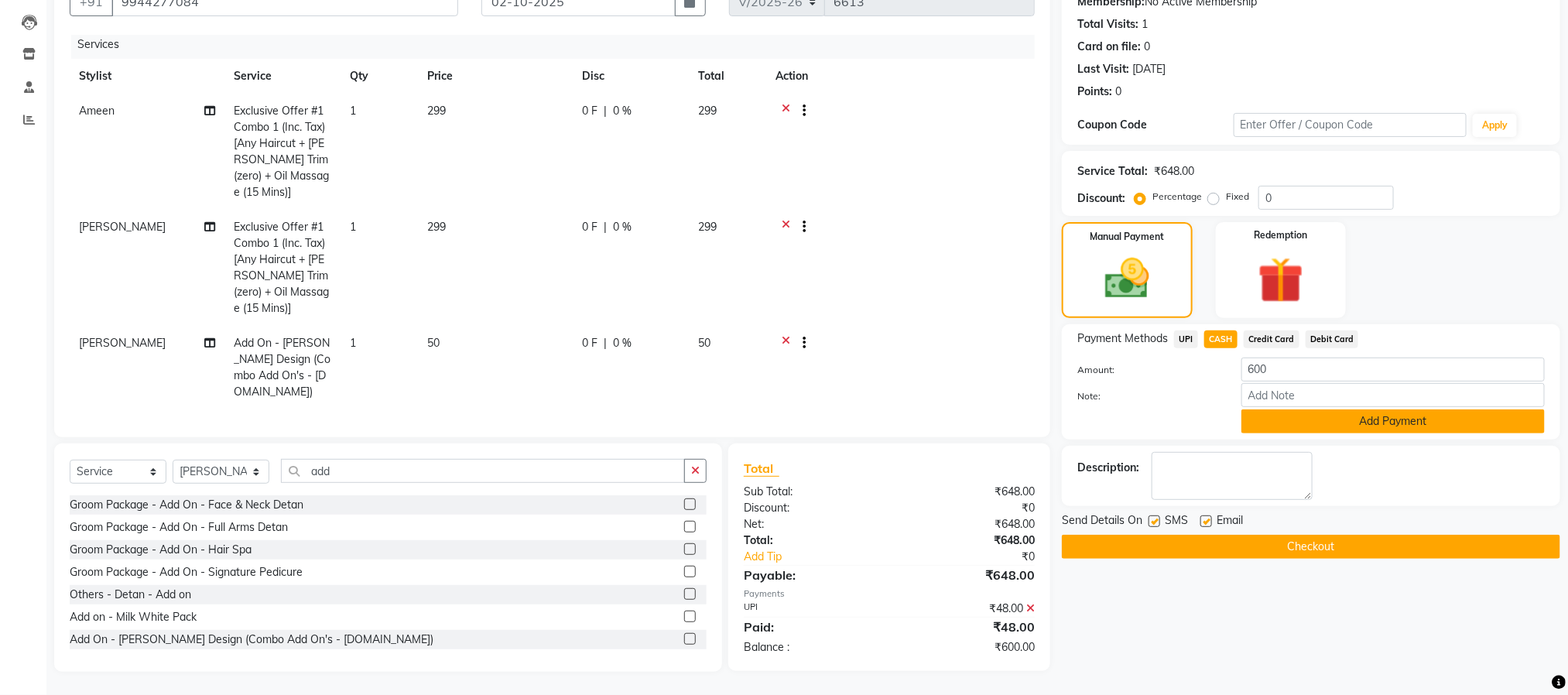
click at [1305, 410] on button "Add Payment" at bounding box center [1393, 422] width 303 height 24
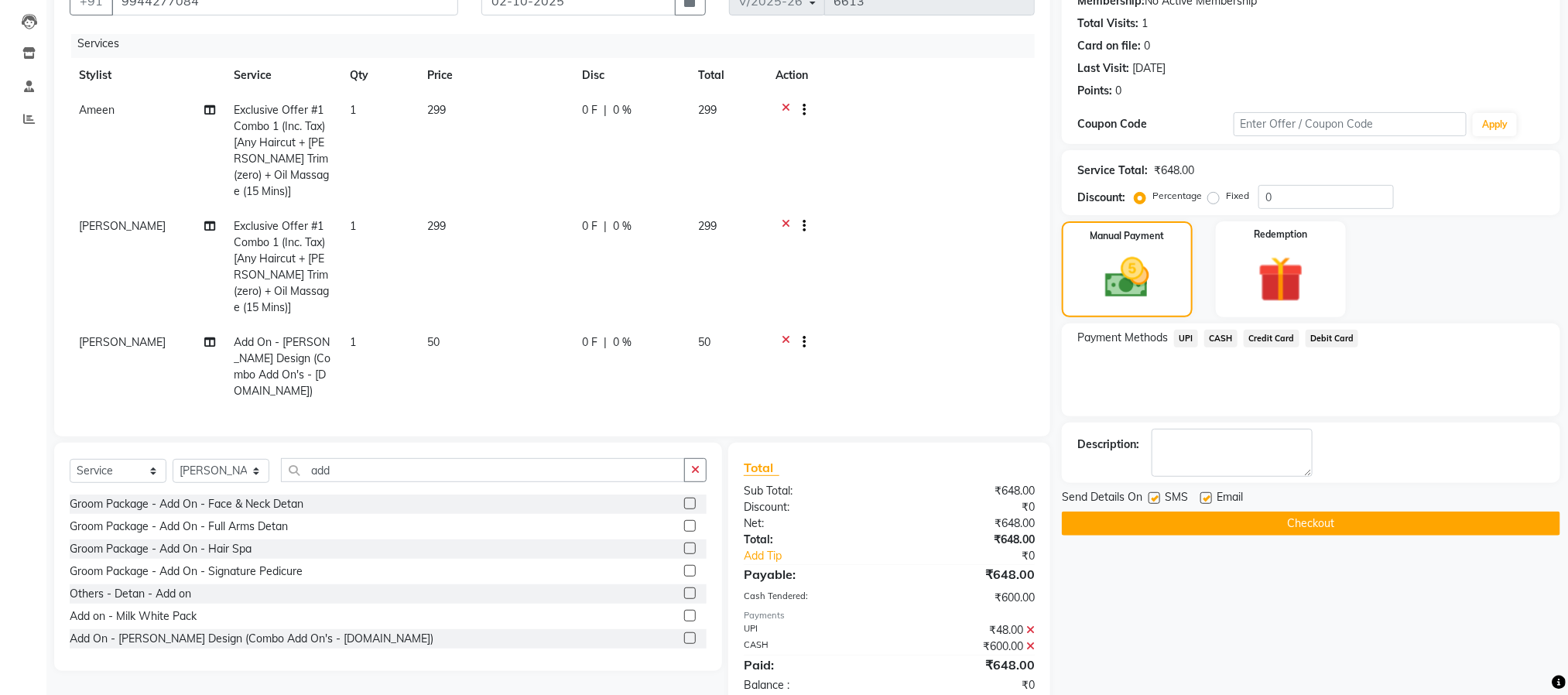
scroll to position [195, 0]
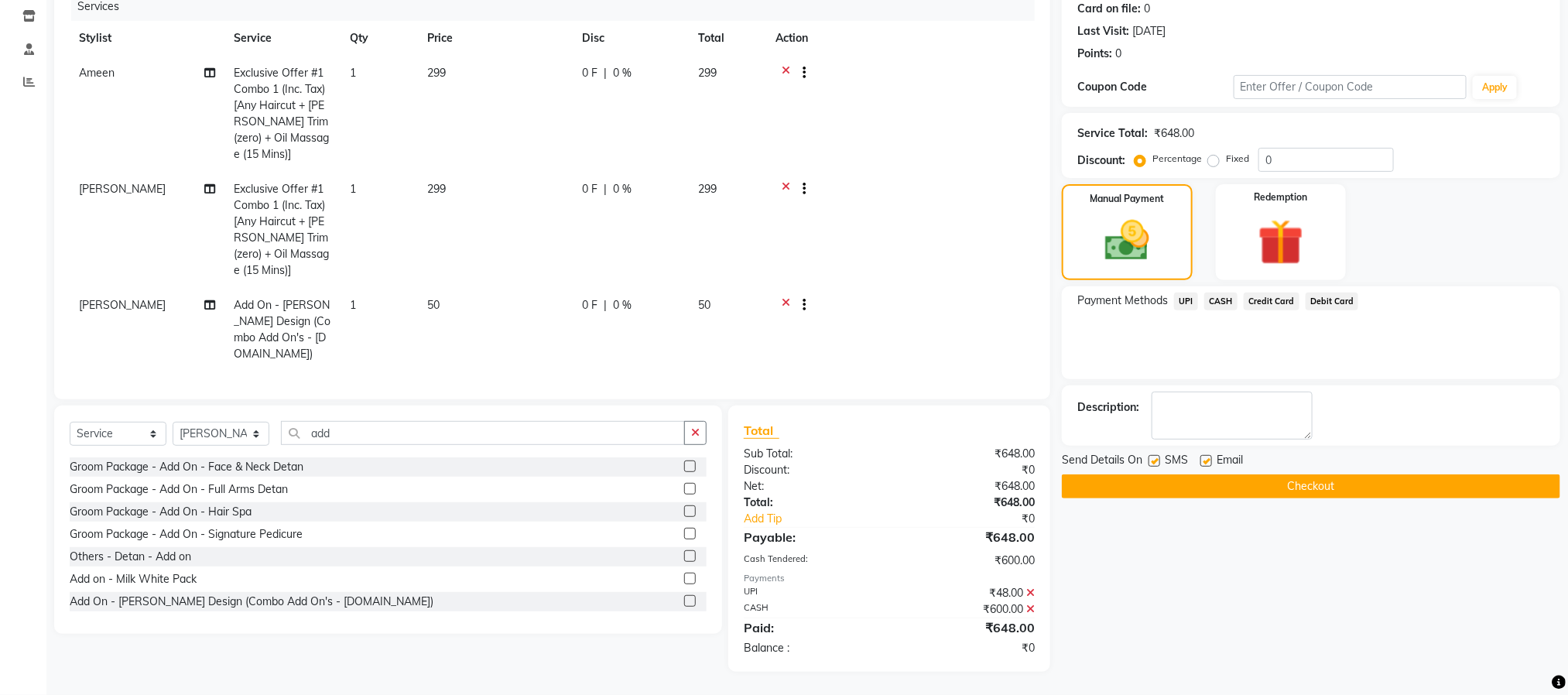
click at [1233, 493] on button "Checkout" at bounding box center [1311, 486] width 498 height 24
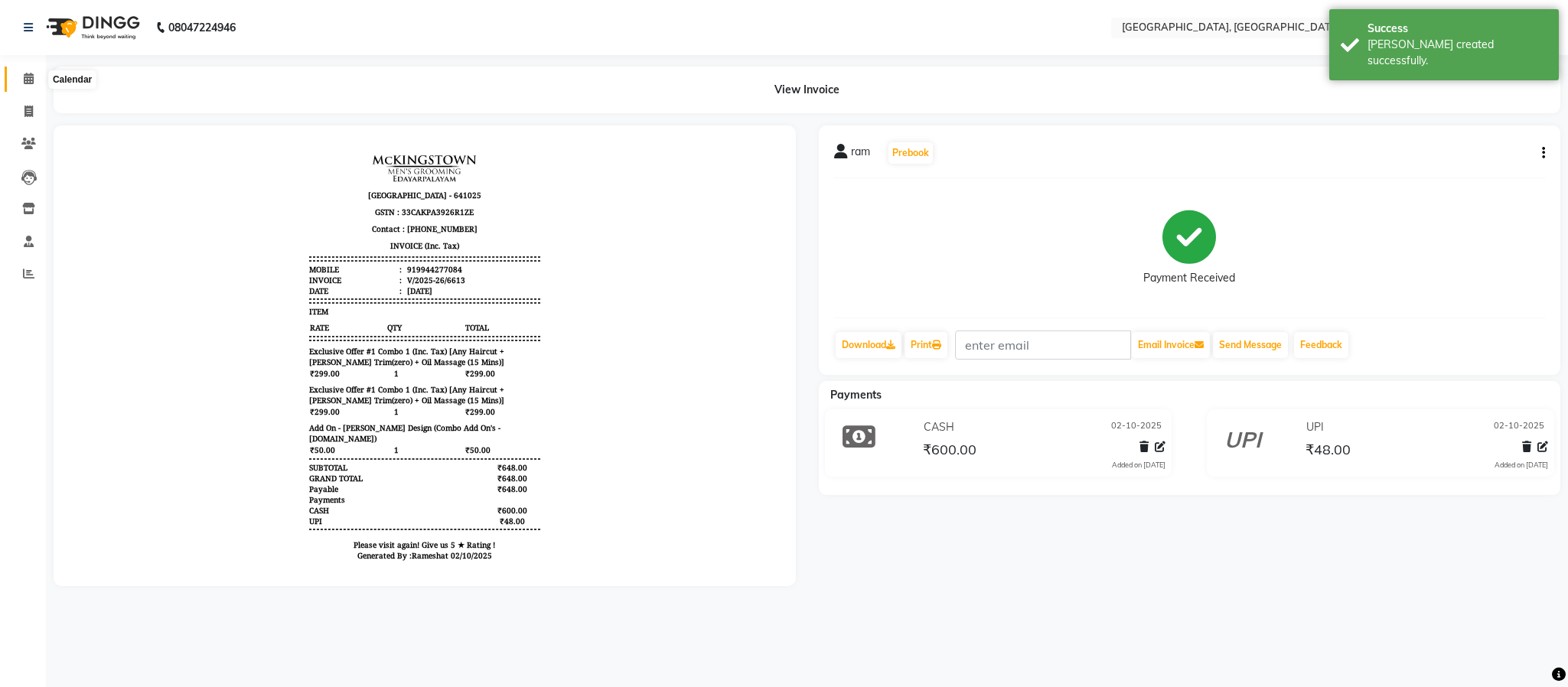
click at [24, 73] on icon at bounding box center [29, 78] width 10 height 12
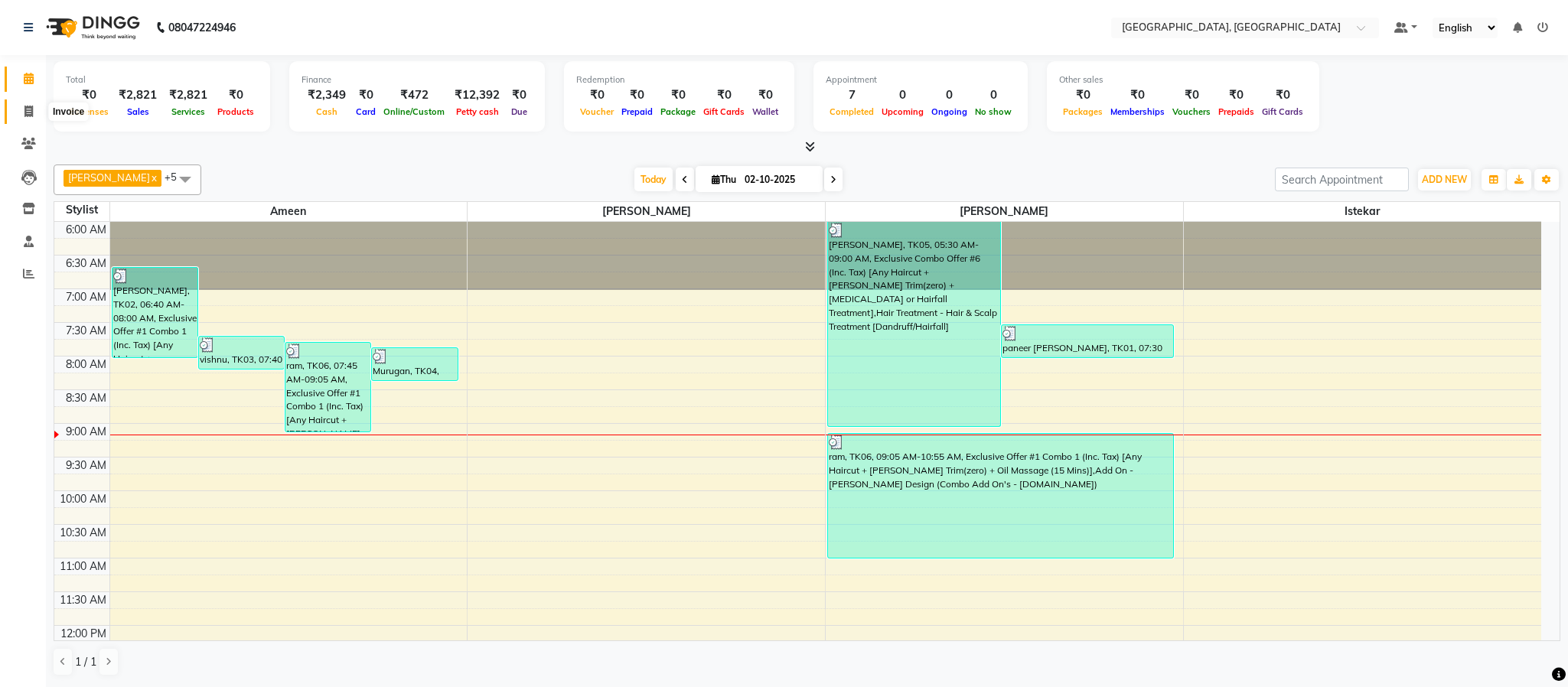
click at [30, 114] on icon at bounding box center [29, 111] width 8 height 12
select select "service"
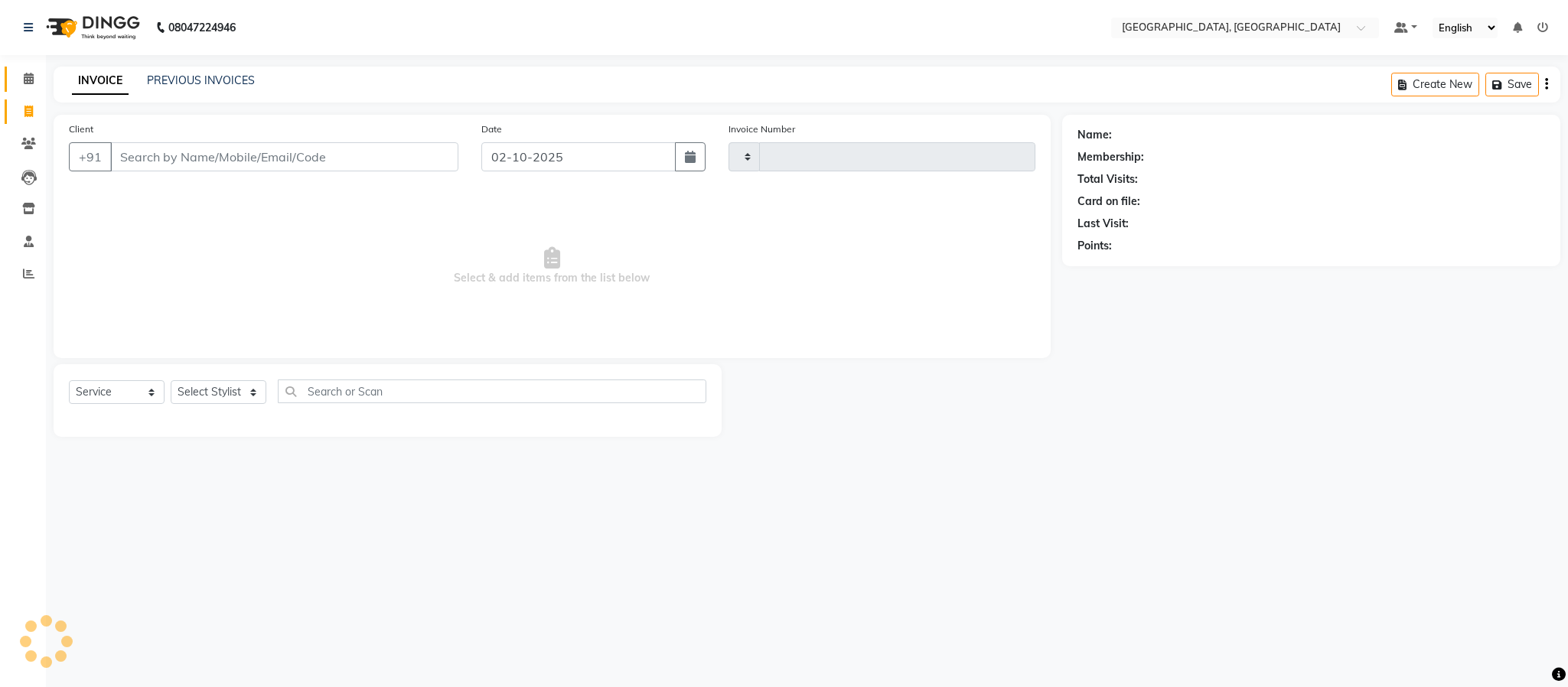
type input "6614"
select select "4977"
click at [30, 273] on icon at bounding box center [29, 274] width 12 height 12
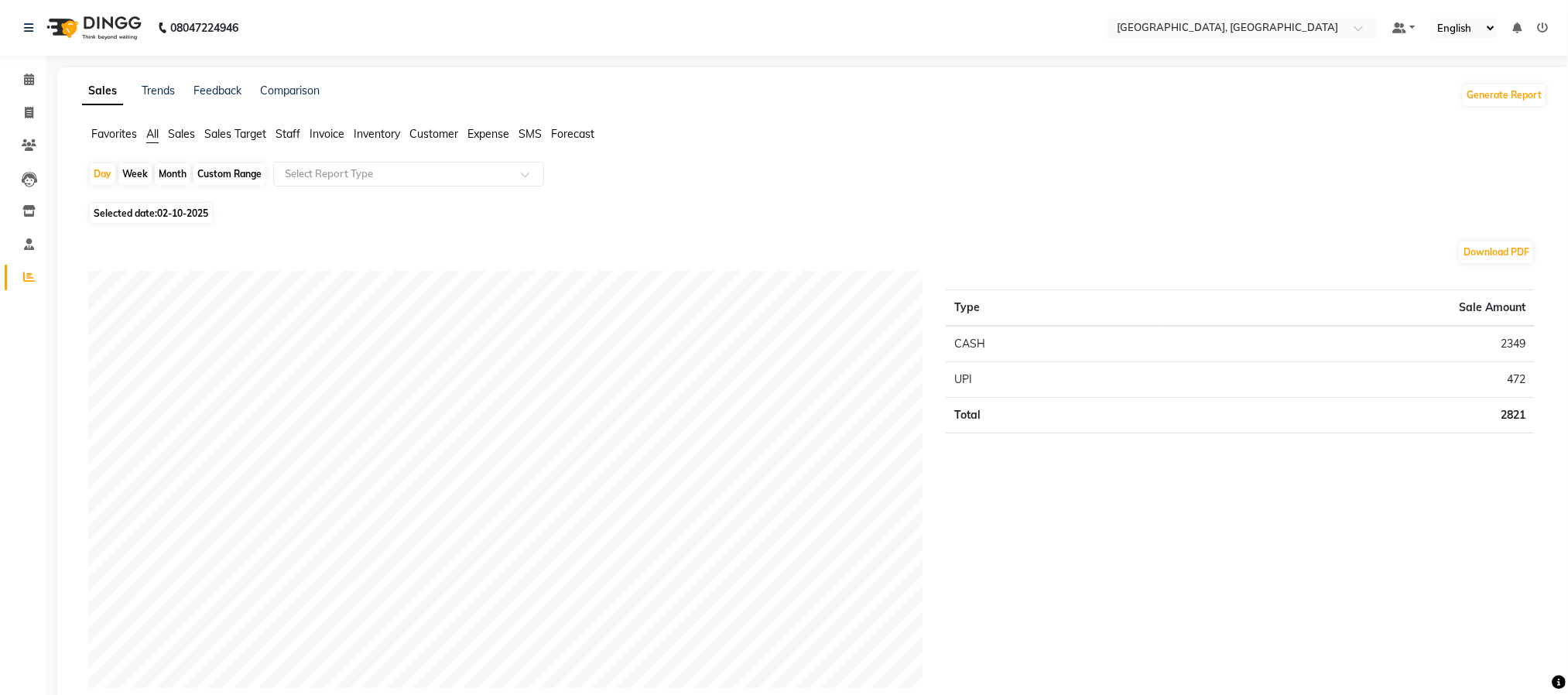
click at [289, 137] on span "Staff" at bounding box center [287, 134] width 25 height 14
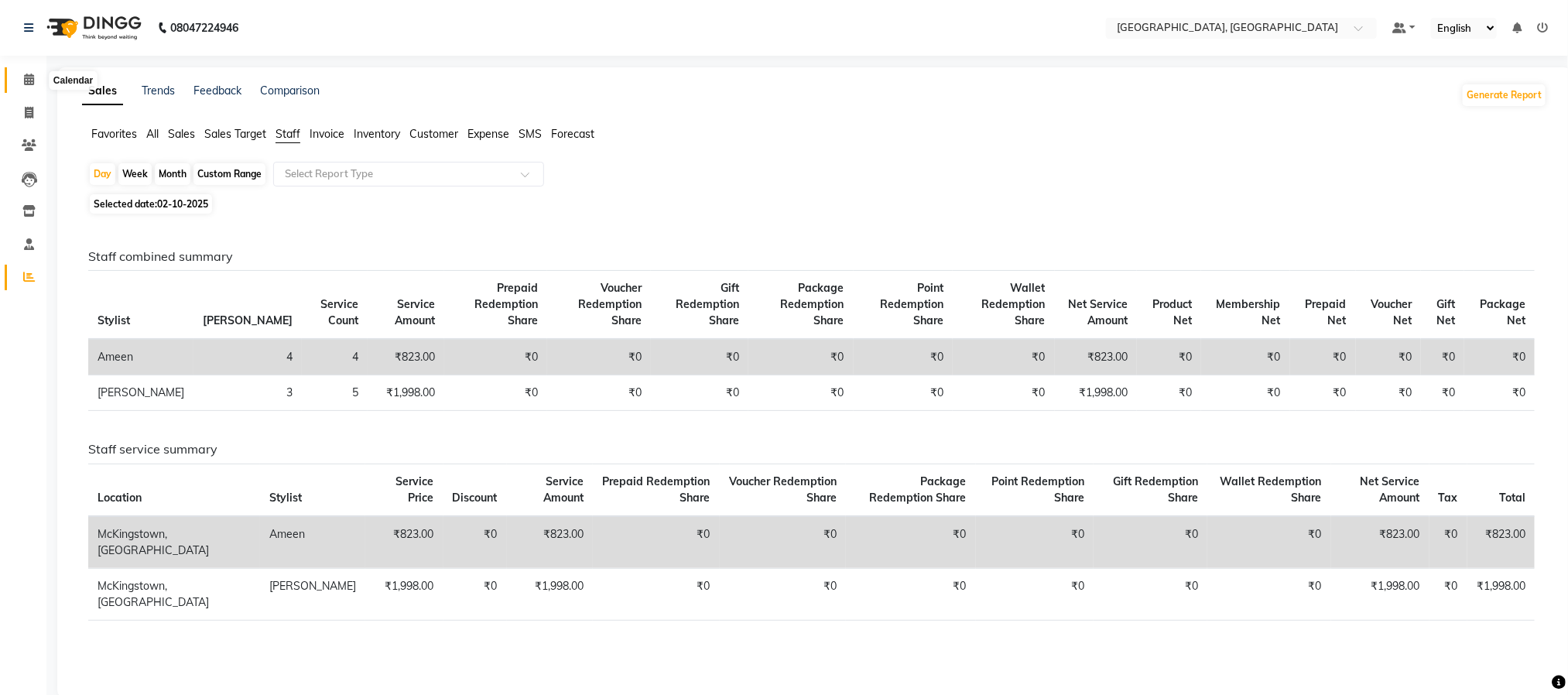
click at [26, 80] on icon at bounding box center [29, 79] width 10 height 12
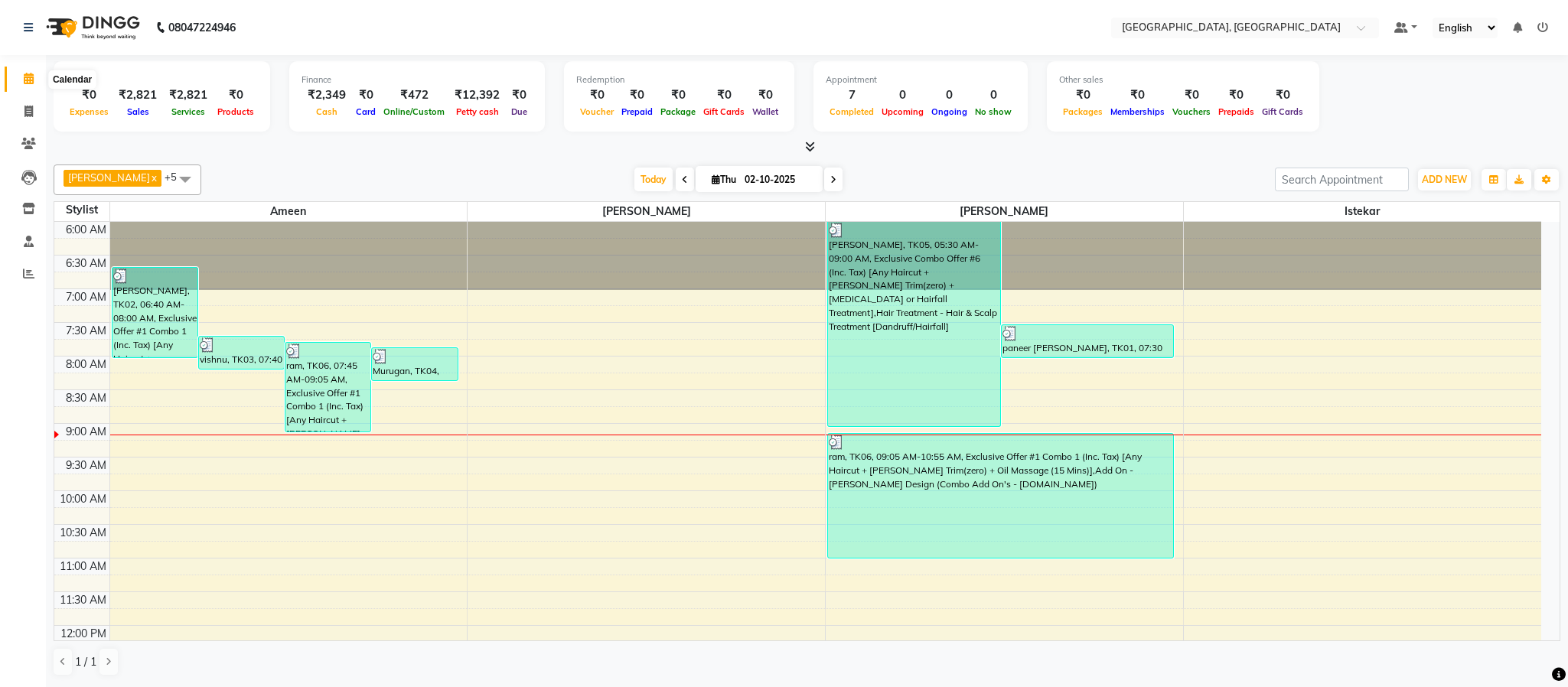
click at [35, 83] on span at bounding box center [29, 79] width 27 height 18
click at [35, 77] on span at bounding box center [29, 79] width 27 height 18
drag, startPoint x: 28, startPoint y: 113, endPoint x: 39, endPoint y: 130, distance: 20.2
click at [28, 113] on icon at bounding box center [29, 111] width 8 height 12
select select "4977"
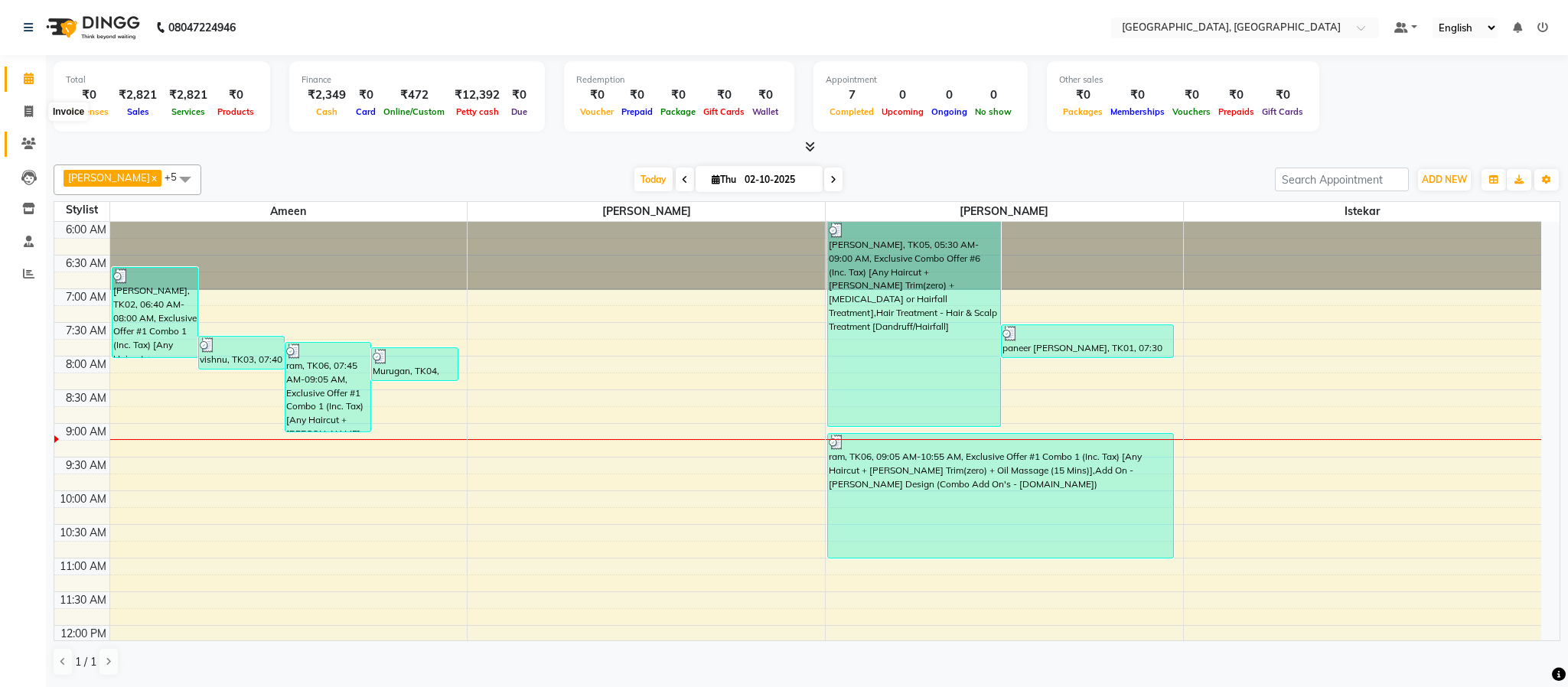
select select "service"
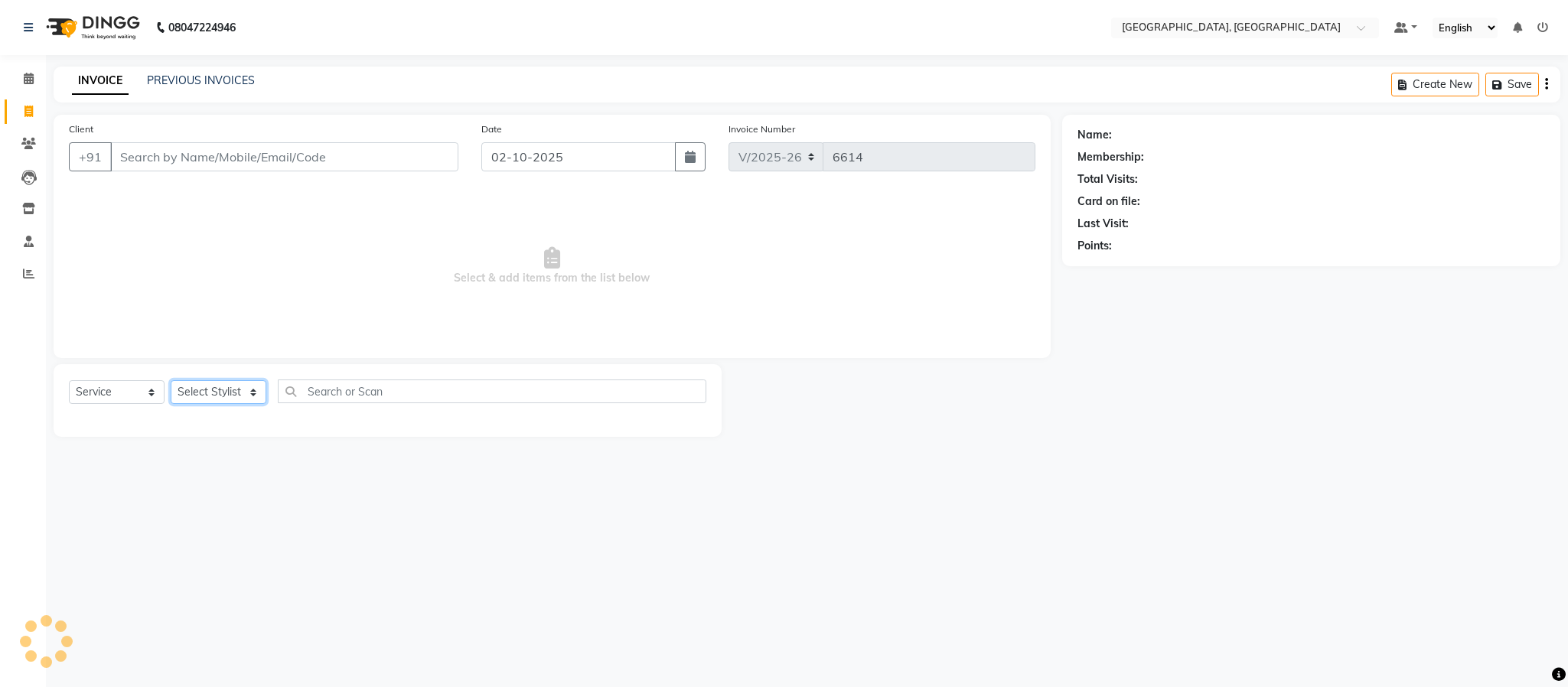
click at [194, 391] on select "Select Stylist Ameen House Keeping Istekar McKingstown [PERSON_NAME] Prathiswar…" at bounding box center [219, 392] width 96 height 24
select select "59056"
click at [171, 381] on select "Select Stylist Ameen House Keeping Istekar McKingstown [PERSON_NAME] Prathiswar…" at bounding box center [219, 392] width 96 height 24
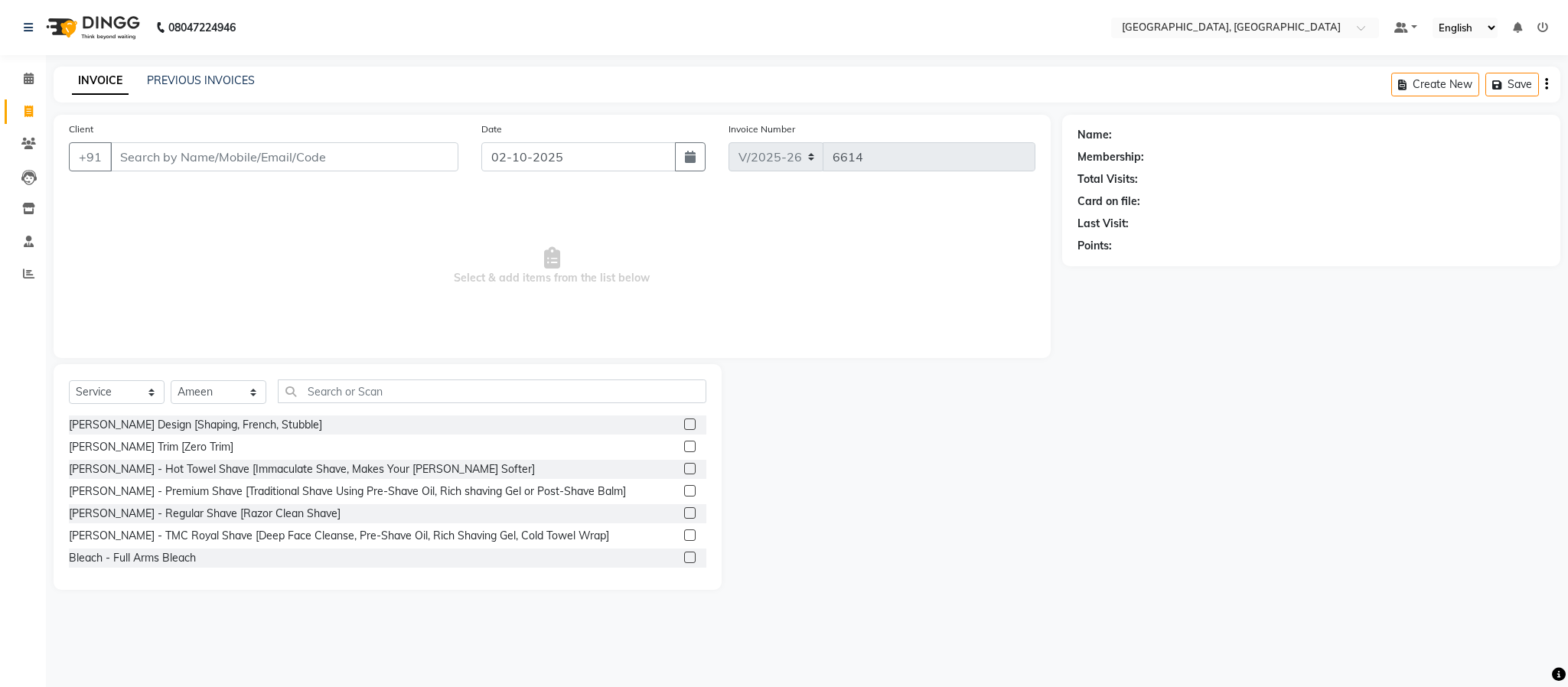
click at [684, 448] on label at bounding box center [690, 446] width 12 height 12
click at [684, 448] on input "checkbox" at bounding box center [689, 447] width 10 height 10
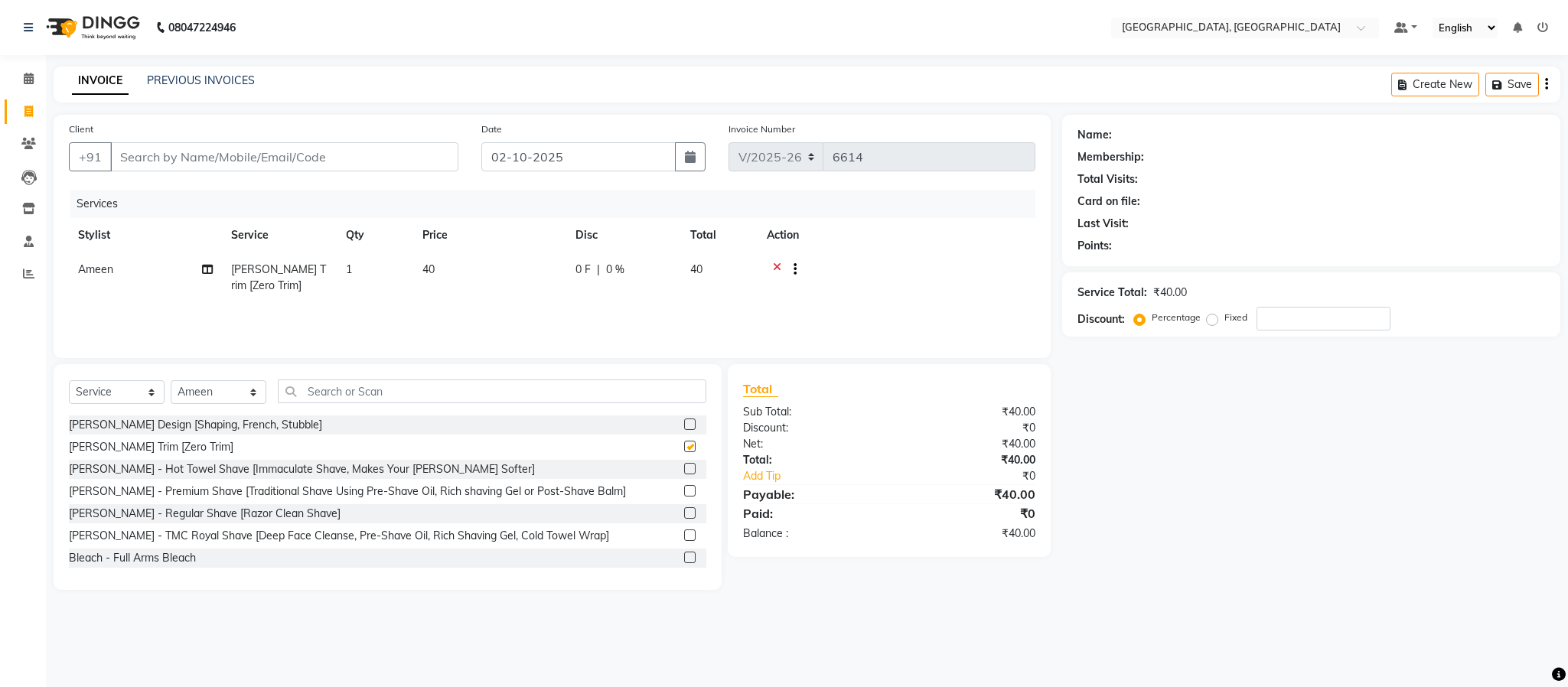
checkbox input "false"
click at [299, 152] on input "Client" at bounding box center [284, 157] width 348 height 29
click at [212, 152] on input "Client" at bounding box center [284, 157] width 348 height 29
type input "5"
type input "0"
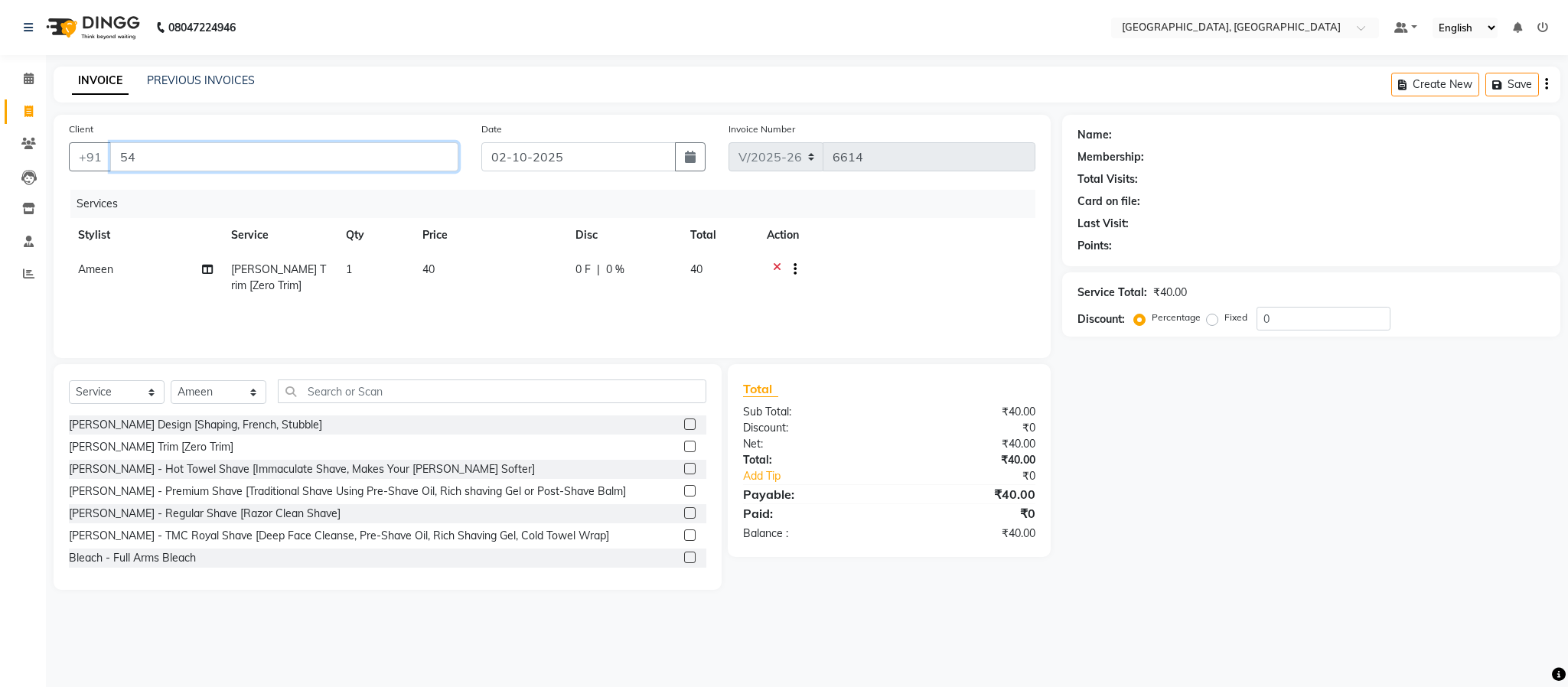
type input "5"
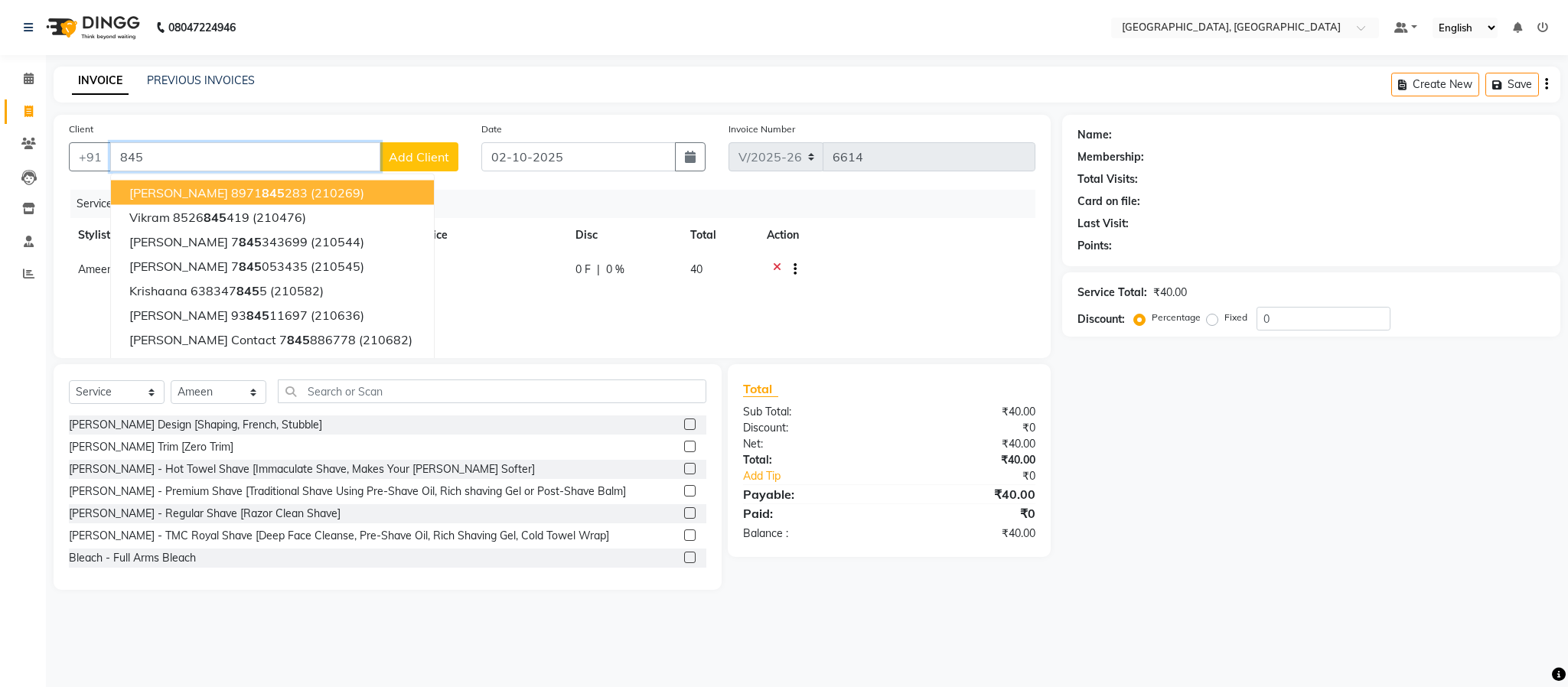
click at [331, 189] on button "gokul 8971 845 283 (210269)" at bounding box center [272, 192] width 323 height 24
type input "8971845283"
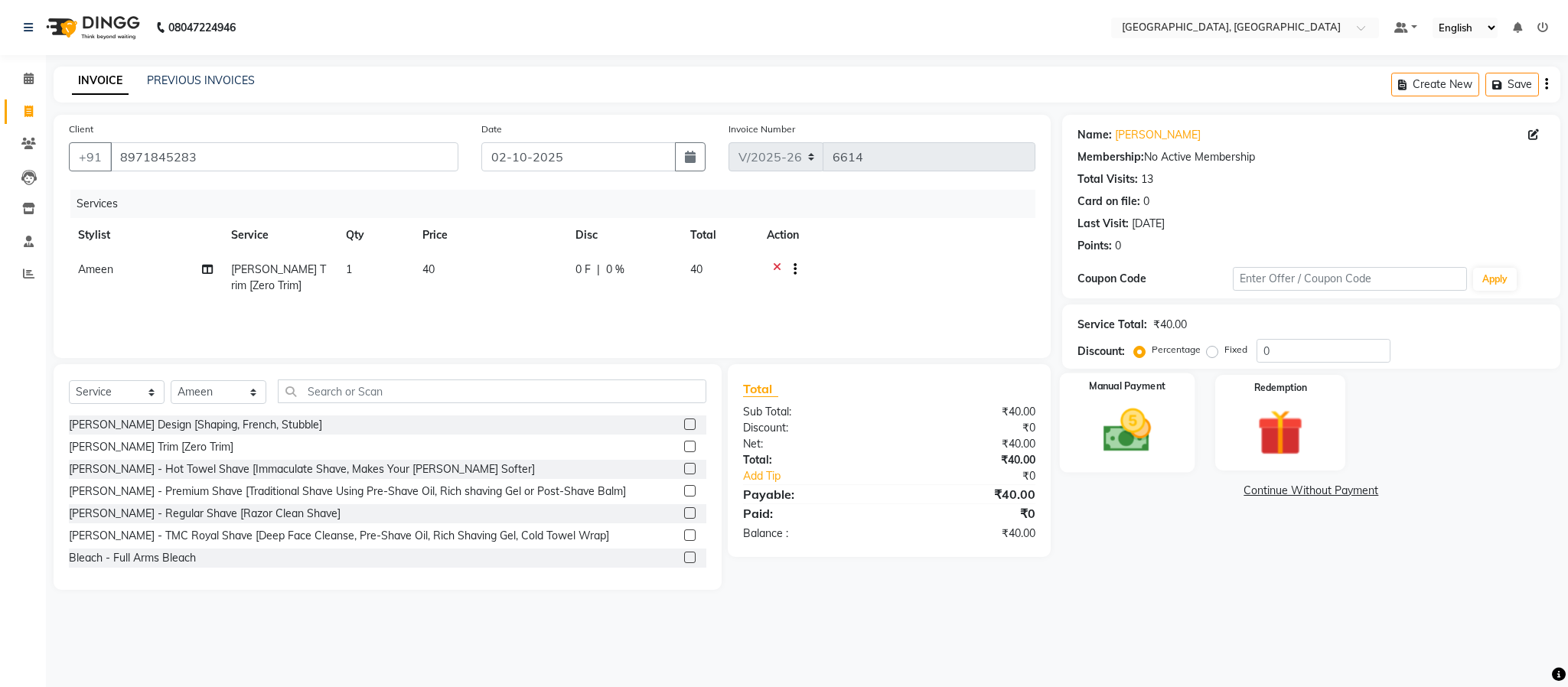
click at [1134, 431] on img at bounding box center [1127, 430] width 78 height 55
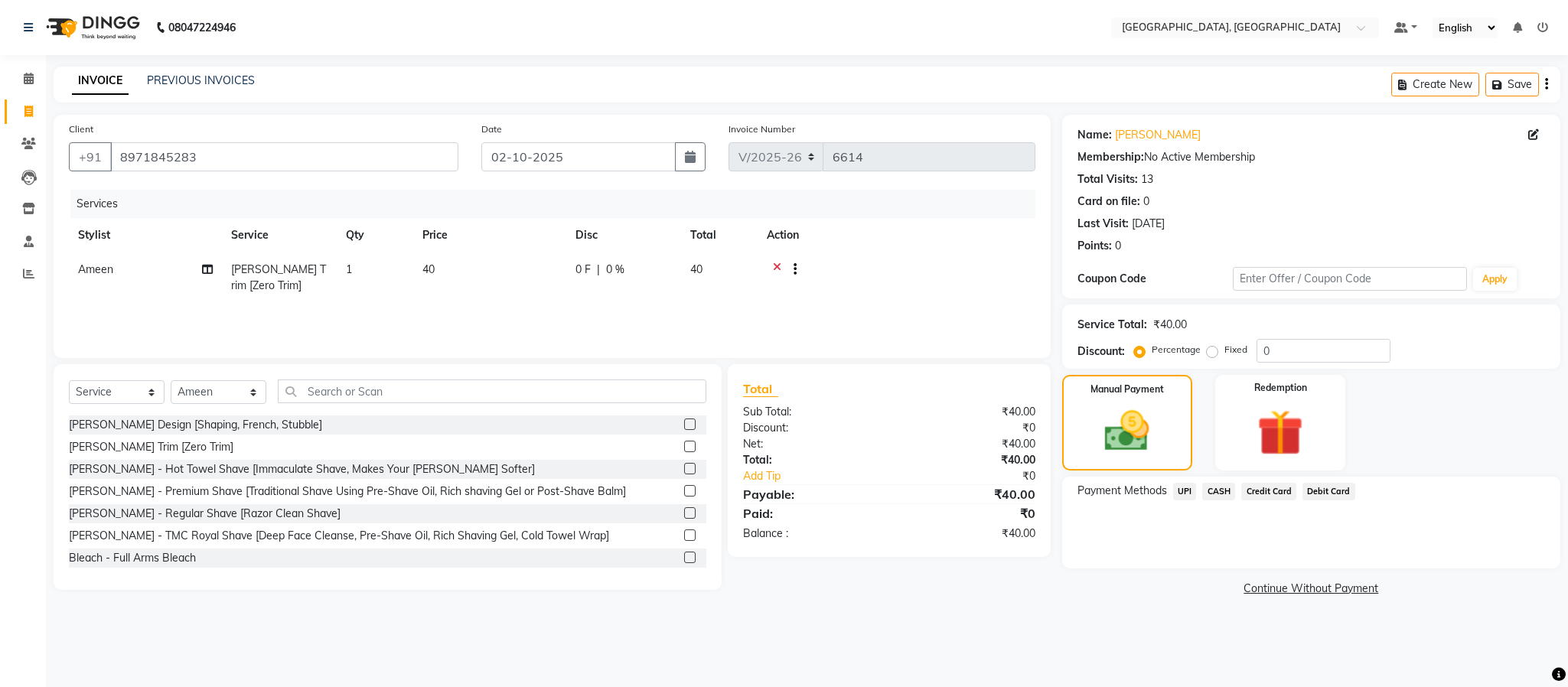
click at [1189, 489] on span "UPI" at bounding box center [1185, 491] width 24 height 18
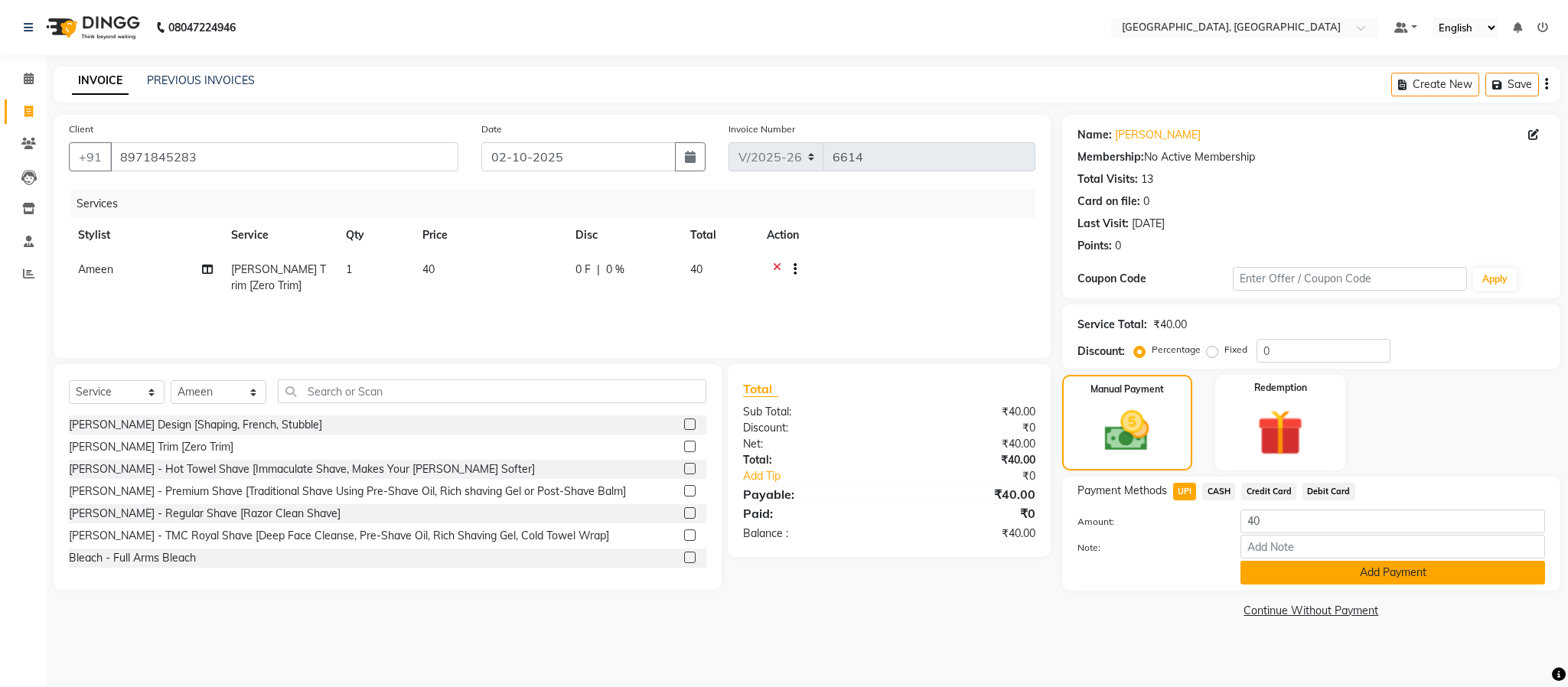
click at [1297, 567] on button "Add Payment" at bounding box center [1393, 572] width 305 height 24
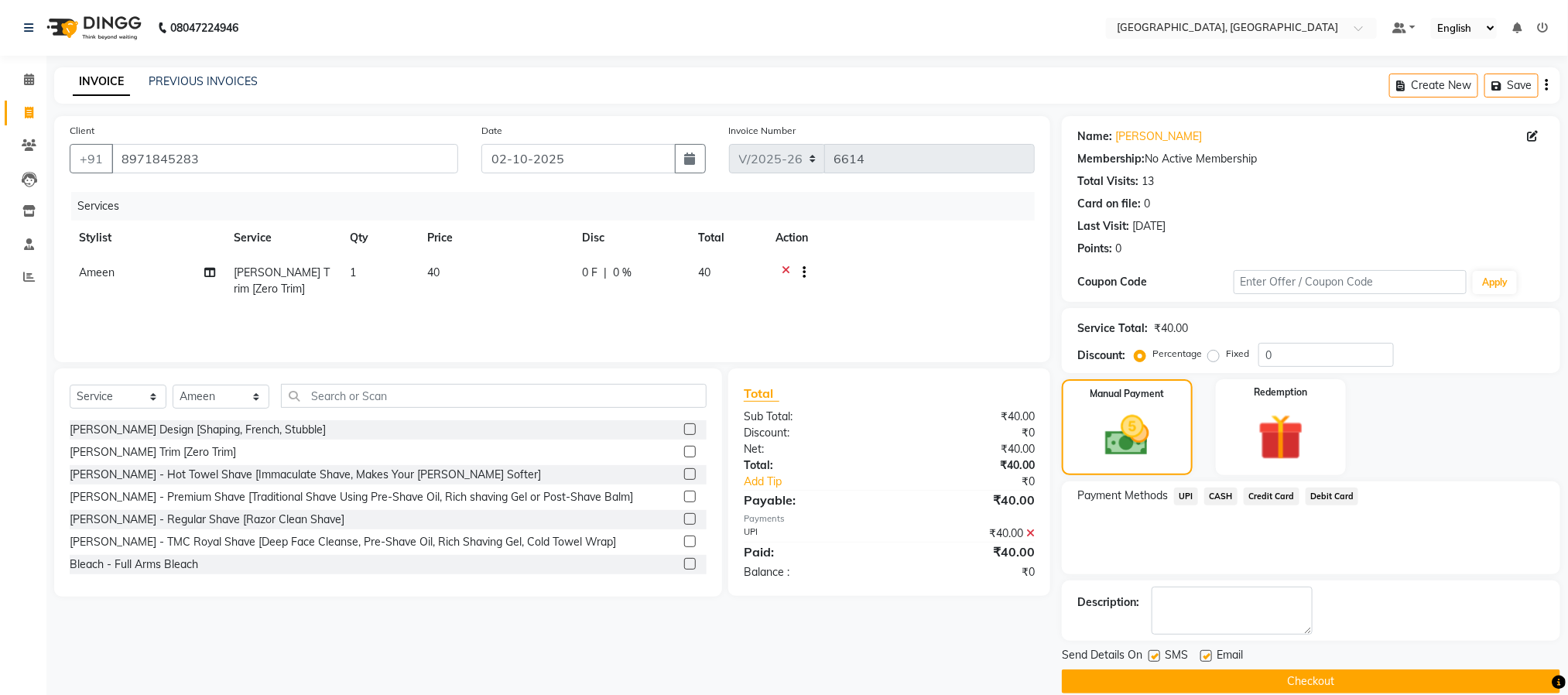
scroll to position [23, 0]
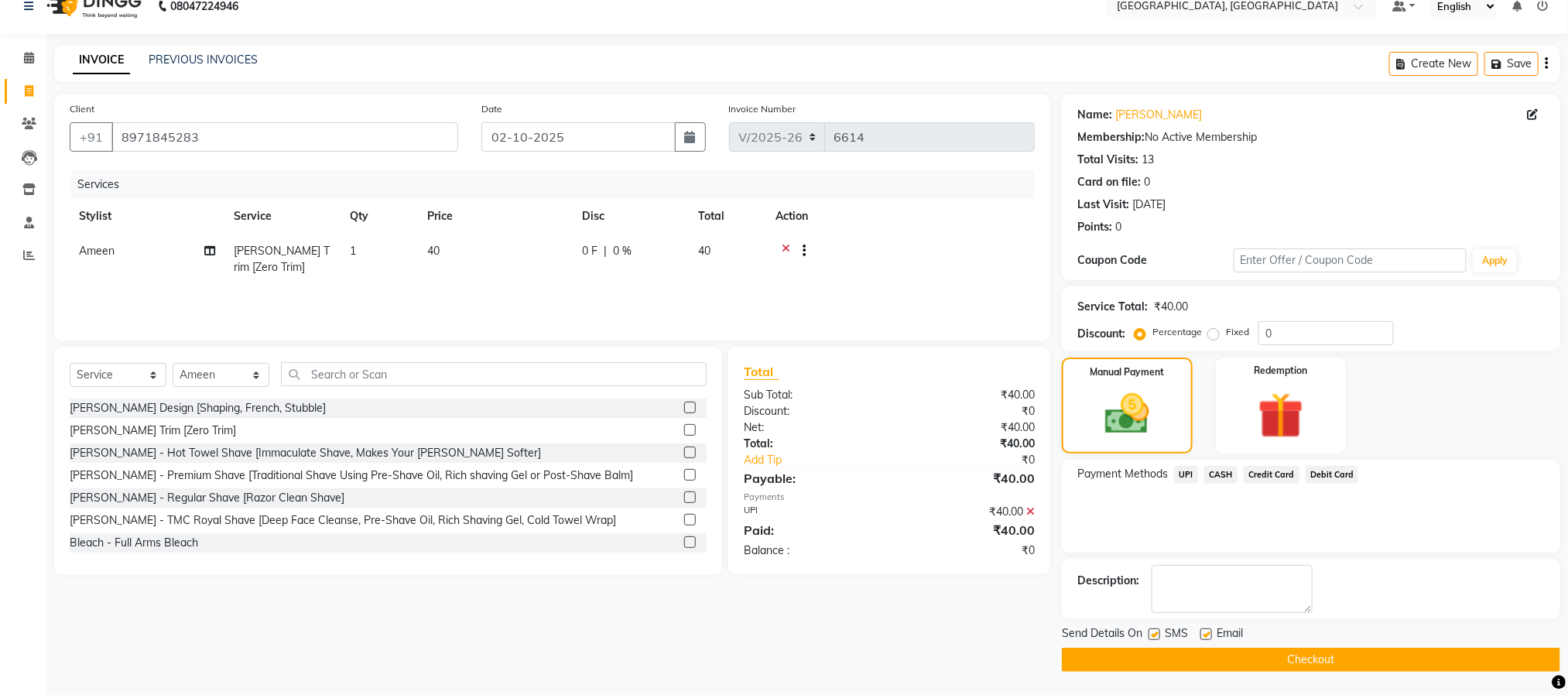
click at [1201, 468] on div "CASH" at bounding box center [1218, 476] width 39 height 21
click at [1226, 474] on span "CASH" at bounding box center [1221, 474] width 33 height 18
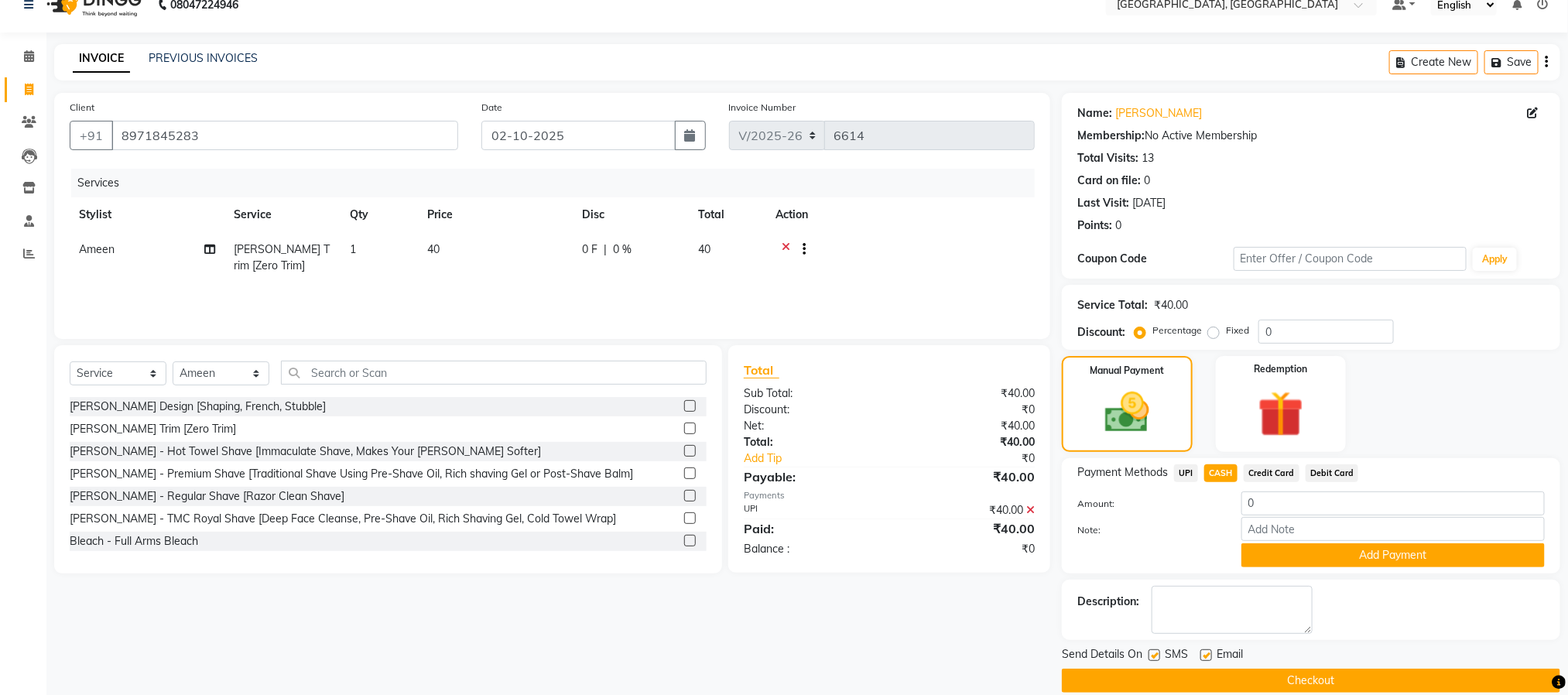
click at [1027, 507] on icon at bounding box center [1031, 509] width 9 height 11
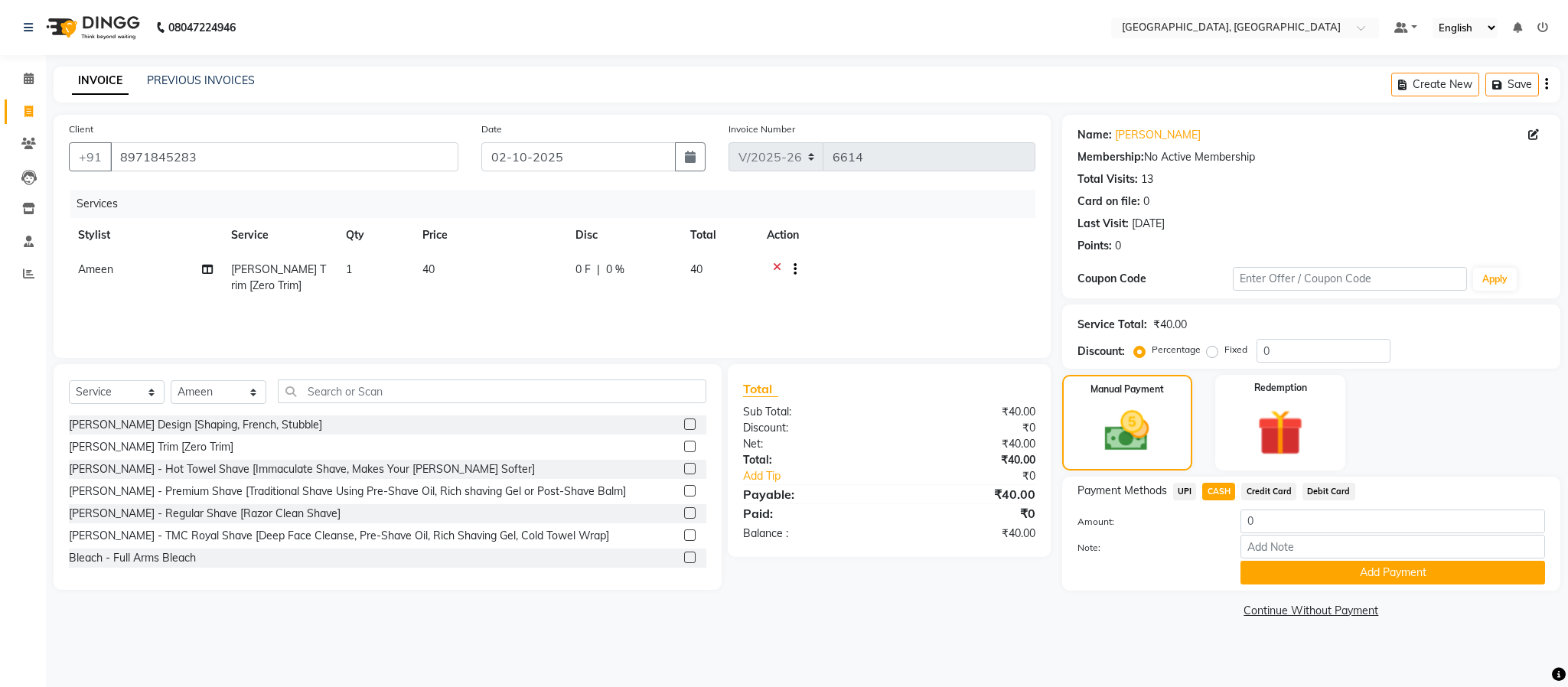
click at [1219, 487] on span "CASH" at bounding box center [1218, 491] width 33 height 18
type input "40"
click at [1291, 569] on button "Add Payment" at bounding box center [1393, 572] width 305 height 24
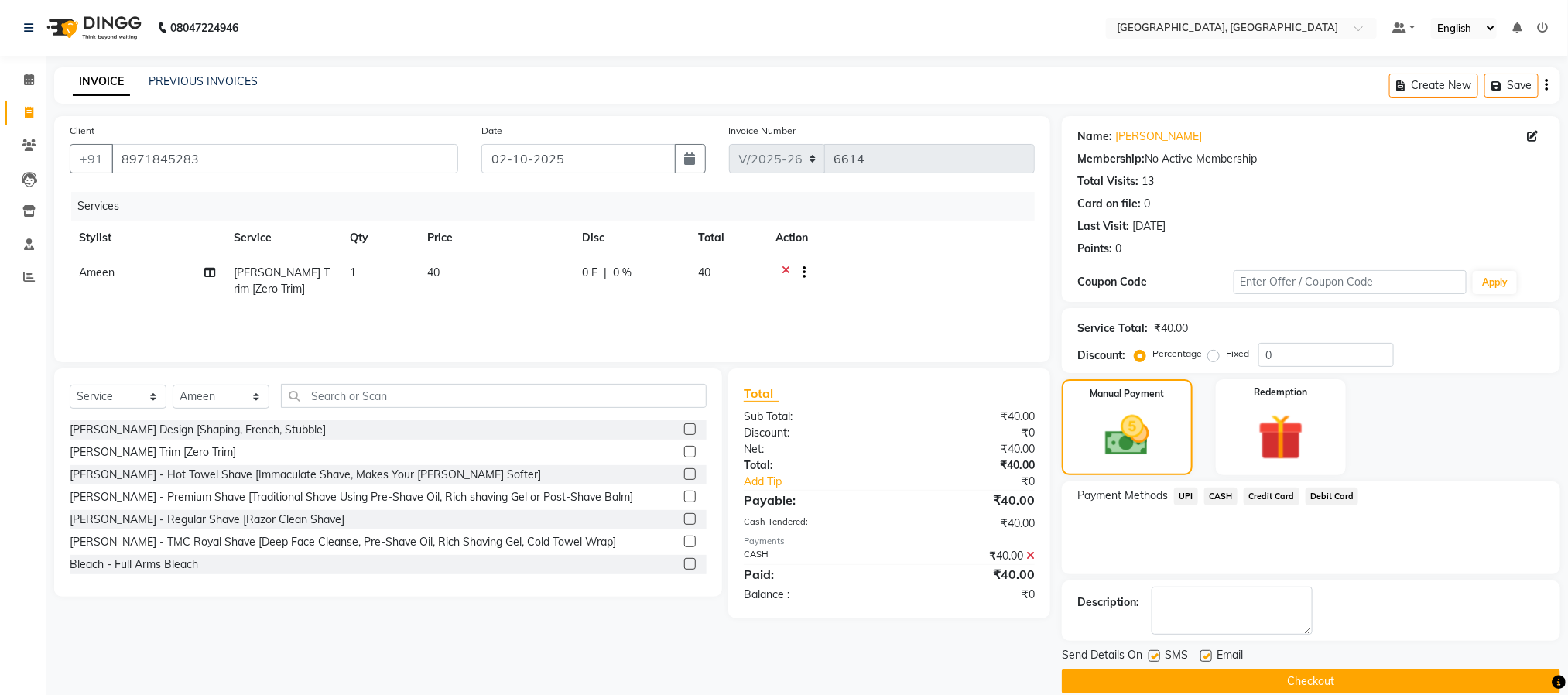
scroll to position [23, 0]
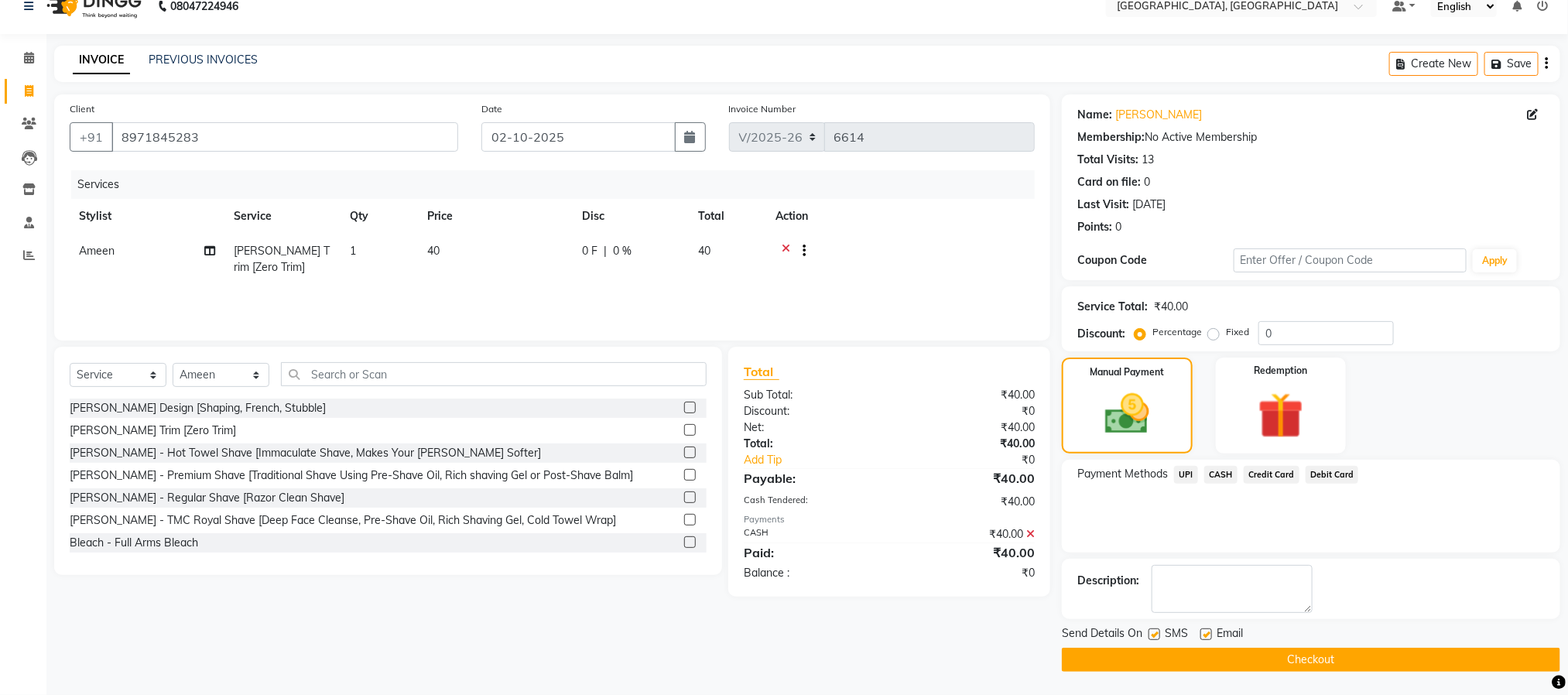
click at [1295, 658] on button "Checkout" at bounding box center [1311, 660] width 498 height 24
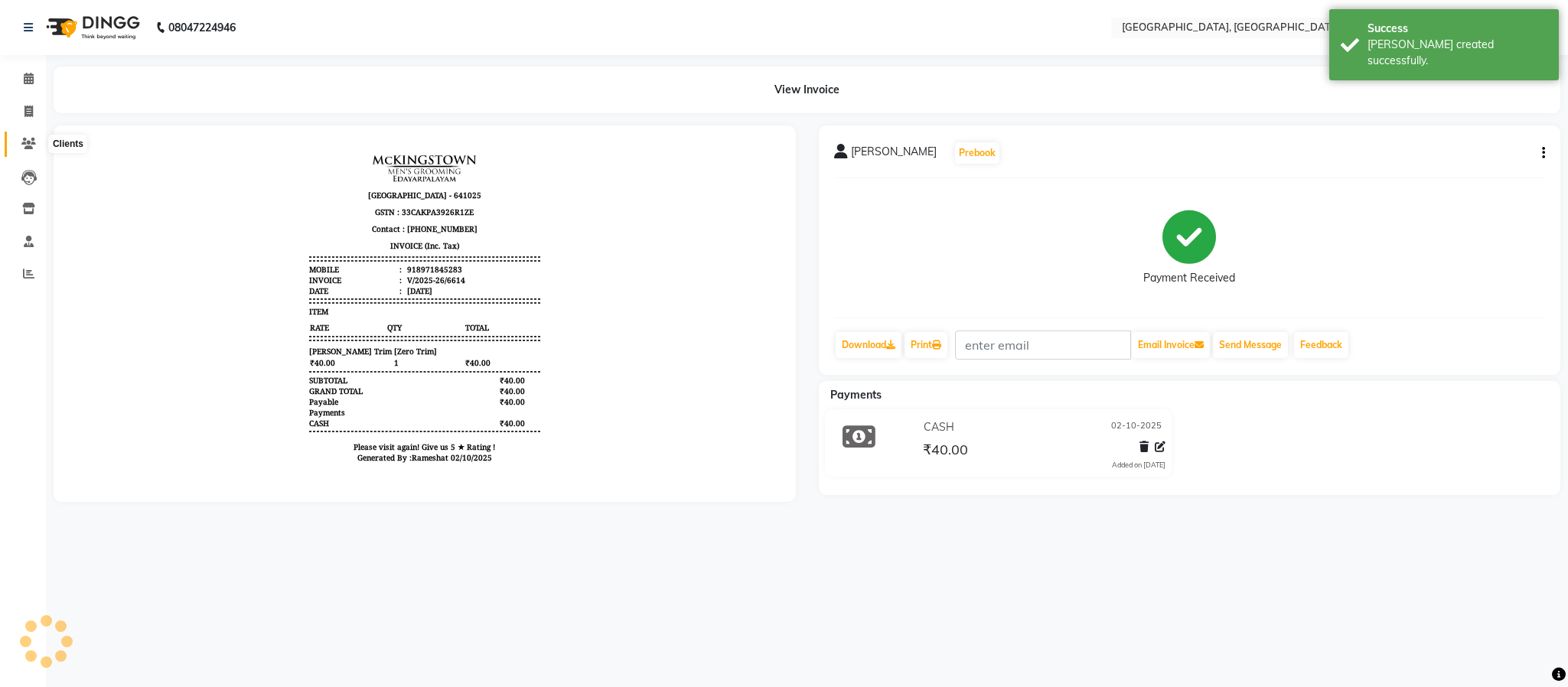
click at [29, 143] on icon at bounding box center [28, 144] width 14 height 12
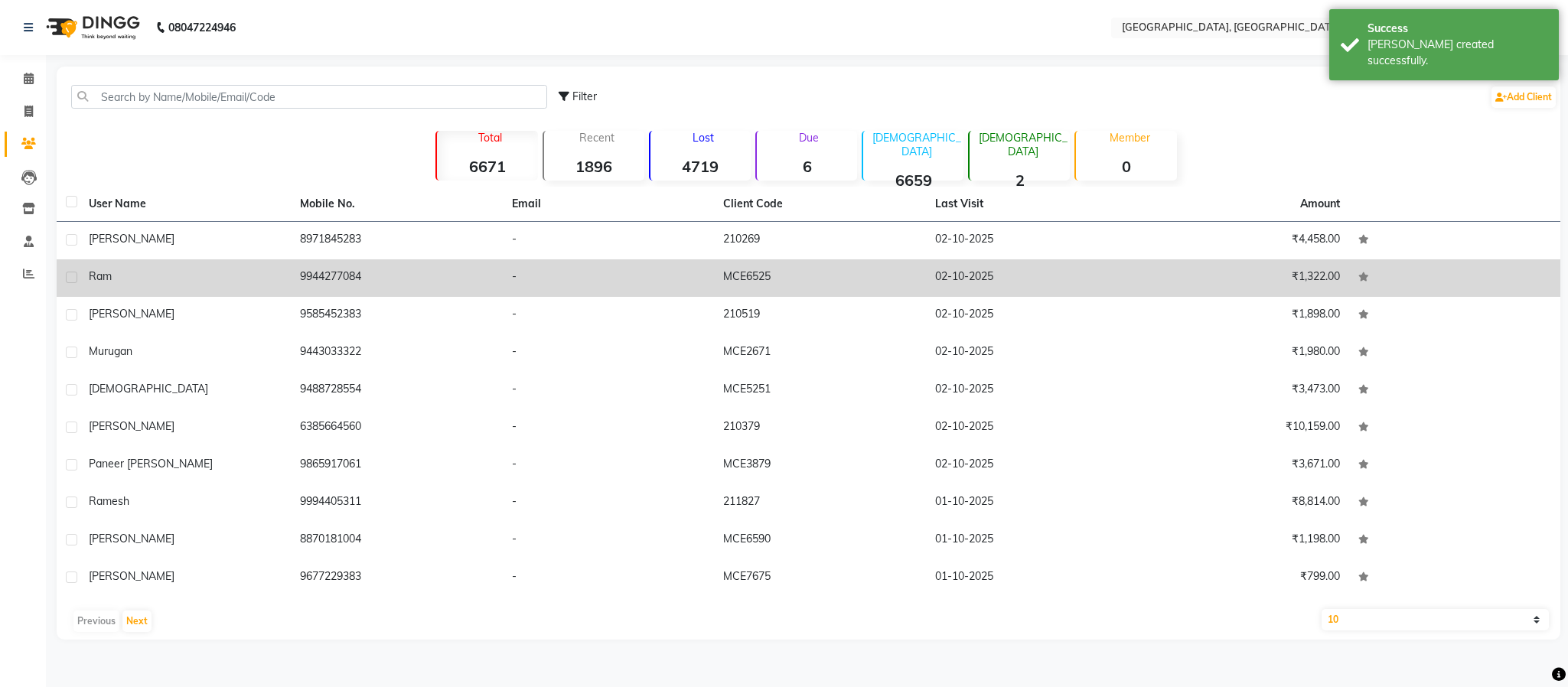
click at [320, 269] on td "9944277084" at bounding box center [396, 278] width 211 height 38
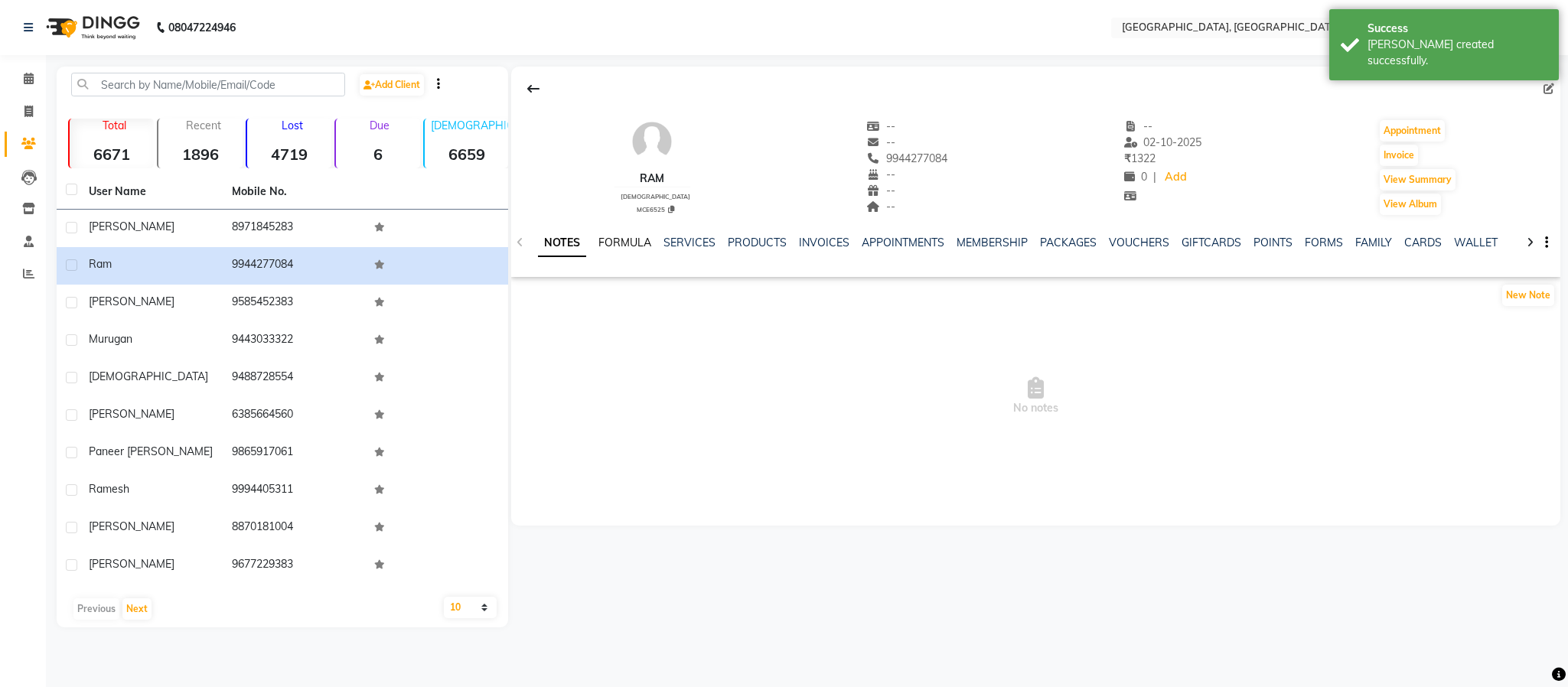
click at [638, 243] on link "FORMULA" at bounding box center [625, 242] width 53 height 13
click at [675, 248] on link "SERVICES" at bounding box center [688, 242] width 52 height 13
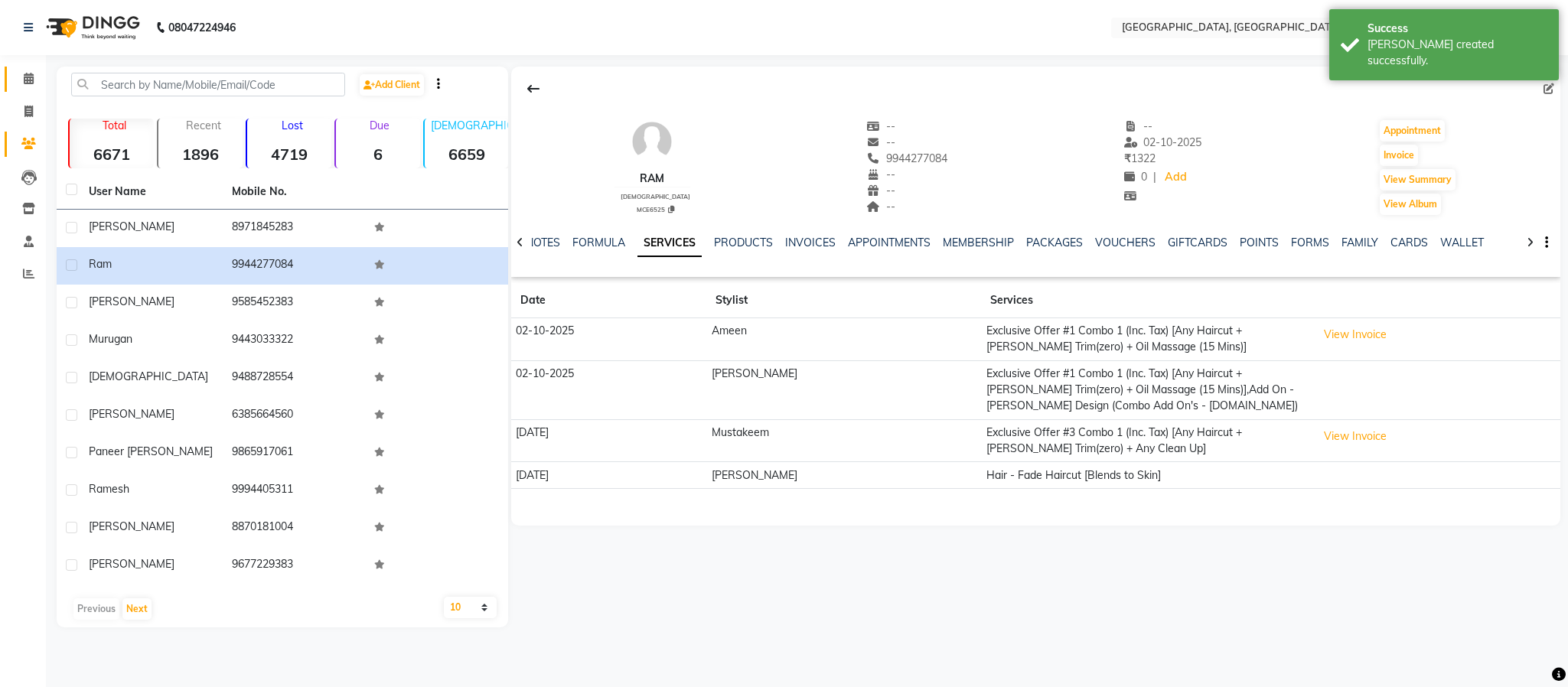
click at [26, 67] on link "Calendar" at bounding box center [23, 79] width 37 height 25
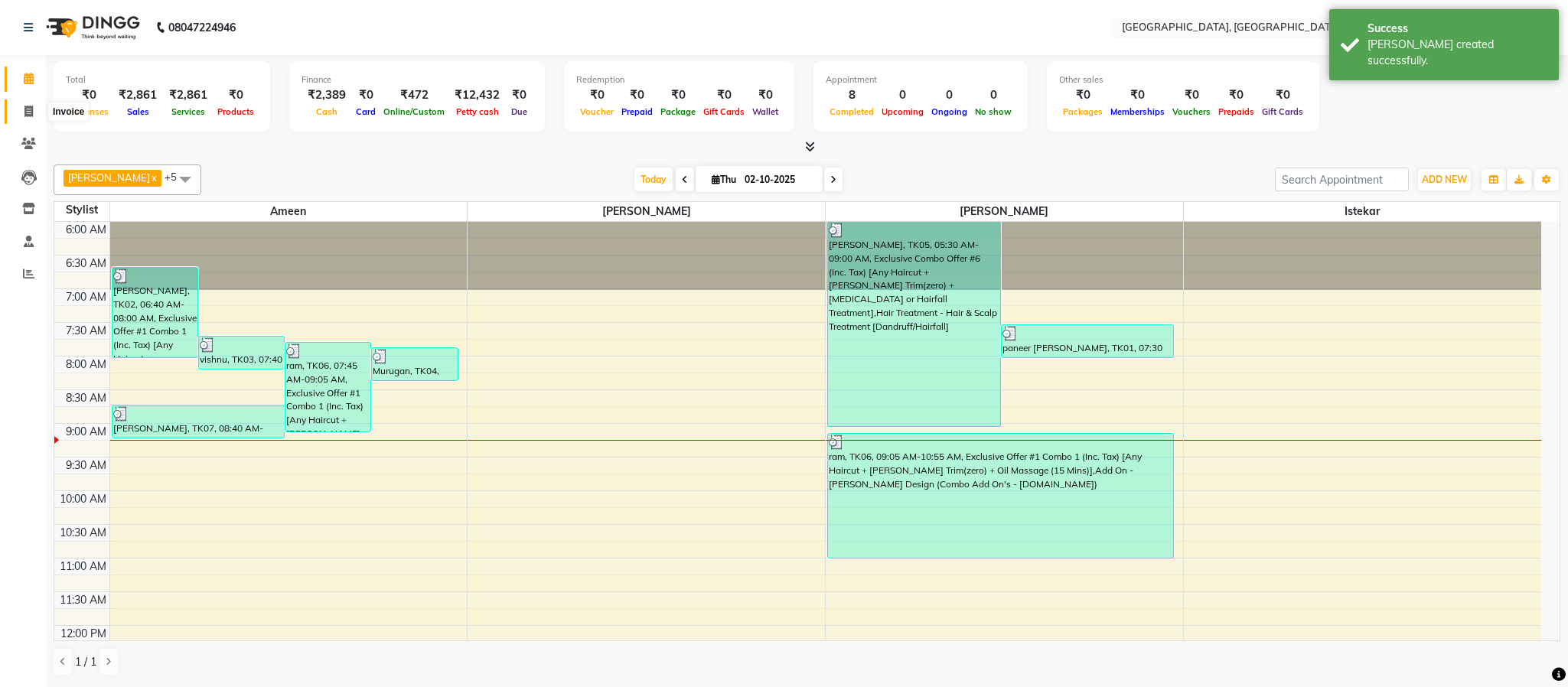
click at [23, 114] on span at bounding box center [29, 112] width 27 height 18
select select "4977"
select select "service"
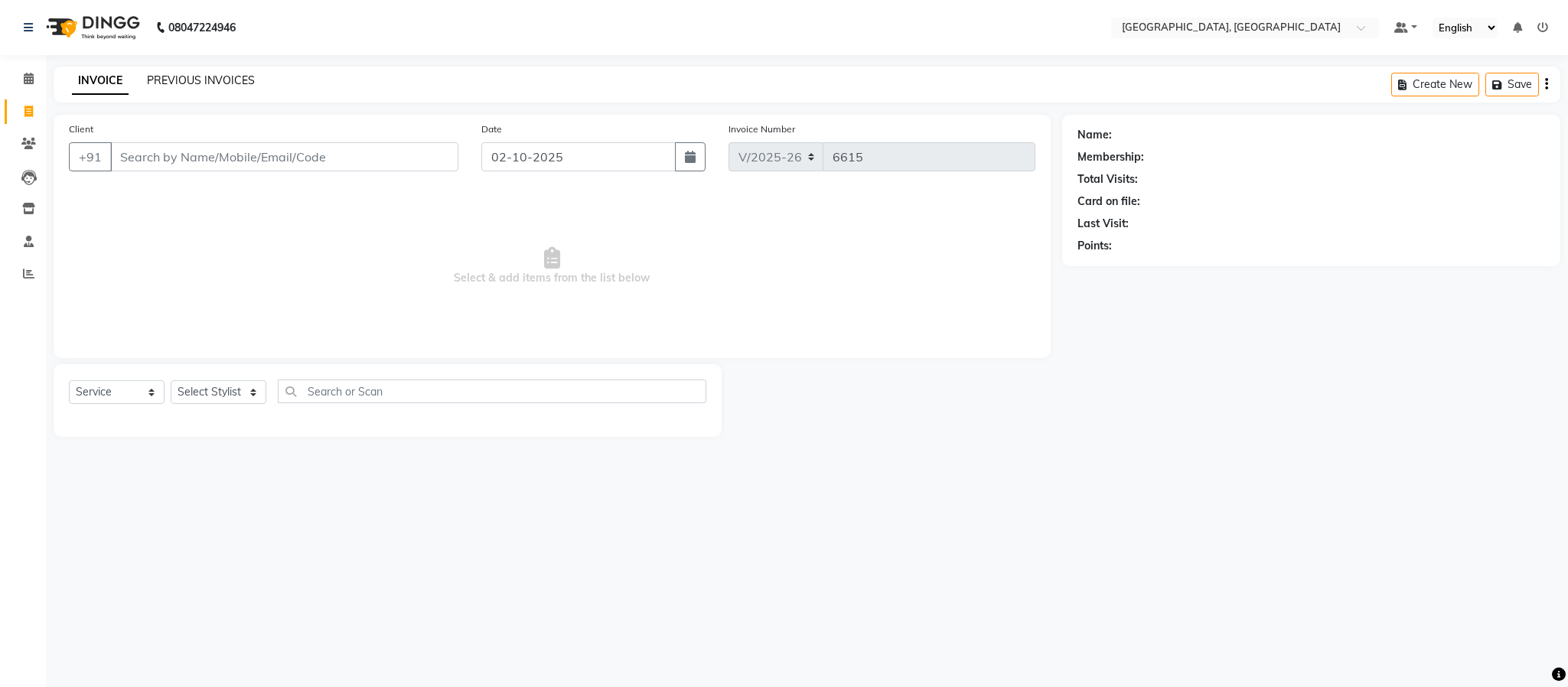
click at [184, 76] on link "PREVIOUS INVOICES" at bounding box center [200, 80] width 108 height 13
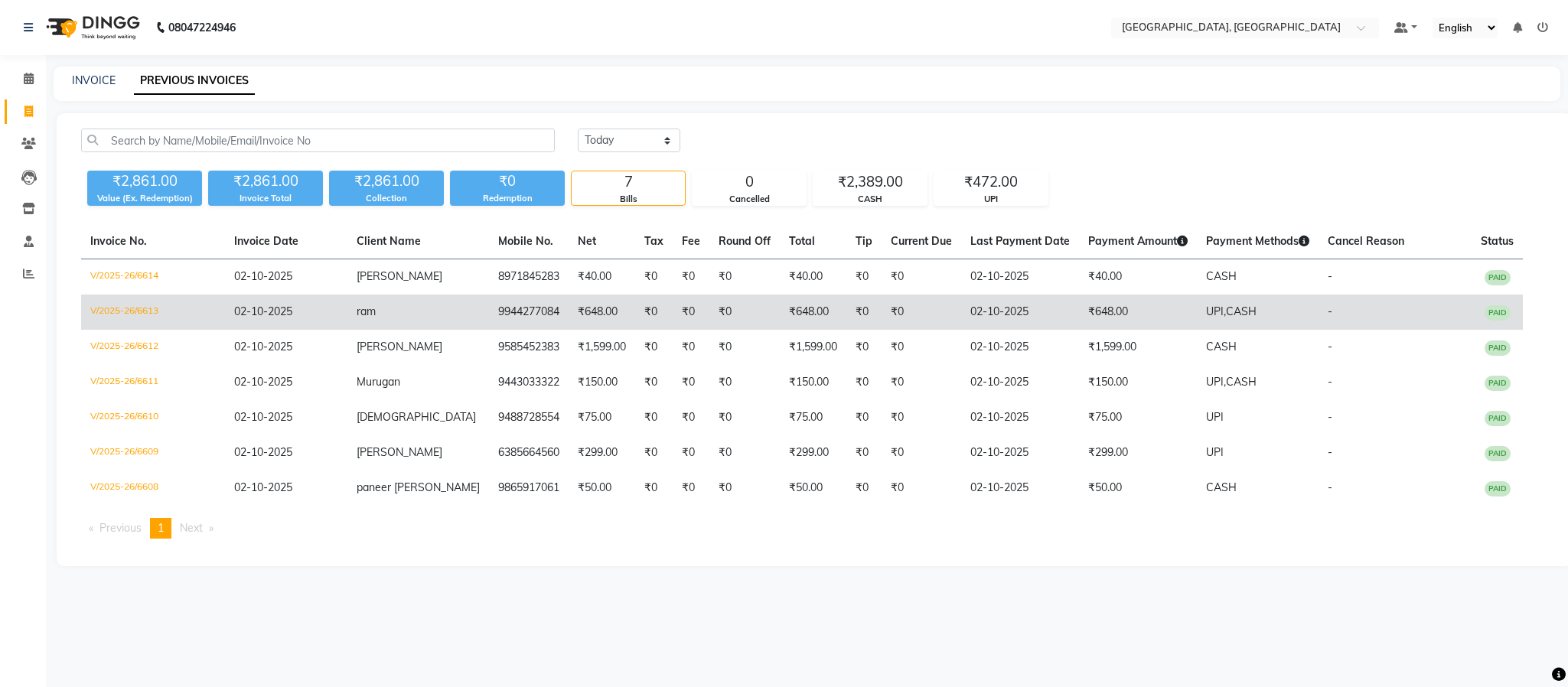
click at [709, 307] on td "₹0" at bounding box center [744, 312] width 71 height 35
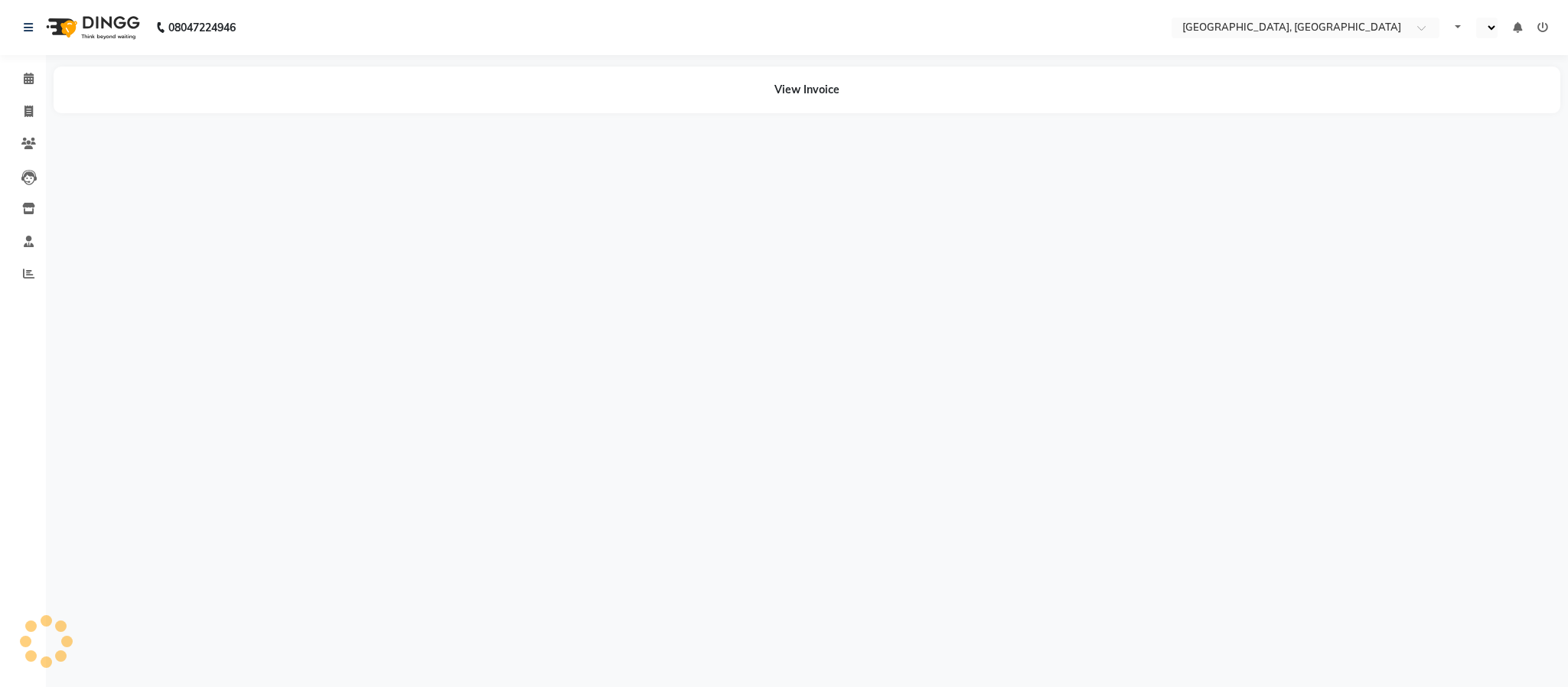
select select "en"
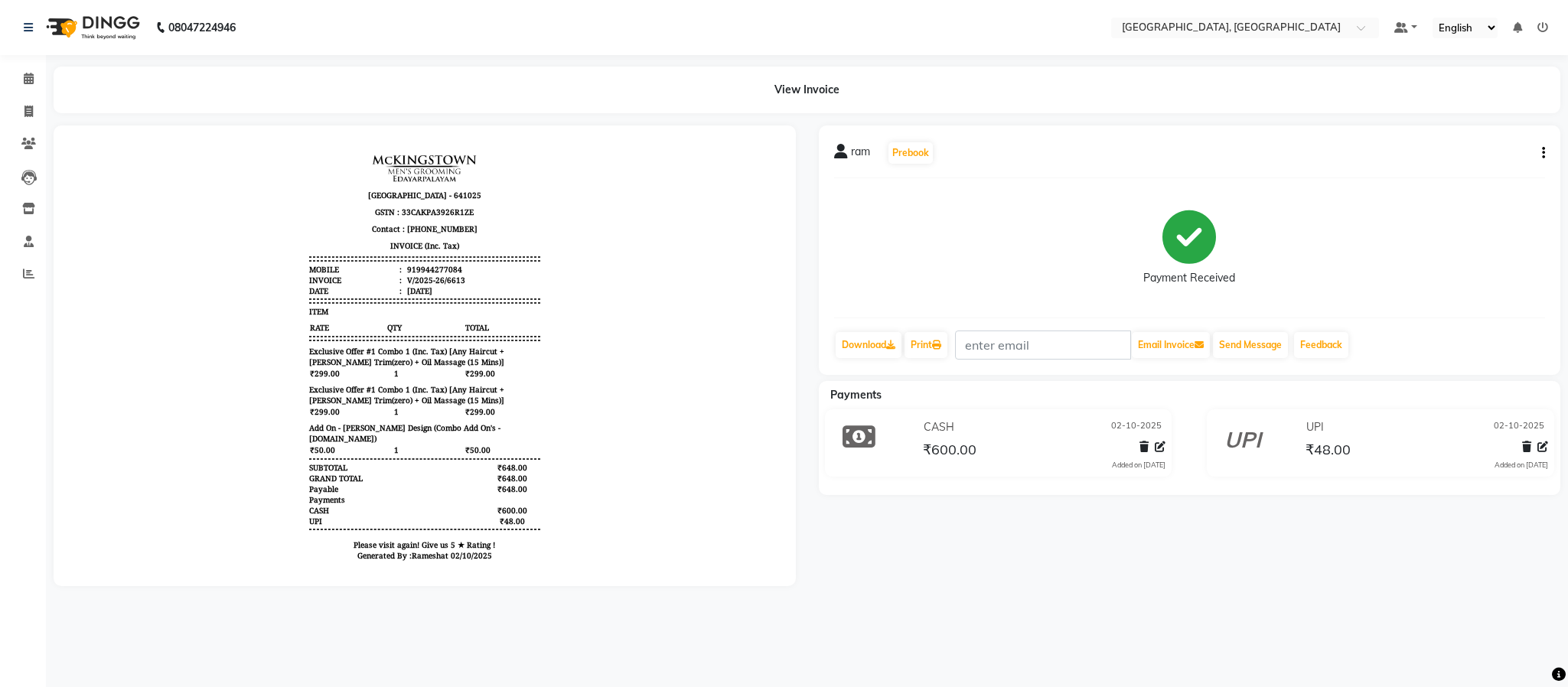
click at [1543, 153] on icon "button" at bounding box center [1544, 153] width 3 height 1
click at [1477, 154] on div "Edit Item Staff" at bounding box center [1466, 152] width 104 height 19
select select "59056"
select select "84531"
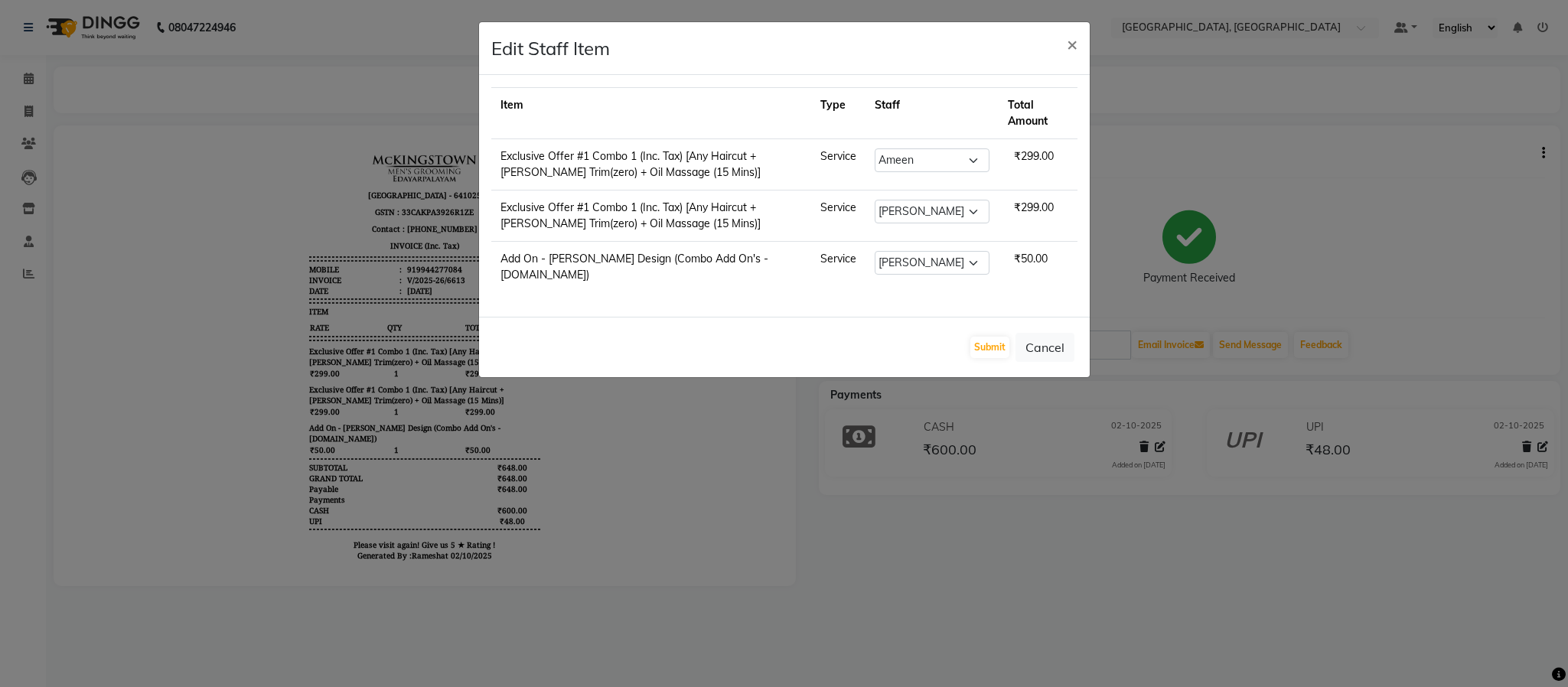
click at [1479, 317] on ngb-modal-window "Edit Staff Item × Item Type Staff Total Amount Exclusive Offer #1 Combo 1 (Inc.…" at bounding box center [784, 344] width 1568 height 687
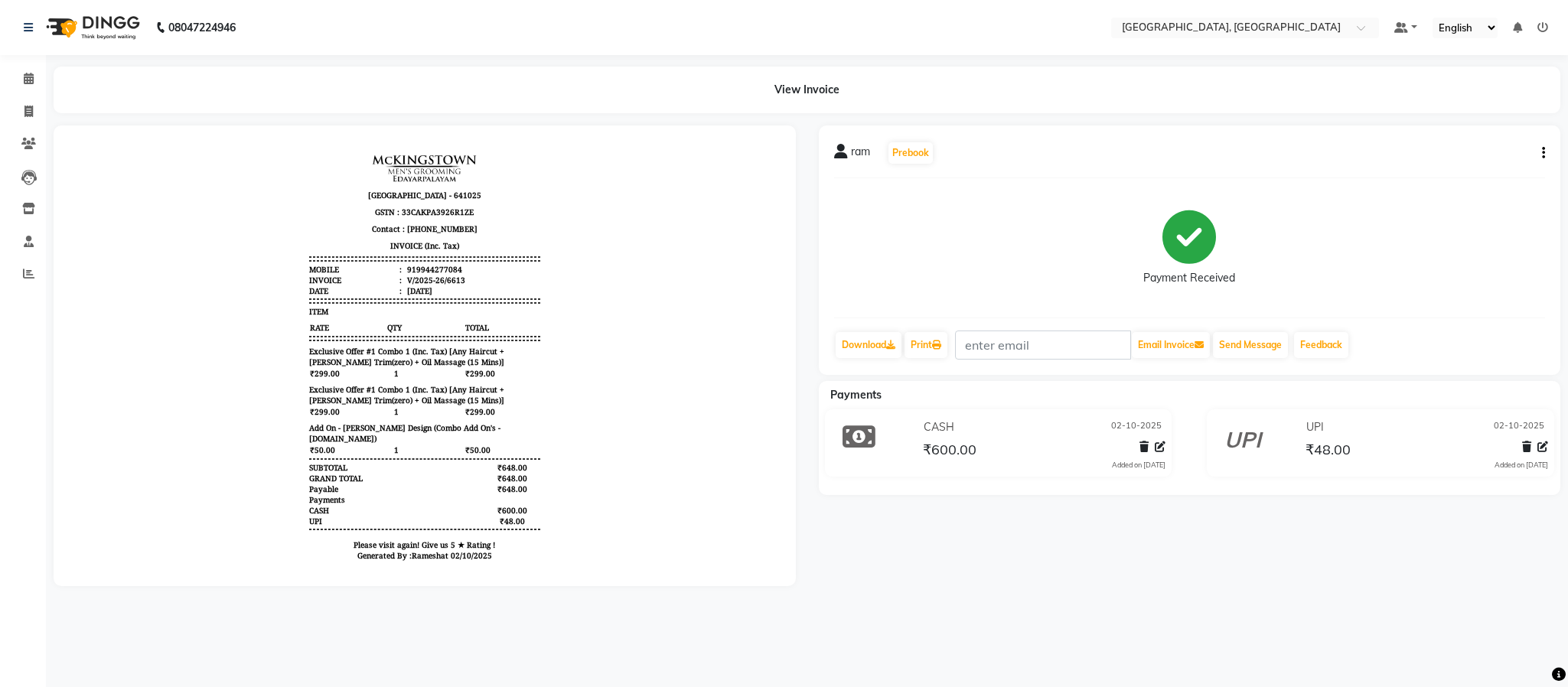
click at [1543, 146] on button "button" at bounding box center [1540, 153] width 9 height 16
click at [1478, 165] on div "Edit Invoice" at bounding box center [1466, 172] width 104 height 19
select select "service"
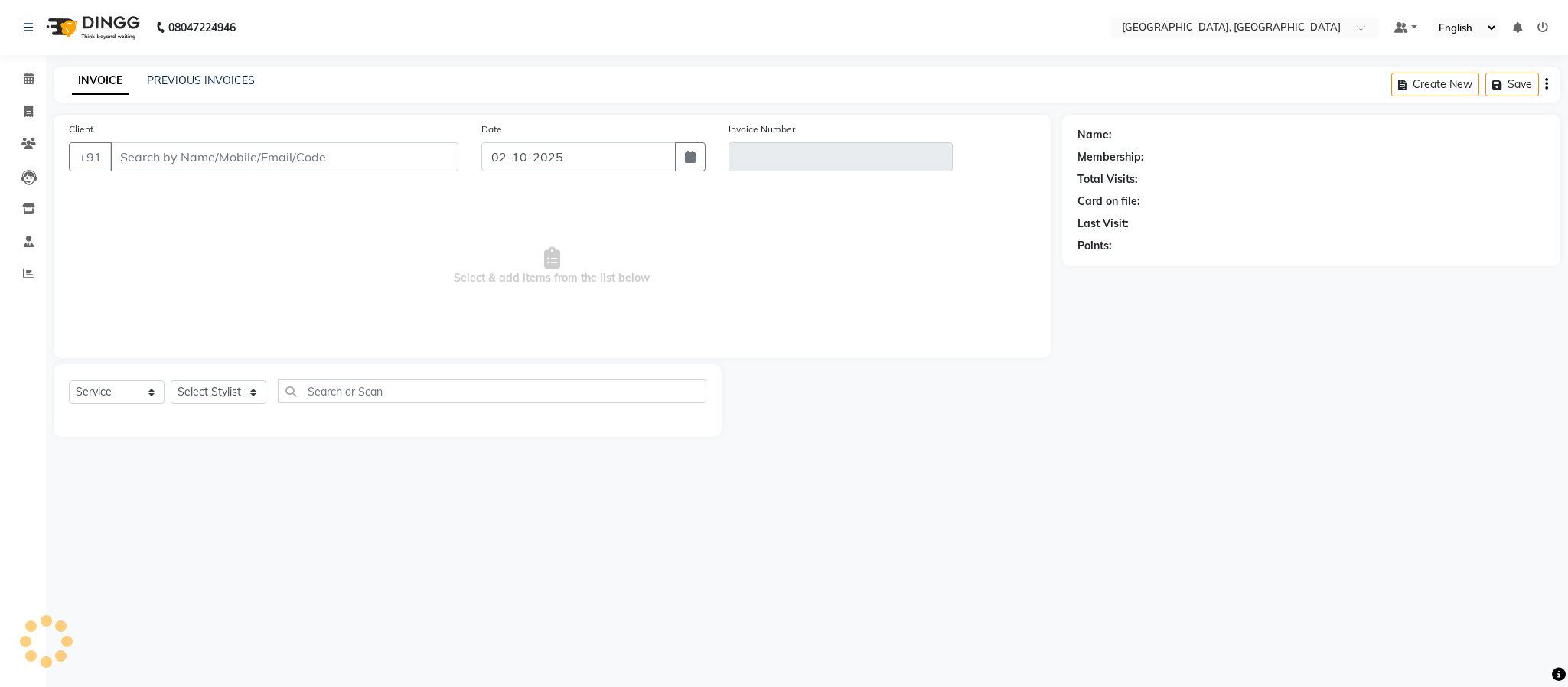
type input "9944277084"
type input "V/2025-26/6613"
select select "select"
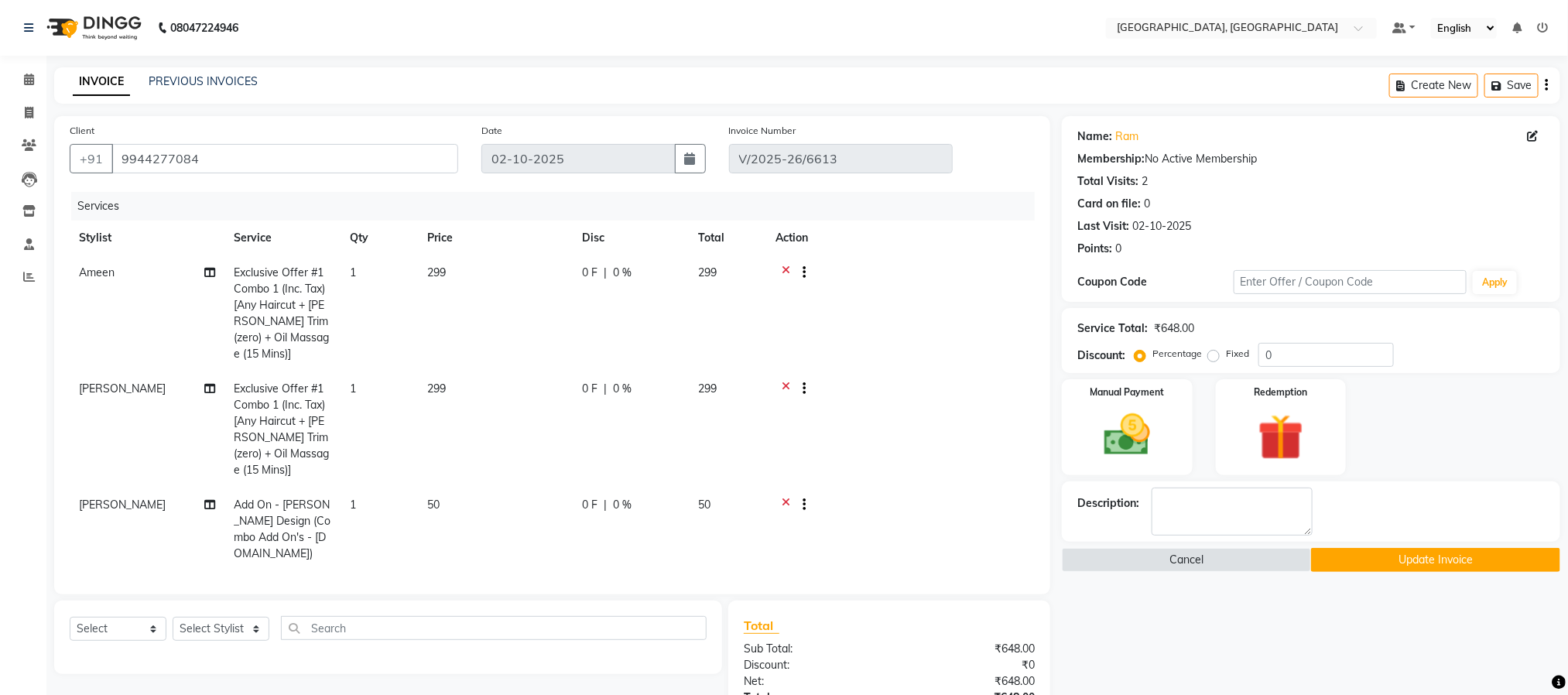
click at [785, 385] on icon at bounding box center [786, 390] width 9 height 20
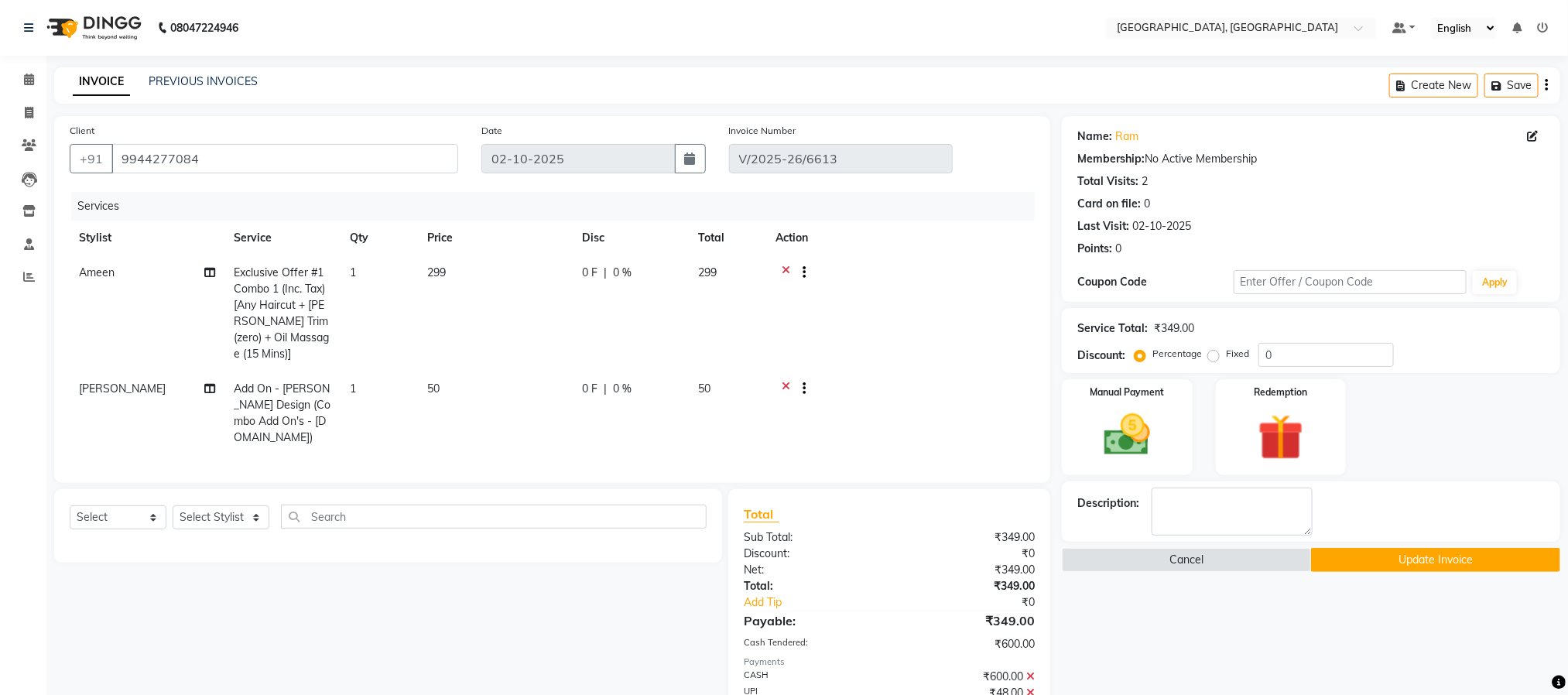
scroll to position [97, 0]
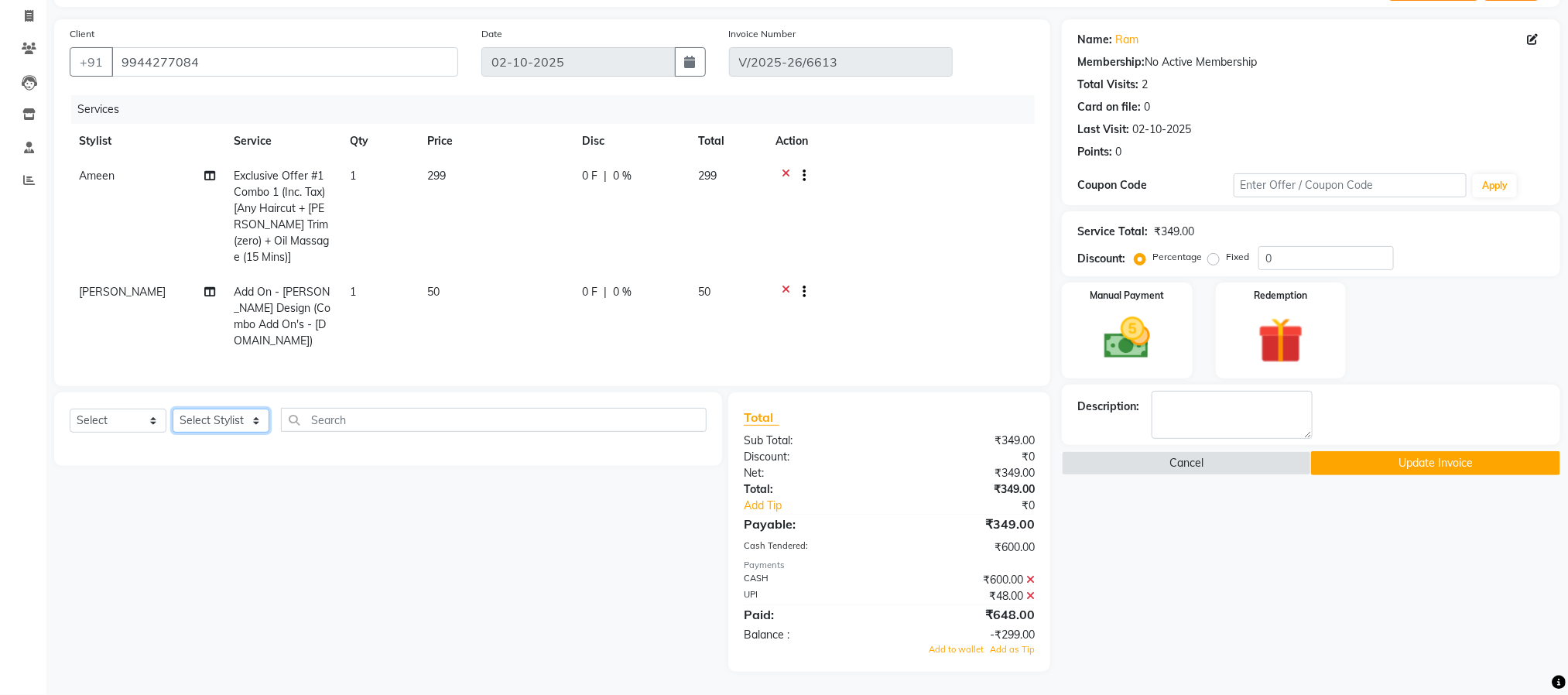
click at [224, 430] on select "Select Stylist Ameen House Keeping Istekar McKingstown [PERSON_NAME] Prathiswar…" at bounding box center [221, 421] width 97 height 24
select select "84531"
click at [173, 410] on select "Select Stylist Ameen House Keeping Istekar McKingstown [PERSON_NAME] Prathiswar…" at bounding box center [221, 421] width 97 height 24
click at [353, 418] on input "text" at bounding box center [494, 420] width 426 height 24
type input "#2"
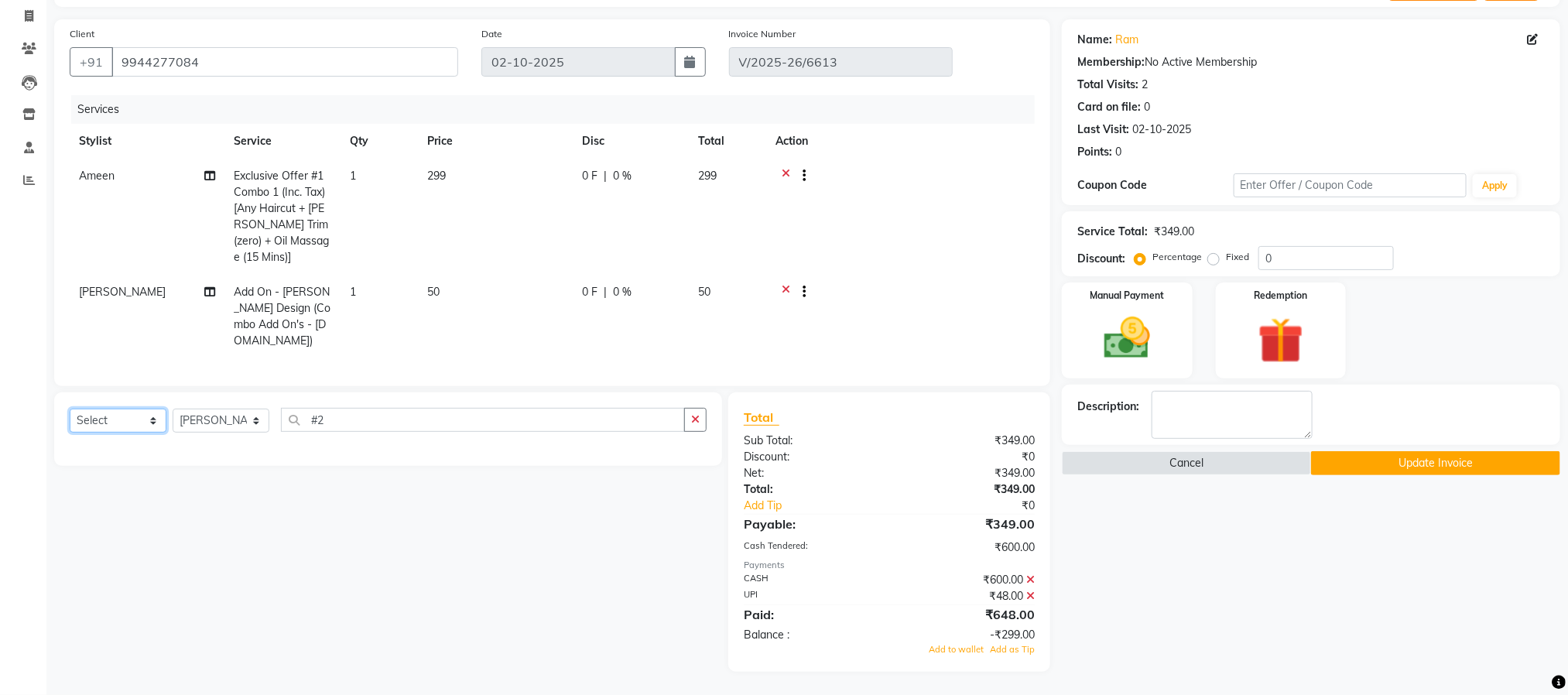
click at [106, 428] on select "Select Service Product Membership Package Voucher Prepaid Gift Card" at bounding box center [118, 421] width 97 height 24
select select "service"
click at [70, 410] on select "Select Service Product Membership Package Voucher Prepaid Gift Card" at bounding box center [118, 421] width 97 height 24
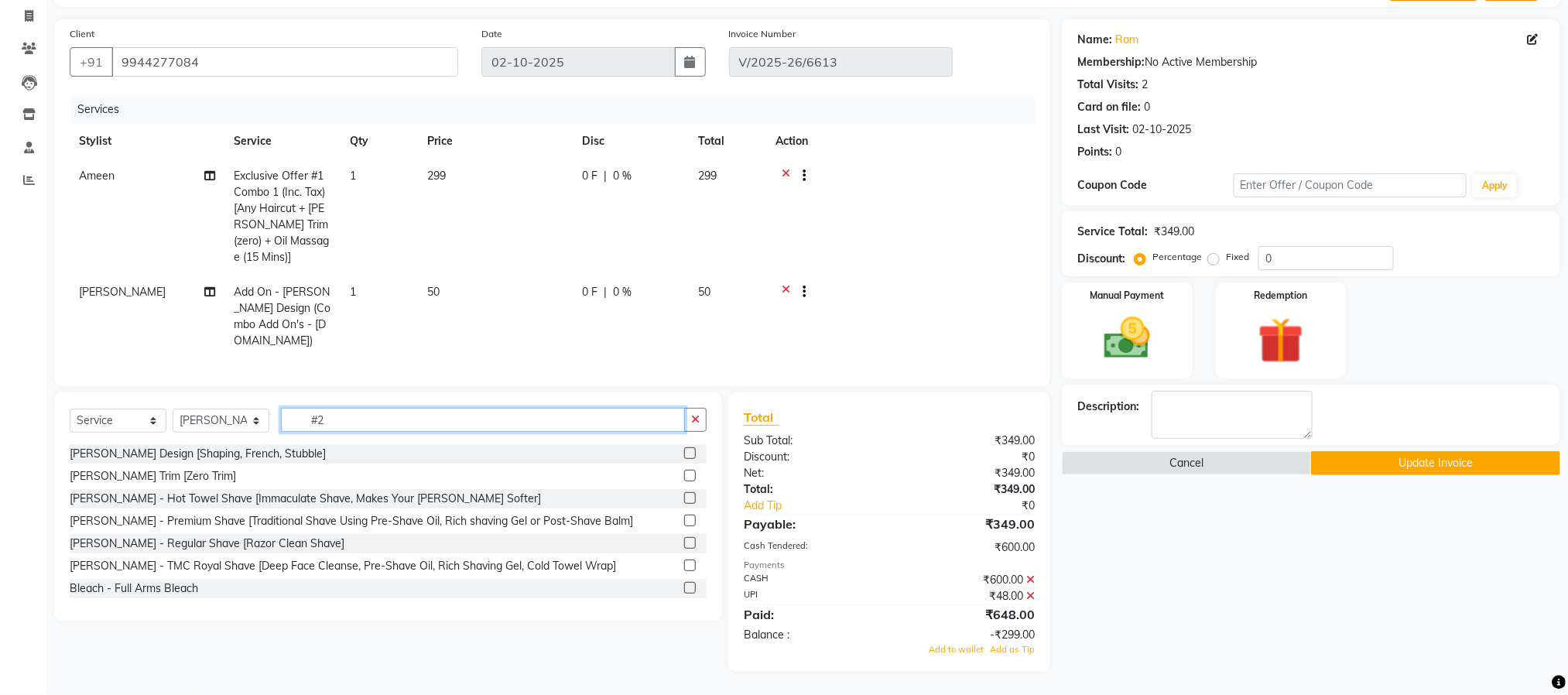
click at [426, 410] on input "#2" at bounding box center [483, 420] width 404 height 24
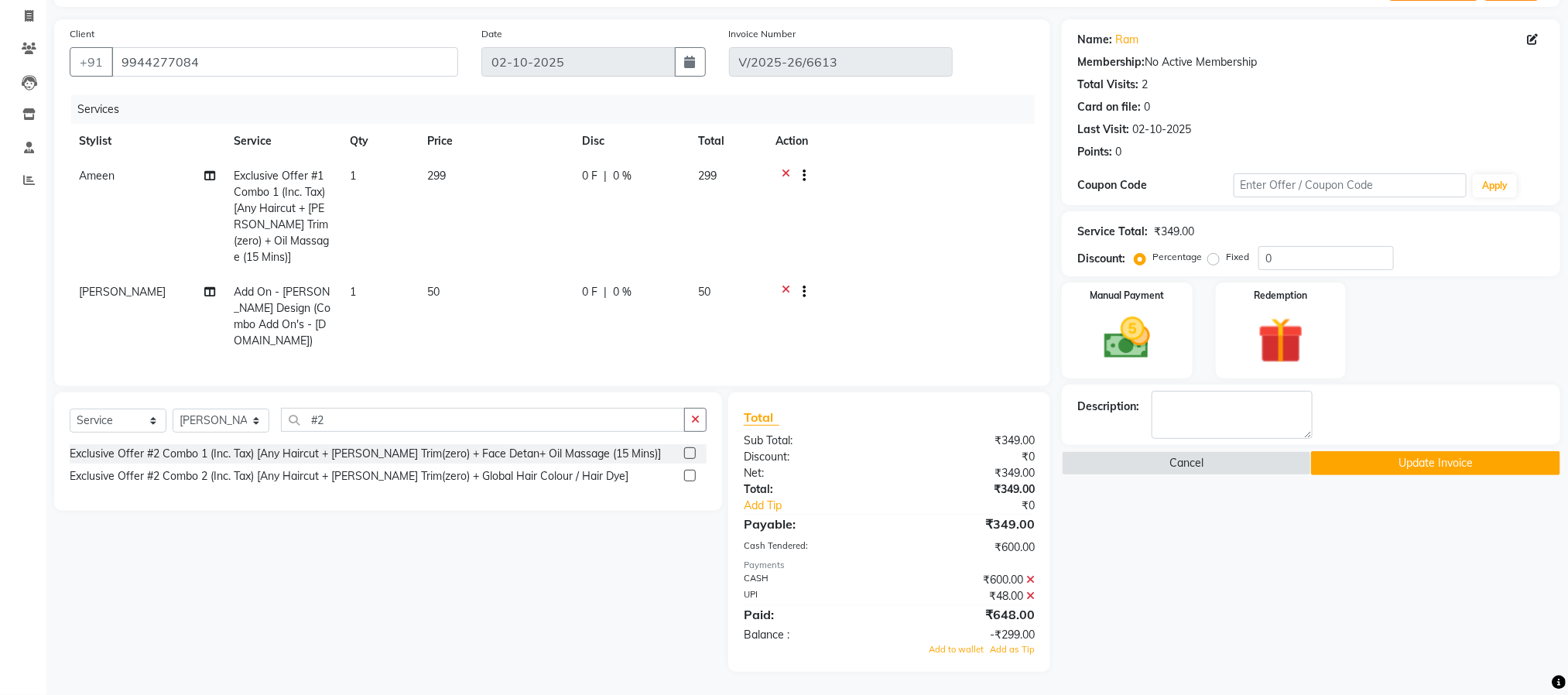
click at [690, 456] on label at bounding box center [690, 453] width 12 height 12
click at [690, 456] on input "checkbox" at bounding box center [689, 454] width 10 height 10
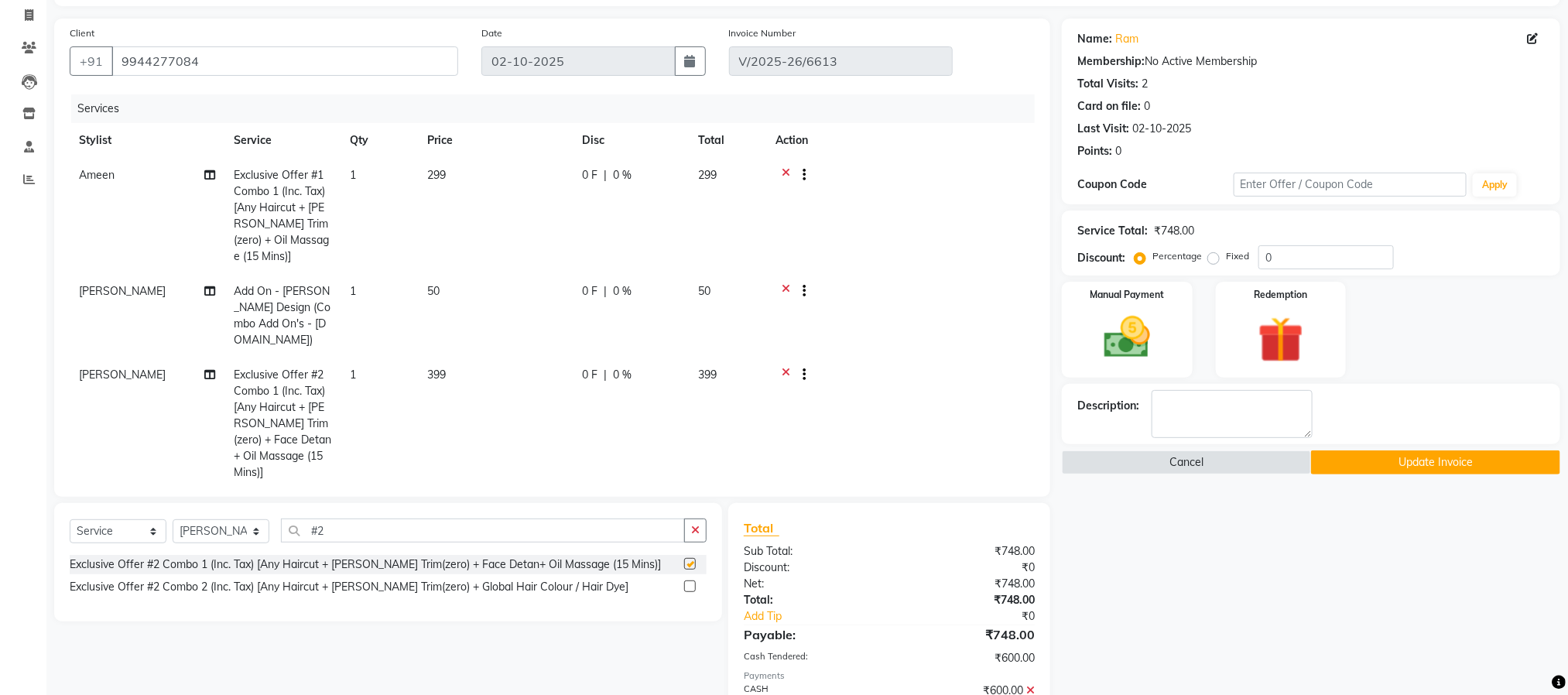
checkbox input "false"
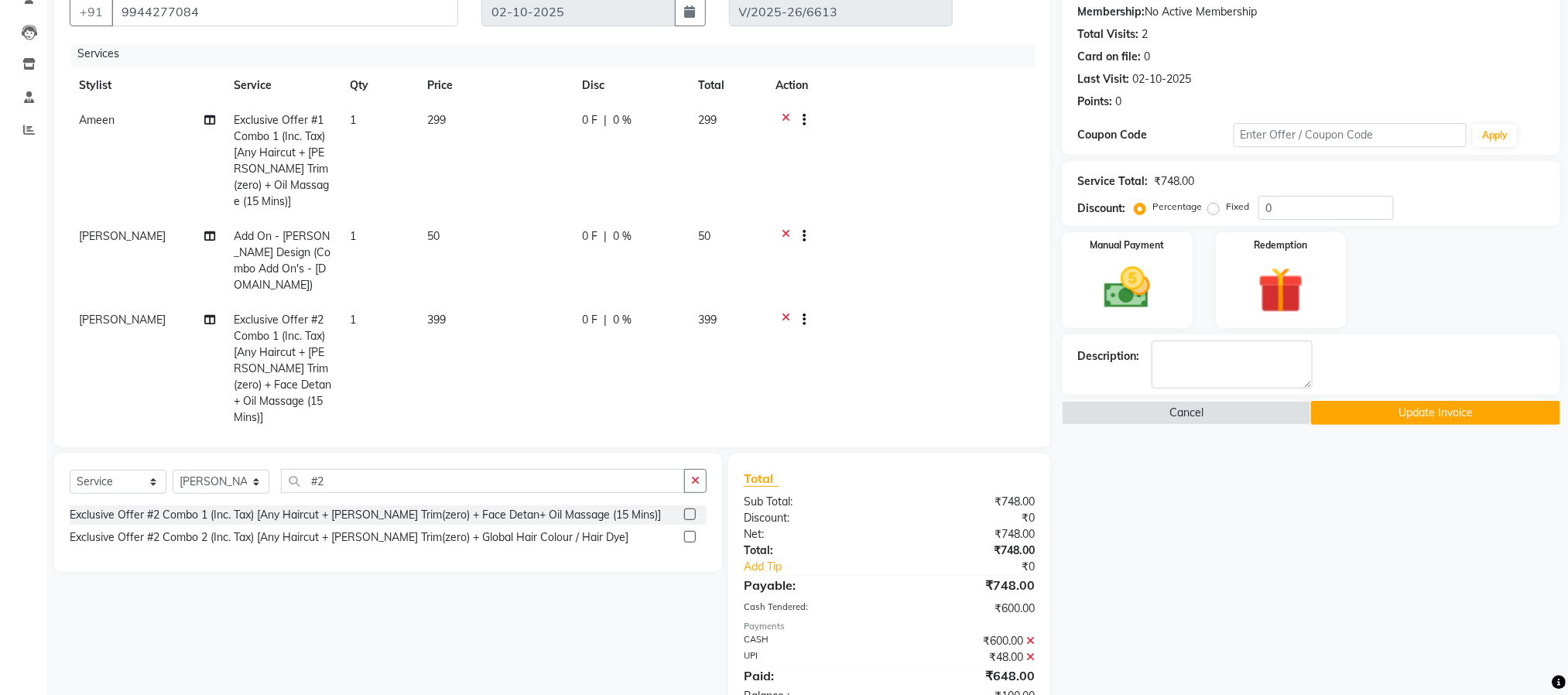
scroll to position [195, 0]
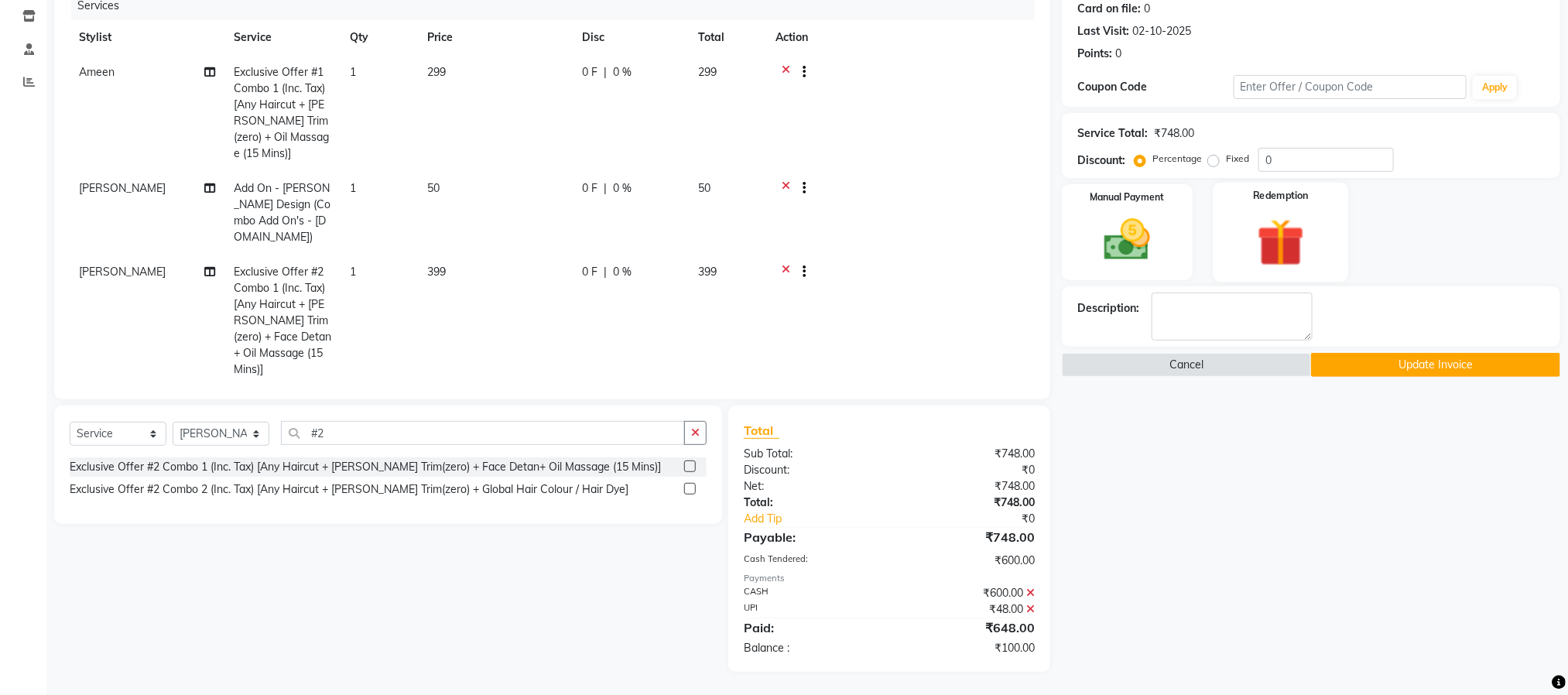
click at [1249, 237] on img at bounding box center [1280, 243] width 78 height 60
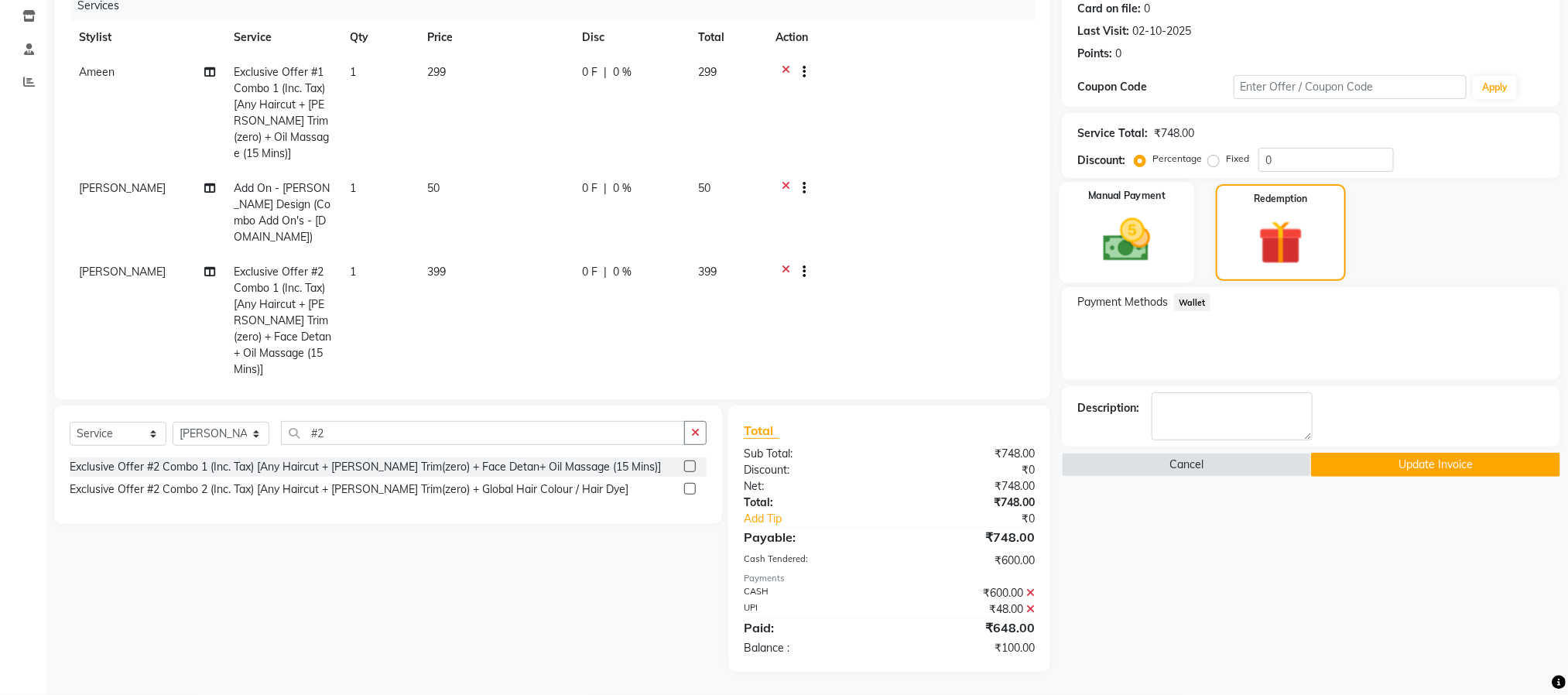
click at [1140, 247] on img at bounding box center [1127, 240] width 78 height 55
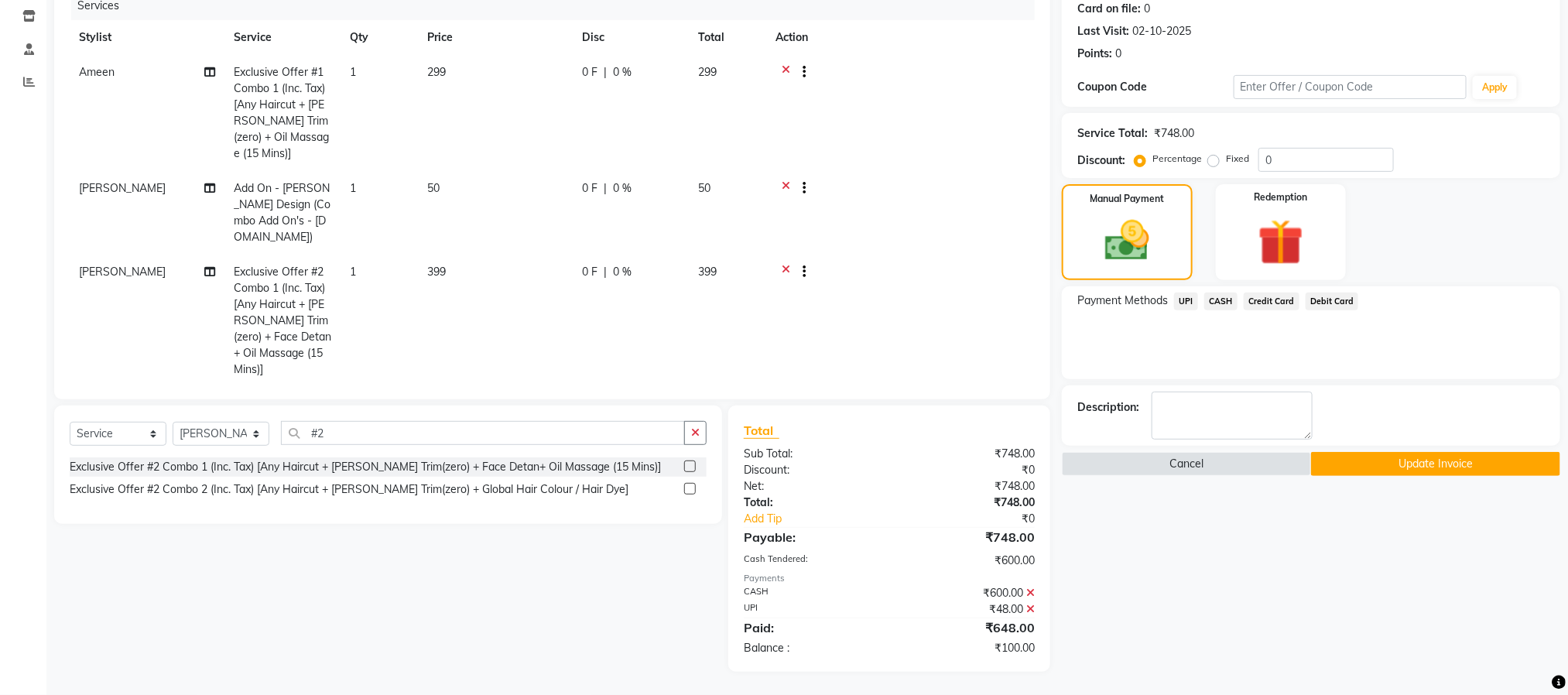
click at [1212, 298] on span "CASH" at bounding box center [1221, 301] width 33 height 18
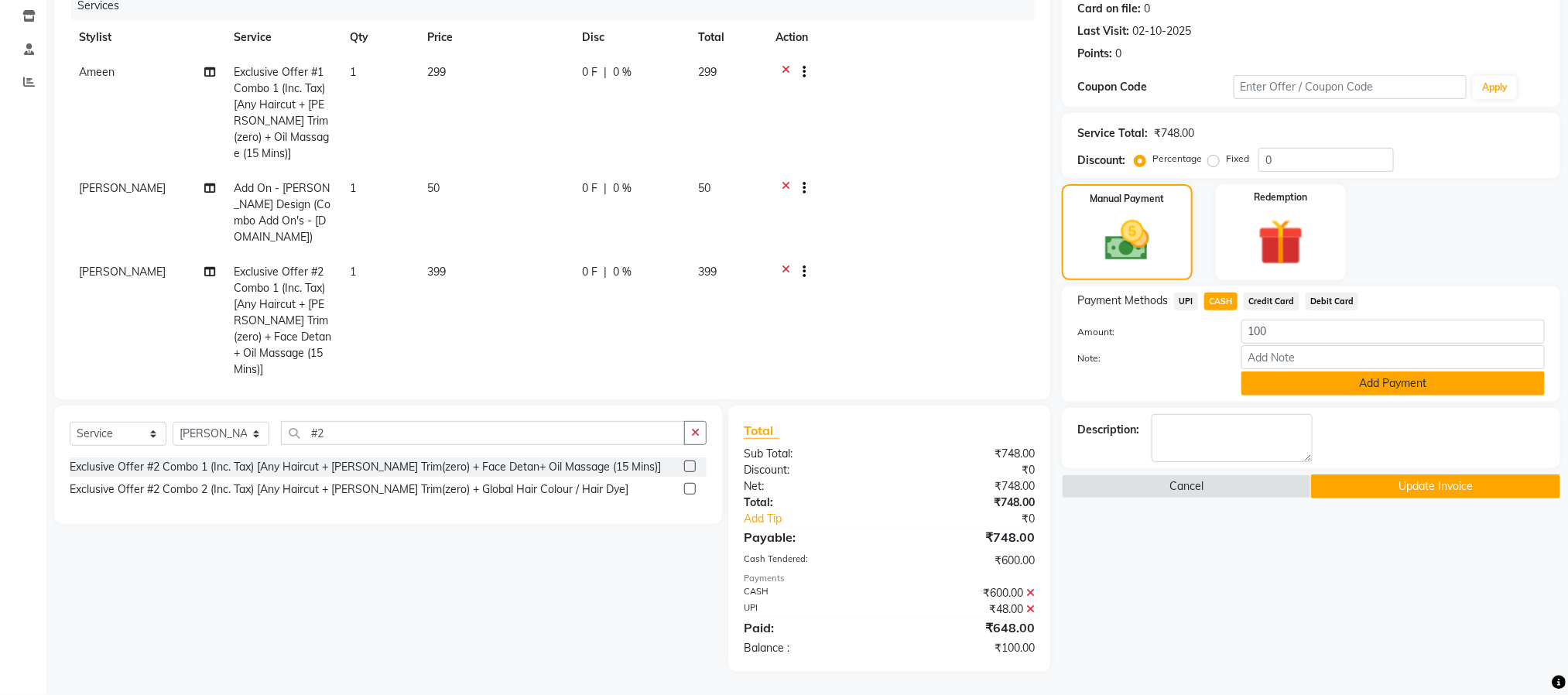
click at [1317, 384] on button "Add Payment" at bounding box center [1393, 383] width 303 height 24
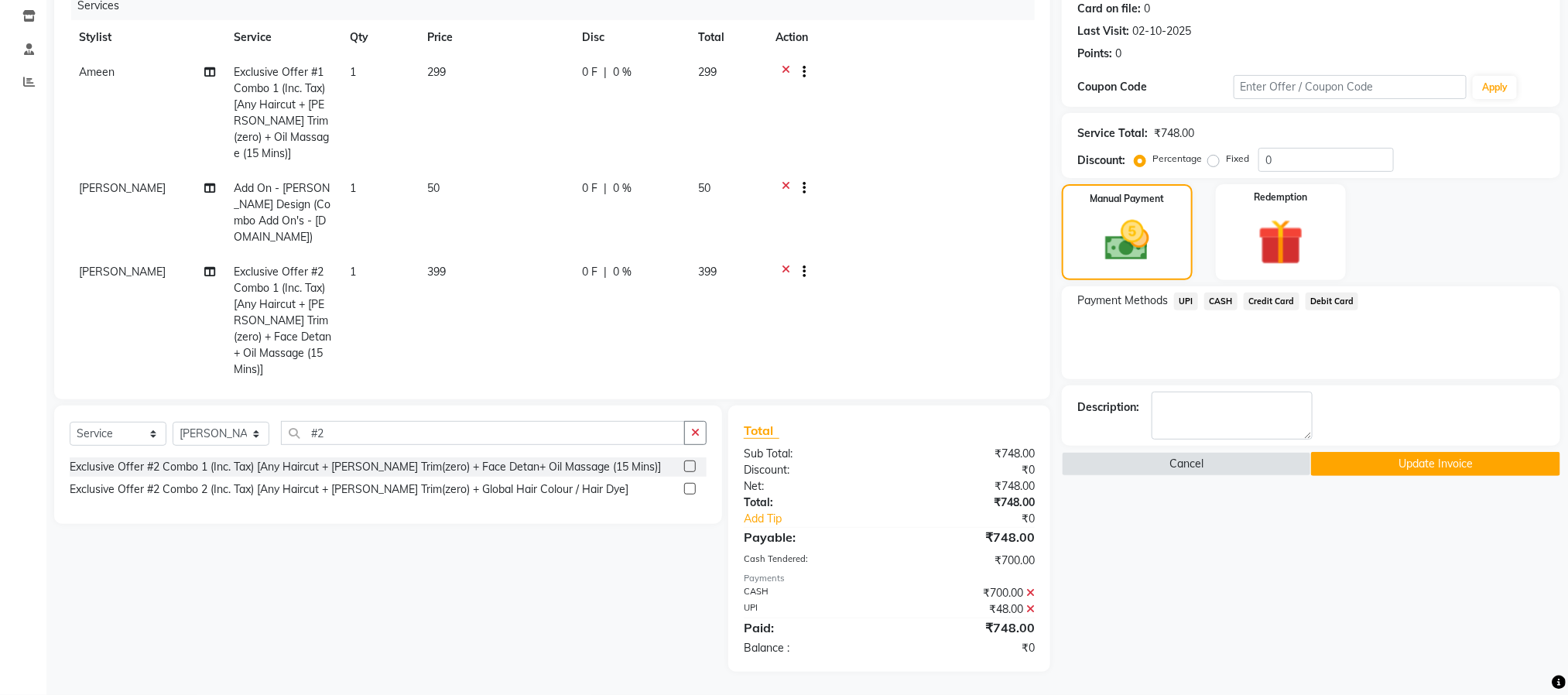
click at [1031, 606] on icon at bounding box center [1031, 609] width 9 height 11
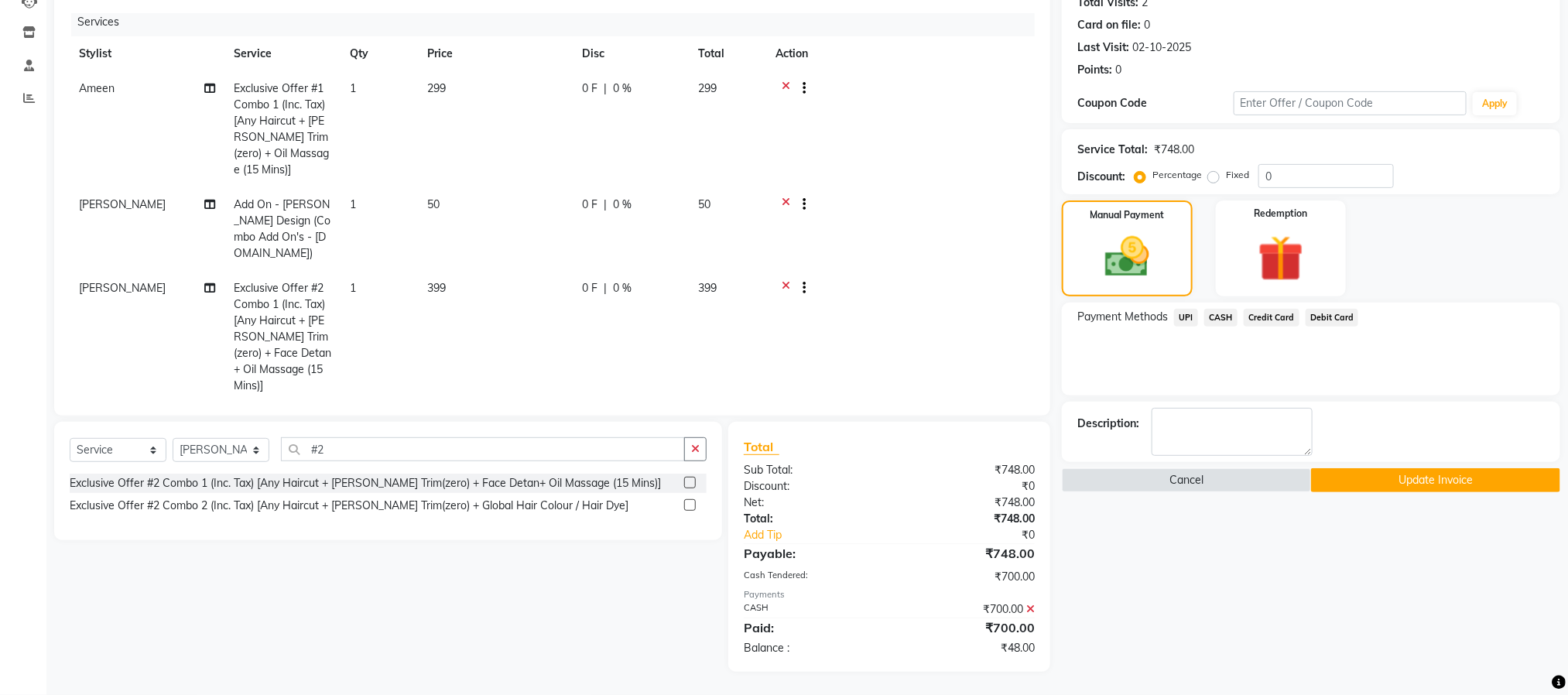
click at [1031, 604] on icon at bounding box center [1031, 609] width 9 height 11
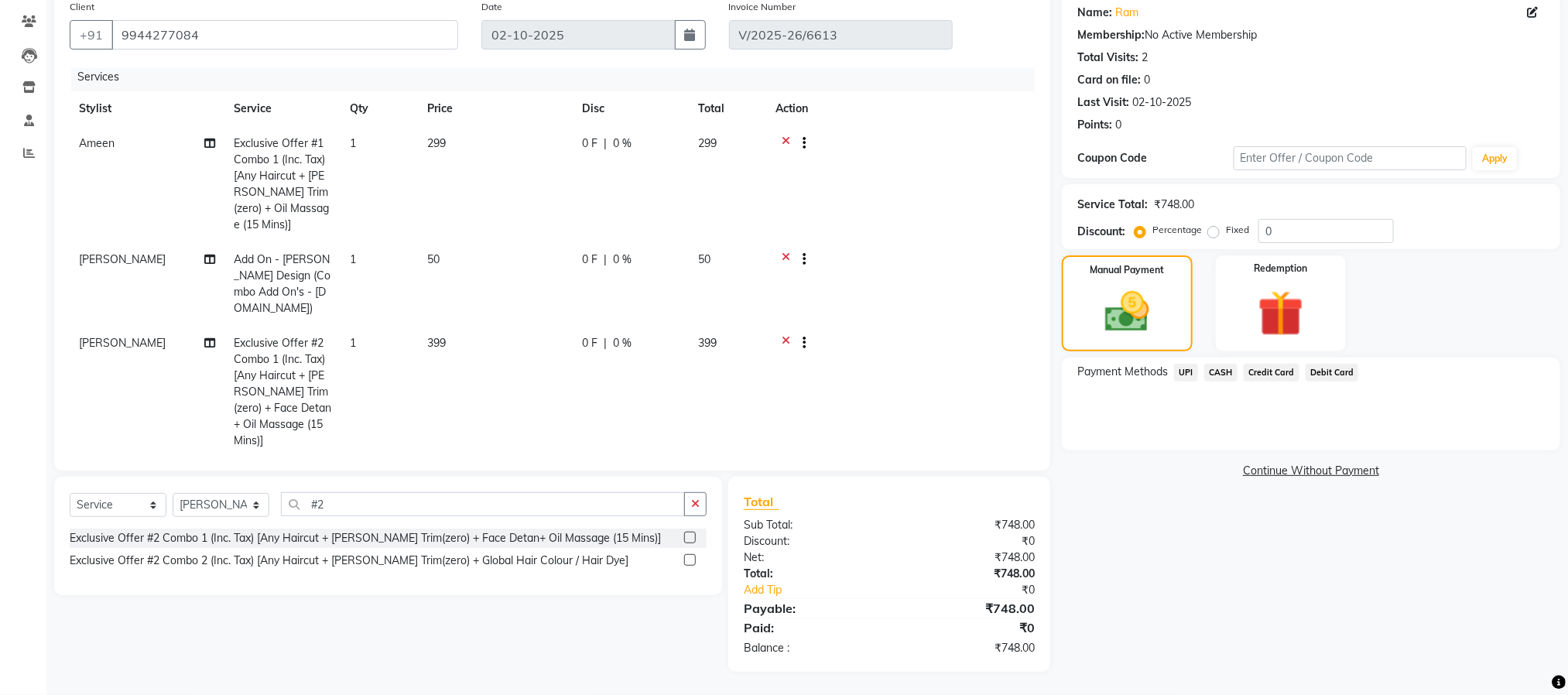
click at [1189, 372] on span "UPI" at bounding box center [1186, 372] width 24 height 18
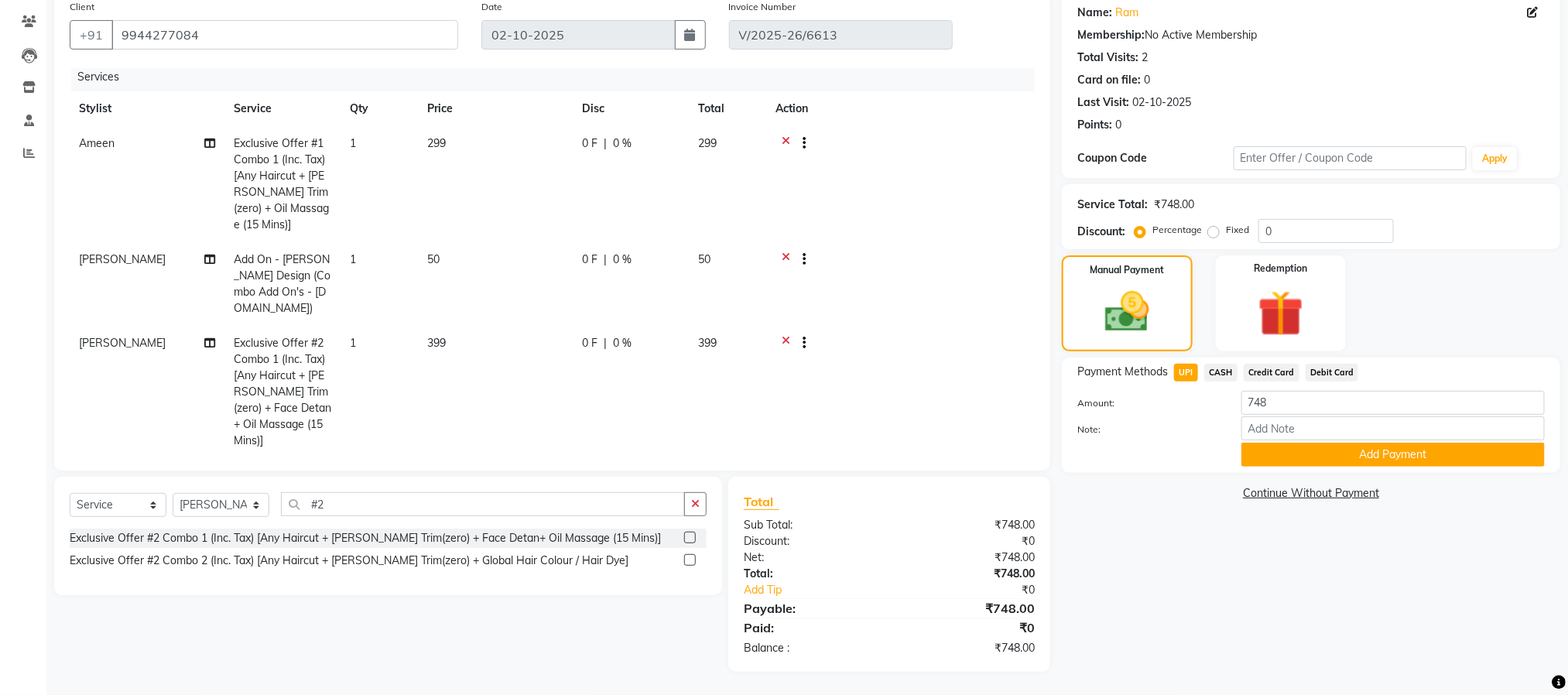
click at [1208, 376] on span "CASH" at bounding box center [1221, 372] width 33 height 18
click at [1197, 375] on span "UPI" at bounding box center [1186, 372] width 24 height 18
click at [1284, 390] on div "Payment Methods UPI CASH Credit Card Debit Card Amount: 748 Note: Add Payment" at bounding box center [1311, 415] width 468 height 103
type input "7"
click at [1296, 400] on input "number" at bounding box center [1393, 403] width 303 height 24
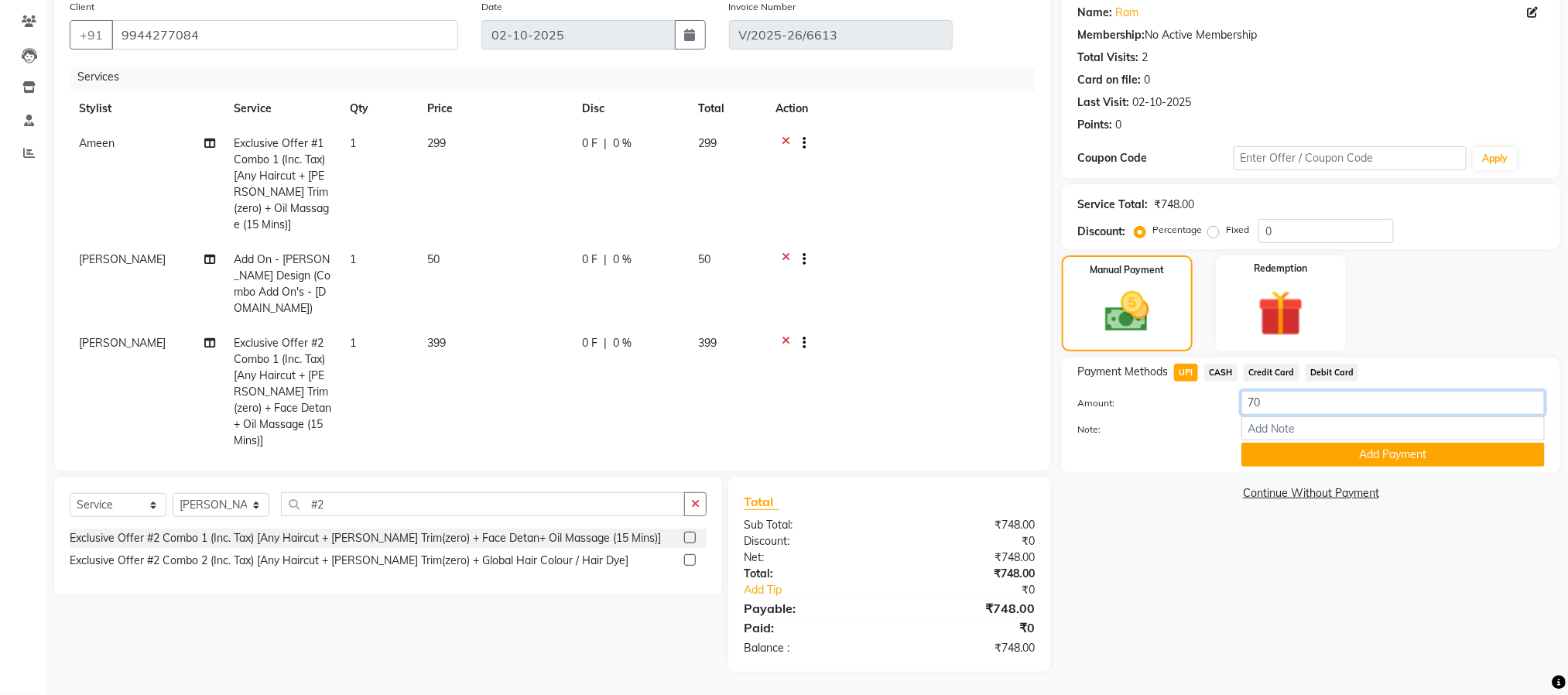
type input "7"
type input "48"
click at [1354, 451] on button "Add Payment" at bounding box center [1393, 455] width 303 height 24
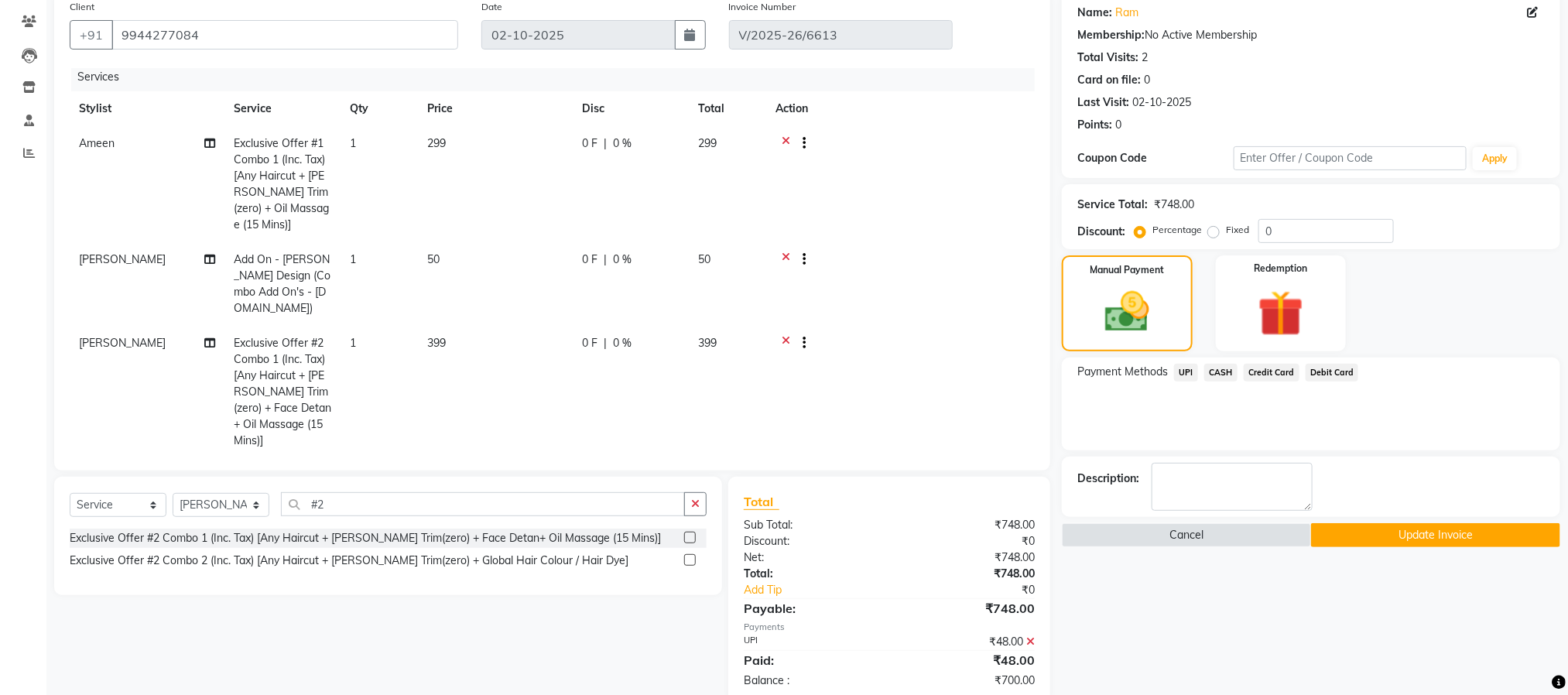
click at [1208, 368] on span "CASH" at bounding box center [1221, 372] width 33 height 18
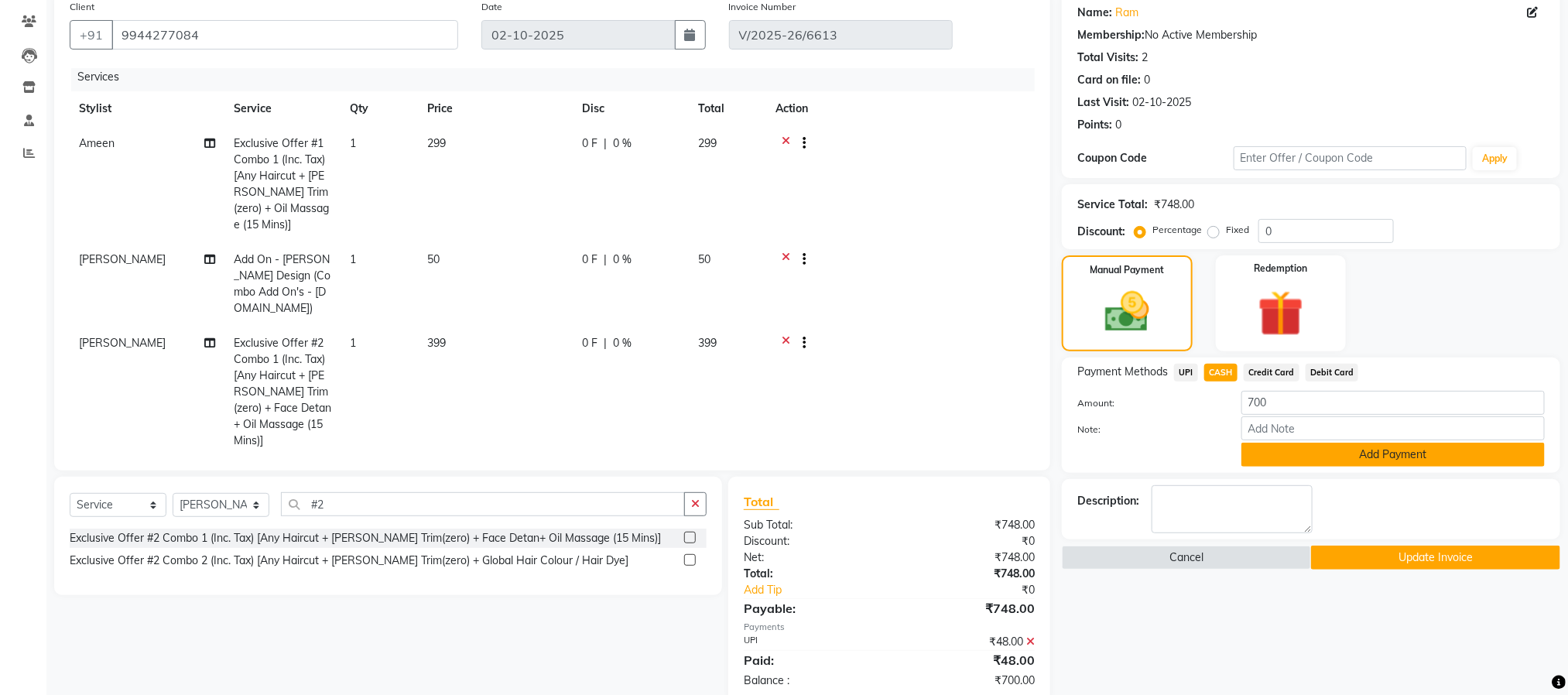
click at [1287, 456] on button "Add Payment" at bounding box center [1393, 455] width 303 height 24
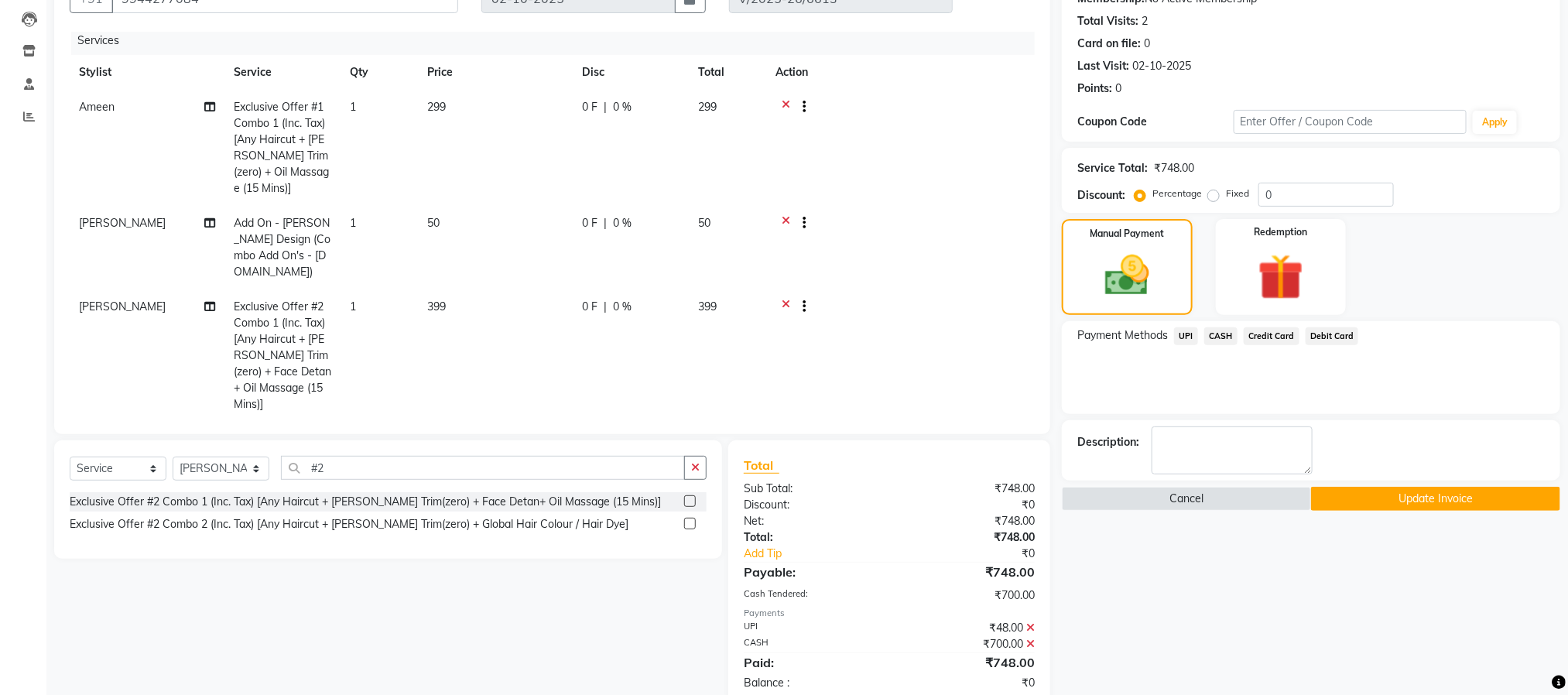
scroll to position [195, 0]
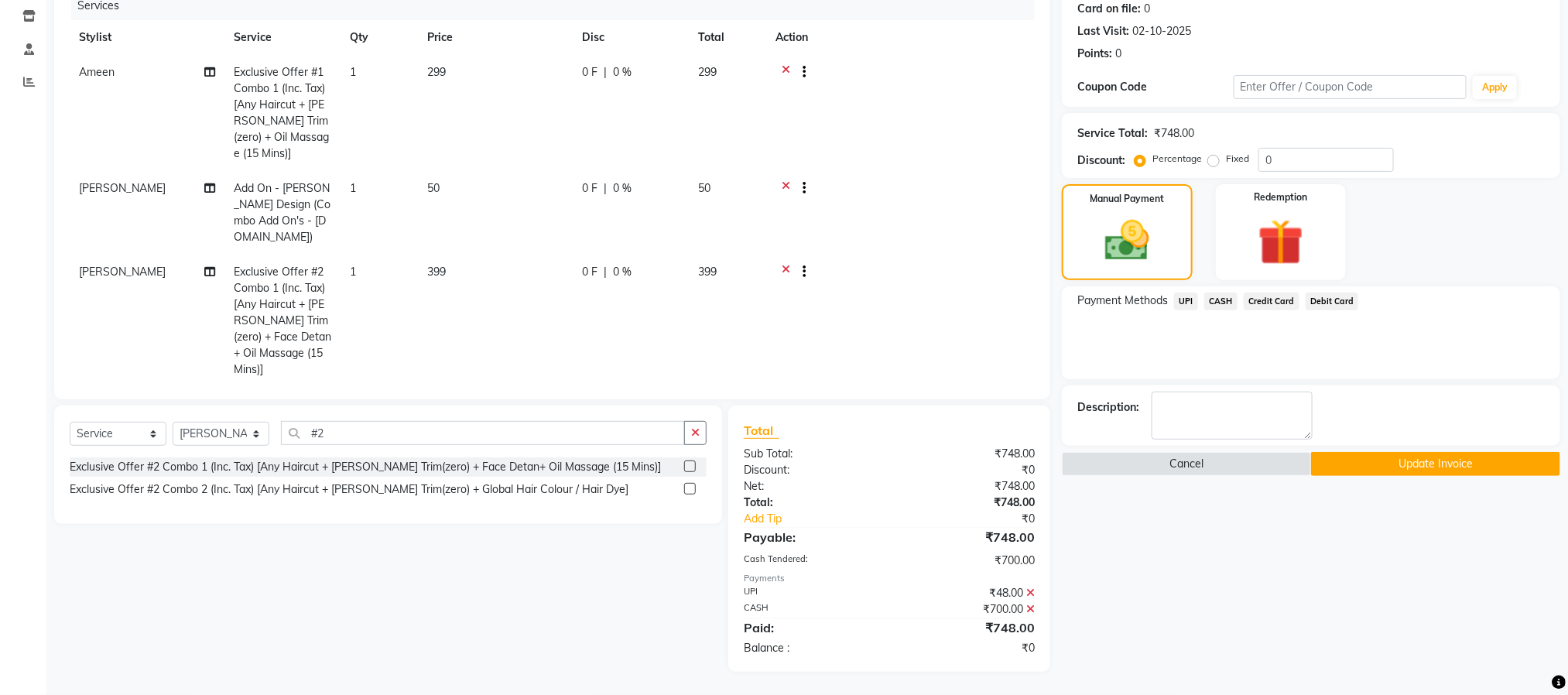
click at [1385, 462] on button "Update Invoice" at bounding box center [1435, 464] width 250 height 24
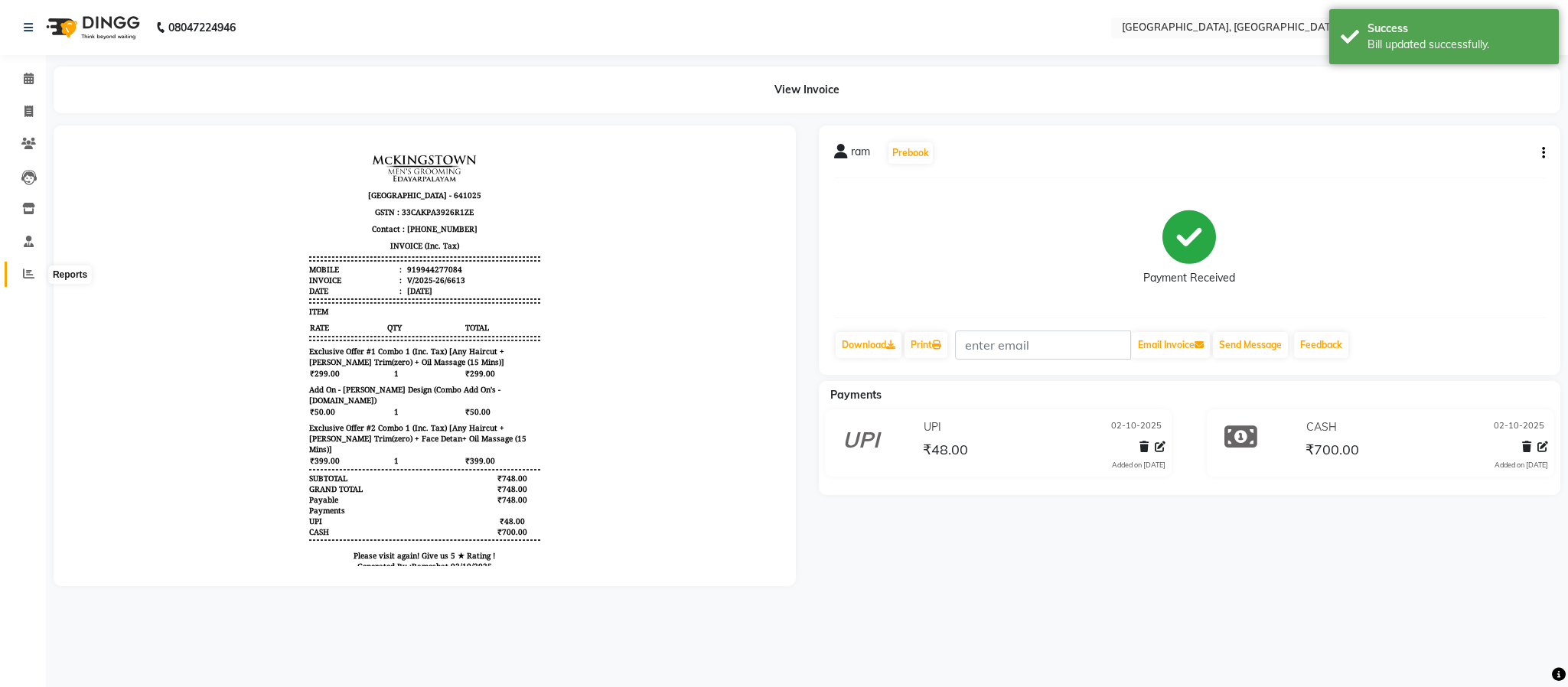
drag, startPoint x: 23, startPoint y: 269, endPoint x: 72, endPoint y: 264, distance: 49.3
click at [23, 269] on icon at bounding box center [29, 274] width 12 height 12
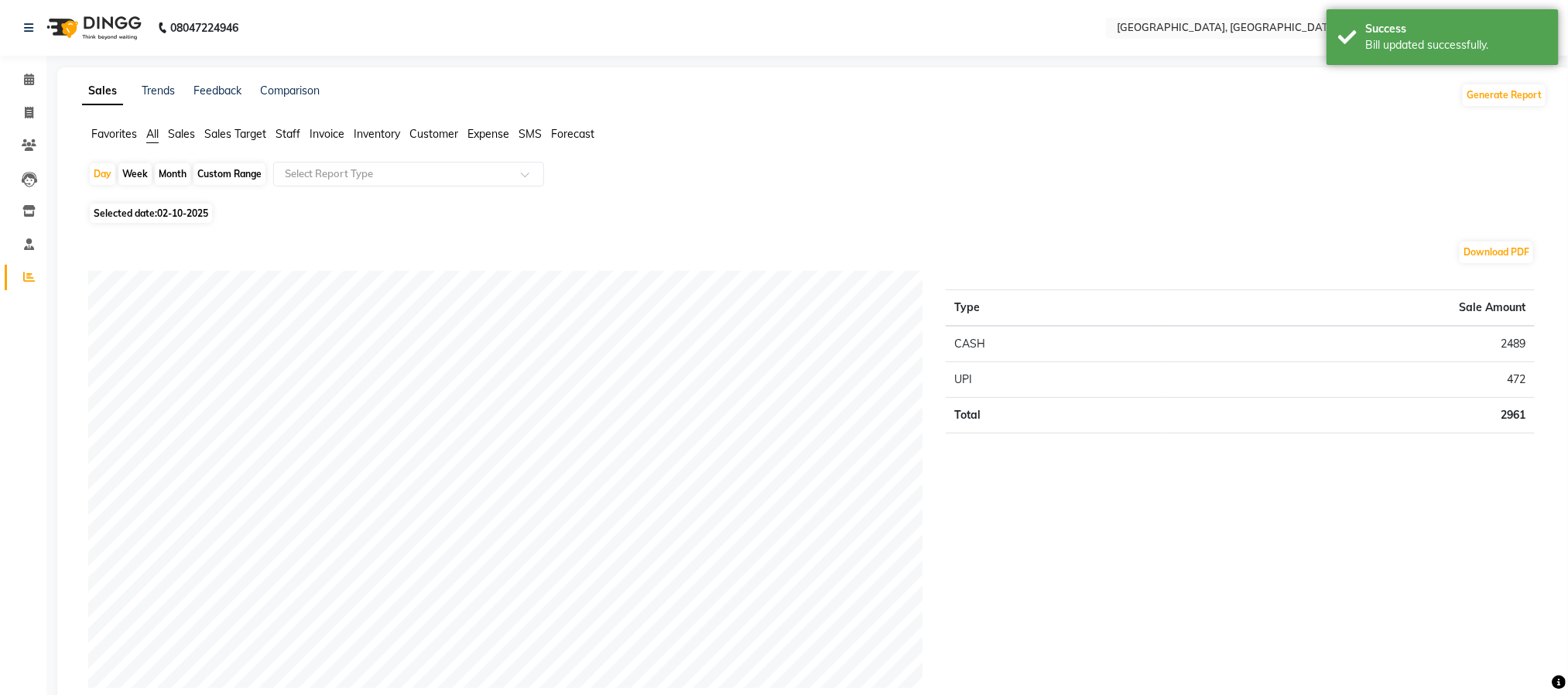
click at [295, 135] on span "Staff" at bounding box center [287, 134] width 25 height 14
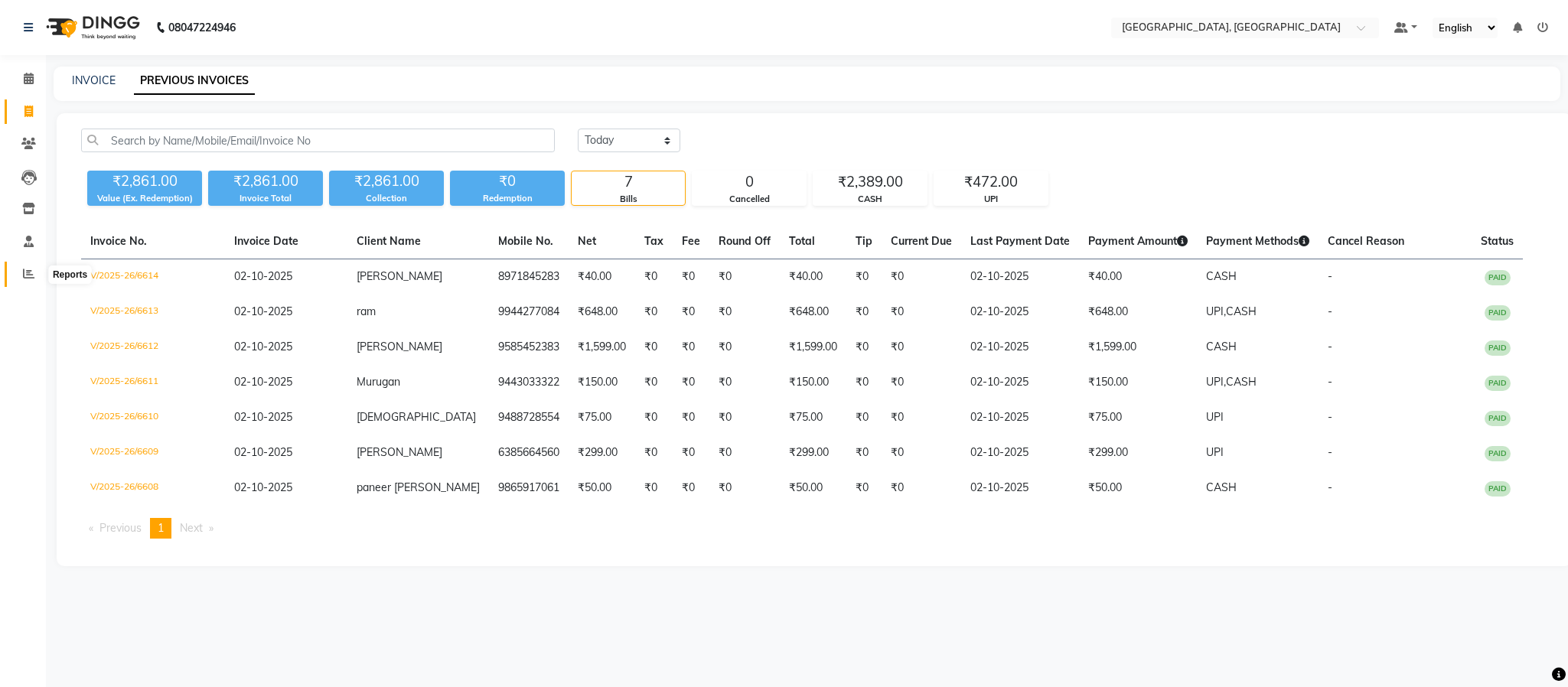
click at [28, 276] on icon at bounding box center [29, 274] width 12 height 12
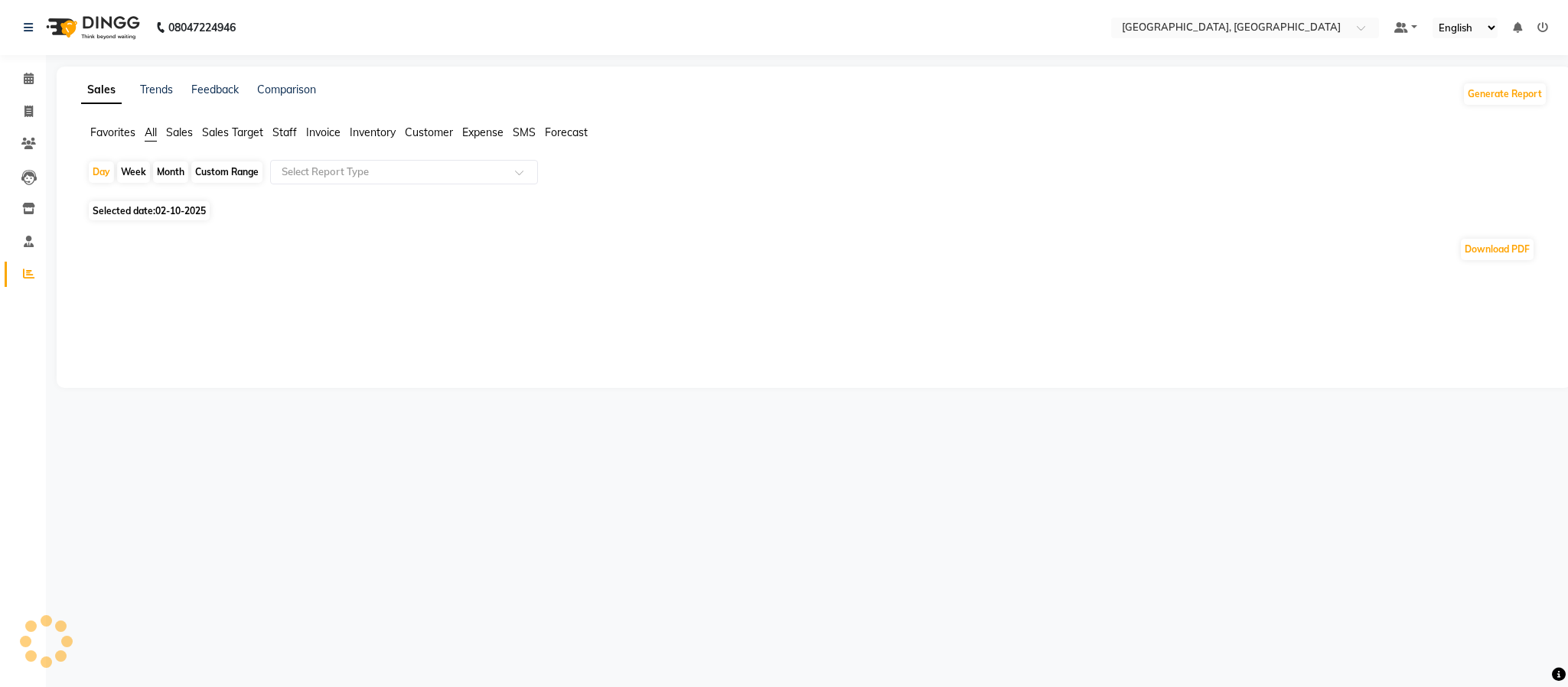
click at [285, 126] on span "Staff" at bounding box center [284, 132] width 24 height 13
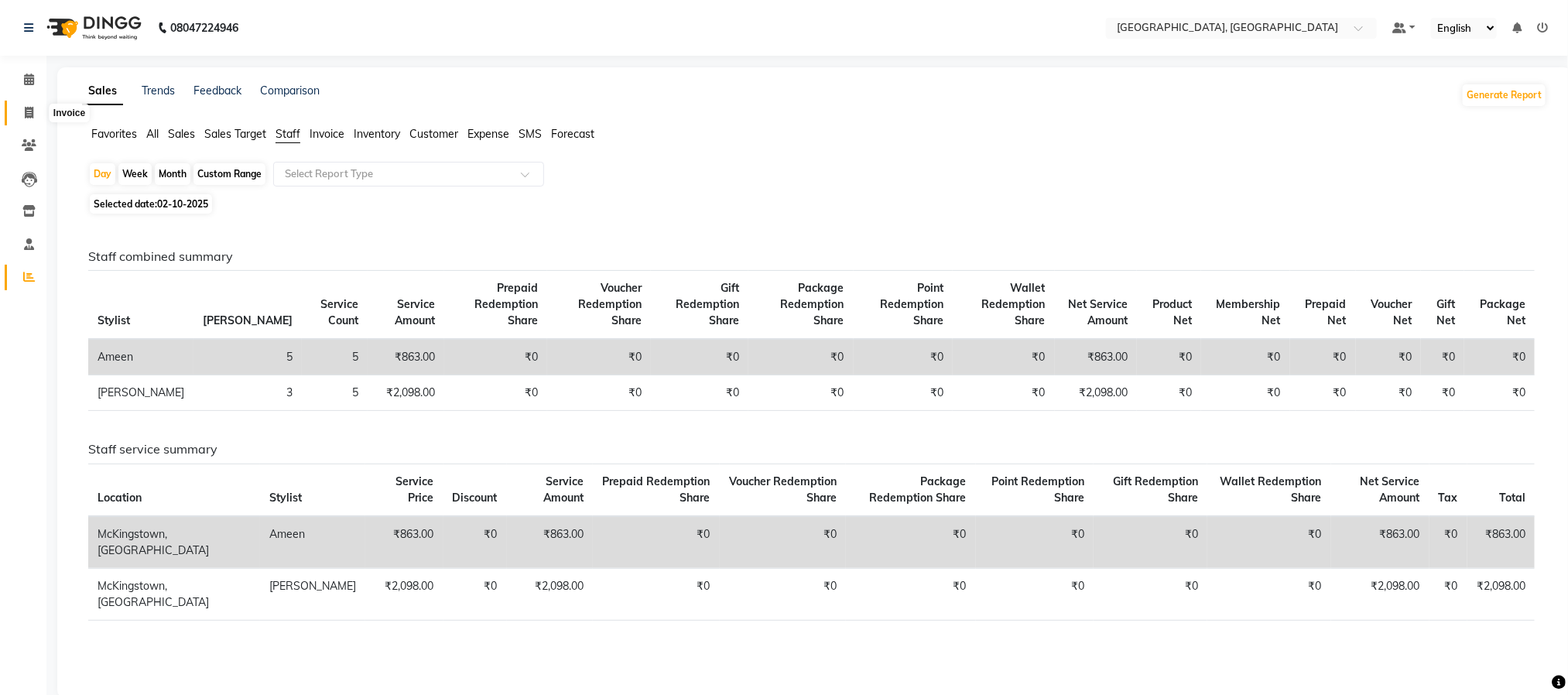
click at [26, 119] on span at bounding box center [29, 113] width 27 height 18
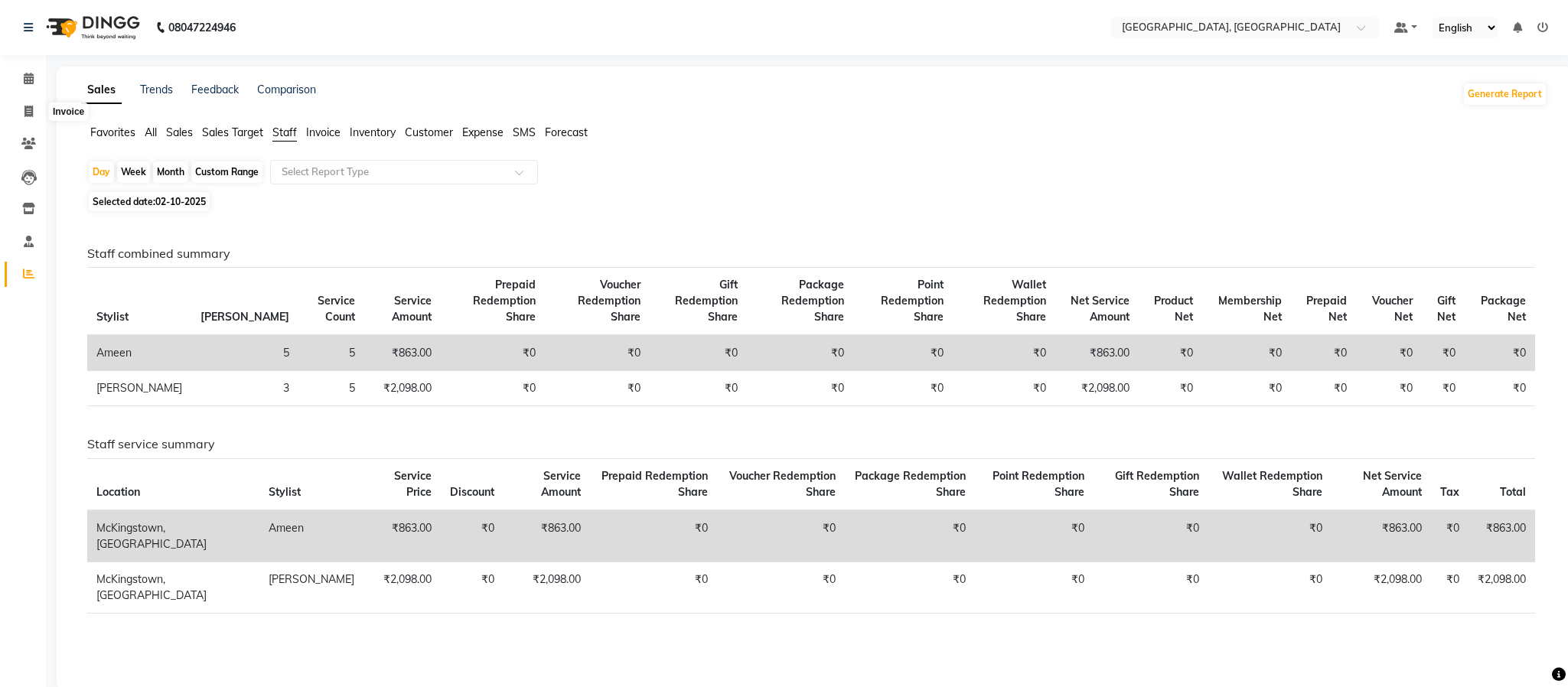
select select "4977"
select select "service"
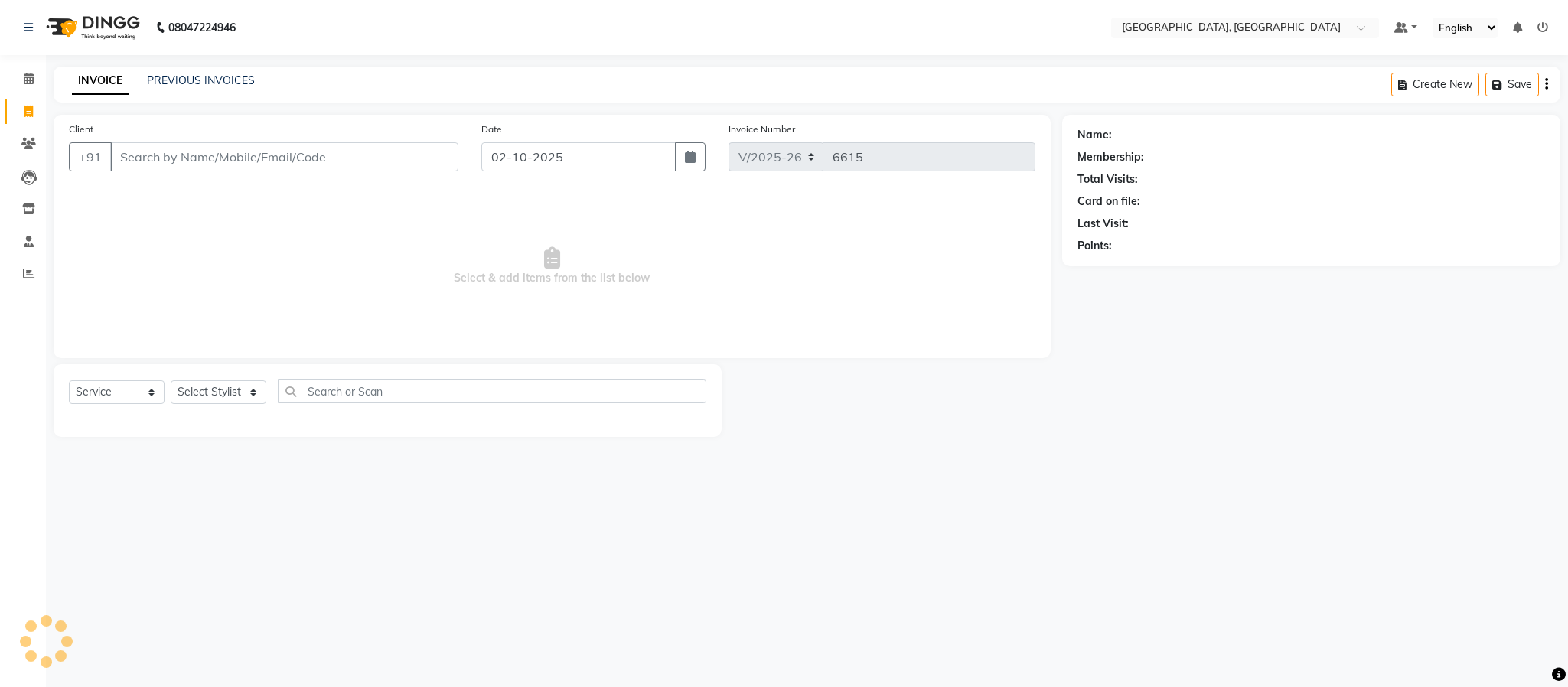
click at [214, 154] on input "Client" at bounding box center [284, 157] width 348 height 29
type input "792583667"
click at [437, 164] on span "Add Client" at bounding box center [419, 157] width 61 height 15
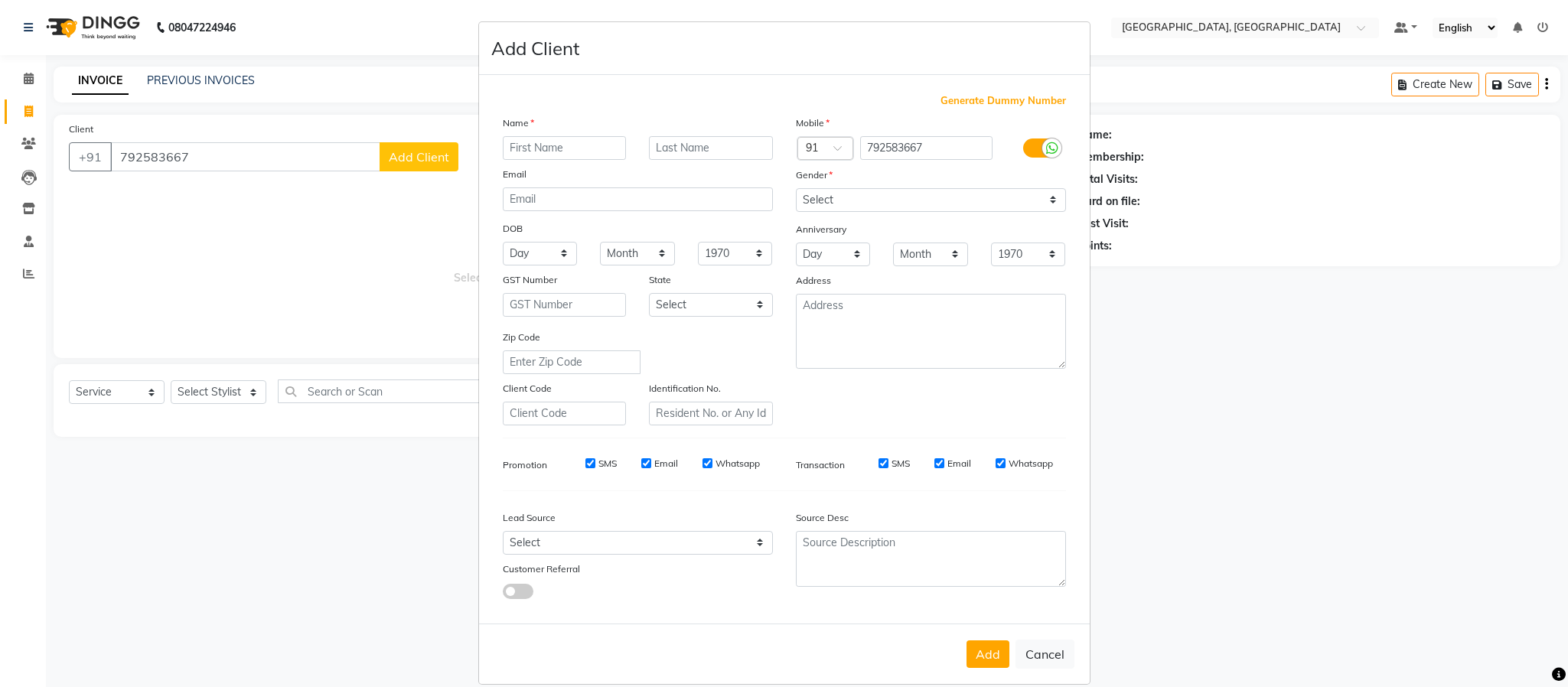
click at [574, 155] on input "text" at bounding box center [564, 148] width 124 height 24
type input "rajesh"
click at [905, 205] on select "Select [DEMOGRAPHIC_DATA] [DEMOGRAPHIC_DATA] Other Prefer Not To Say" at bounding box center [931, 200] width 270 height 24
select select "[DEMOGRAPHIC_DATA]"
click at [796, 189] on select "Select [DEMOGRAPHIC_DATA] [DEMOGRAPHIC_DATA] Other Prefer Not To Say" at bounding box center [931, 200] width 270 height 24
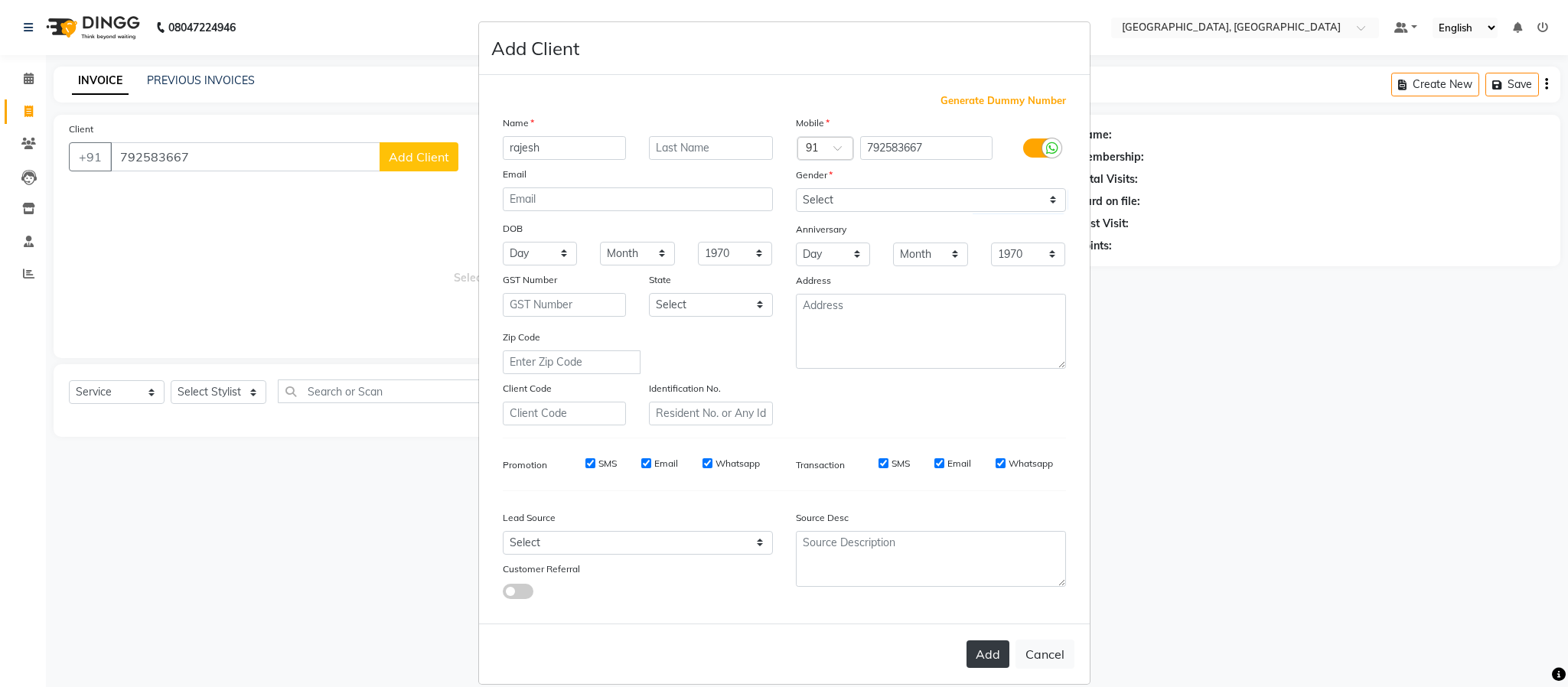
click at [978, 650] on button "Add" at bounding box center [988, 654] width 43 height 28
click at [889, 205] on div "Gender" at bounding box center [931, 196] width 293 height 21
click at [1043, 677] on div "Add Cancel" at bounding box center [784, 654] width 611 height 61
click at [1016, 654] on button "Cancel" at bounding box center [1045, 654] width 59 height 29
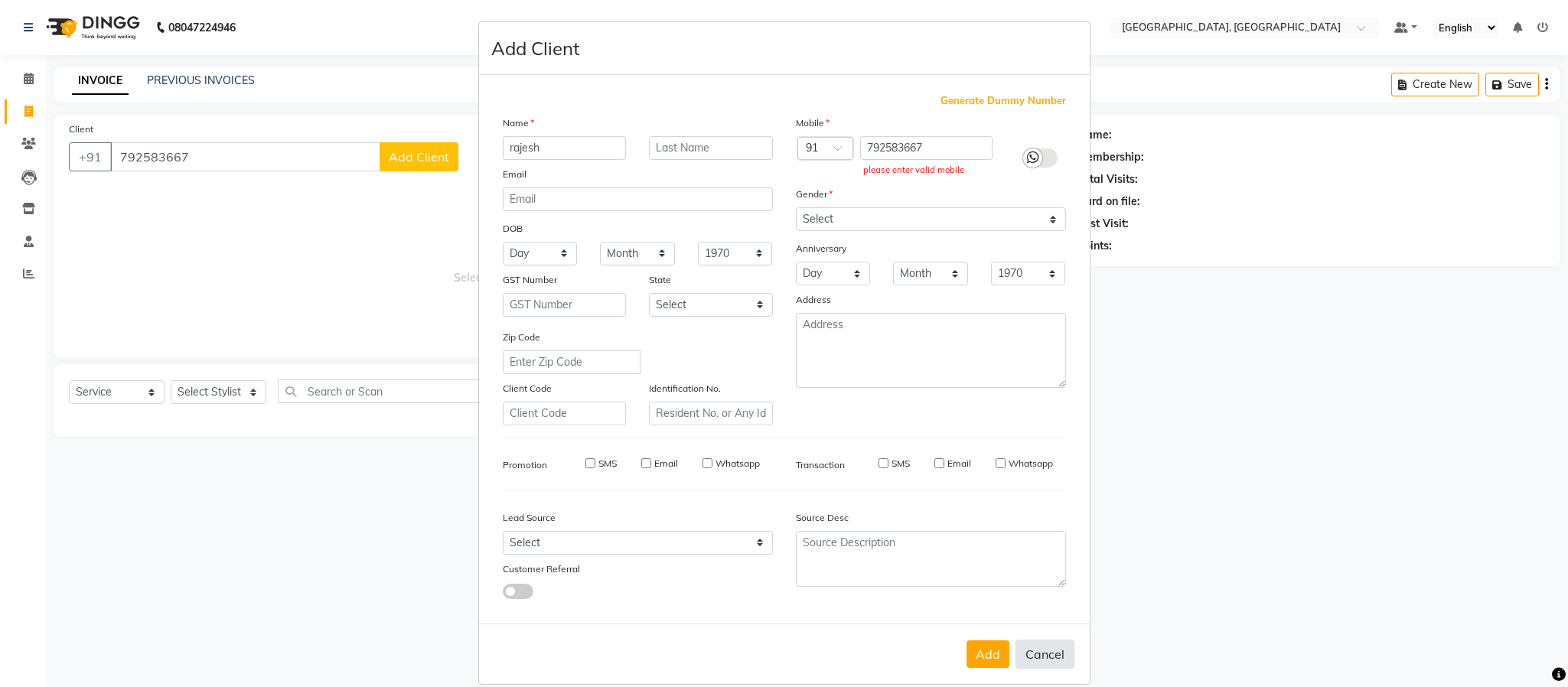
select select
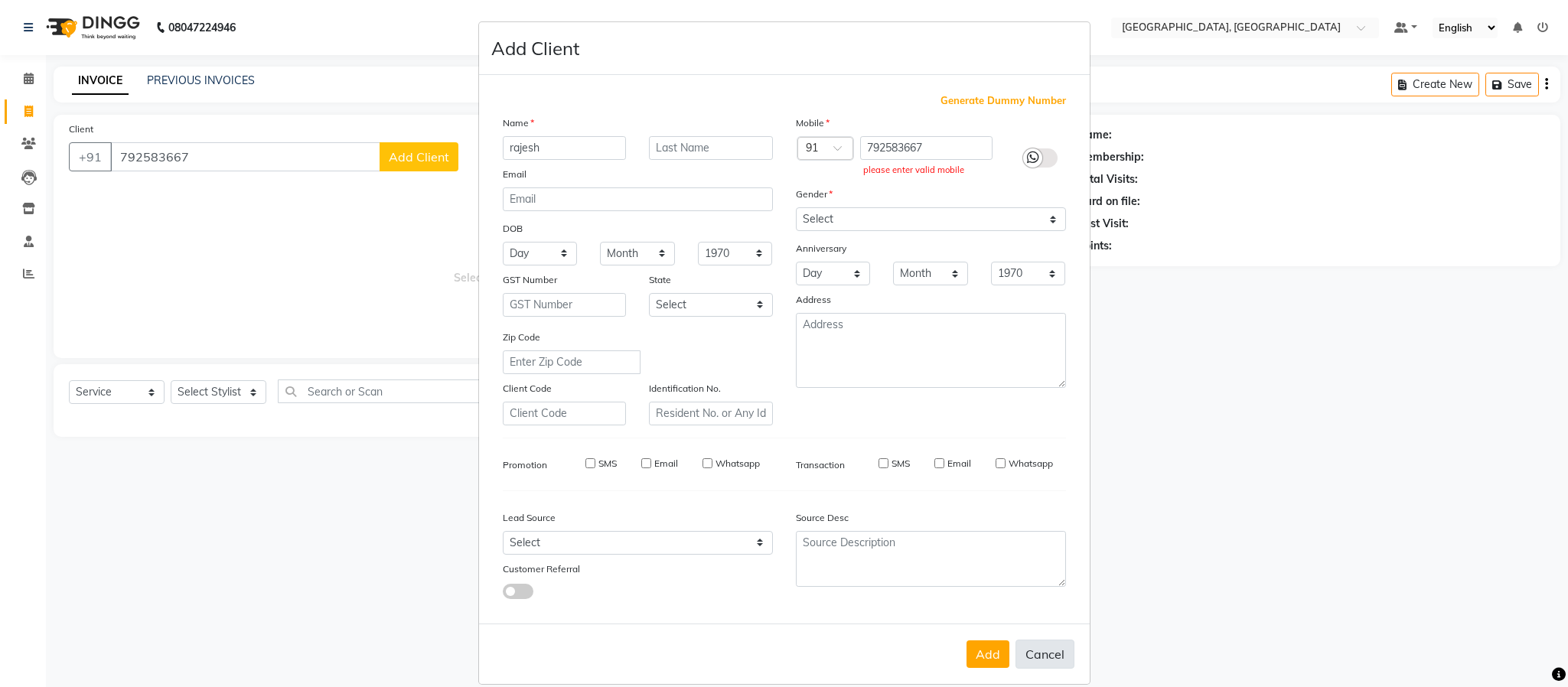
select select
checkbox input "false"
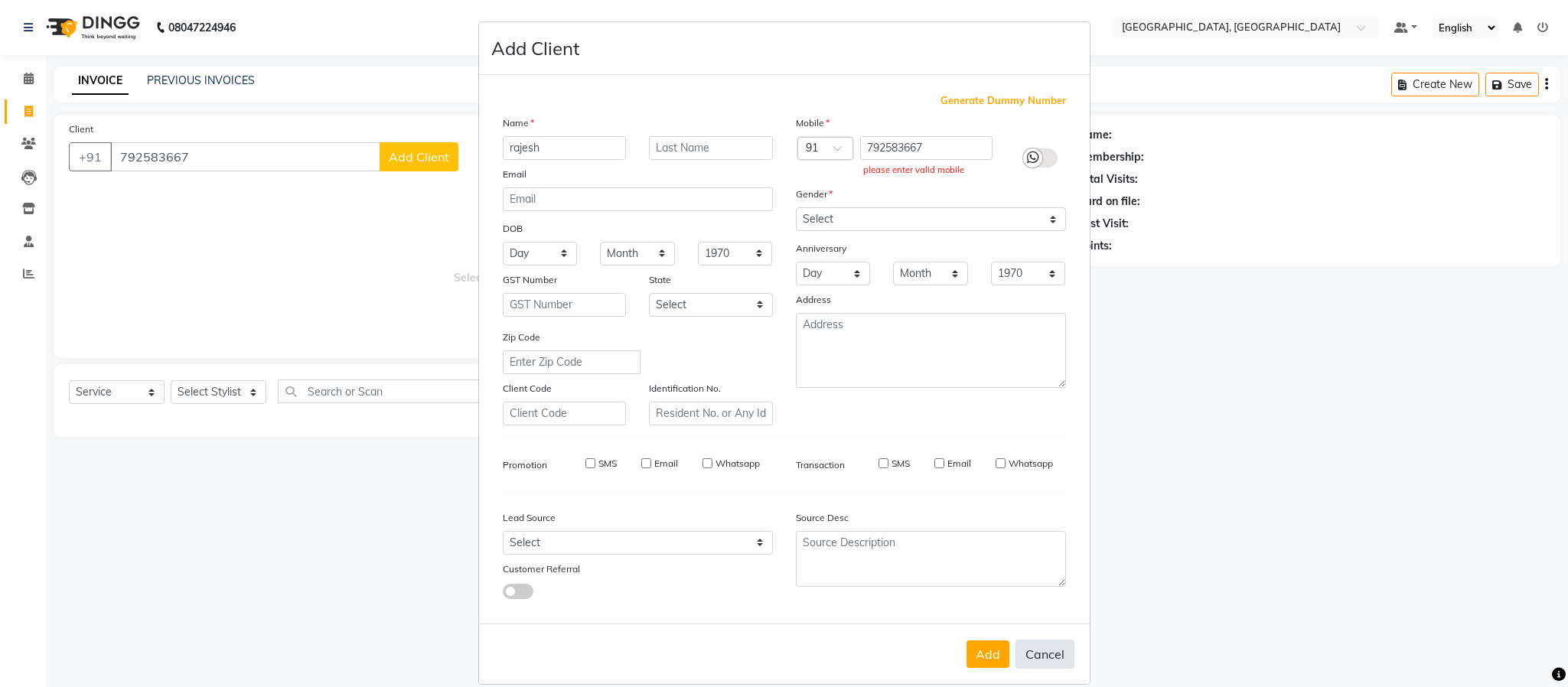
checkbox input "false"
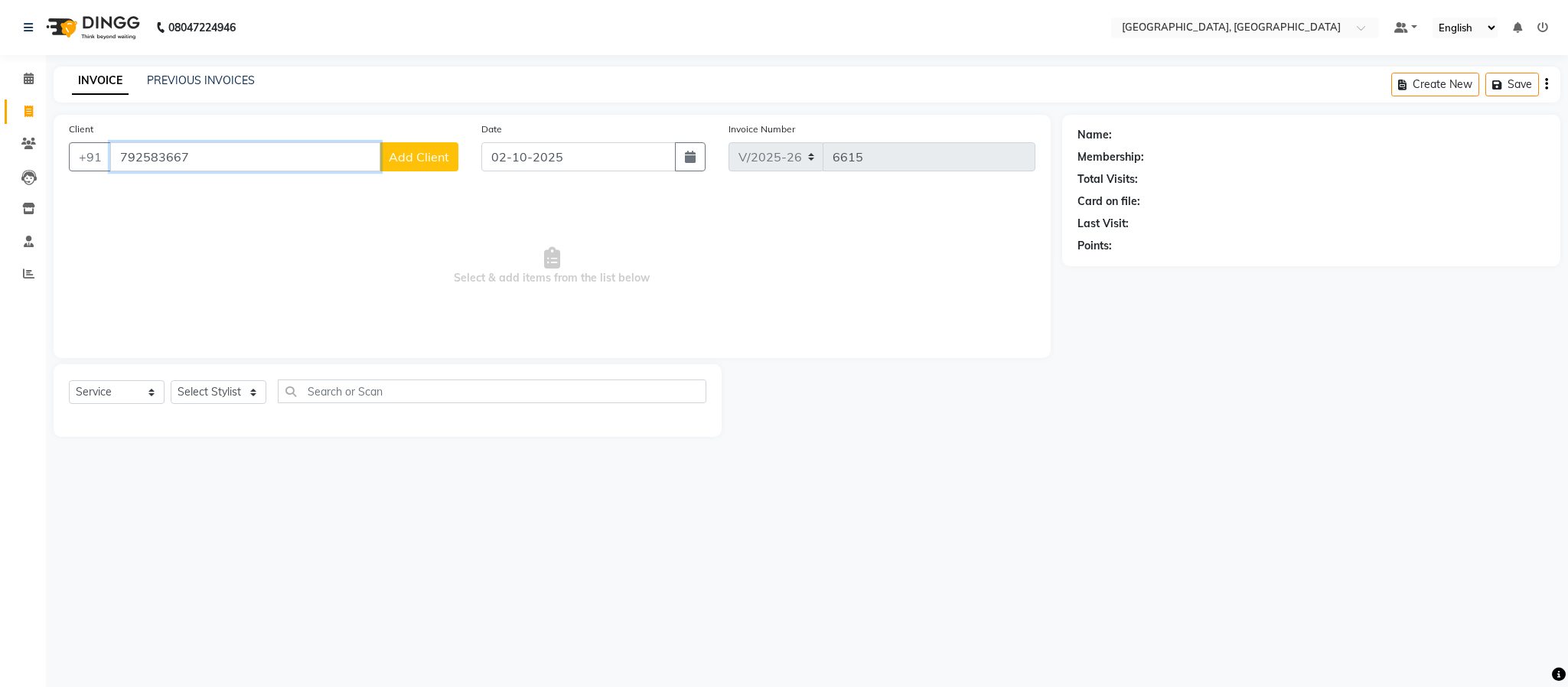
click at [311, 152] on input "792583667" at bounding box center [245, 157] width 270 height 29
type input "7925836672"
click at [412, 147] on button "Add Client" at bounding box center [419, 157] width 79 height 29
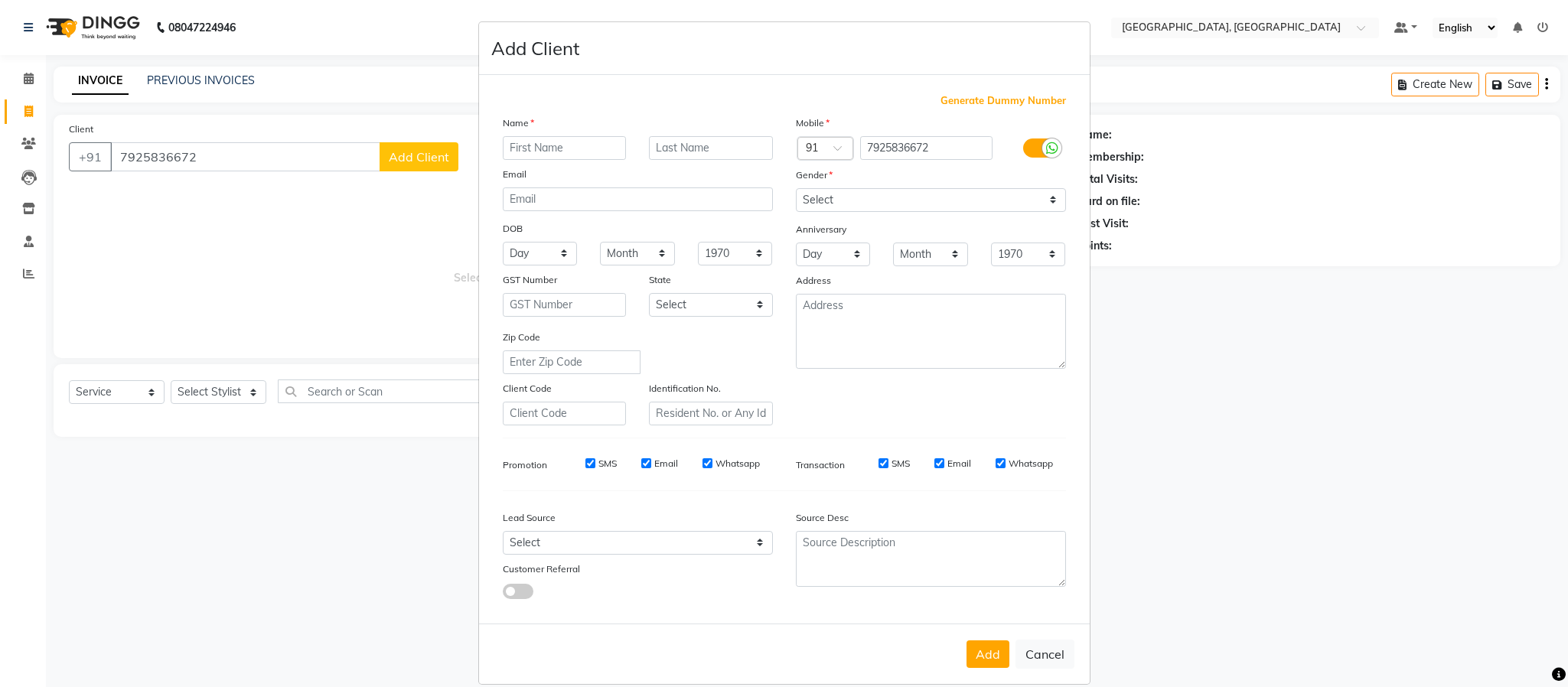
click at [573, 152] on input "text" at bounding box center [564, 148] width 124 height 24
type input "rajesh"
click at [949, 202] on select "Select [DEMOGRAPHIC_DATA] [DEMOGRAPHIC_DATA] Other Prefer Not To Say" at bounding box center [931, 200] width 270 height 24
click at [943, 205] on select "Select [DEMOGRAPHIC_DATA] [DEMOGRAPHIC_DATA] Other Prefer Not To Say" at bounding box center [931, 200] width 270 height 24
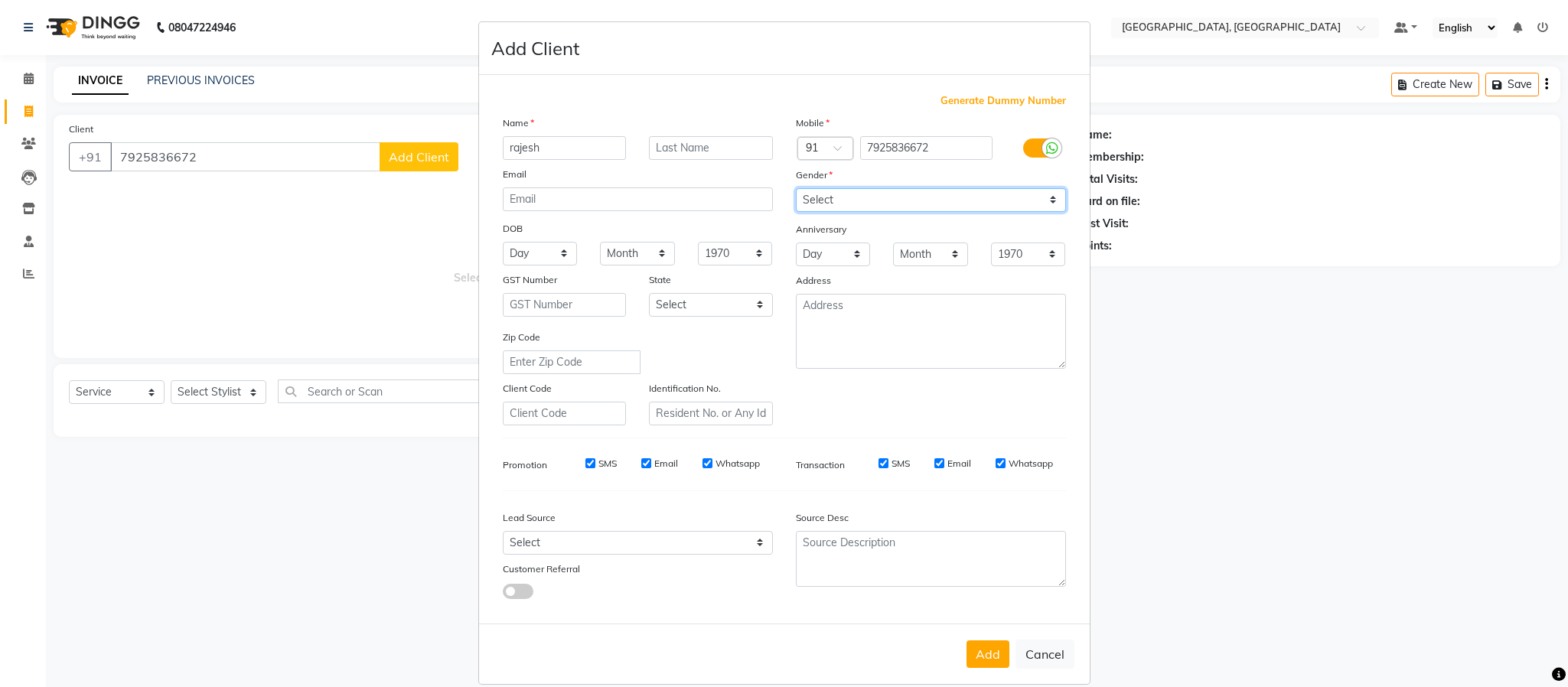
select select "[DEMOGRAPHIC_DATA]"
click at [796, 189] on select "Select [DEMOGRAPHIC_DATA] [DEMOGRAPHIC_DATA] Other Prefer Not To Say" at bounding box center [931, 200] width 270 height 24
click at [990, 657] on button "Add" at bounding box center [988, 654] width 43 height 28
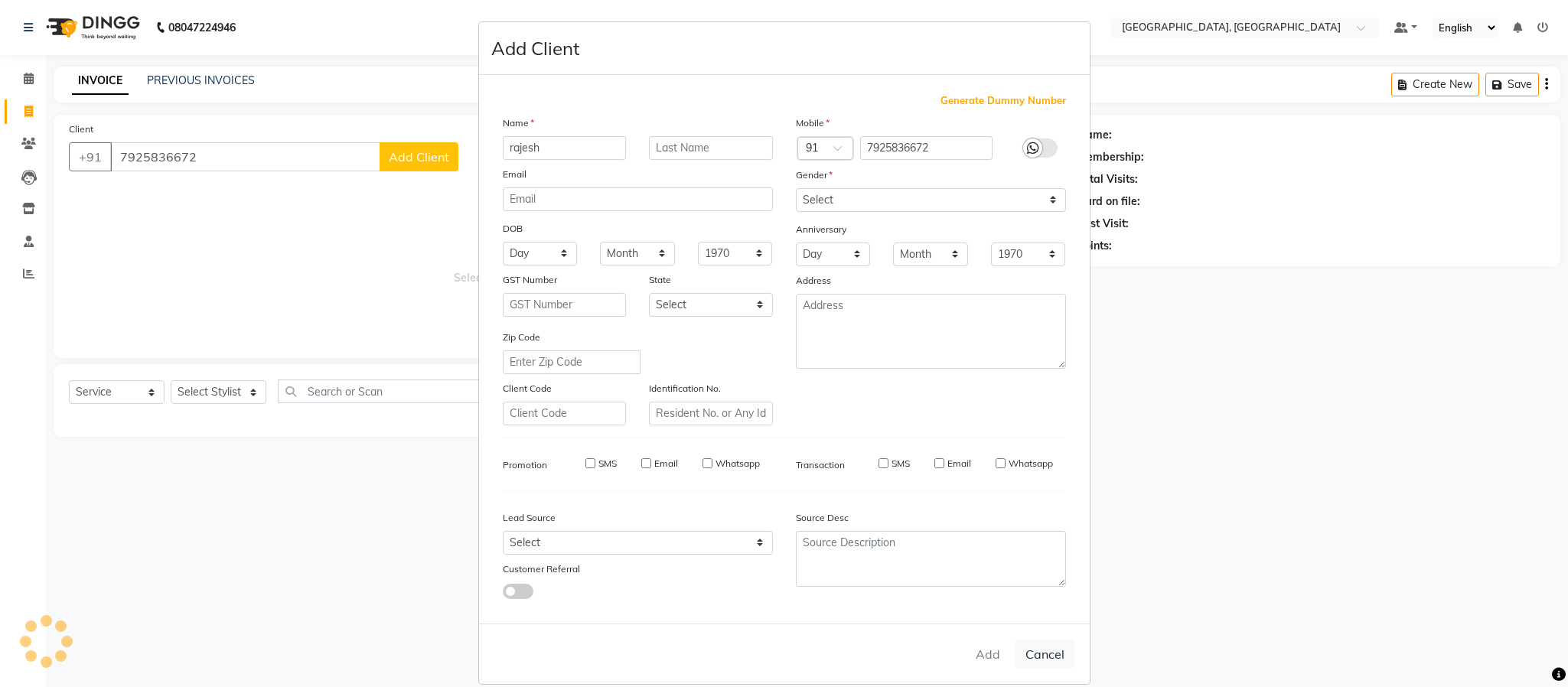
select select
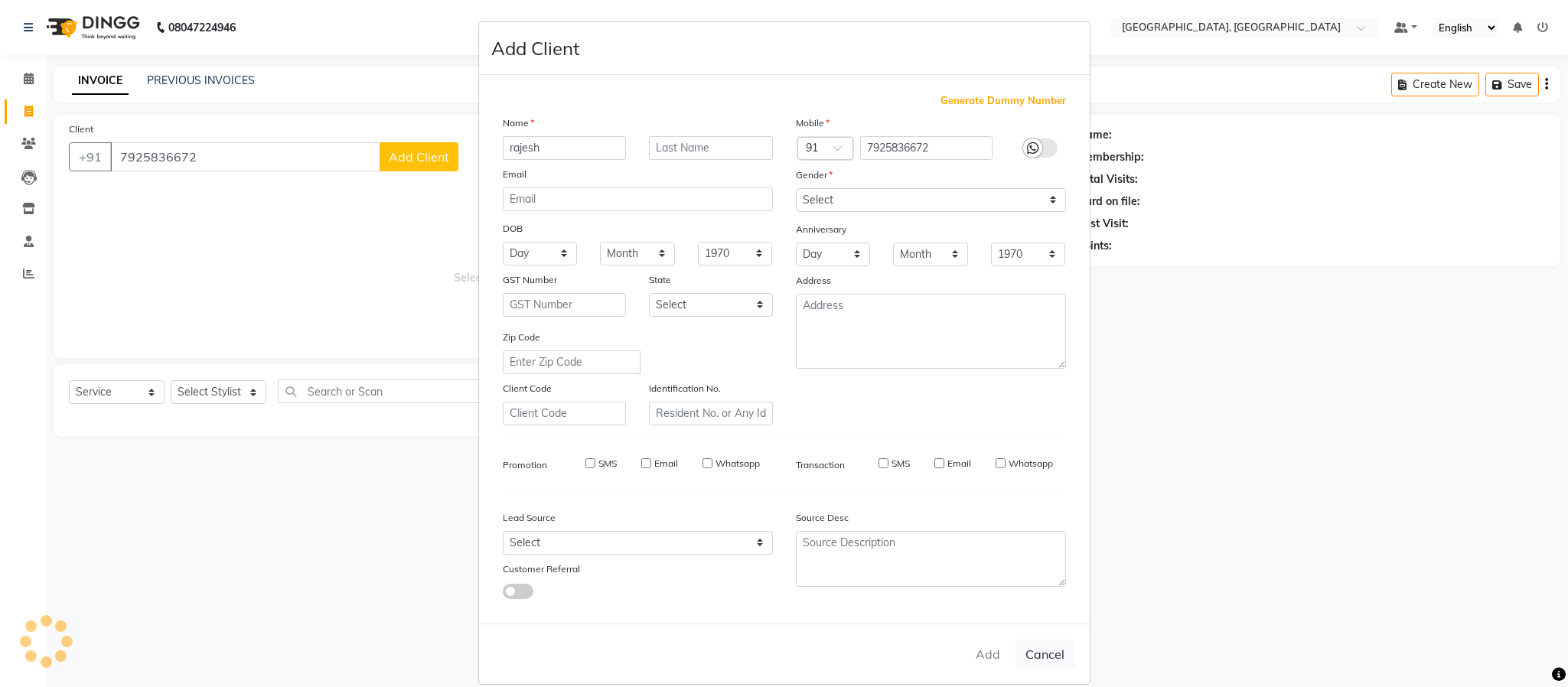
select select
checkbox input "false"
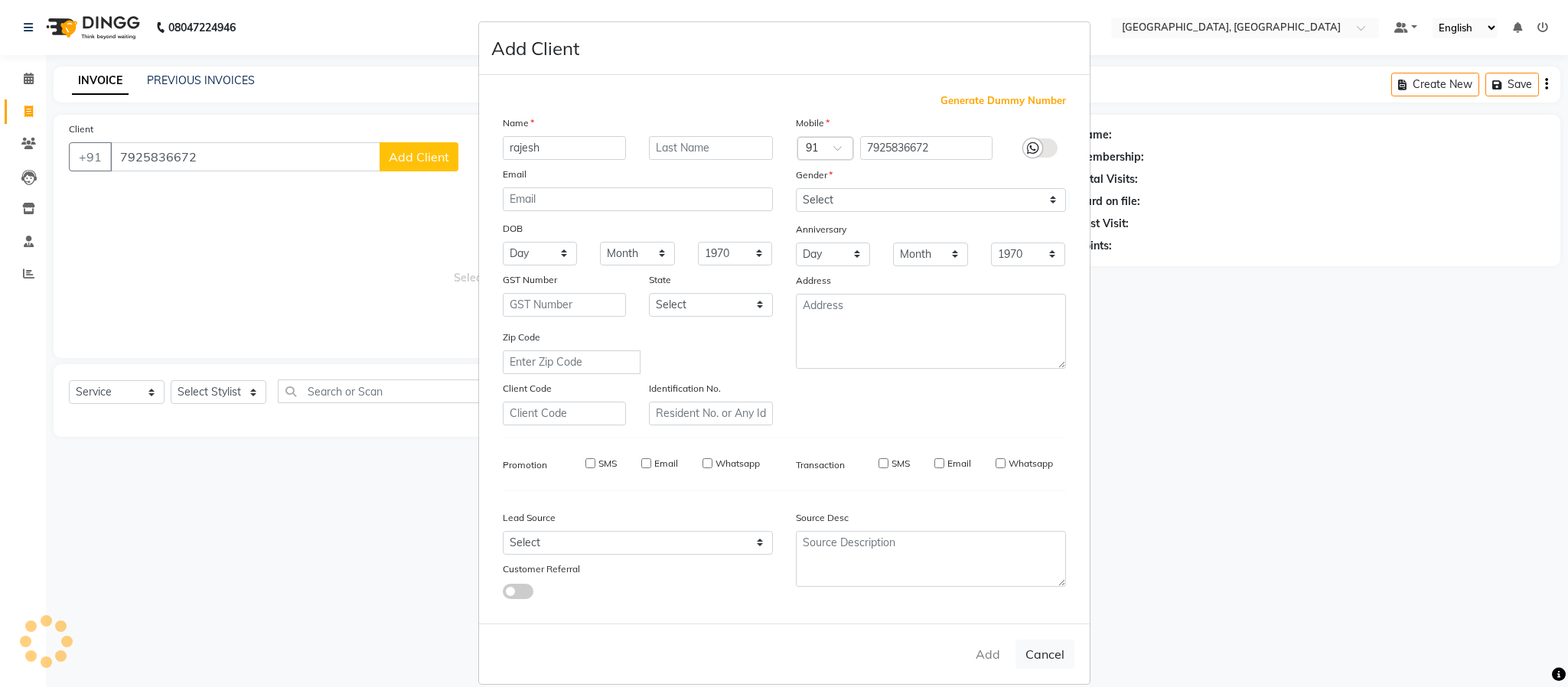
checkbox input "false"
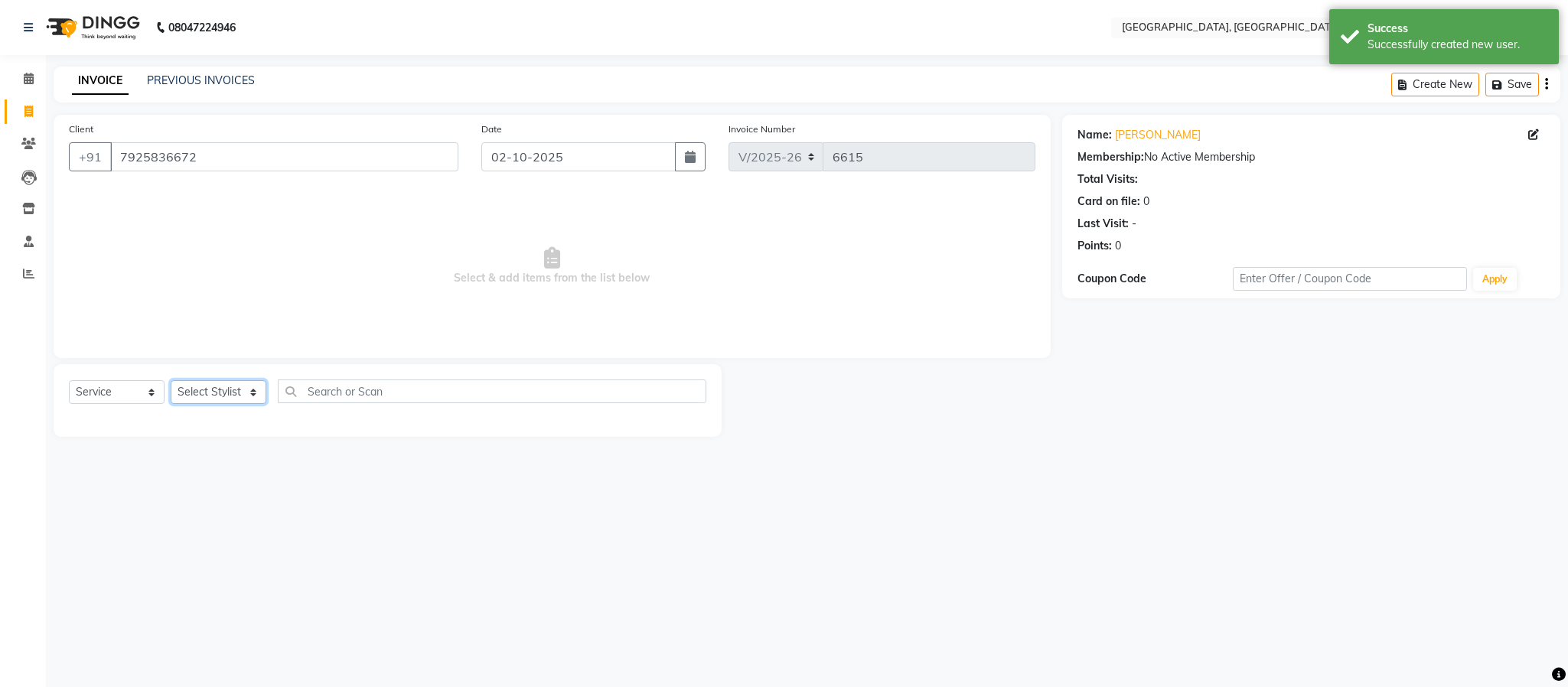
click at [226, 390] on select "Select Stylist Ameen House Keeping Istekar McKingstown [PERSON_NAME] Prathiswar…" at bounding box center [219, 392] width 96 height 24
select select "59056"
click at [171, 381] on select "Select Stylist Ameen House Keeping Istekar McKingstown [PERSON_NAME] Prathiswar…" at bounding box center [219, 392] width 96 height 24
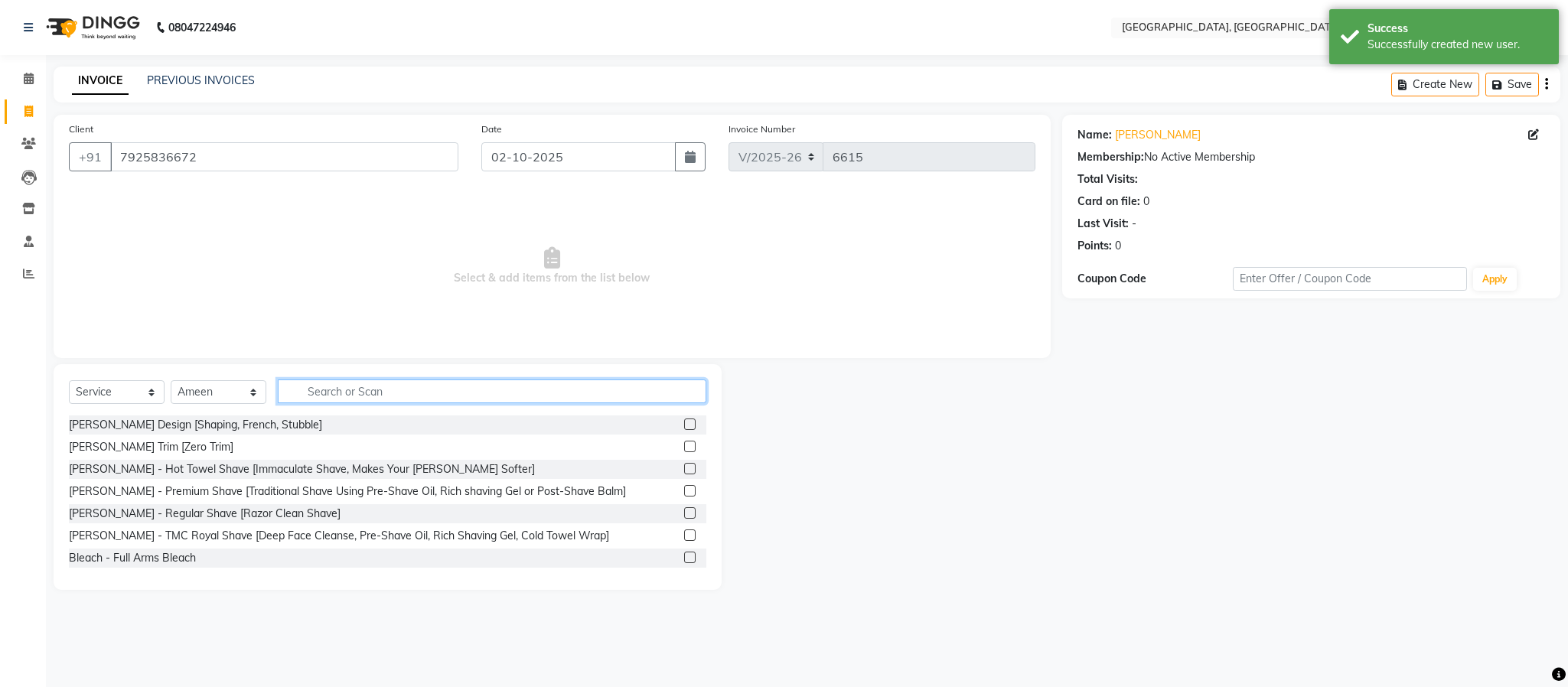
click at [388, 389] on input "text" at bounding box center [492, 391] width 429 height 24
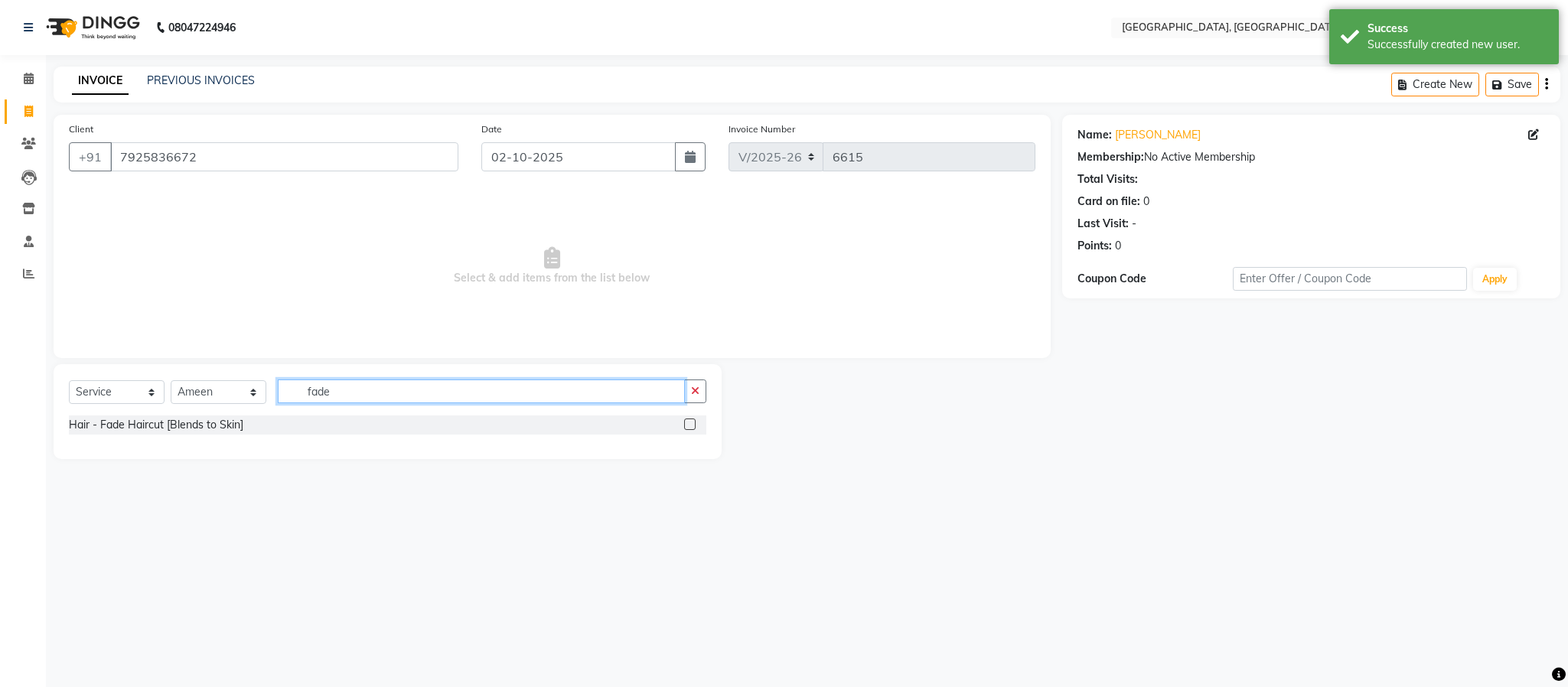
type input "fade"
click at [689, 418] on label at bounding box center [690, 424] width 12 height 12
click at [689, 420] on input "checkbox" at bounding box center [689, 425] width 10 height 10
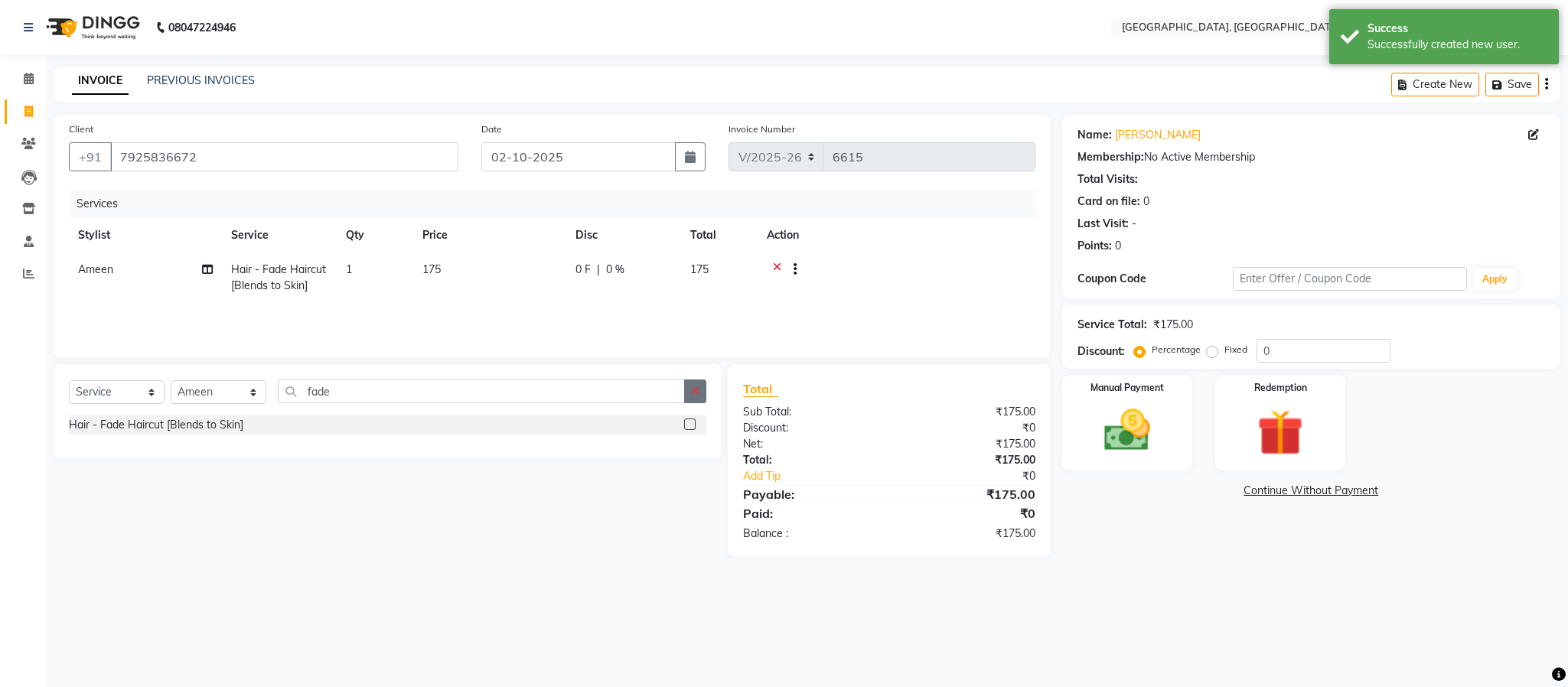
checkbox input "false"
click at [696, 391] on icon "button" at bounding box center [695, 391] width 8 height 11
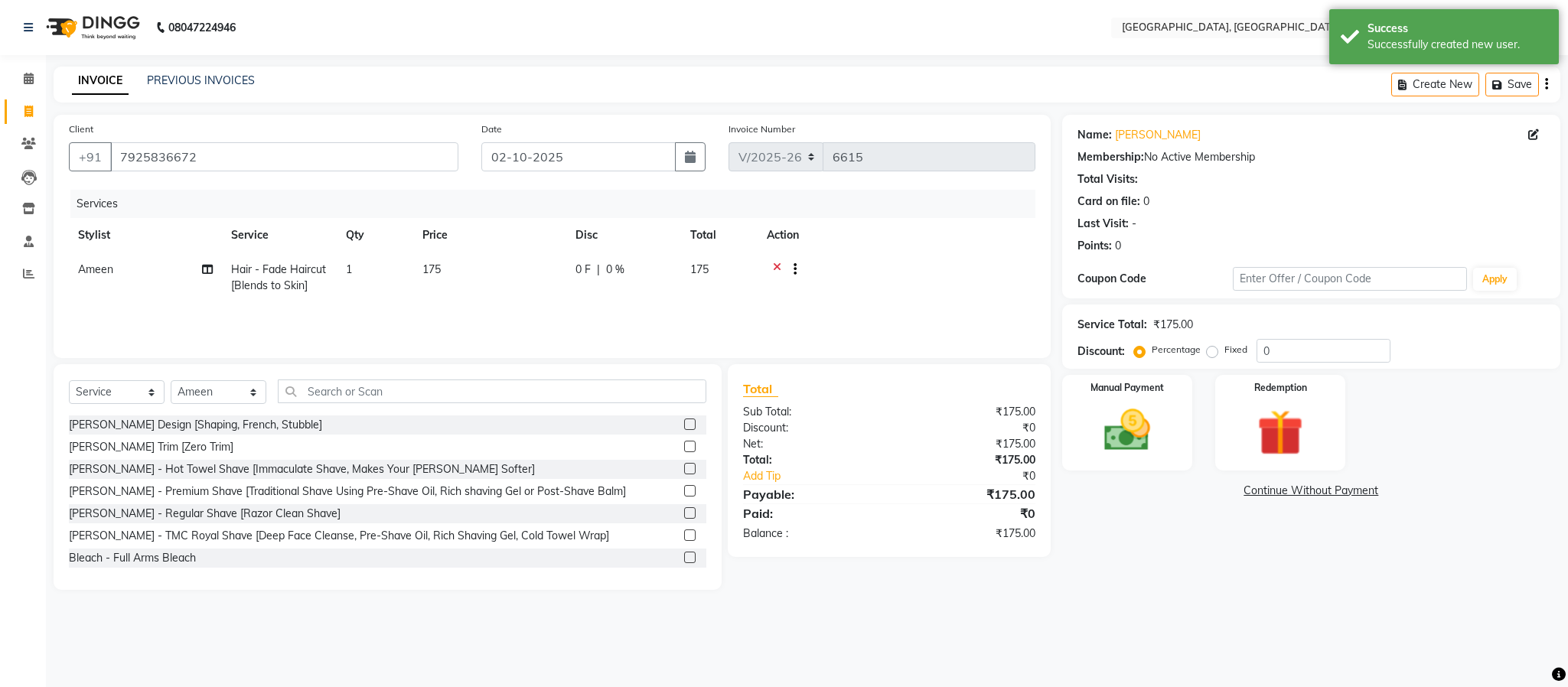
click at [684, 420] on label at bounding box center [690, 424] width 12 height 12
click at [684, 420] on input "checkbox" at bounding box center [689, 425] width 10 height 10
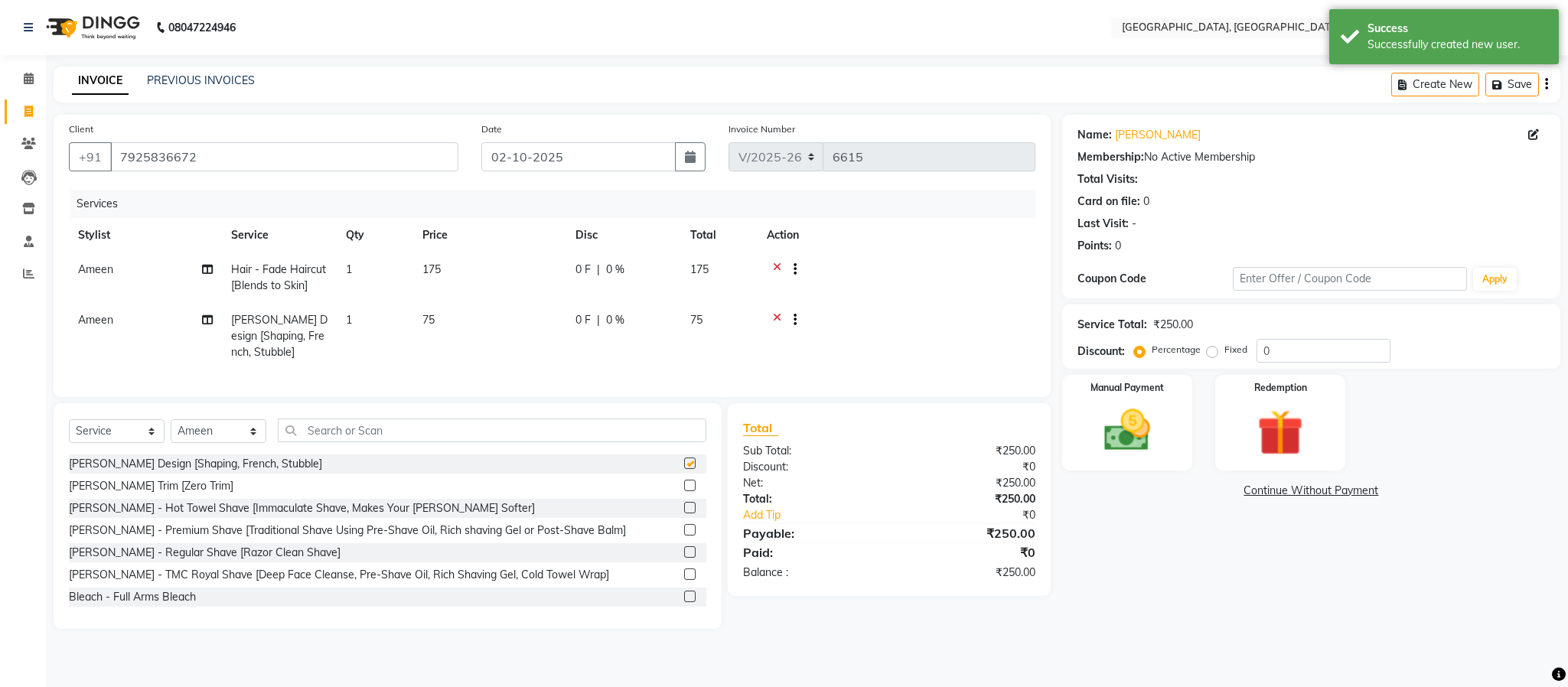
checkbox input "false"
click at [1150, 462] on div "Manual Payment" at bounding box center [1127, 423] width 136 height 99
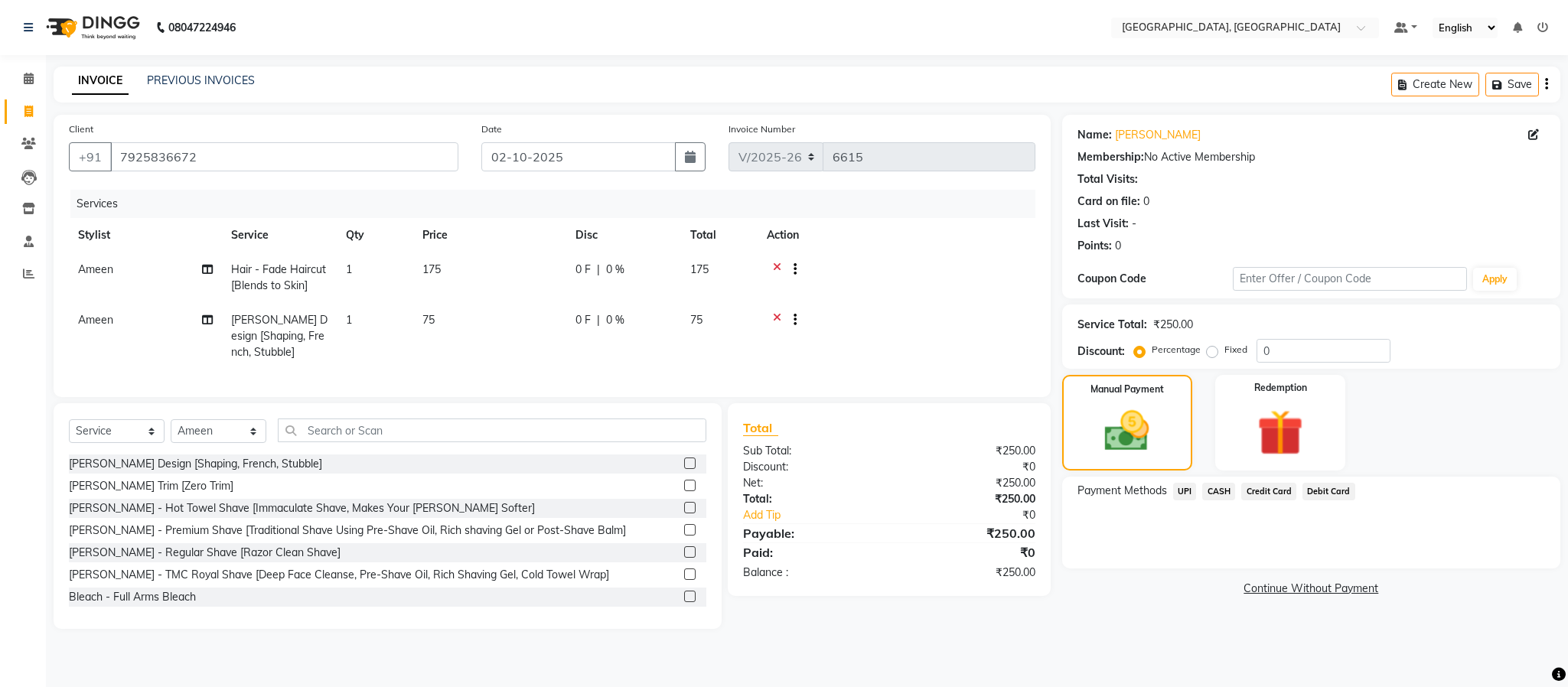
click at [1182, 487] on span "UPI" at bounding box center [1185, 491] width 24 height 18
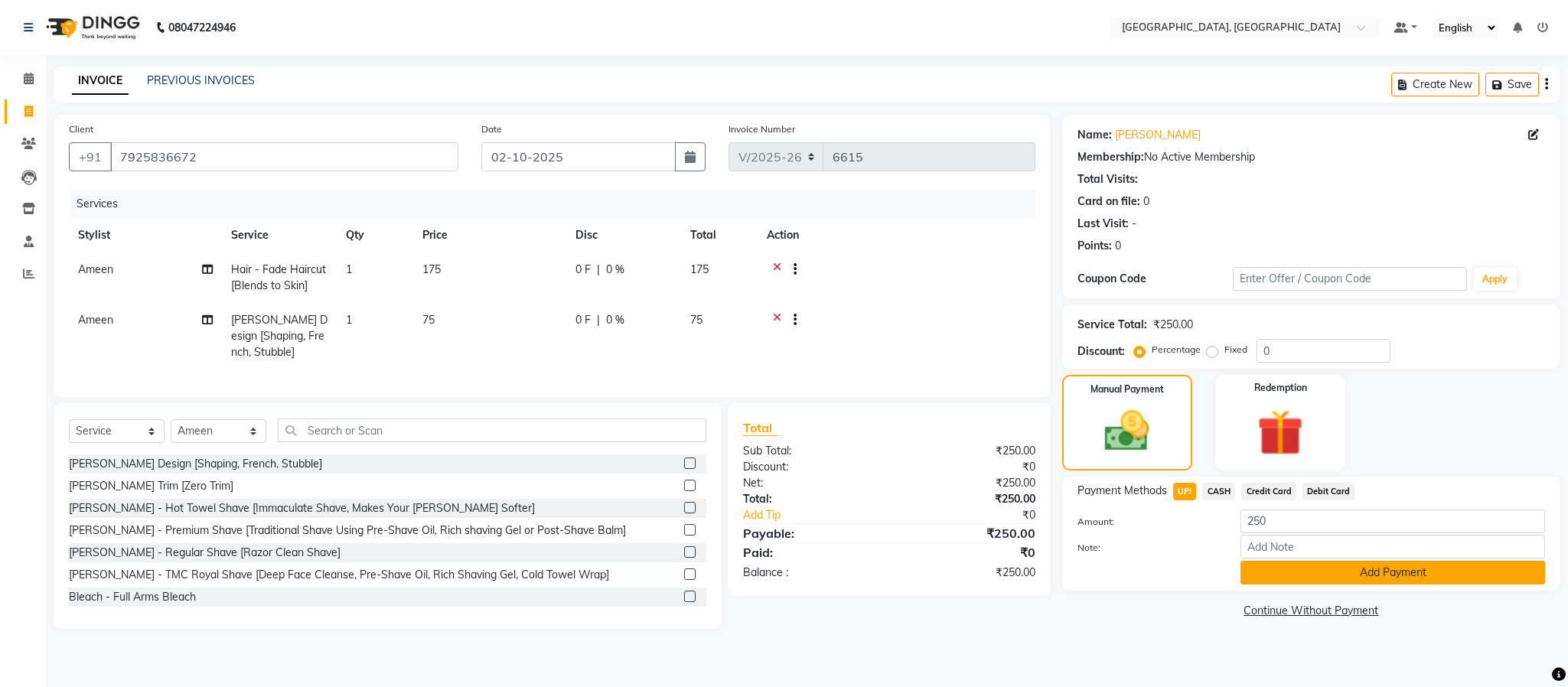
click at [1323, 574] on button "Add Payment" at bounding box center [1393, 572] width 305 height 24
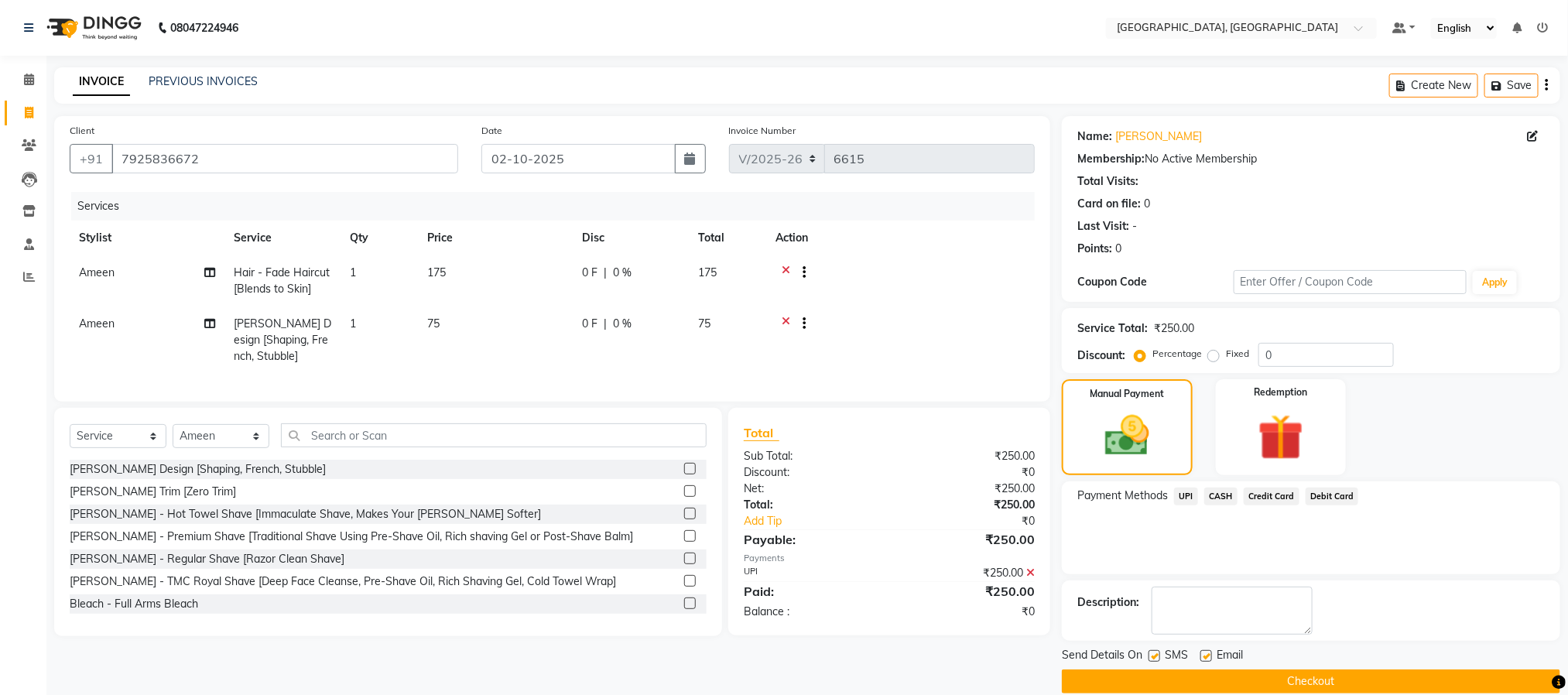
scroll to position [23, 0]
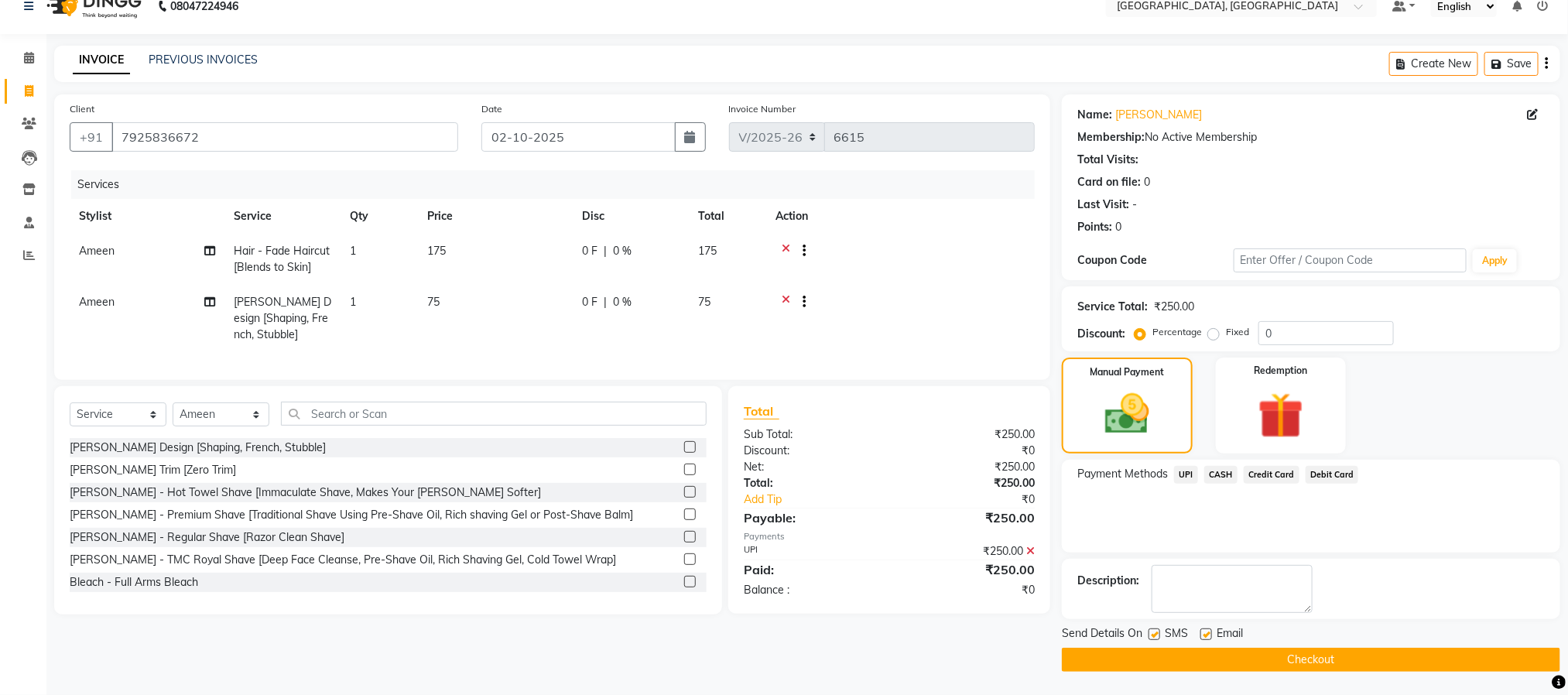
click at [1340, 664] on button "Checkout" at bounding box center [1311, 660] width 498 height 24
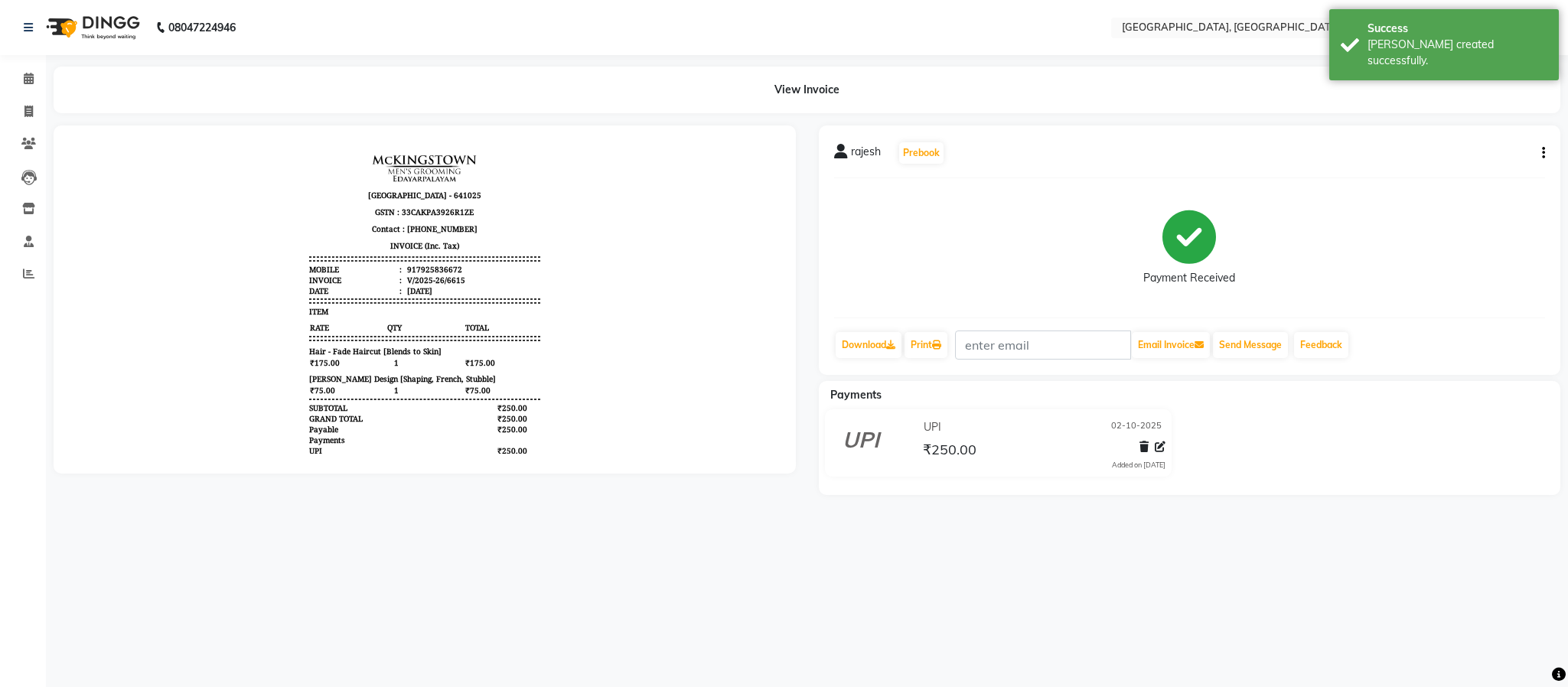
click at [1547, 156] on div "rajesh Prebook Payment Received Download Print Email Invoice Send Message Feedb…" at bounding box center [1189, 250] width 742 height 249
click at [1545, 155] on button "button" at bounding box center [1540, 153] width 9 height 16
click at [1499, 149] on div "Edit Item Staff" at bounding box center [1466, 152] width 104 height 19
select select
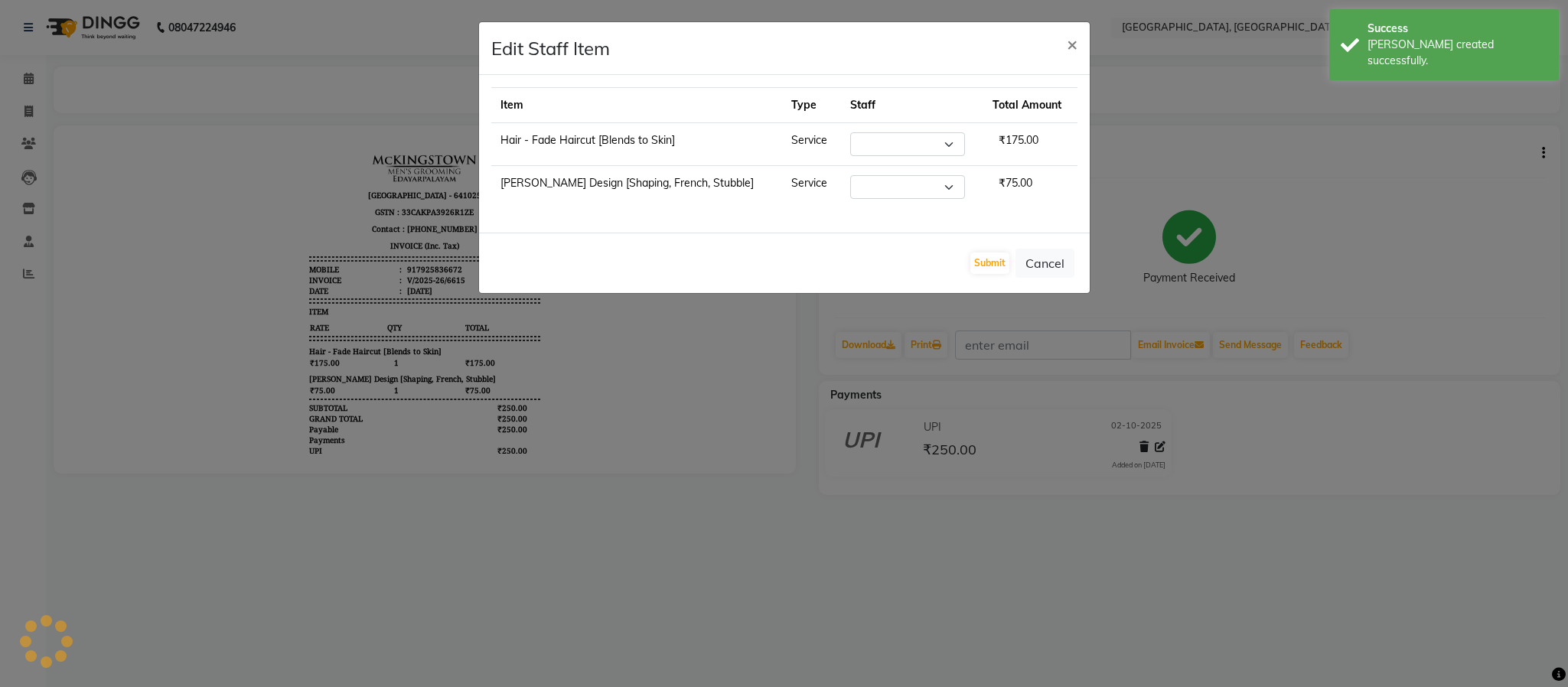
select select "59056"
click at [1373, 178] on ngb-modal-window "Edit Staff Item × Item Type Staff Total Amount Hair - Fade Haircut [Blends to S…" at bounding box center [784, 344] width 1568 height 687
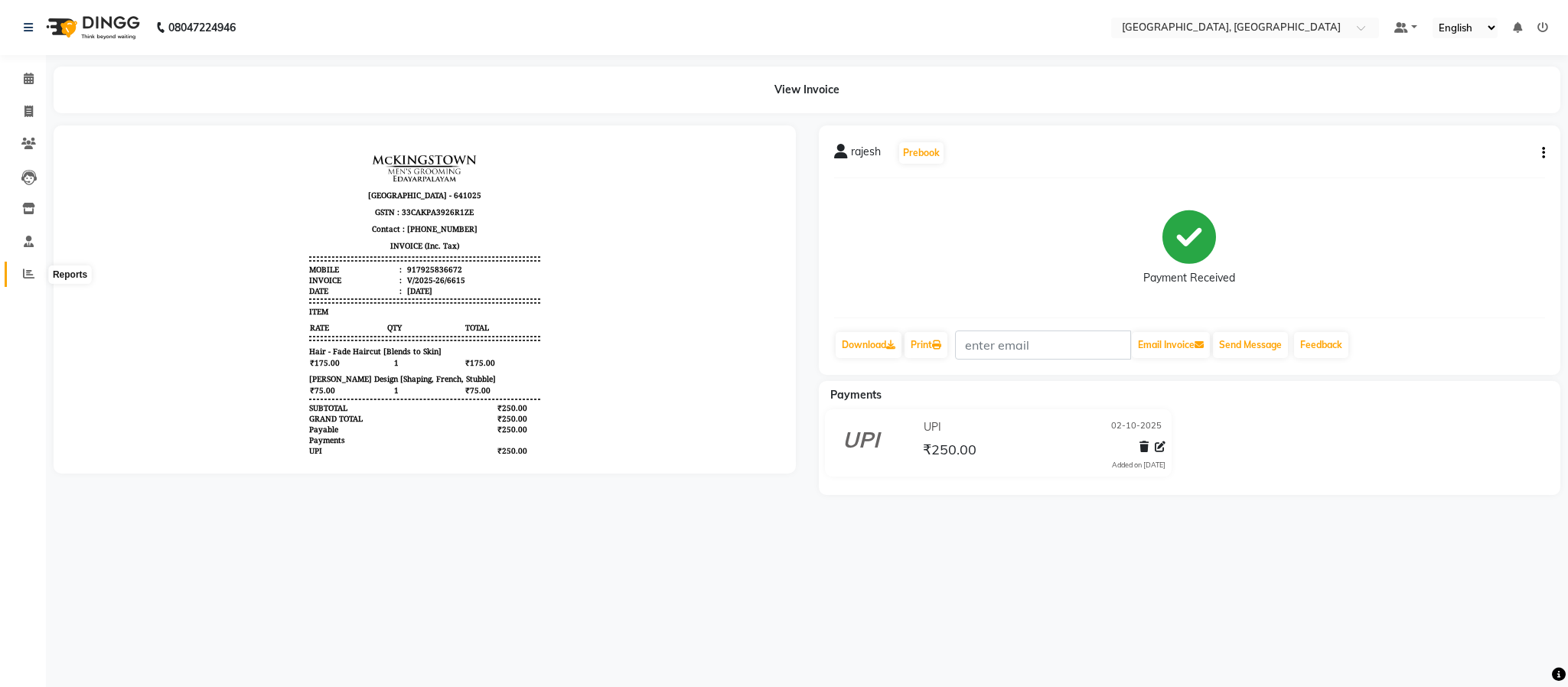
click at [30, 268] on icon at bounding box center [29, 274] width 12 height 12
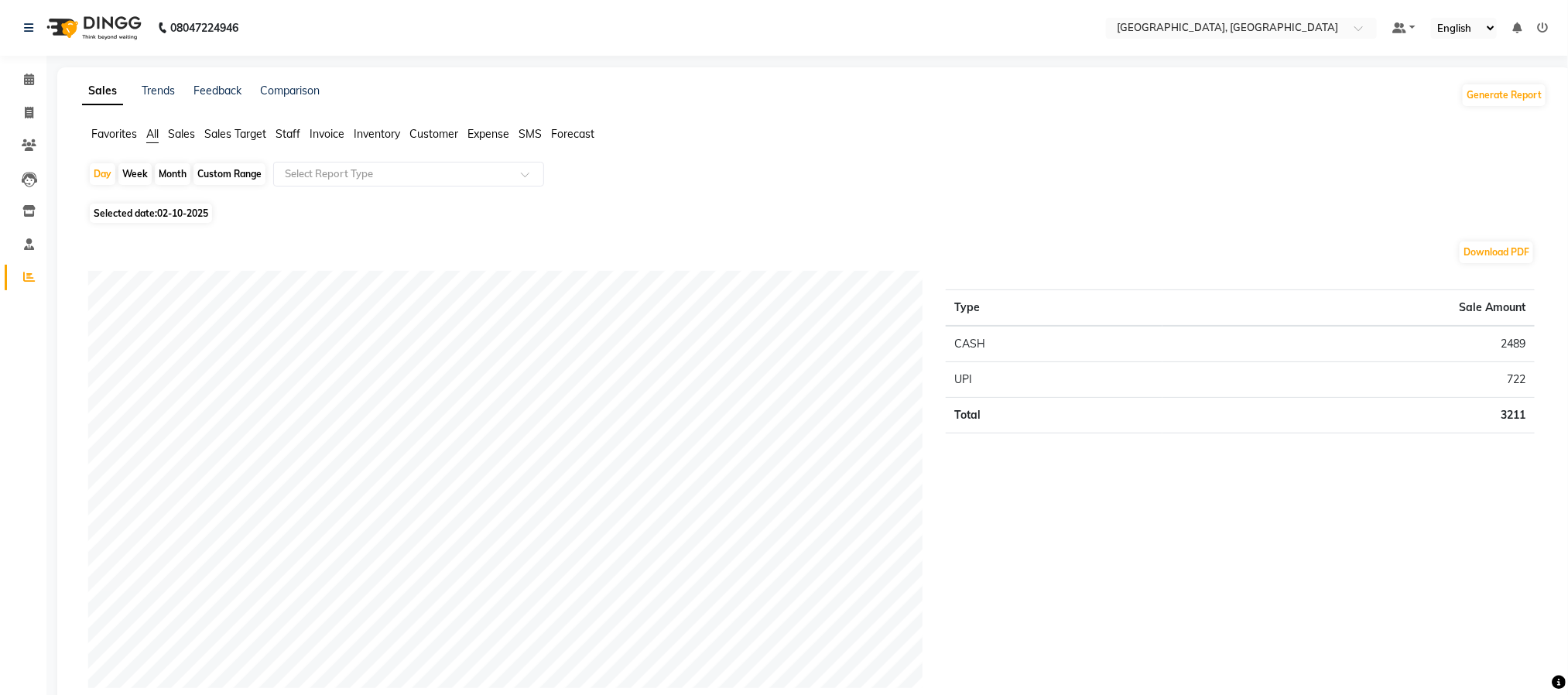
click at [288, 133] on span "Staff" at bounding box center [287, 134] width 25 height 14
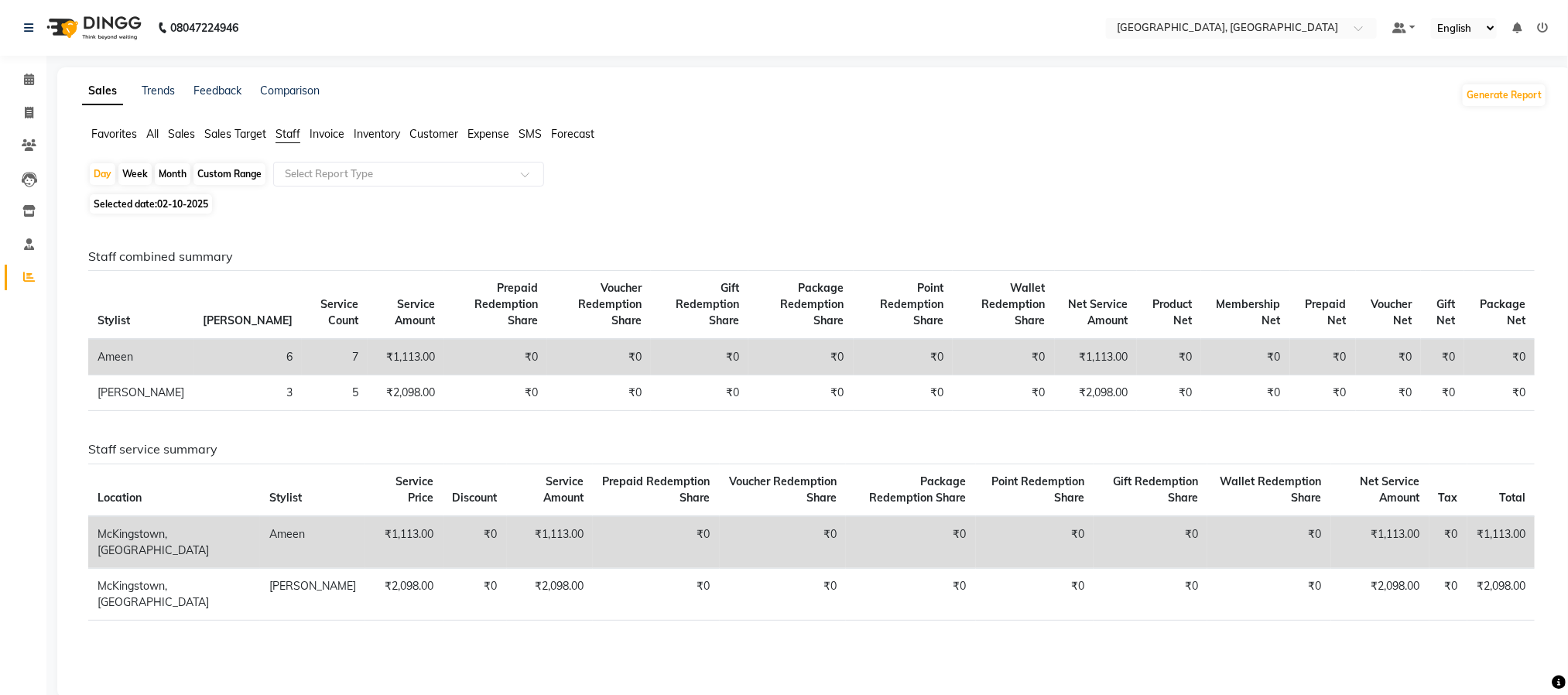
click at [24, 52] on nav "08047224946 Select Location × [GEOGRAPHIC_DATA], Edayarpalayam Default Panel My…" at bounding box center [784, 27] width 1568 height 55
click at [29, 68] on link "Calendar" at bounding box center [23, 80] width 37 height 26
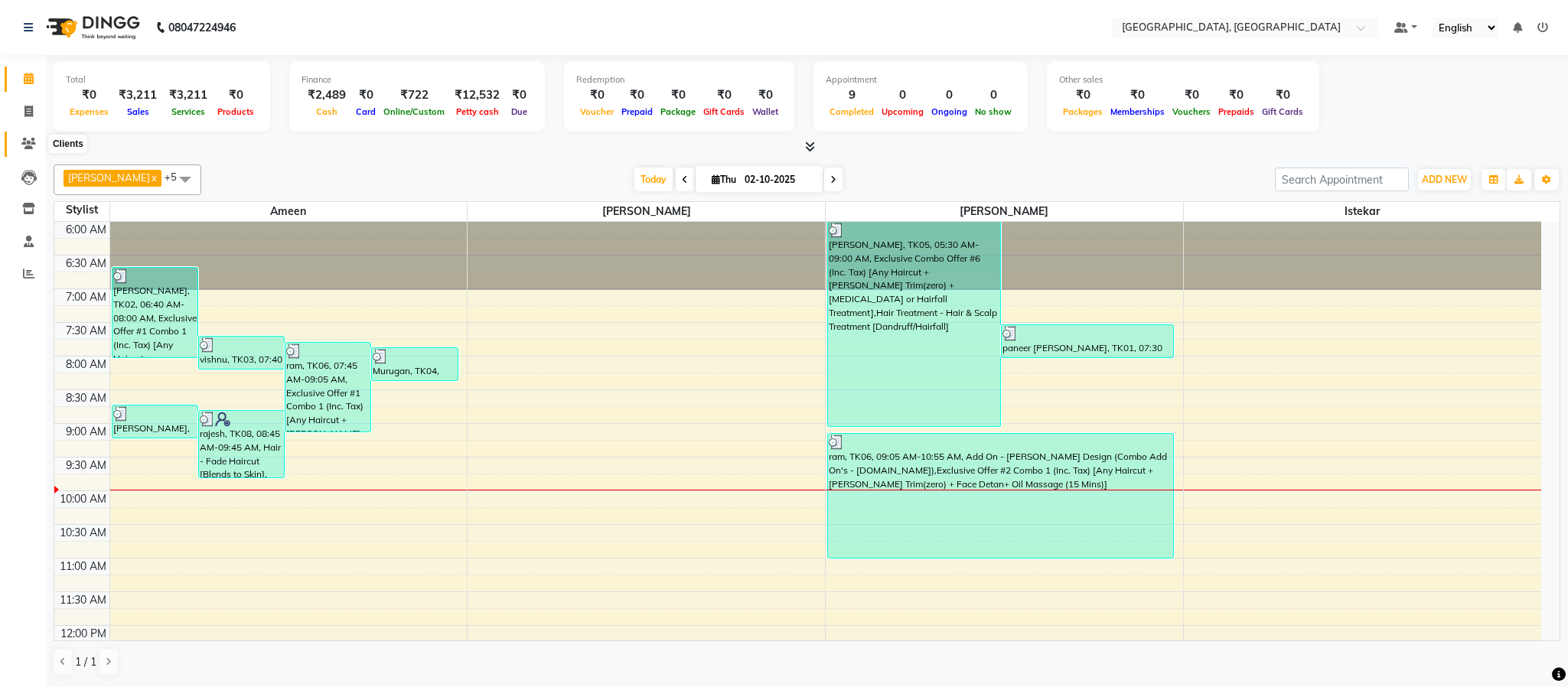
click at [29, 138] on icon at bounding box center [28, 144] width 14 height 12
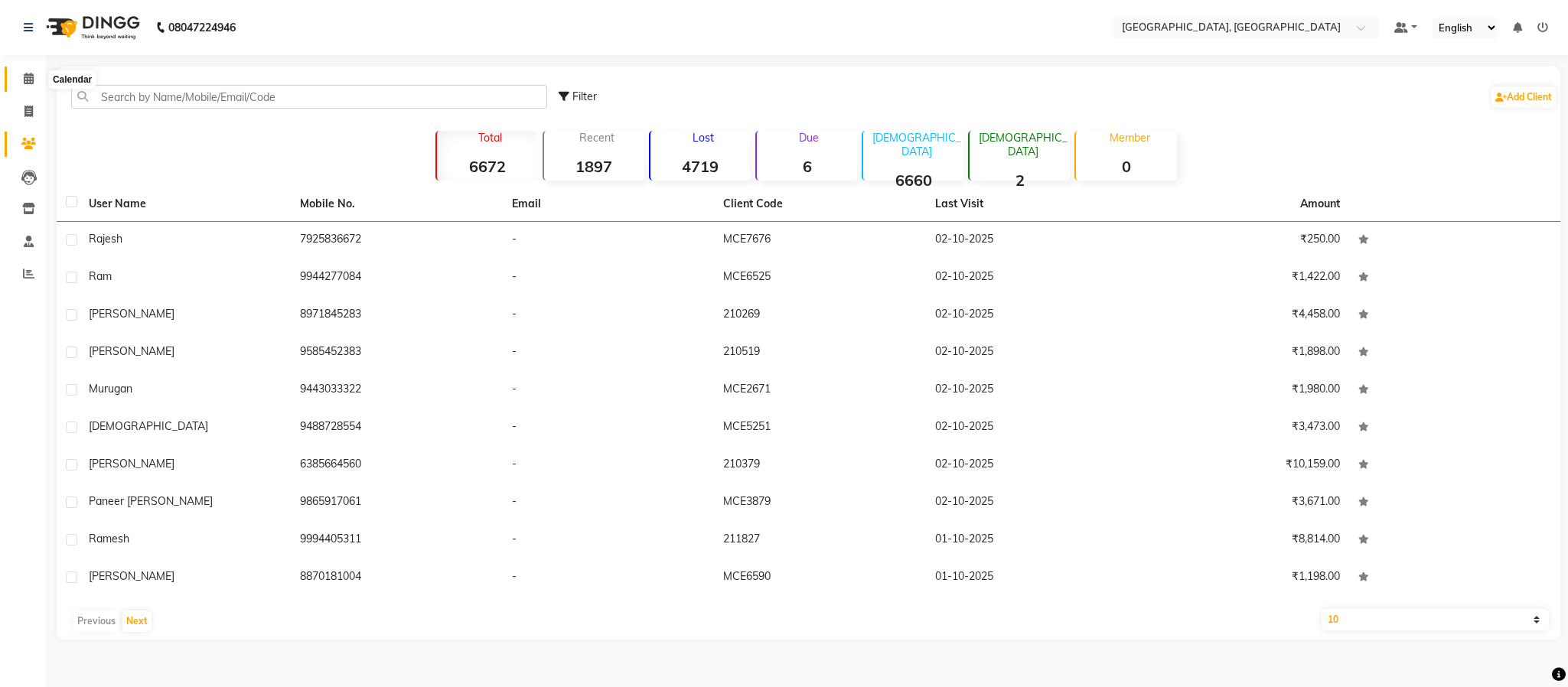
click at [25, 72] on icon at bounding box center [29, 78] width 10 height 12
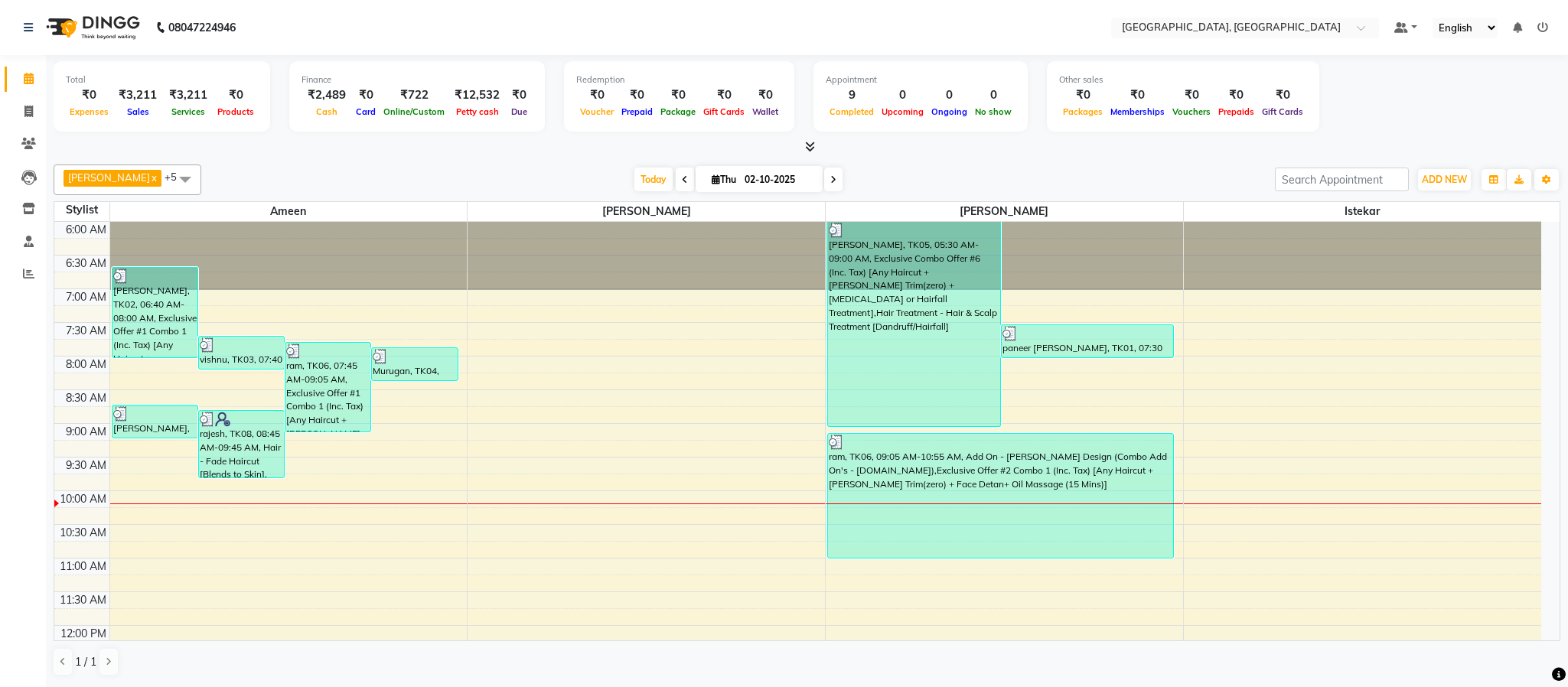
click at [1051, 140] on div at bounding box center [807, 146] width 1507 height 16
click at [39, 113] on span at bounding box center [29, 112] width 27 height 18
select select "service"
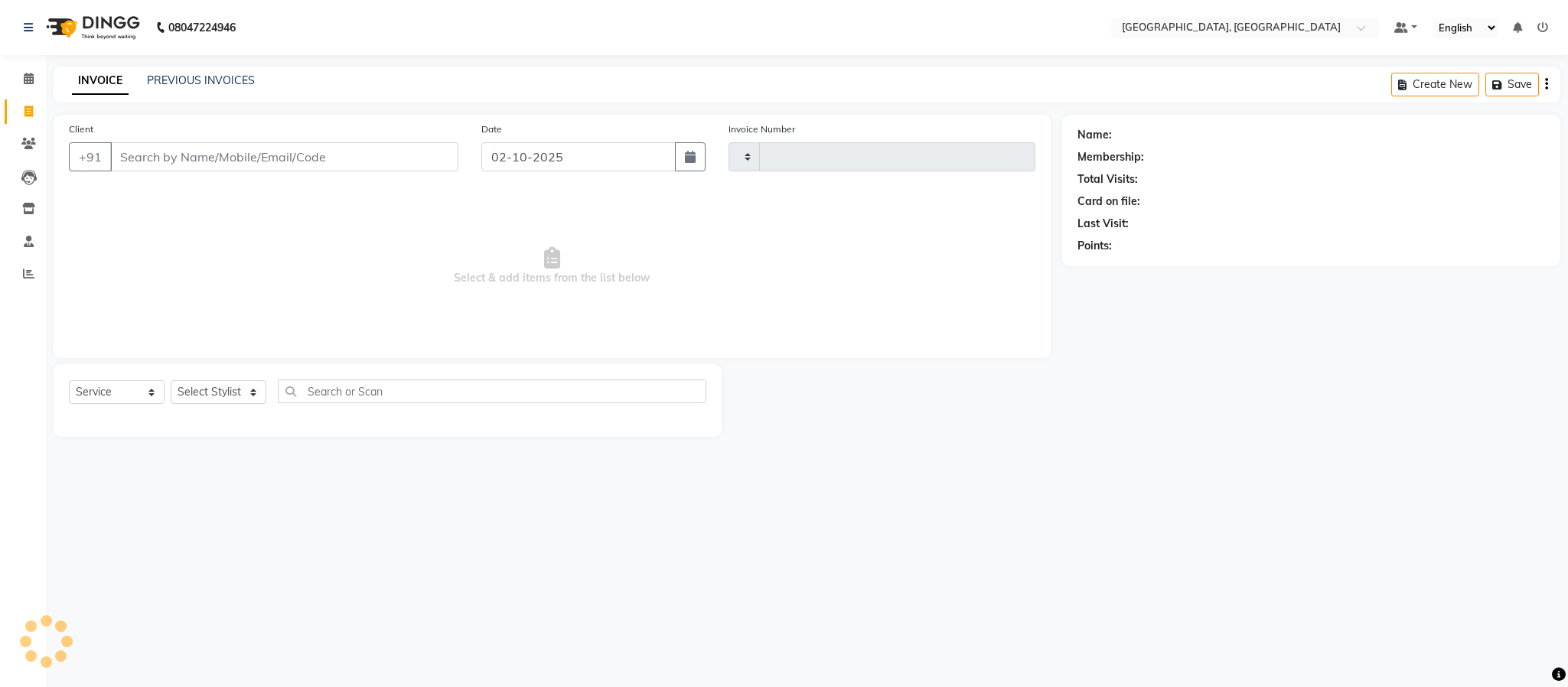
type input "6616"
select select "4977"
drag, startPoint x: 258, startPoint y: 402, endPoint x: 241, endPoint y: 402, distance: 17.0
click at [255, 402] on select "Select Stylist Ameen House Keeping Istekar McKingstown [PERSON_NAME] Prathiswar…" at bounding box center [219, 392] width 96 height 24
select select "84531"
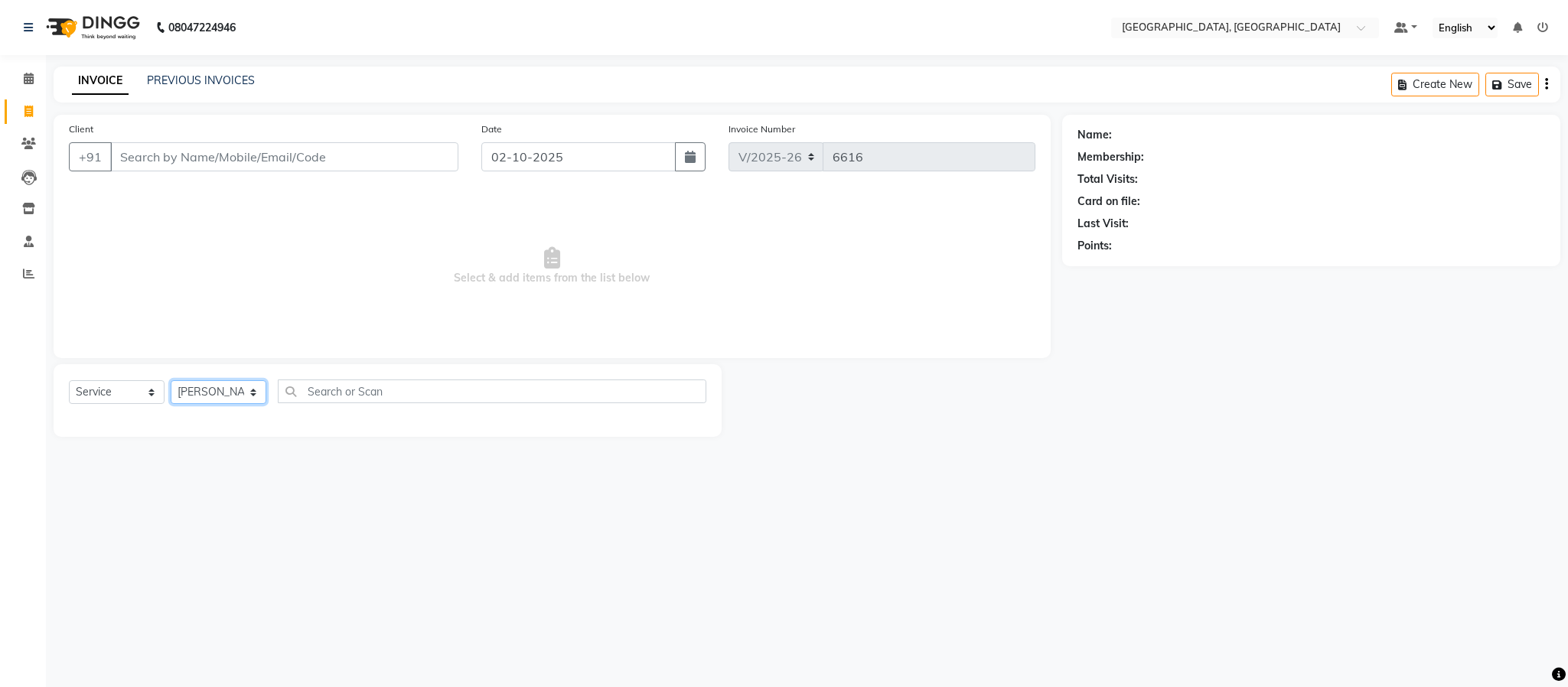
click at [171, 381] on select "Select Stylist Ameen House Keeping Istekar McKingstown [PERSON_NAME] Prathiswar…" at bounding box center [219, 392] width 96 height 24
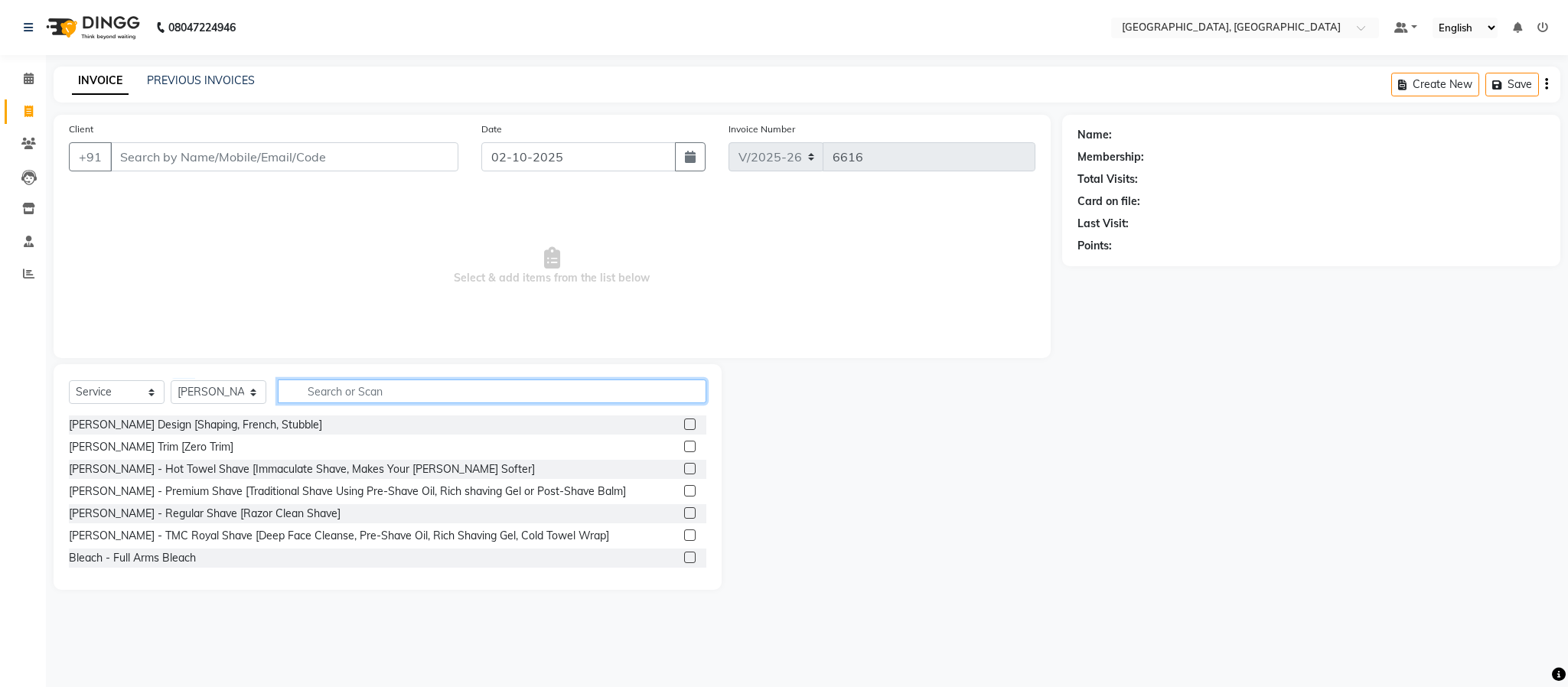
click at [416, 391] on input "text" at bounding box center [492, 391] width 429 height 24
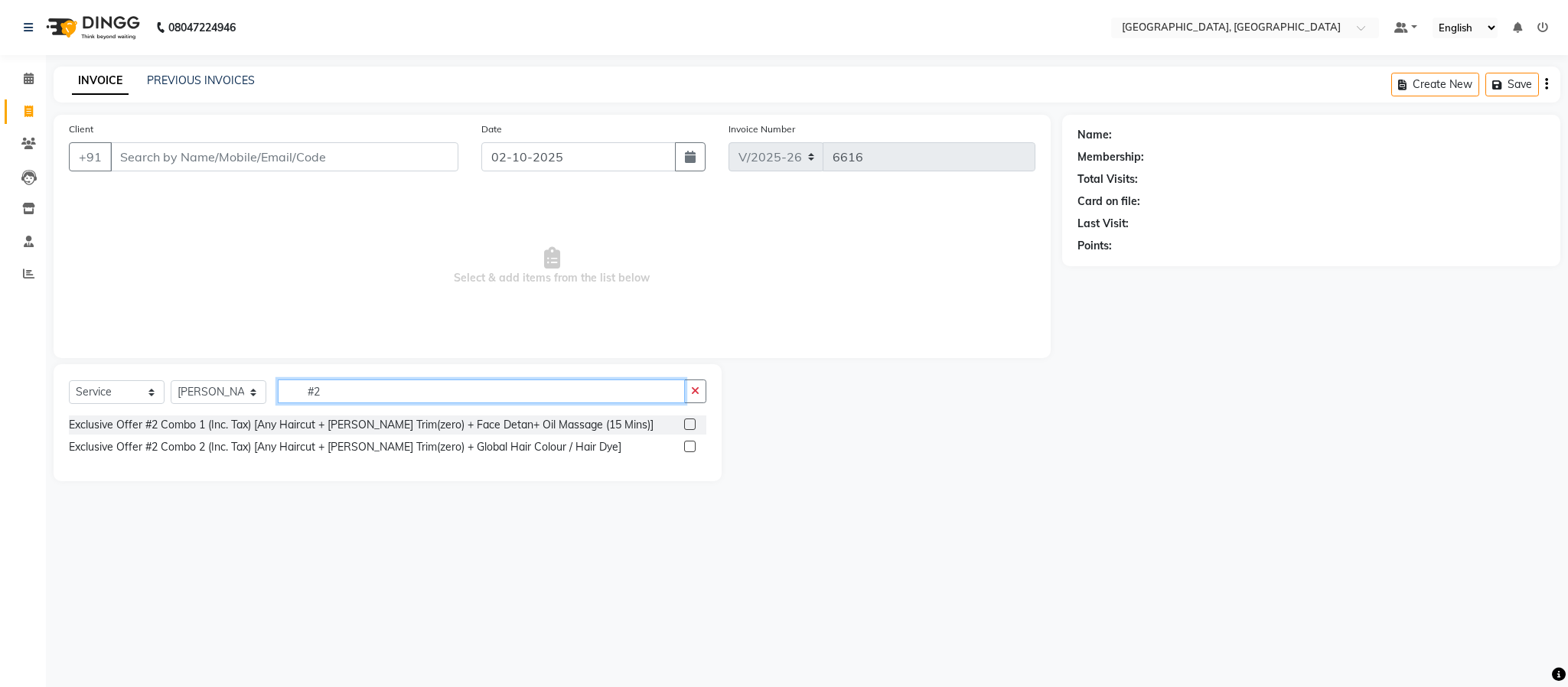
type input "#2"
click at [691, 424] on label at bounding box center [690, 424] width 12 height 12
click at [691, 424] on input "checkbox" at bounding box center [689, 425] width 10 height 10
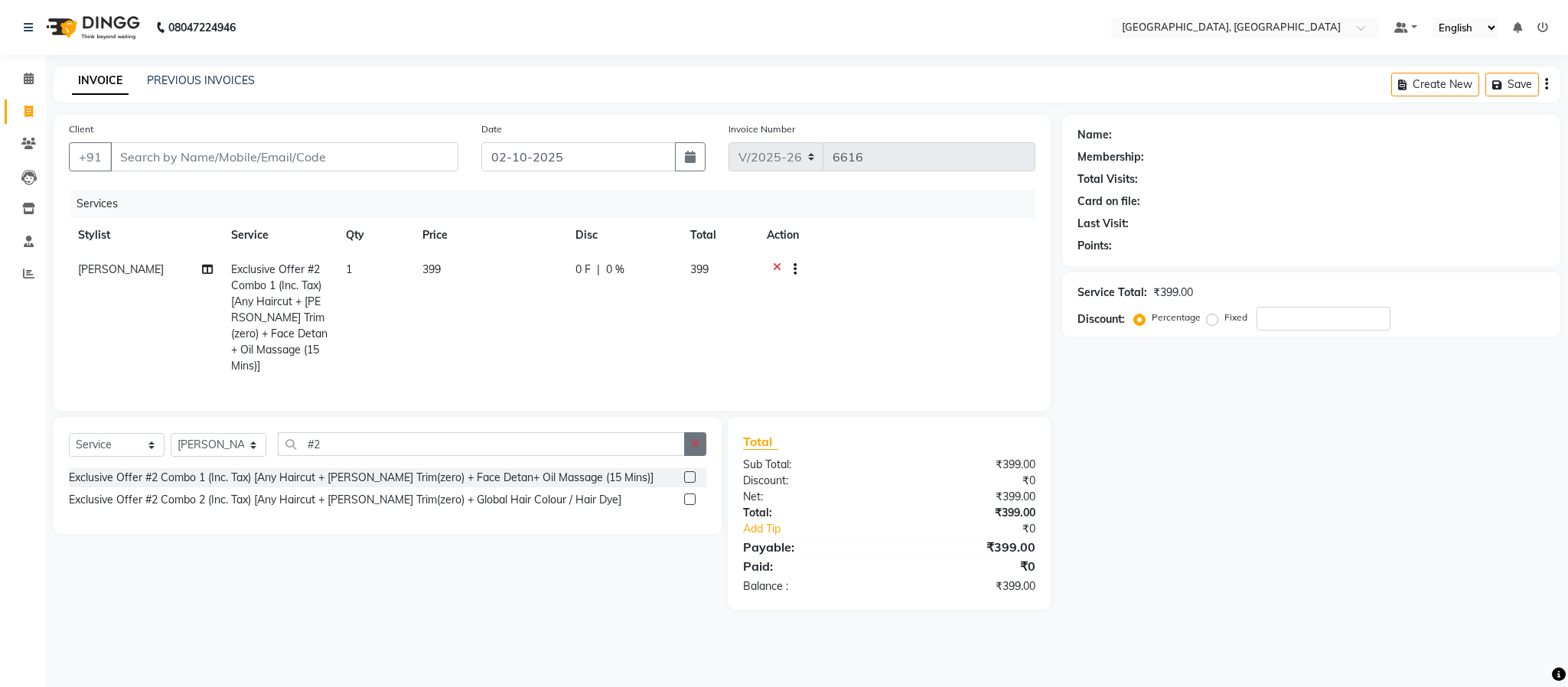
checkbox input "false"
click at [694, 441] on icon "button" at bounding box center [695, 444] width 8 height 11
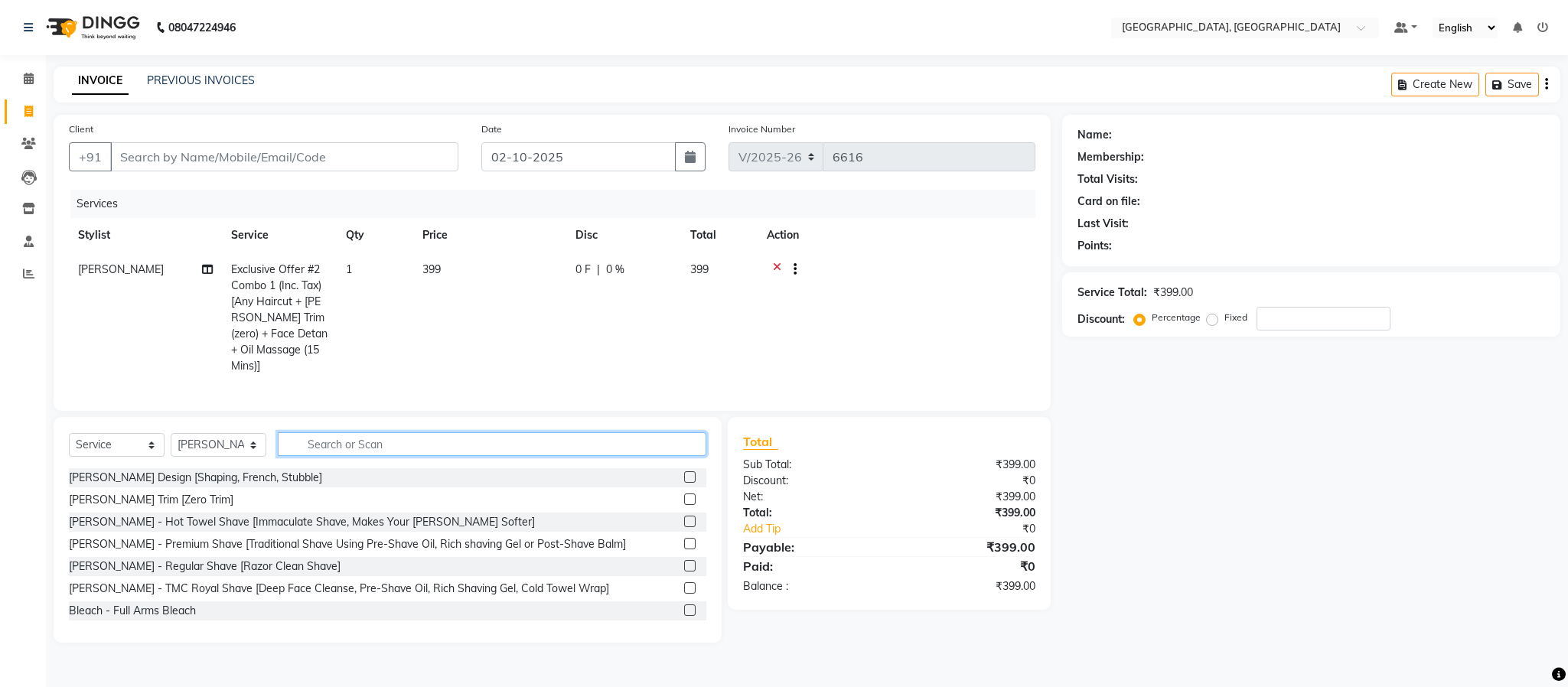
click at [636, 455] on input "text" at bounding box center [492, 444] width 429 height 24
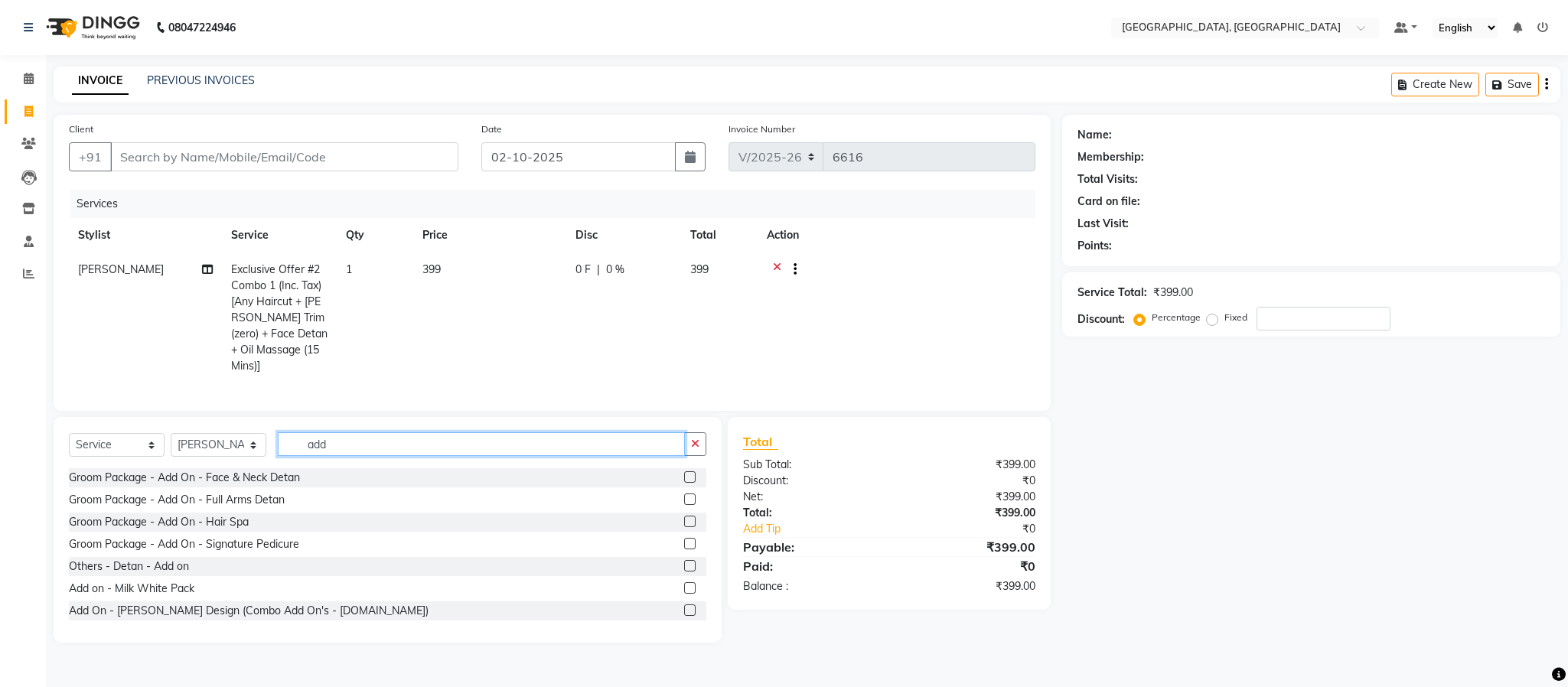
type input "add"
click at [684, 609] on label at bounding box center [690, 610] width 12 height 12
click at [684, 609] on input "checkbox" at bounding box center [689, 611] width 10 height 10
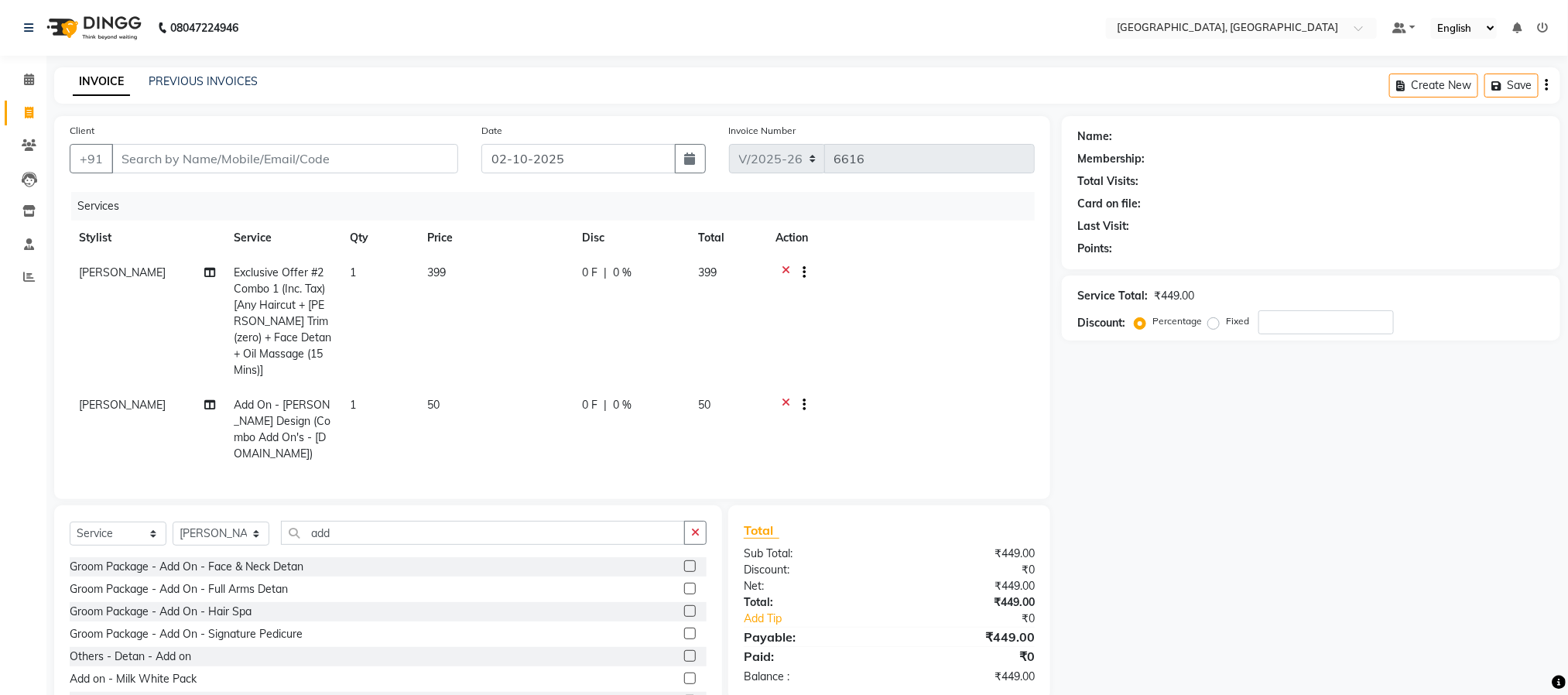
checkbox input "false"
click at [697, 527] on icon "button" at bounding box center [695, 532] width 9 height 11
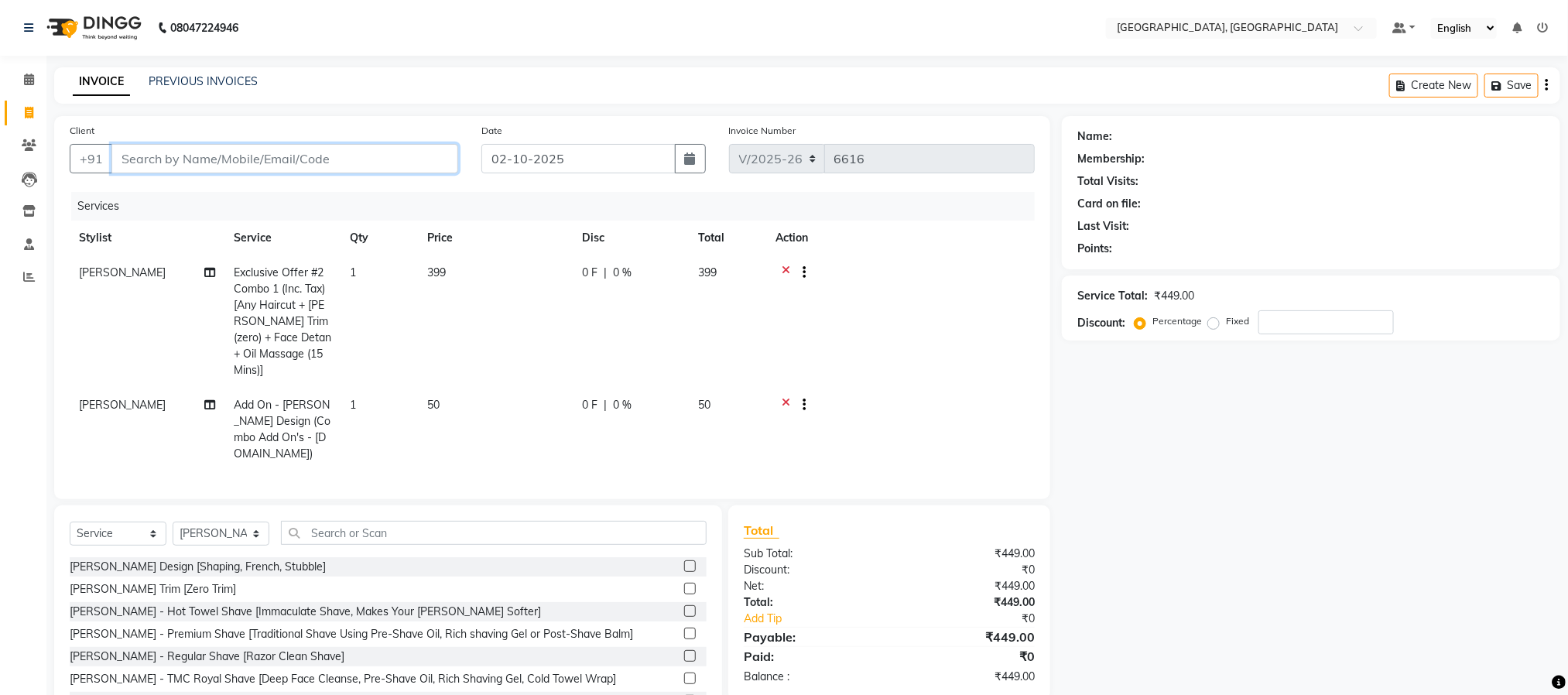
click at [335, 147] on input "Client" at bounding box center [284, 158] width 347 height 30
click at [336, 161] on input "Client" at bounding box center [284, 158] width 347 height 30
type input "9"
type input "0"
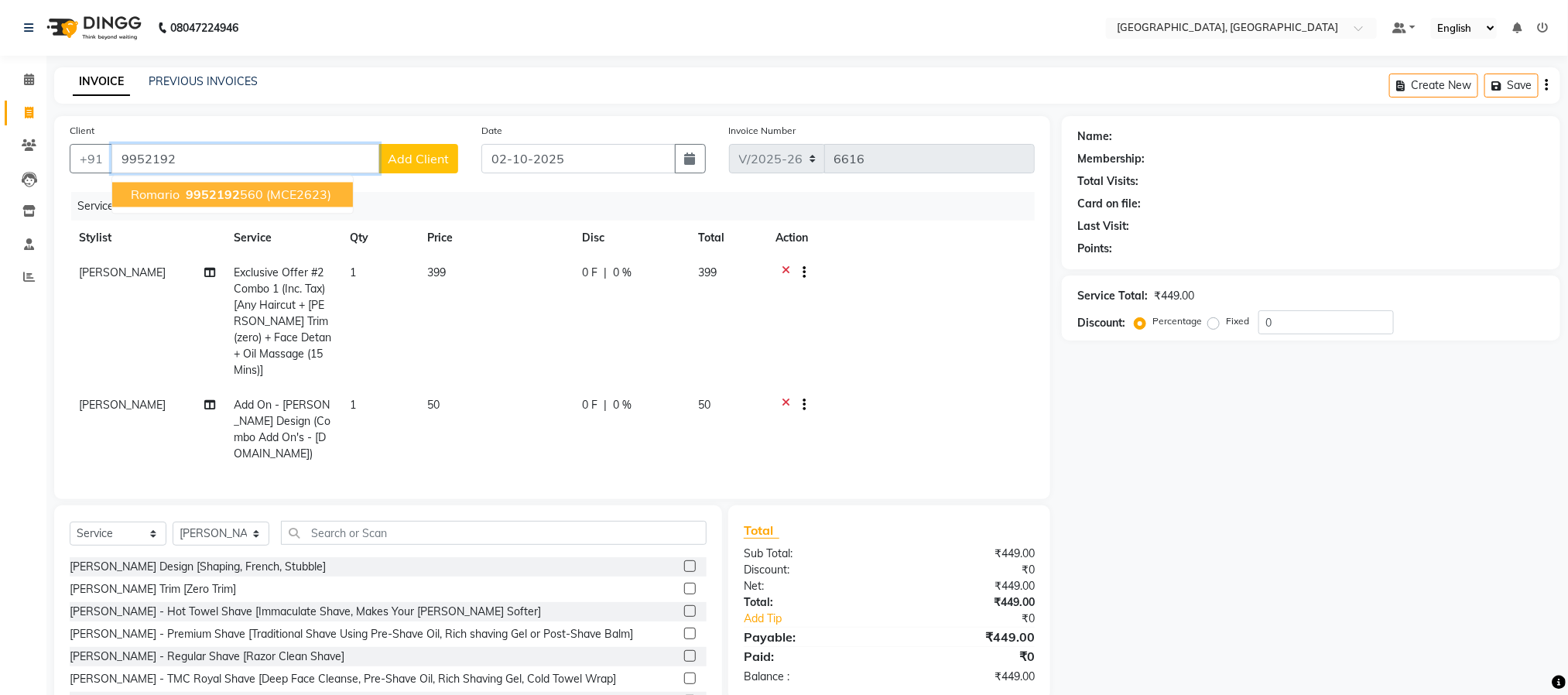
click at [219, 187] on span "9952192" at bounding box center [213, 195] width 55 height 15
type input "9952192560"
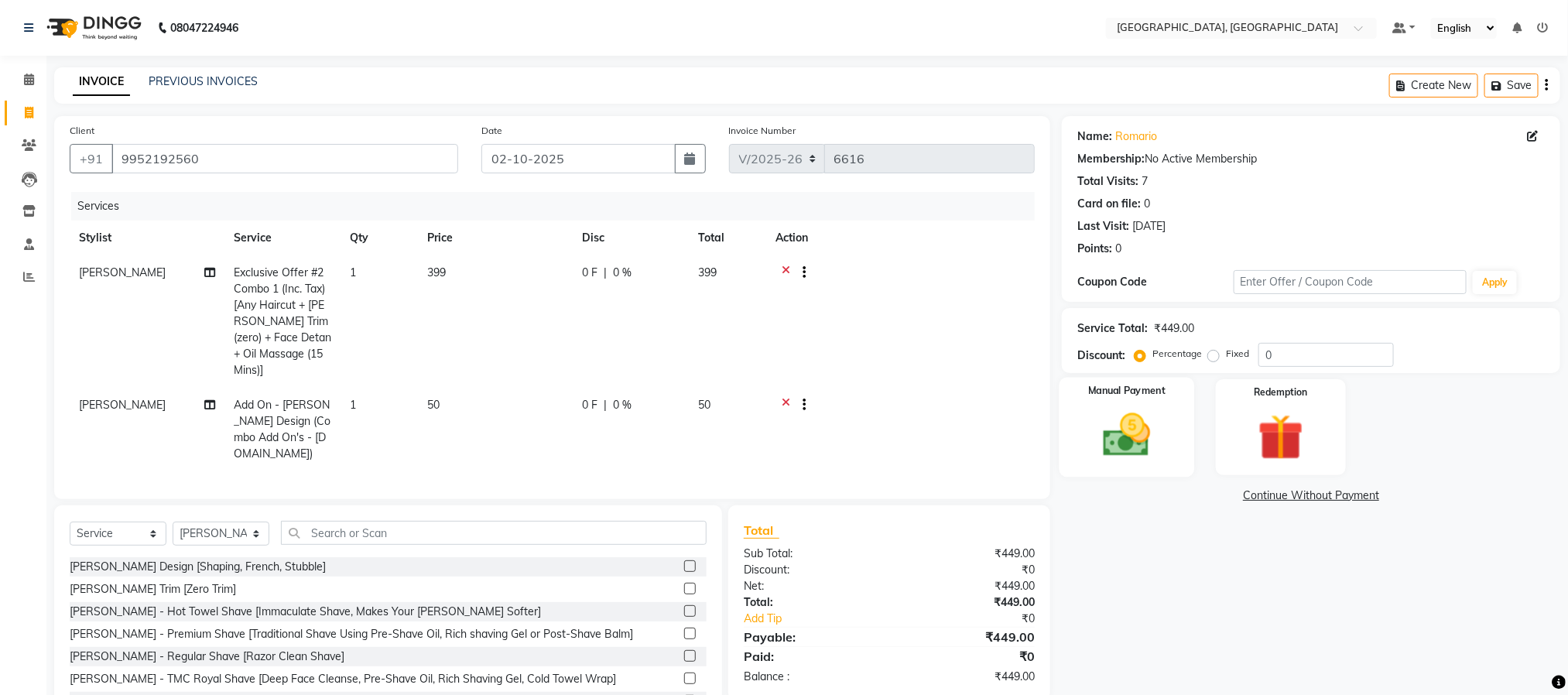
click at [1139, 446] on img at bounding box center [1127, 435] width 78 height 55
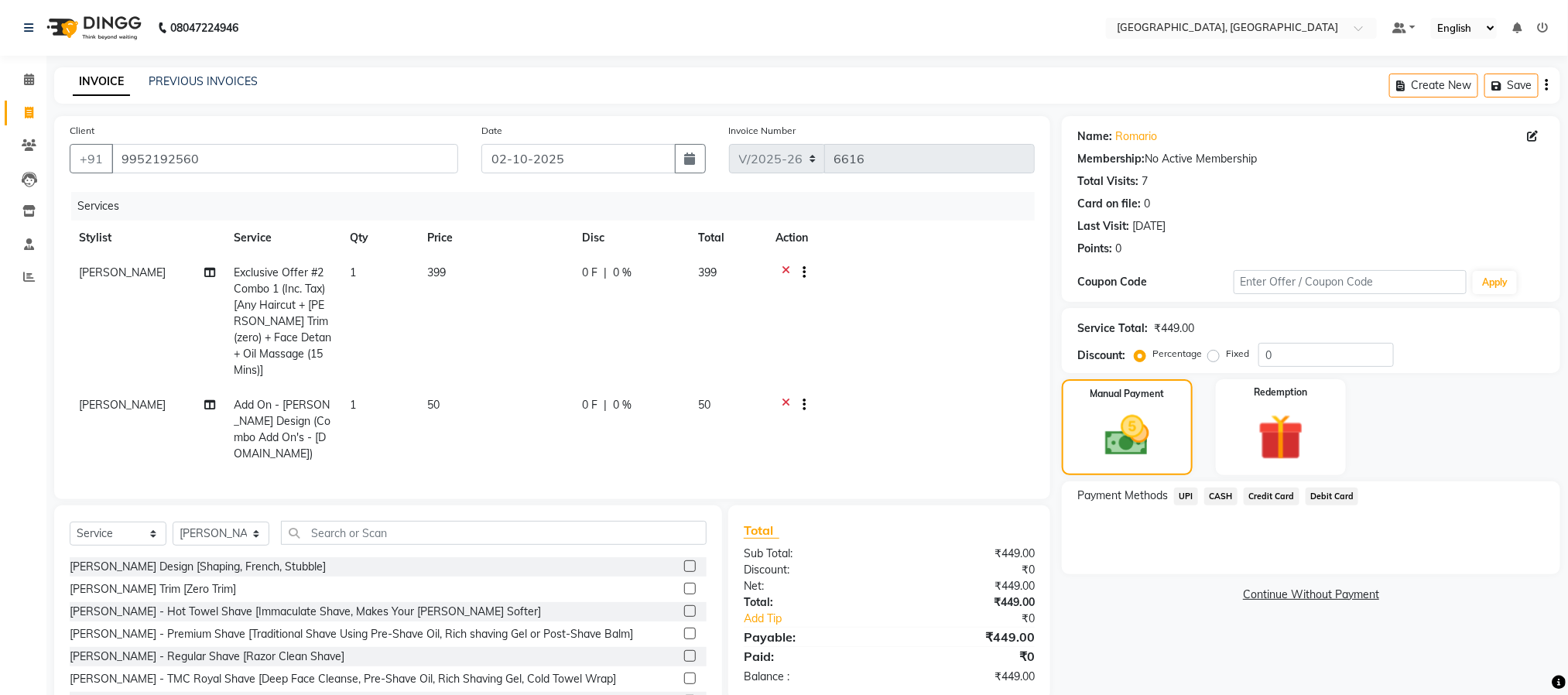
click at [1192, 495] on span "UPI" at bounding box center [1186, 496] width 24 height 18
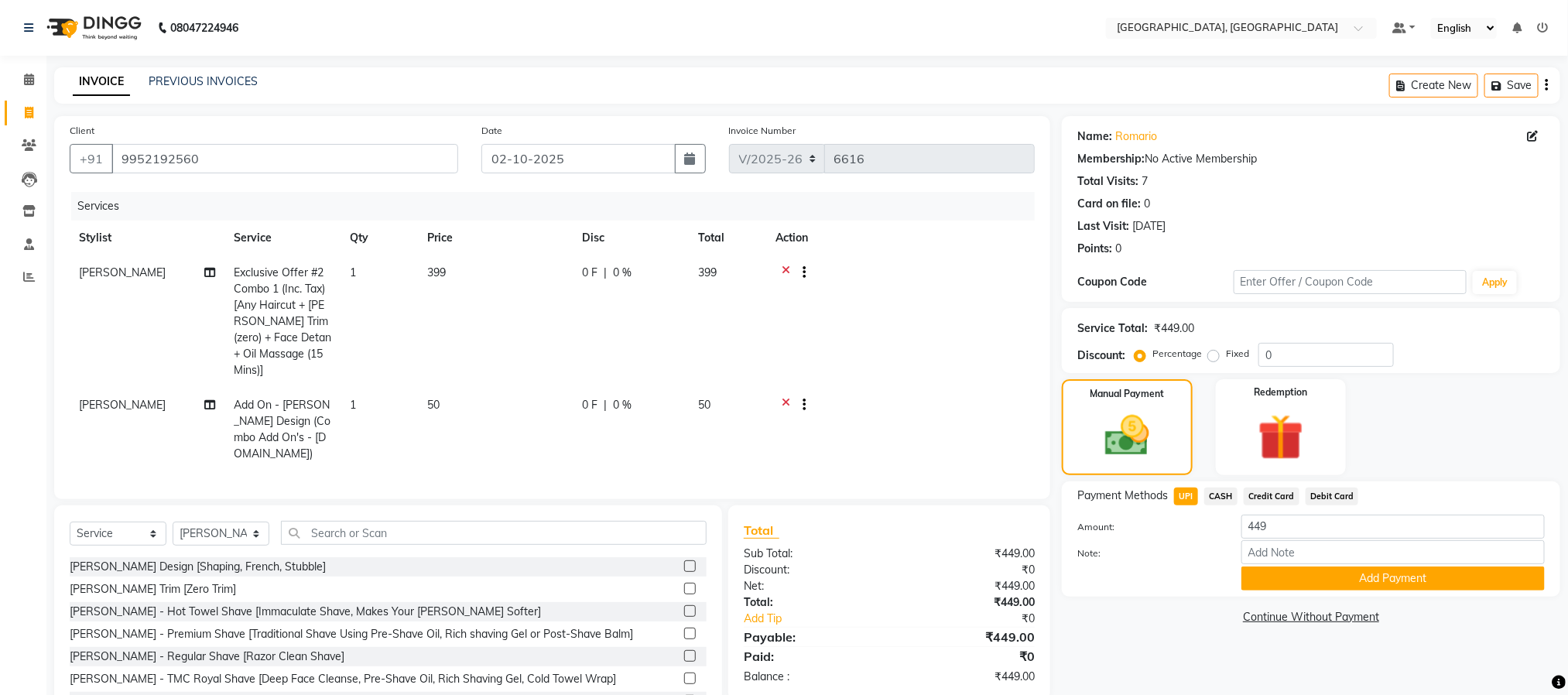
scroll to position [47, 0]
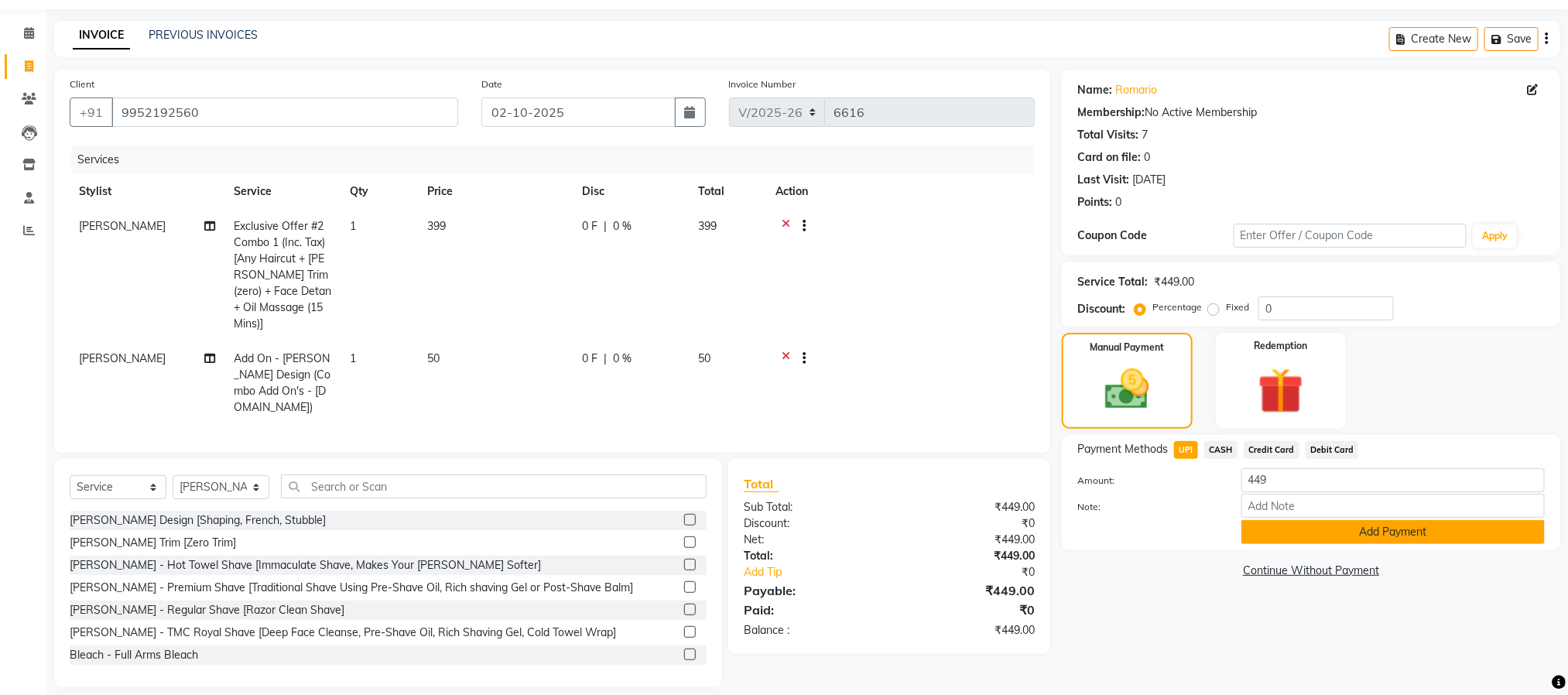
click at [1287, 530] on button "Add Payment" at bounding box center [1393, 532] width 303 height 24
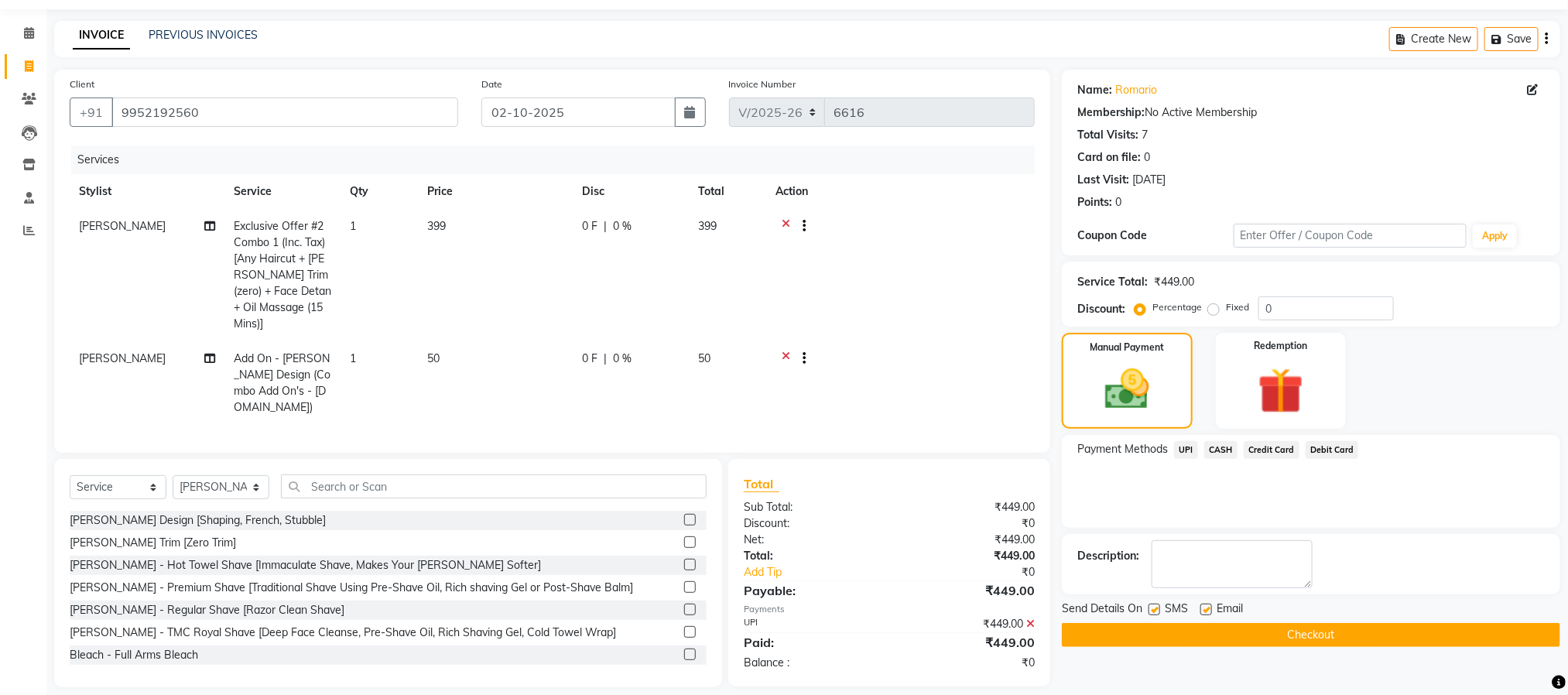
click at [1298, 629] on button "Checkout" at bounding box center [1311, 635] width 498 height 24
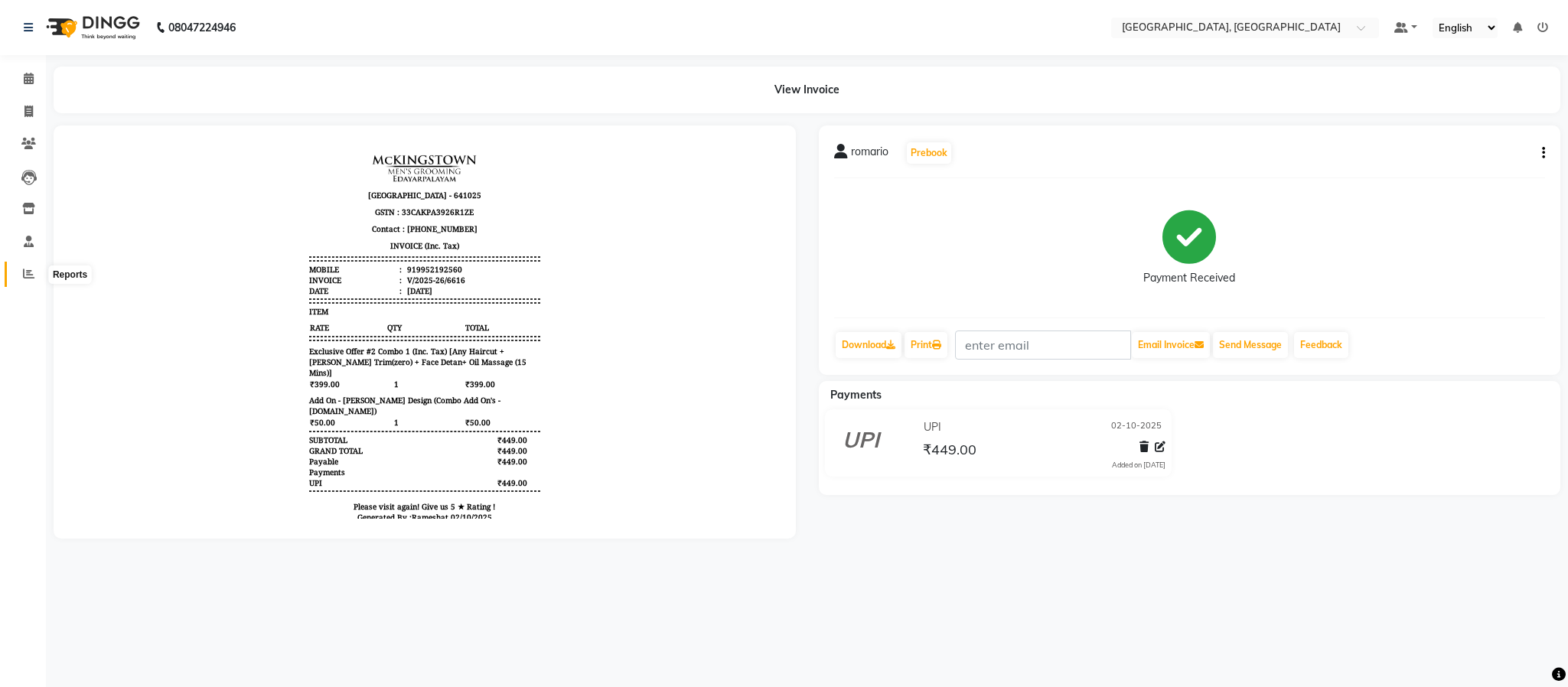
click at [16, 274] on span at bounding box center [29, 274] width 27 height 18
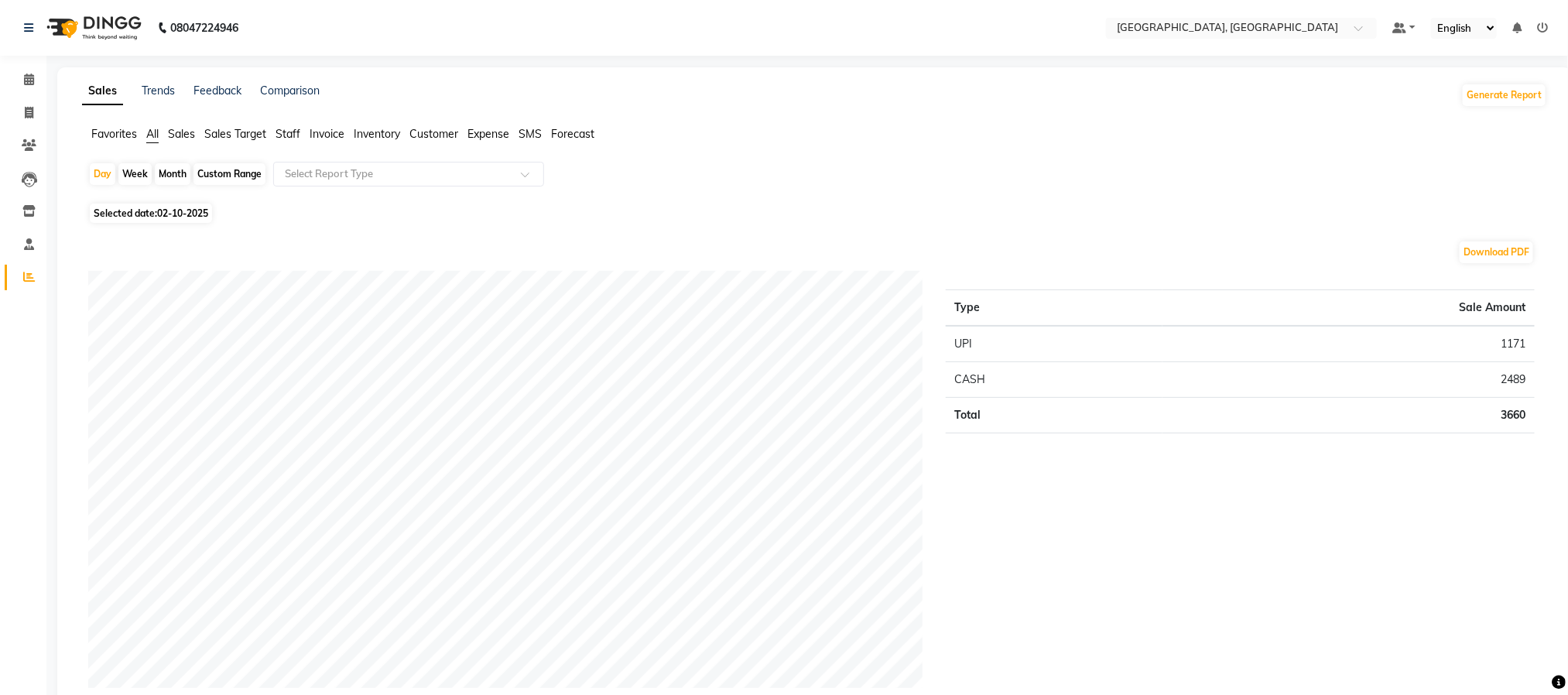
click at [279, 141] on li "Staff" at bounding box center [287, 134] width 25 height 16
